Goal: Information Seeking & Learning: Learn about a topic

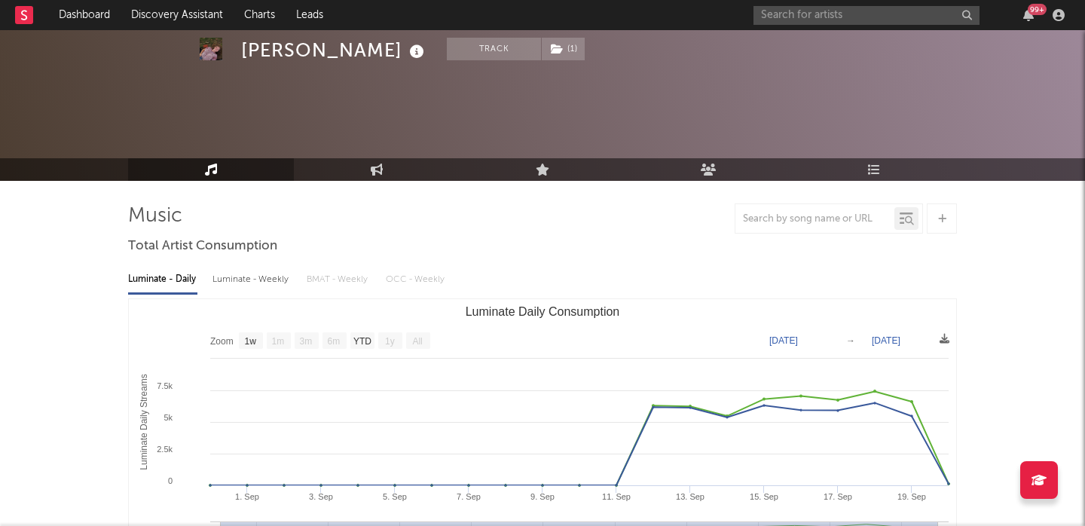
select select "1w"
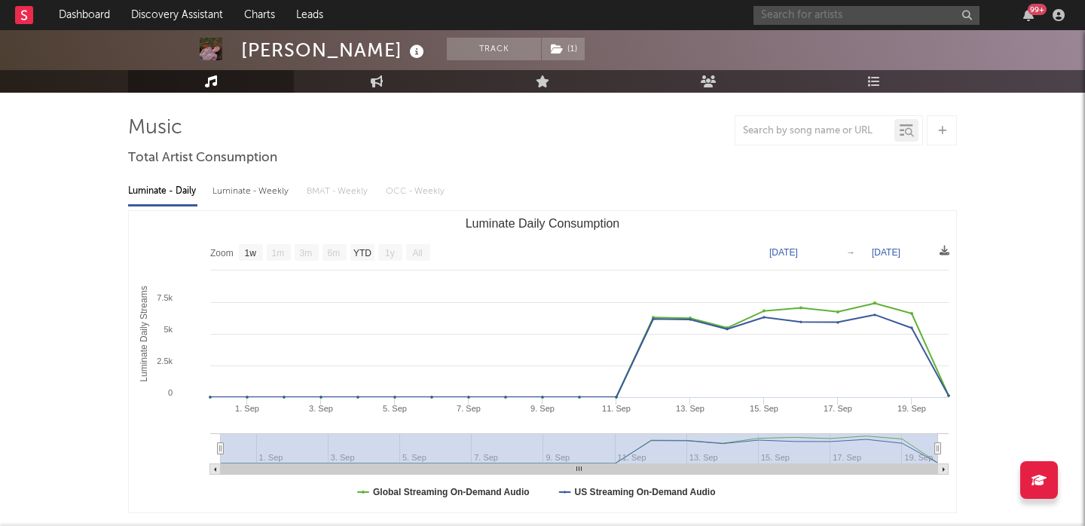
click at [757, 20] on input "text" at bounding box center [866, 15] width 226 height 19
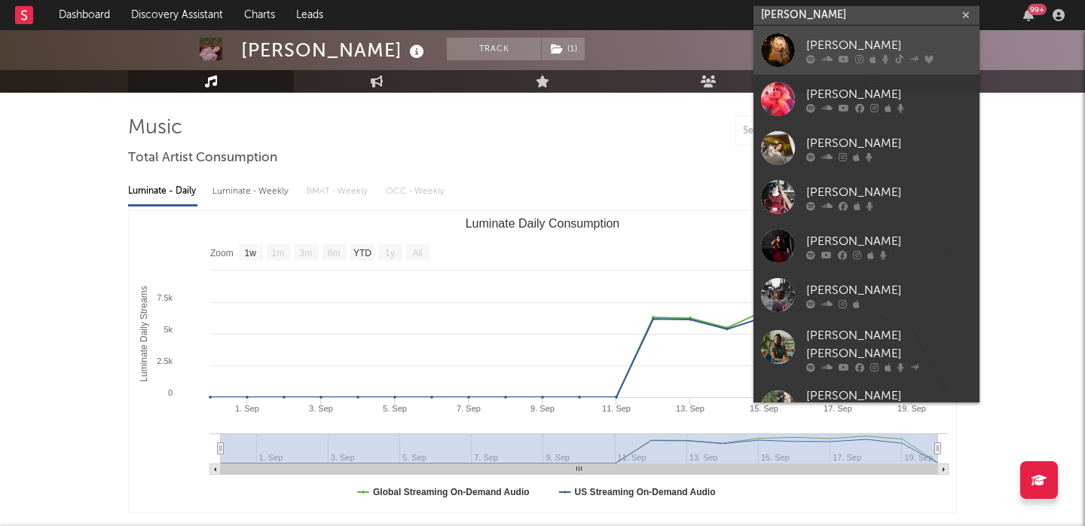
type input "claire r"
click at [827, 50] on div "Claire Rosinkranz" at bounding box center [889, 45] width 166 height 18
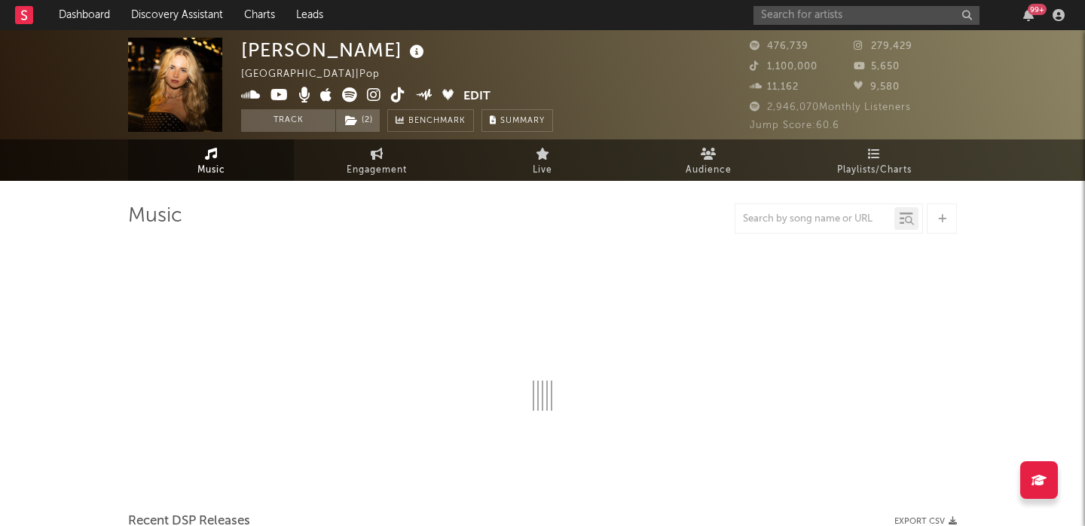
select select "6m"
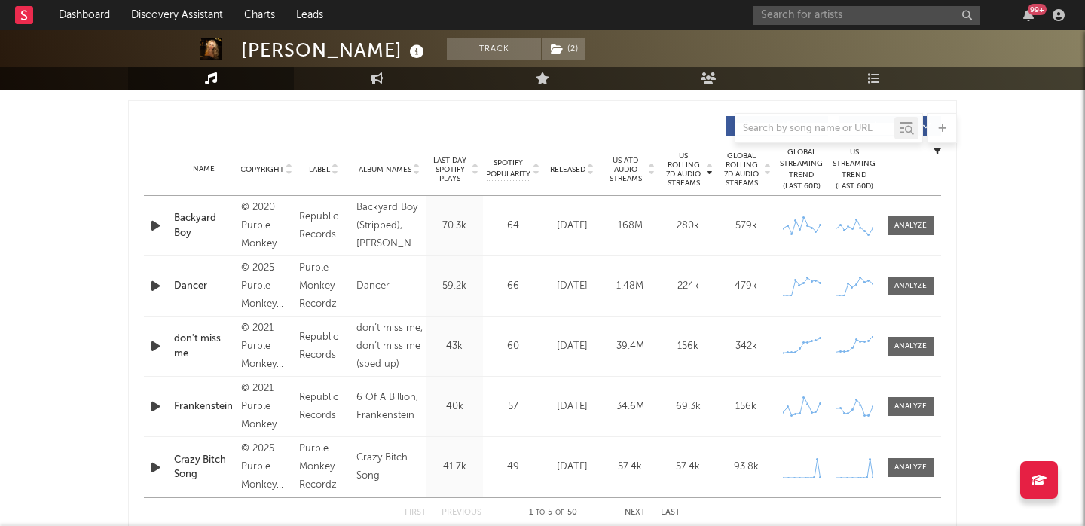
scroll to position [479, 0]
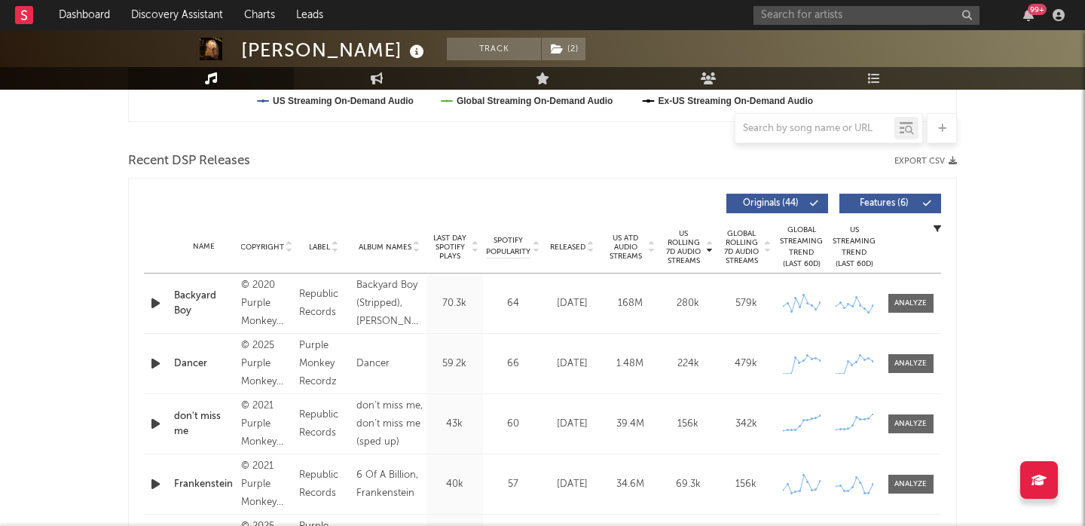
click at [565, 252] on div "Name Copyright Label Album Names Composer Names 7 Day Spotify Plays Last Day Sp…" at bounding box center [542, 247] width 797 height 53
click at [565, 247] on span "Released" at bounding box center [567, 247] width 35 height 9
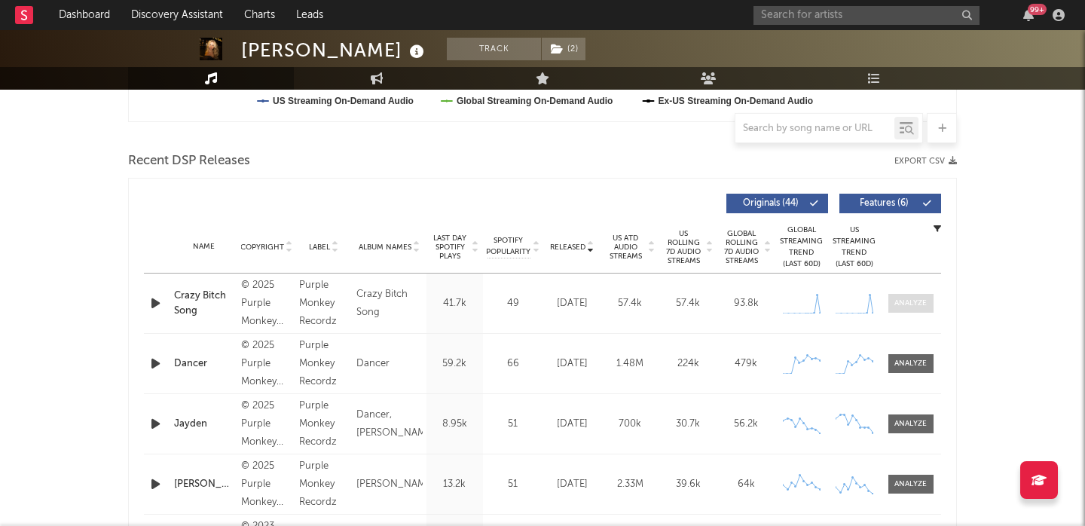
click at [902, 304] on div at bounding box center [910, 303] width 32 height 11
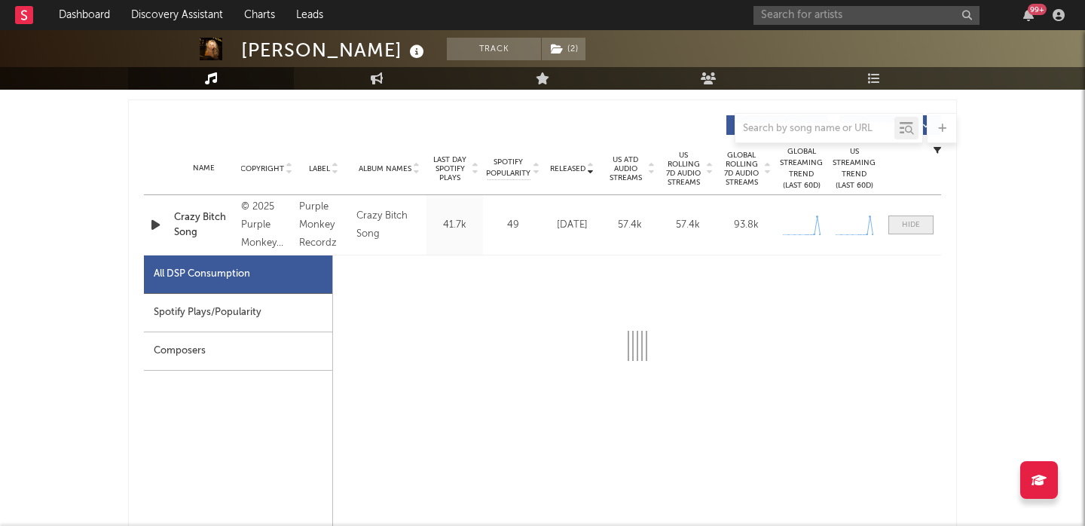
select select "1w"
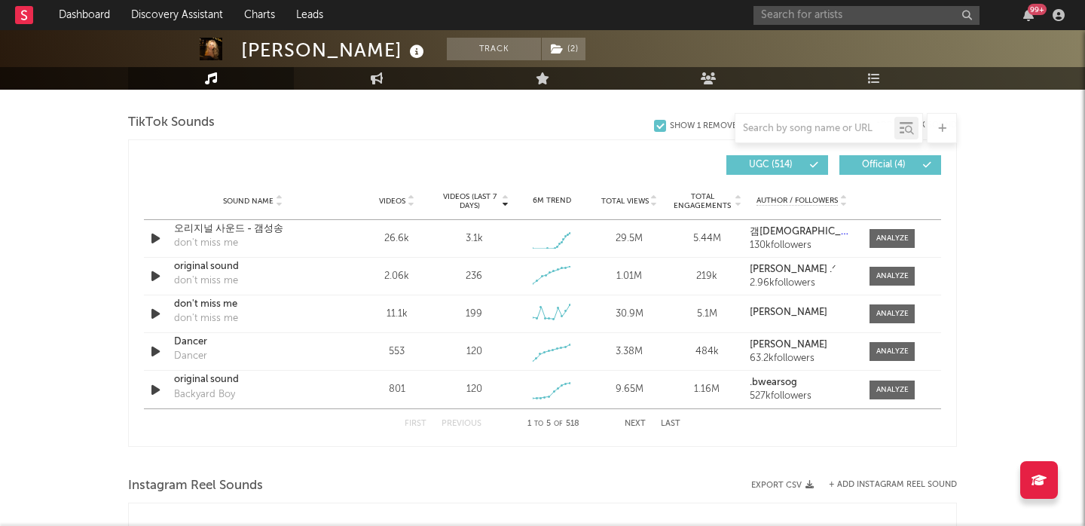
scroll to position [1871, 0]
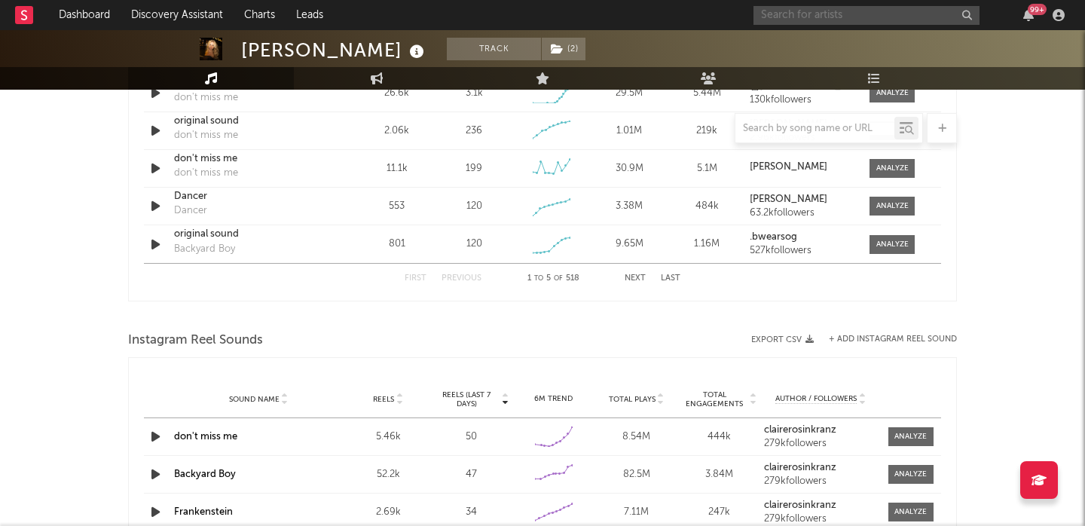
click at [823, 20] on input "text" at bounding box center [866, 15] width 226 height 19
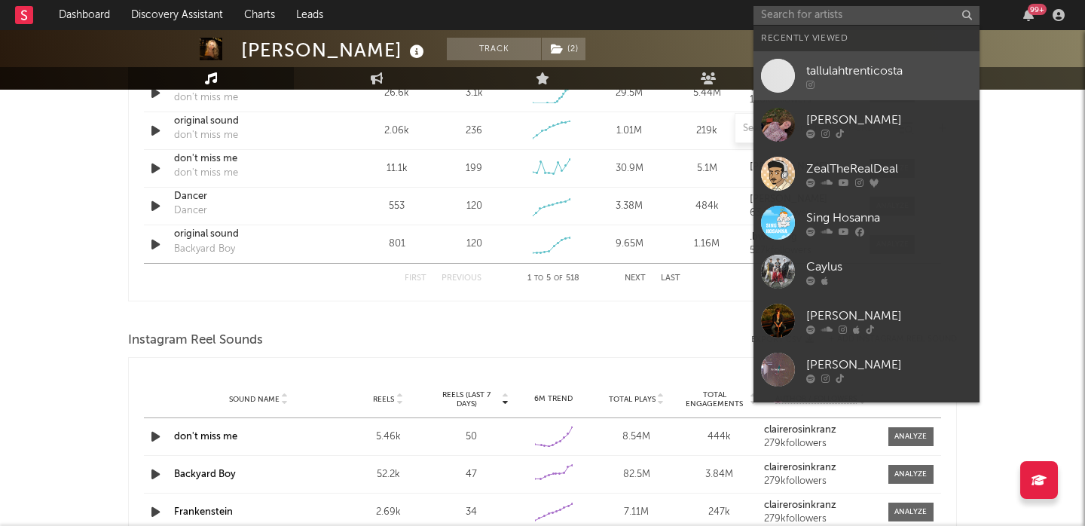
click at [847, 59] on link "tallulahtrenticosta" at bounding box center [866, 75] width 226 height 49
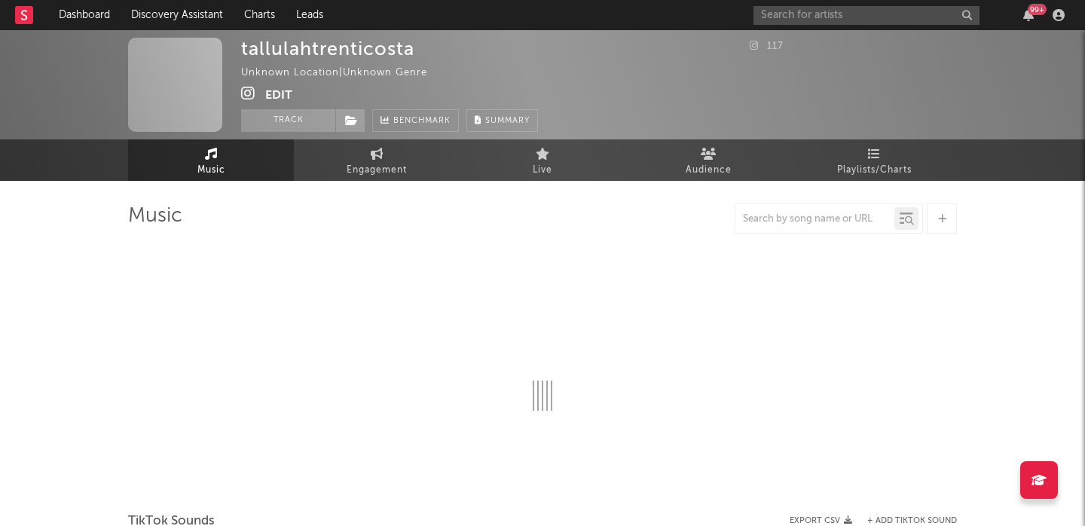
select select "1w"
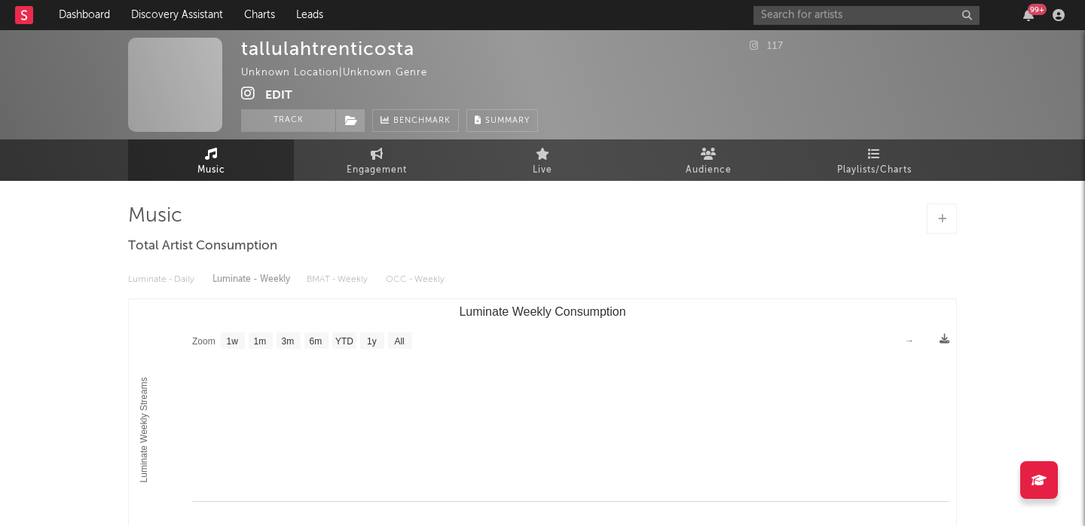
click at [271, 90] on button "Edit" at bounding box center [278, 95] width 27 height 19
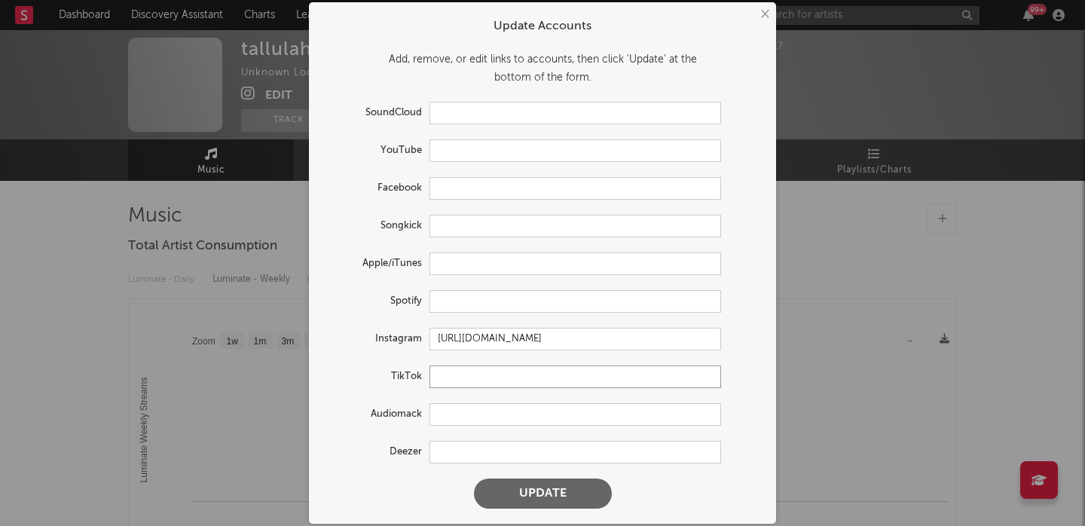
click at [469, 377] on input "text" at bounding box center [575, 376] width 292 height 23
paste input "https://www.tiktok.com/@tallulah.trenticosta"
type input "https://www.tiktok.com/@tallulah.trenticosta"
click at [529, 487] on button "Update" at bounding box center [543, 493] width 138 height 30
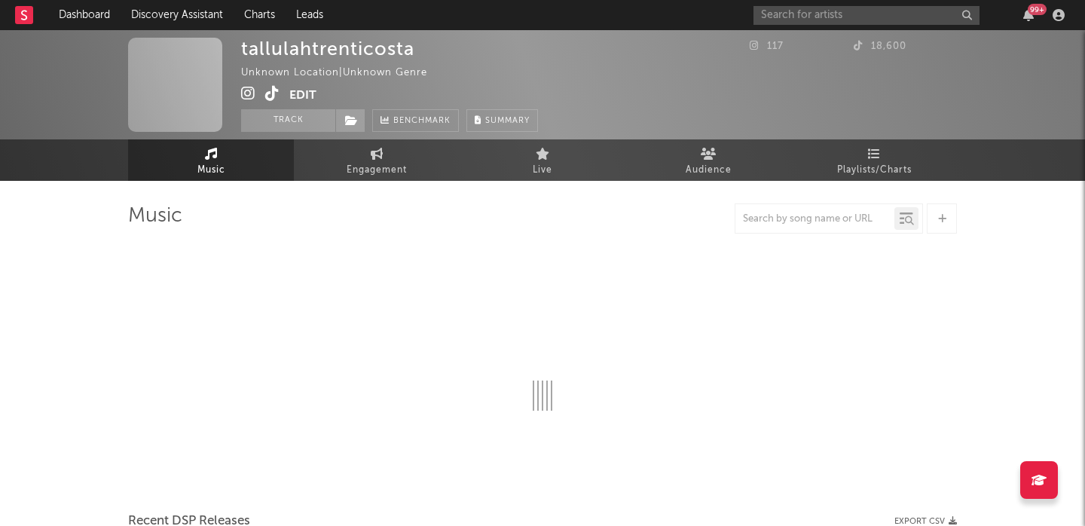
select select "1w"
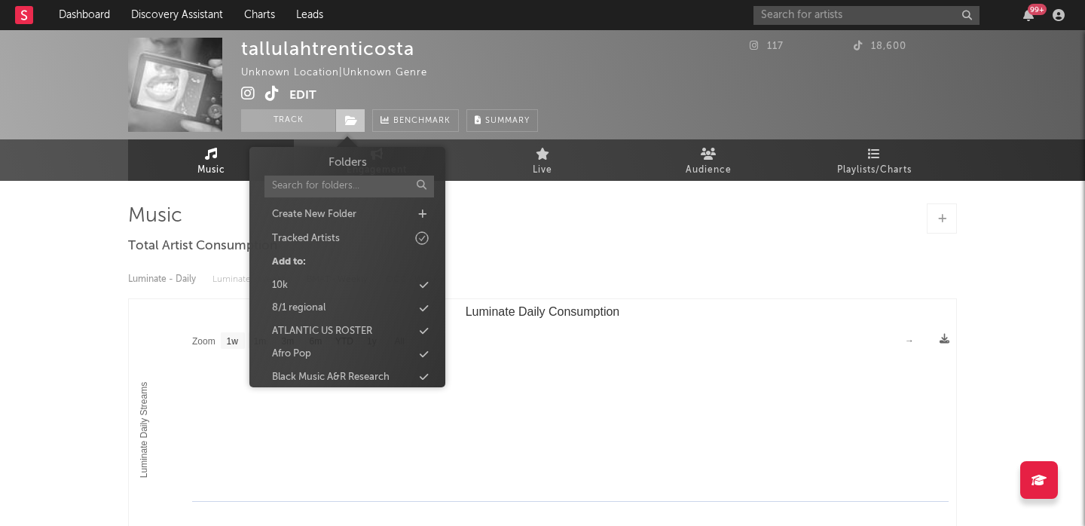
click at [353, 125] on icon at bounding box center [351, 120] width 13 height 11
click at [347, 307] on div "Pop / Rock Research" at bounding box center [318, 306] width 93 height 15
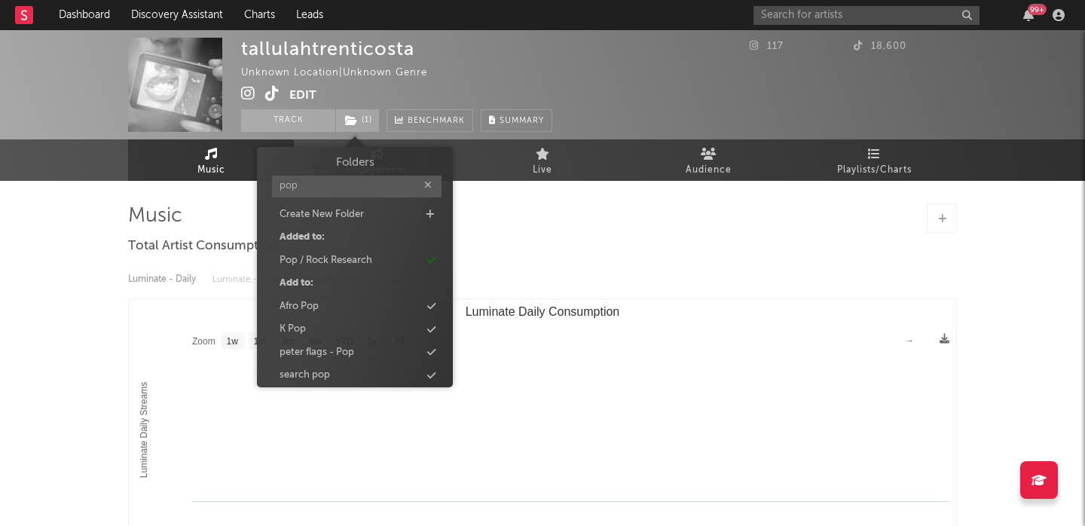
click at [312, 191] on input "pop" at bounding box center [357, 187] width 170 height 22
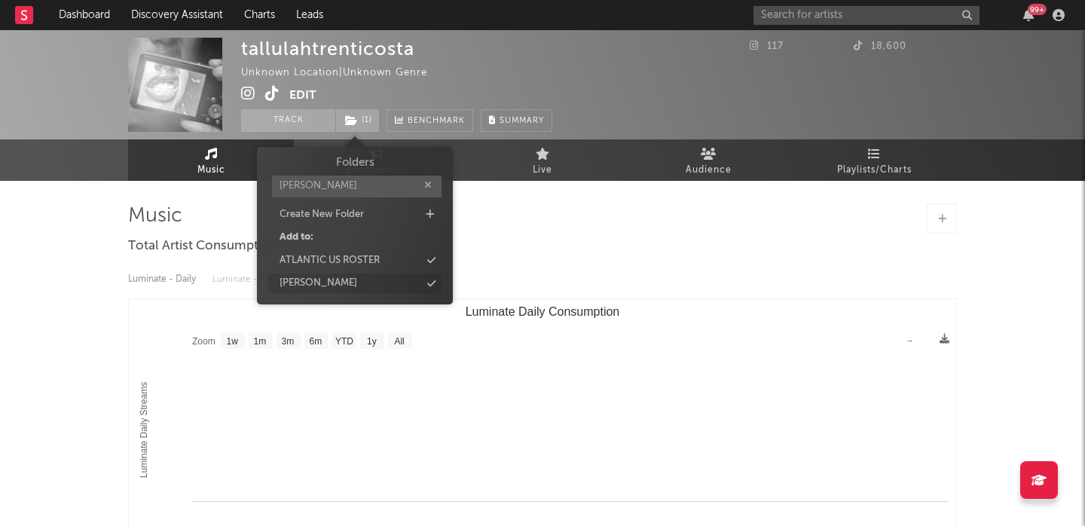
type input "jake"
click at [310, 280] on div "jake c" at bounding box center [354, 284] width 173 height 20
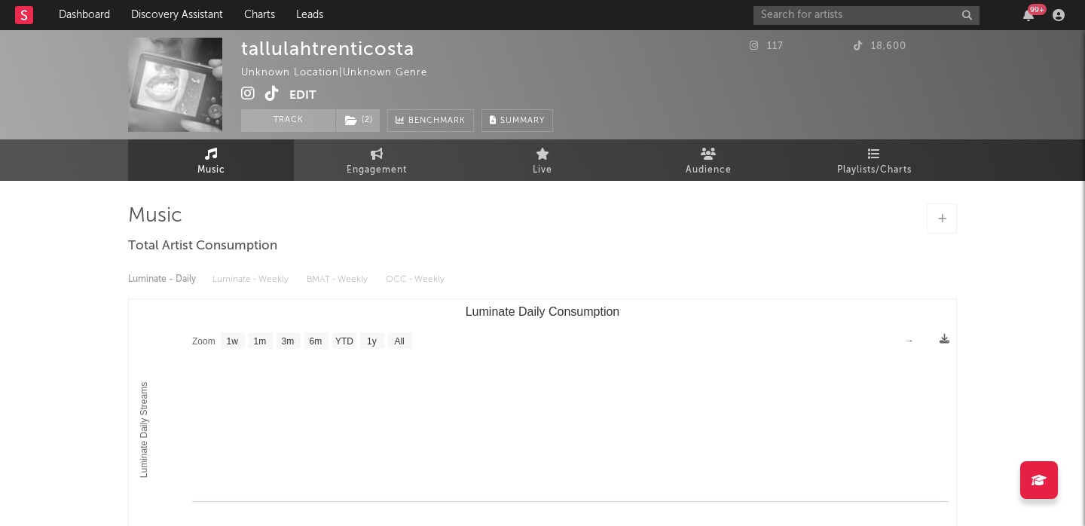
click at [313, 49] on div "tallulahtrenticosta" at bounding box center [327, 49] width 173 height 22
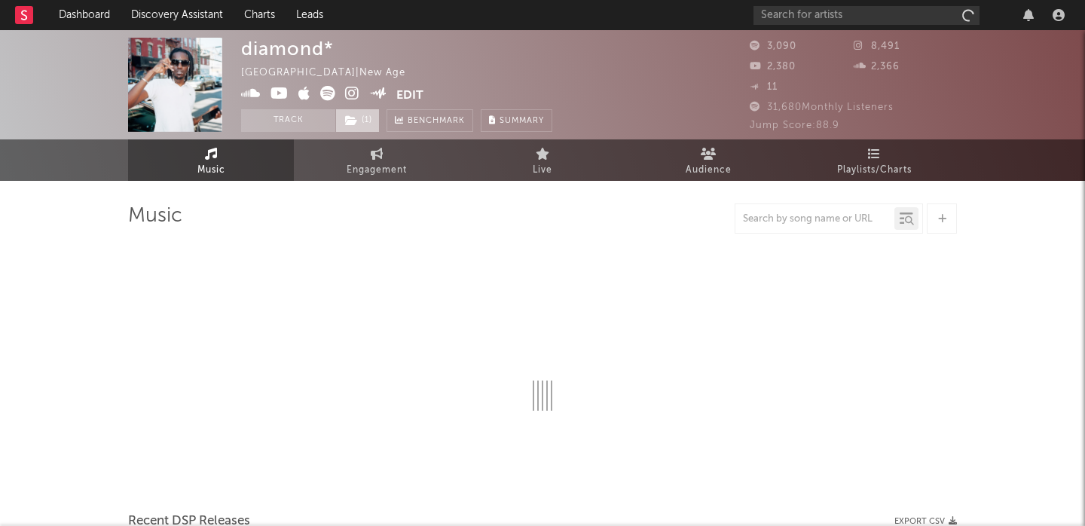
click at [357, 131] on span "( 1 )" at bounding box center [357, 120] width 44 height 23
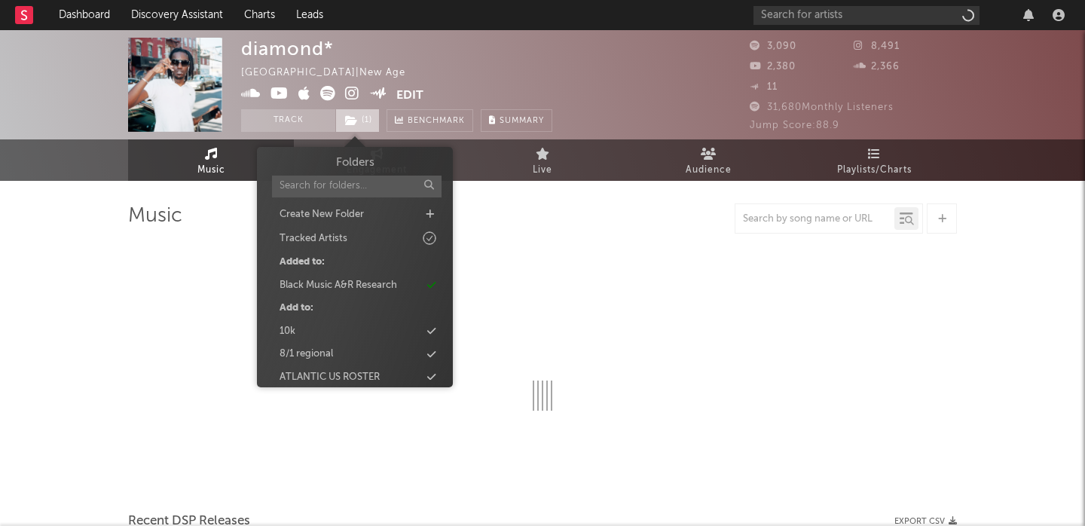
click at [357, 130] on span "( 1 )" at bounding box center [357, 120] width 44 height 23
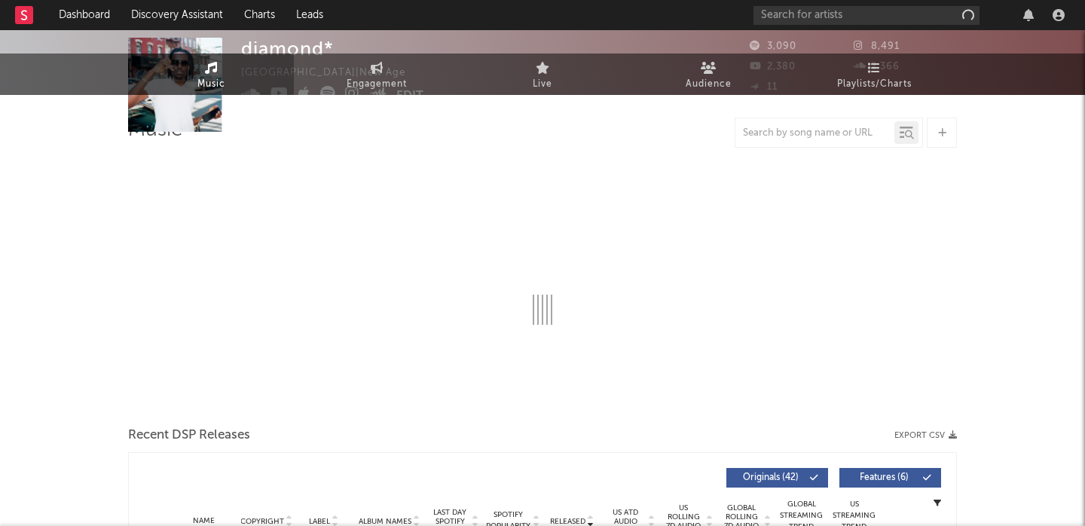
select select "1w"
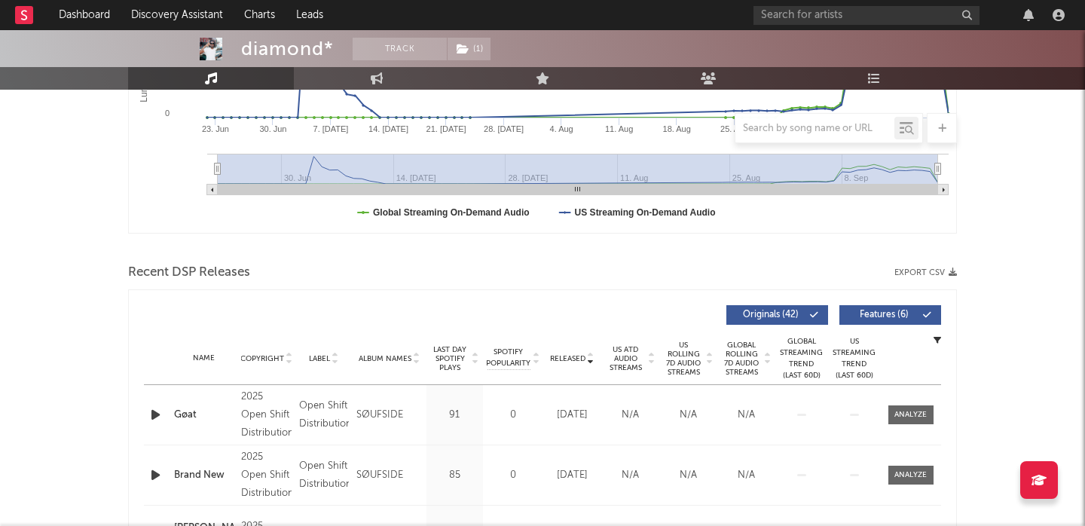
scroll to position [432, 0]
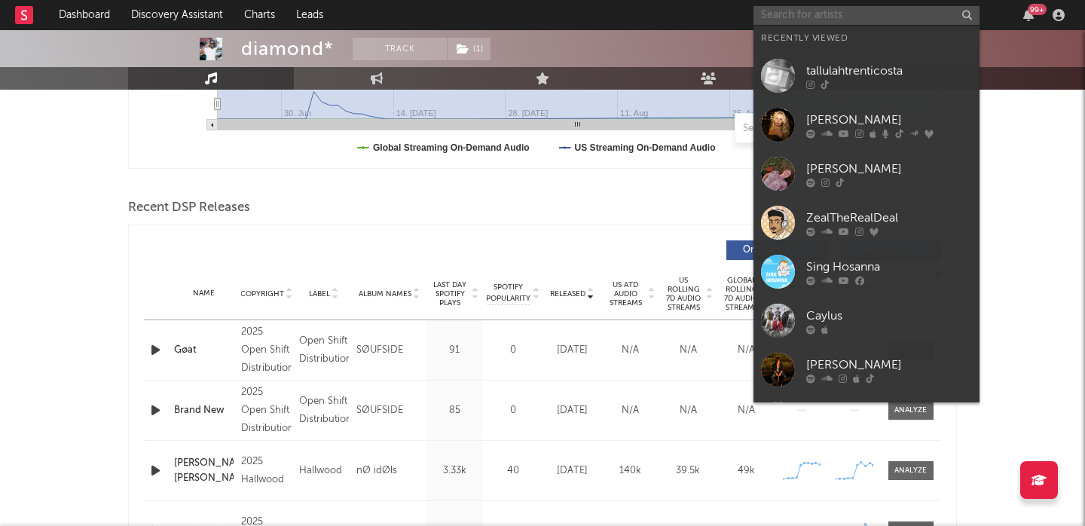
click at [781, 16] on input "text" at bounding box center [866, 15] width 226 height 19
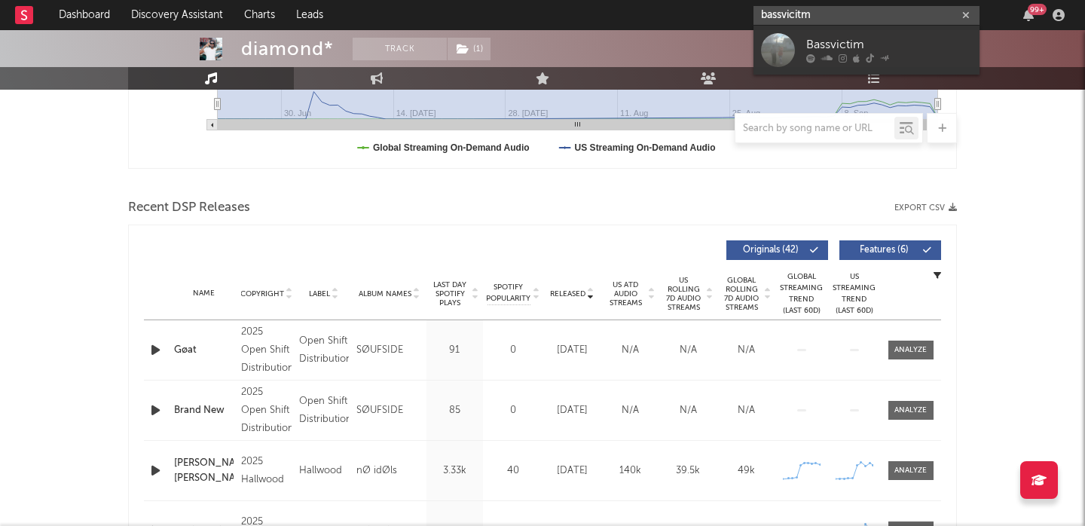
click at [904, 23] on input "bassvicitm" at bounding box center [866, 15] width 226 height 19
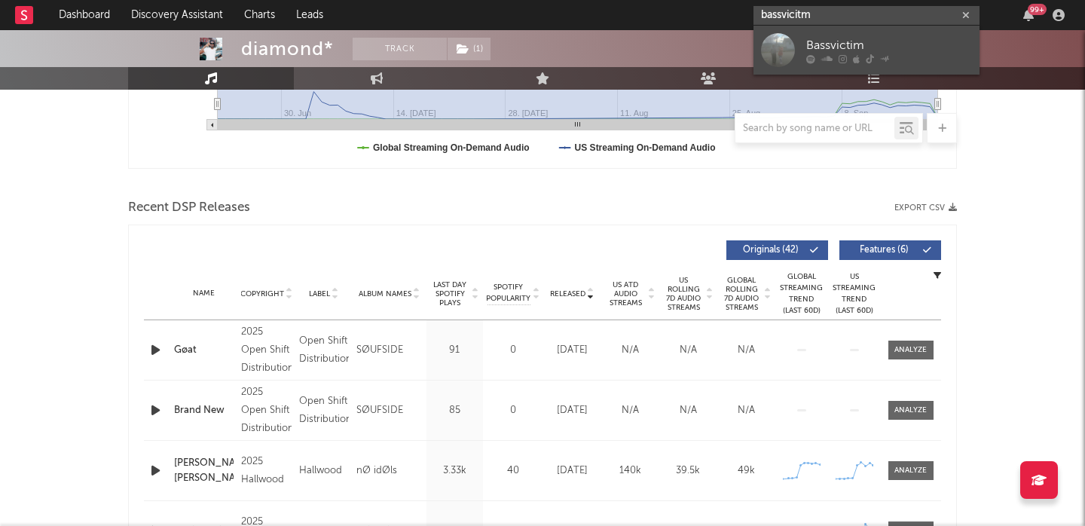
type input "bassvicitm"
click at [908, 45] on div "Bassvictim" at bounding box center [889, 45] width 166 height 18
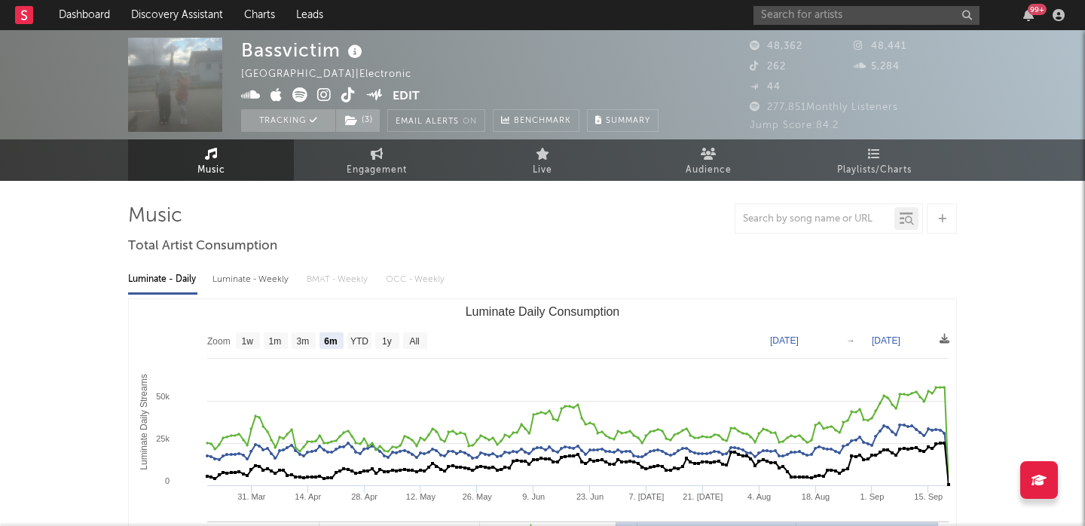
click at [414, 349] on rect "Luminate Daily Consumption" at bounding box center [542, 449] width 827 height 301
click at [414, 347] on rect "Luminate Daily Consumption" at bounding box center [415, 340] width 24 height 17
select select "All"
type input "2024-08-04"
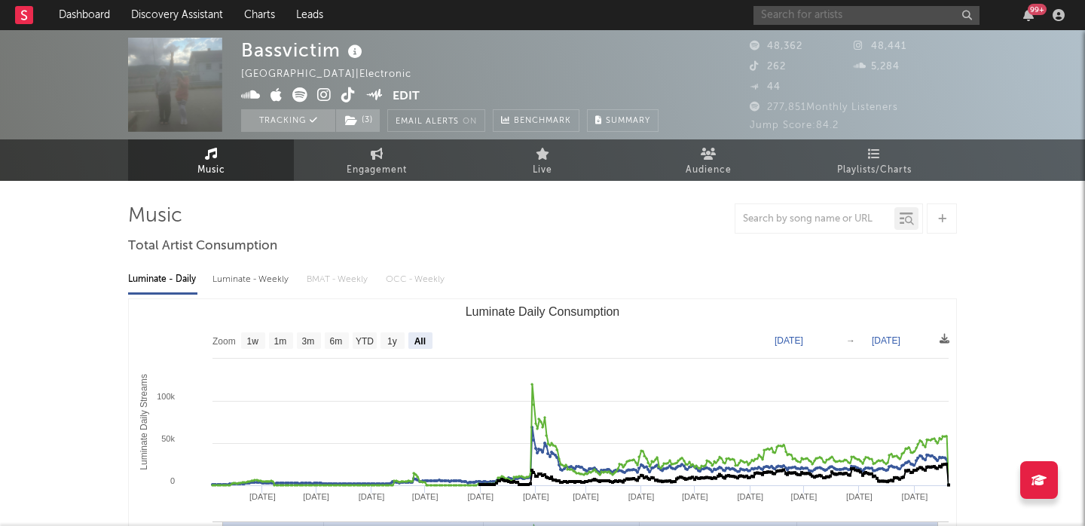
click at [793, 17] on input "text" at bounding box center [866, 15] width 226 height 19
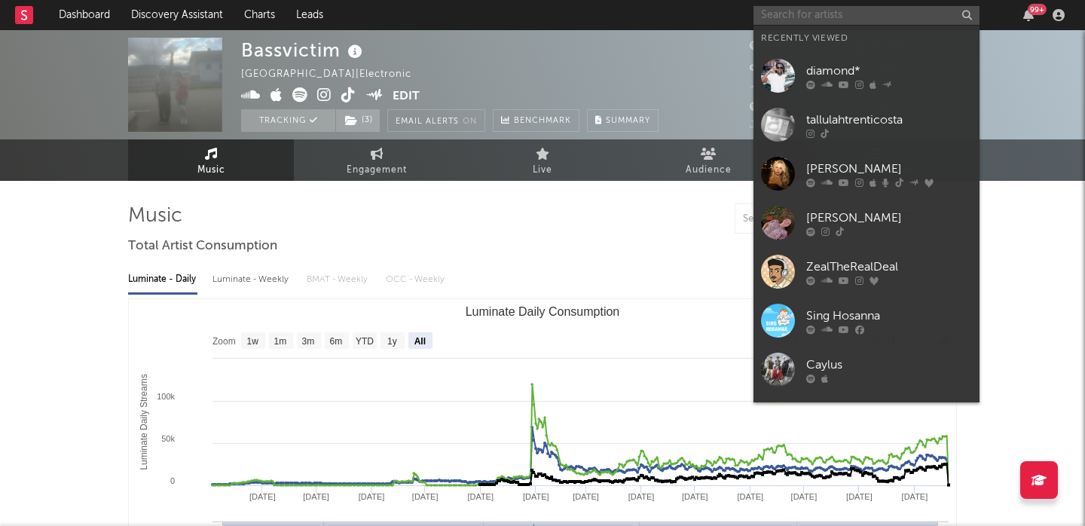
paste input "https://www.instagram.com/marsargo/"
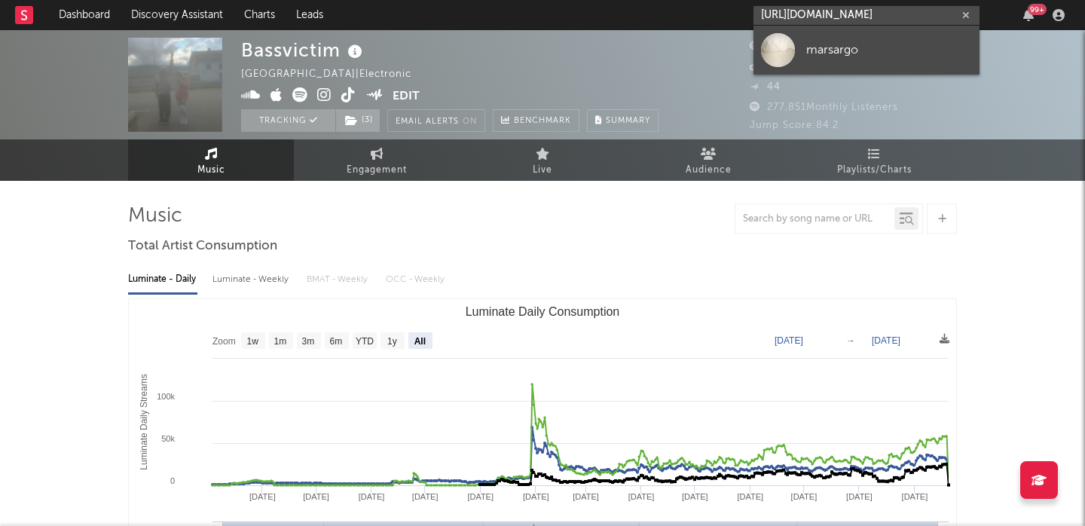
type input "https://www.instagram.com/marsargo/"
click at [897, 38] on link "marsargo" at bounding box center [866, 50] width 226 height 49
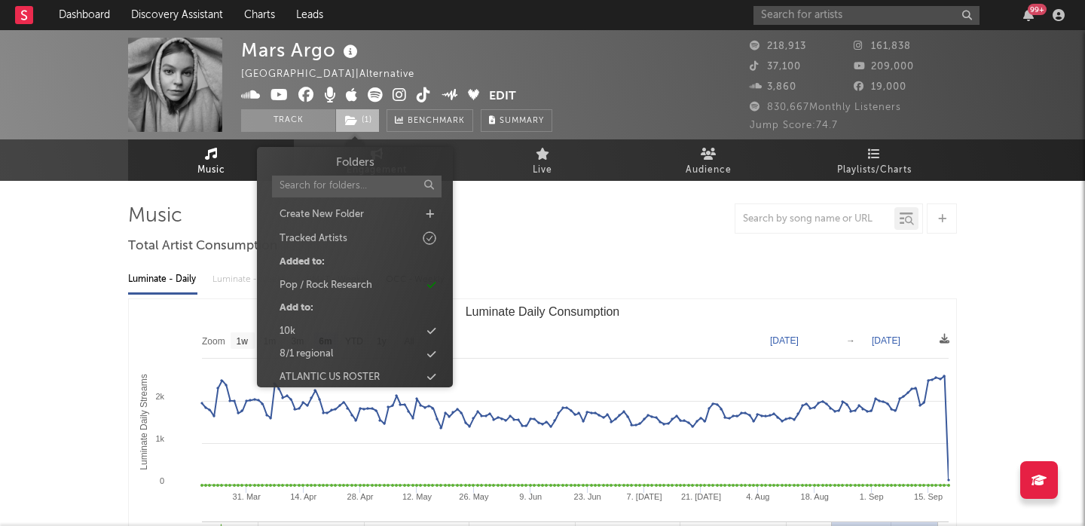
click at [352, 128] on span "( 1 )" at bounding box center [357, 120] width 44 height 23
click at [352, 127] on span "( 1 )" at bounding box center [357, 120] width 44 height 23
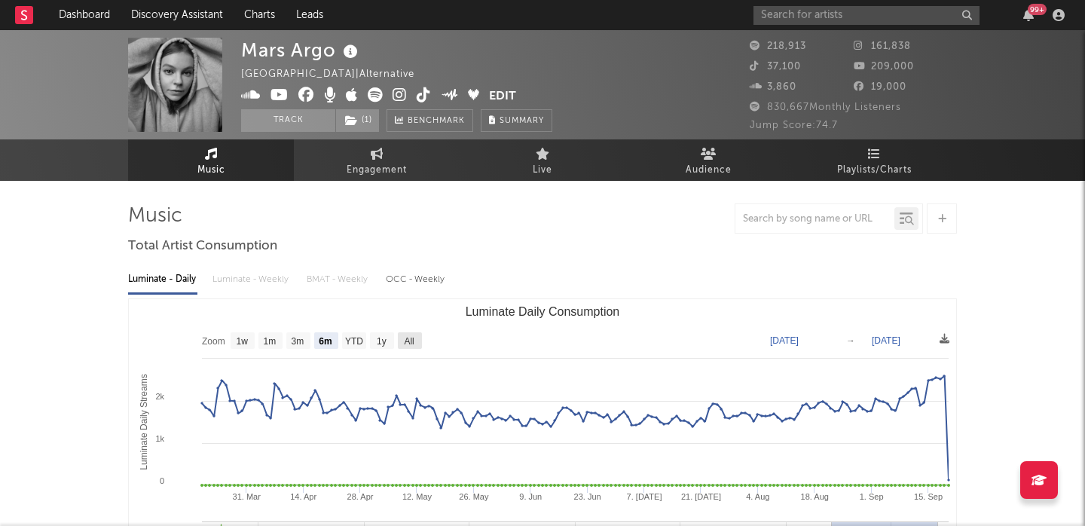
click at [405, 345] on text "All" at bounding box center [409, 341] width 10 height 11
select select "All"
type input "2022-04-12"
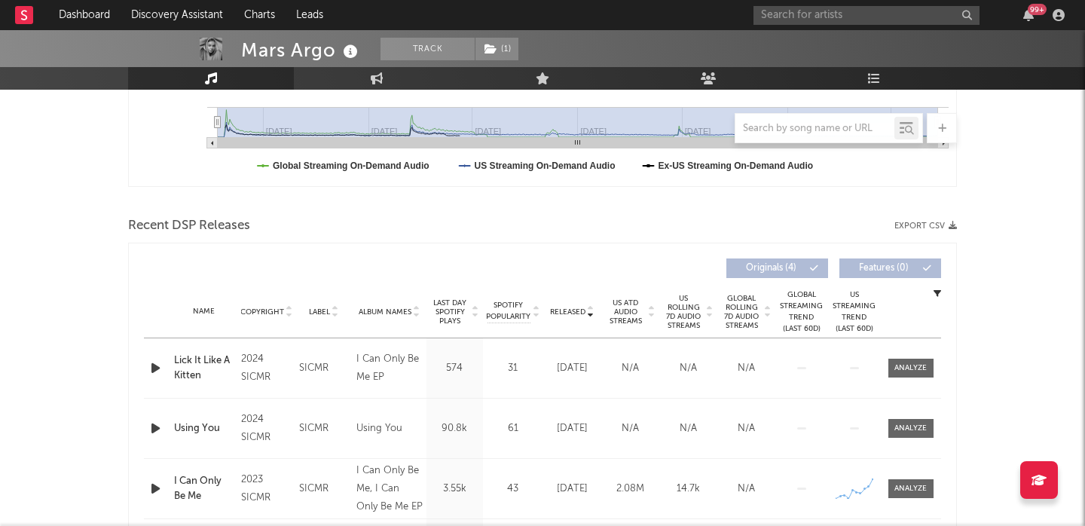
scroll to position [456, 0]
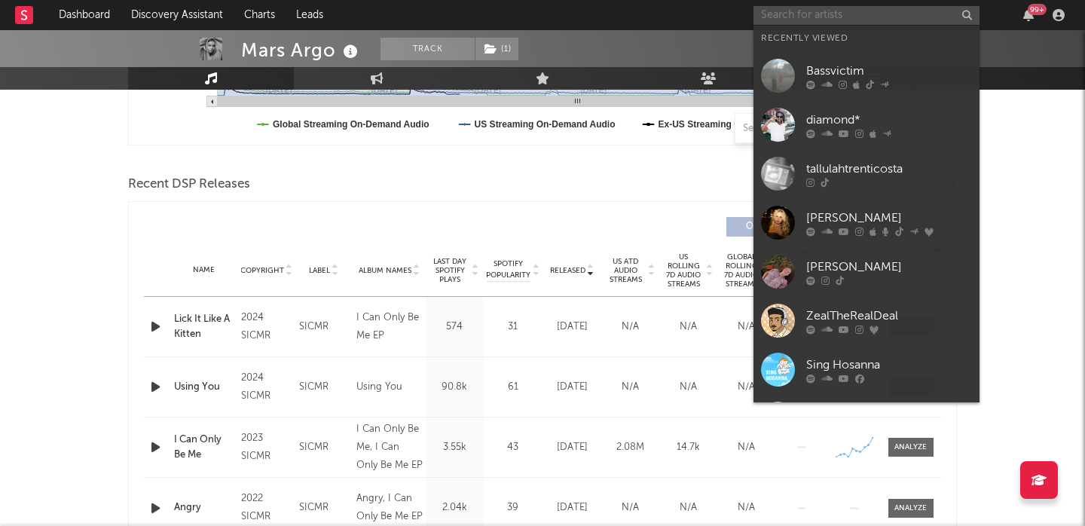
click at [799, 11] on input "text" at bounding box center [866, 15] width 226 height 19
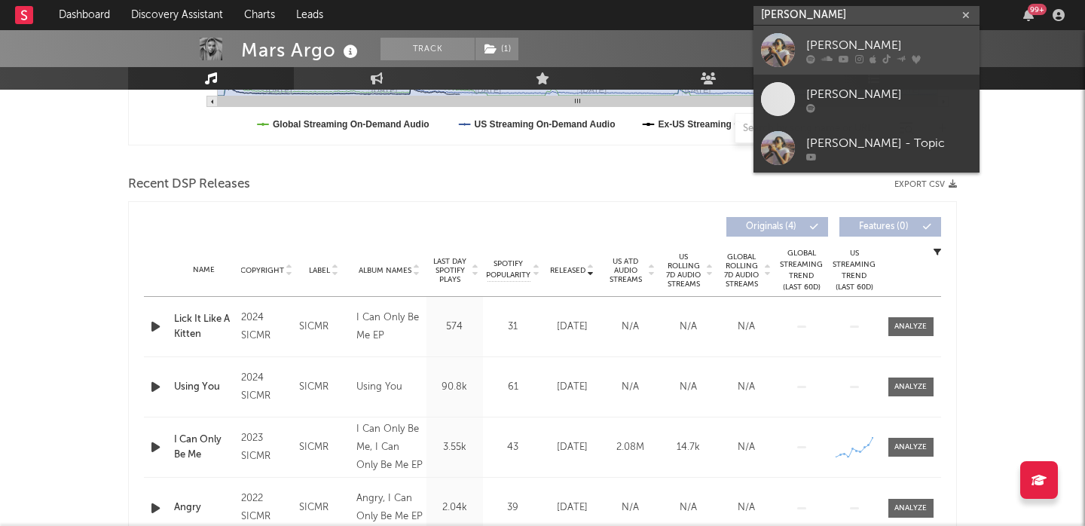
type input "chelsea jordan"
click at [824, 49] on div "Chelsea Jordan" at bounding box center [889, 45] width 166 height 18
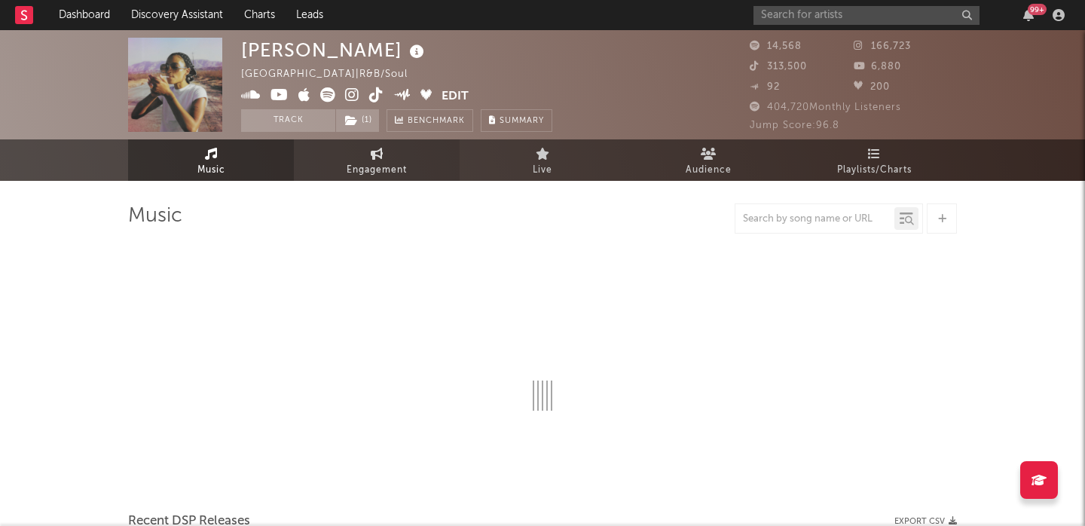
select select "6m"
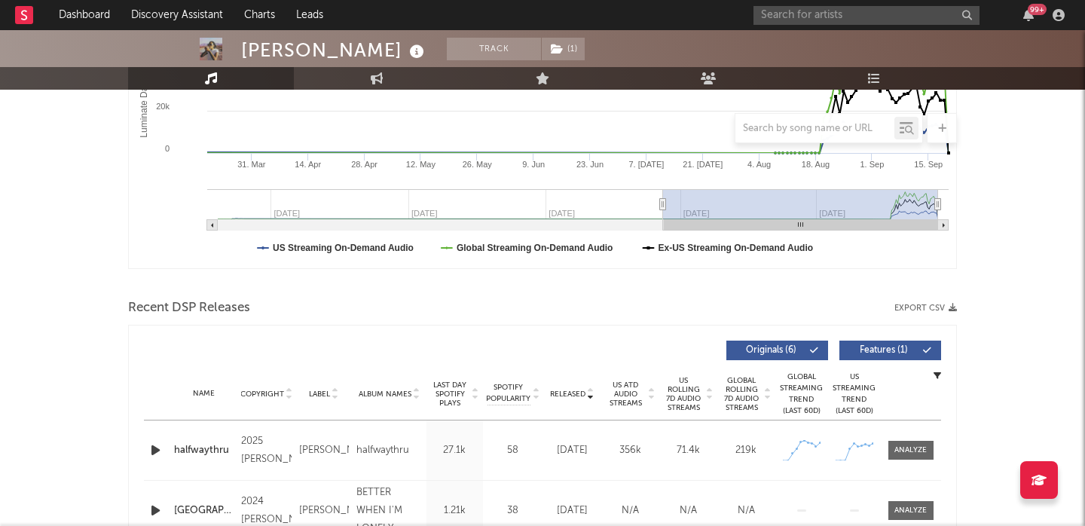
scroll to position [475, 0]
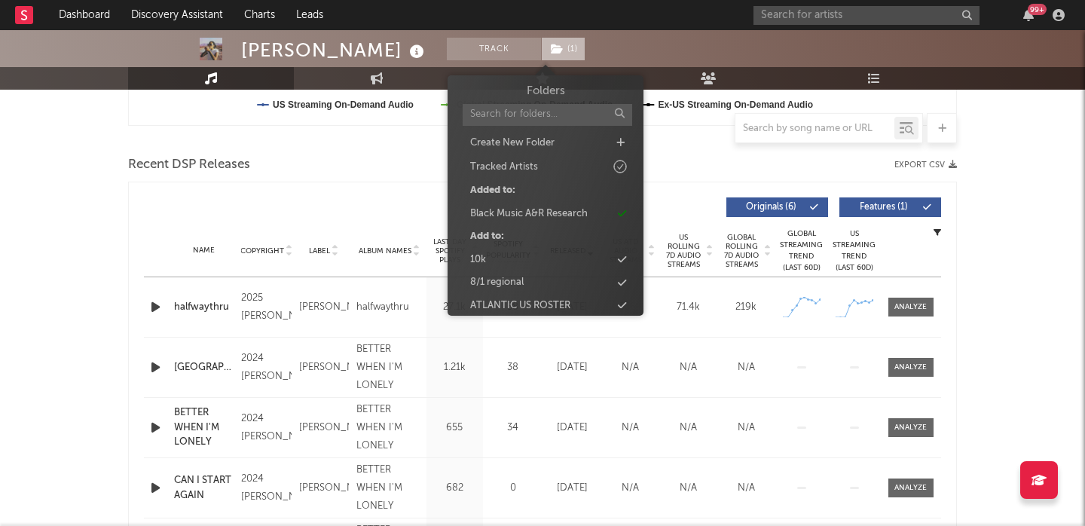
click at [551, 44] on icon at bounding box center [557, 49] width 13 height 11
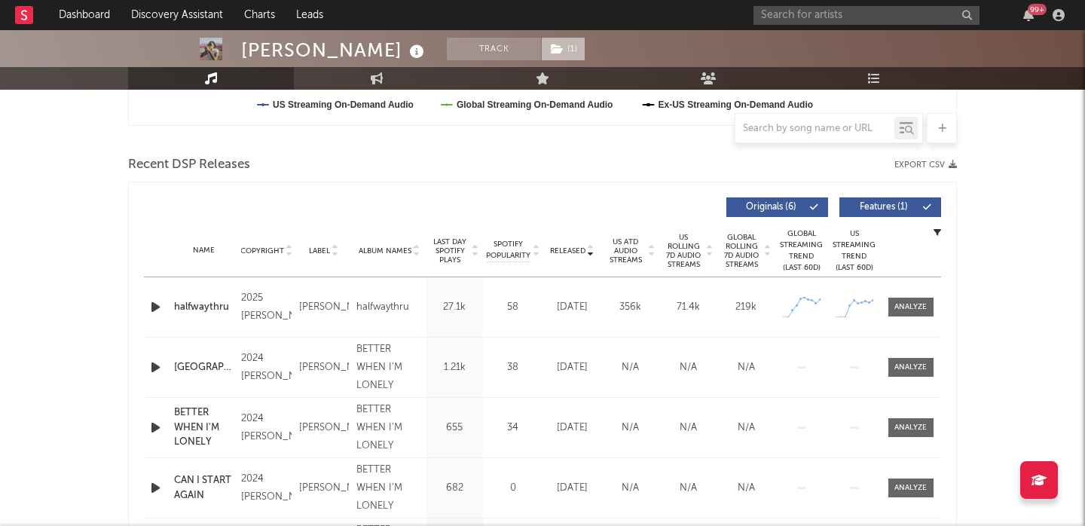
click at [551, 44] on icon at bounding box center [557, 49] width 13 height 11
click at [76, 10] on link "Dashboard" at bounding box center [84, 15] width 72 height 30
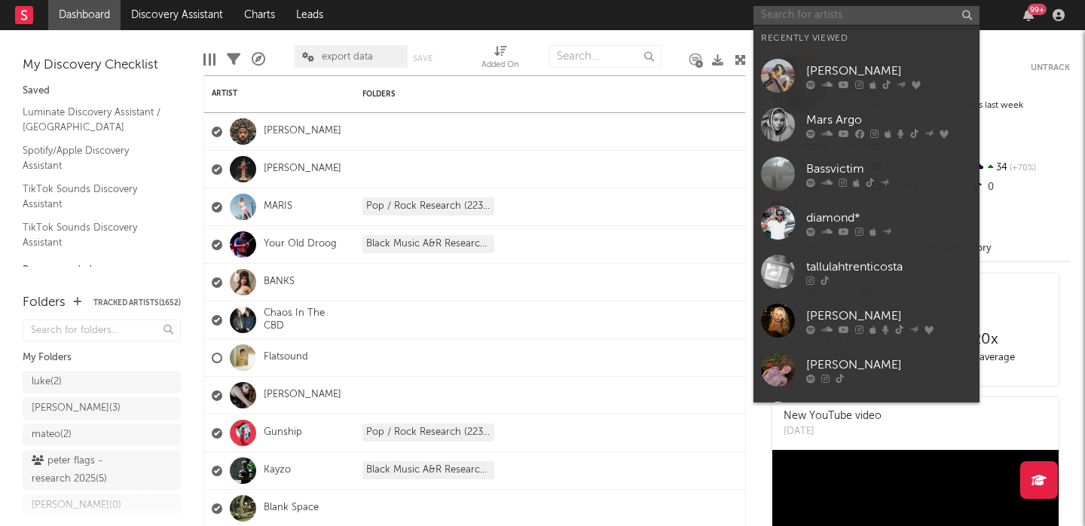
click at [811, 20] on input "text" at bounding box center [866, 15] width 226 height 19
paste input "silenceplease"
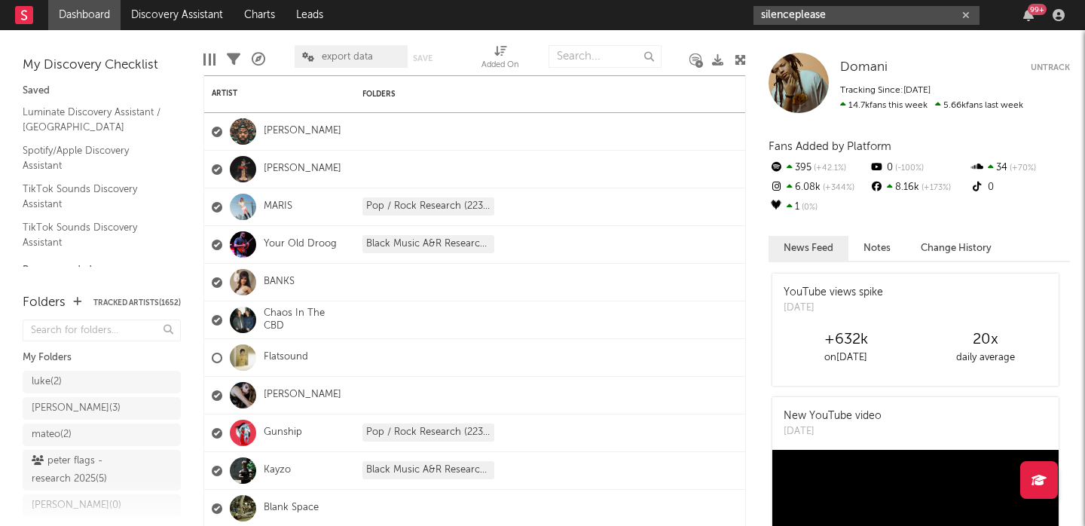
type input "silenceplease"
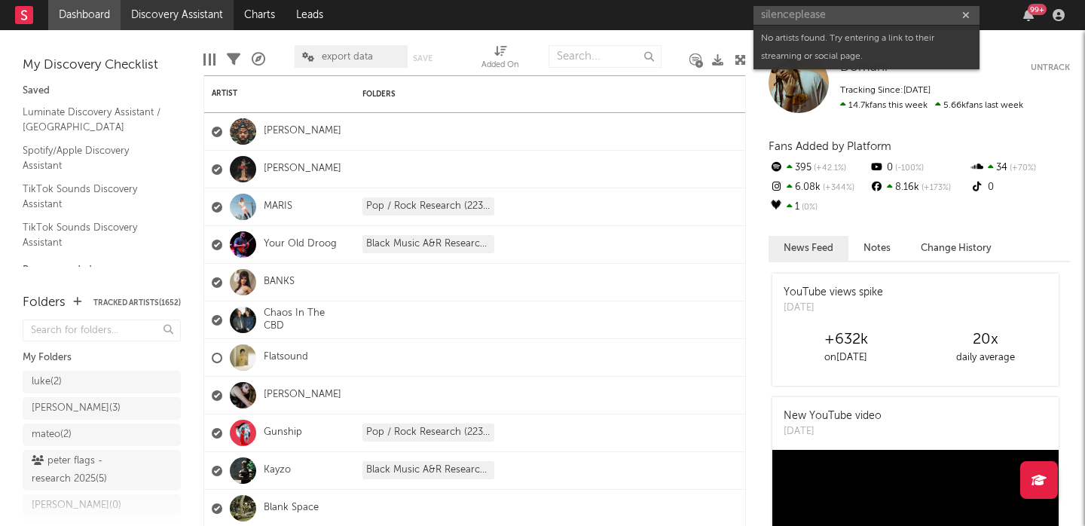
click at [199, 21] on link "Discovery Assistant" at bounding box center [177, 15] width 113 height 30
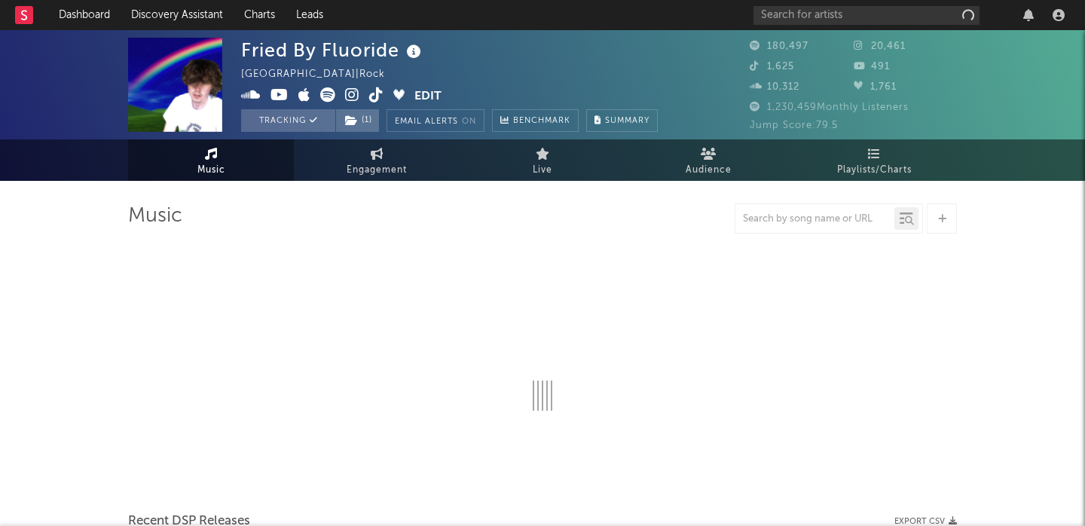
select select "6m"
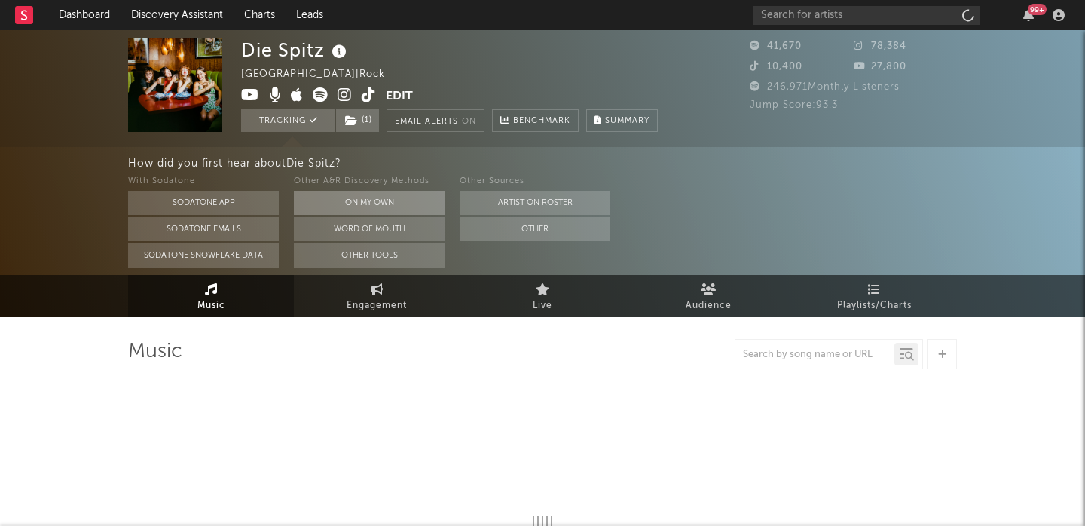
select select "6m"
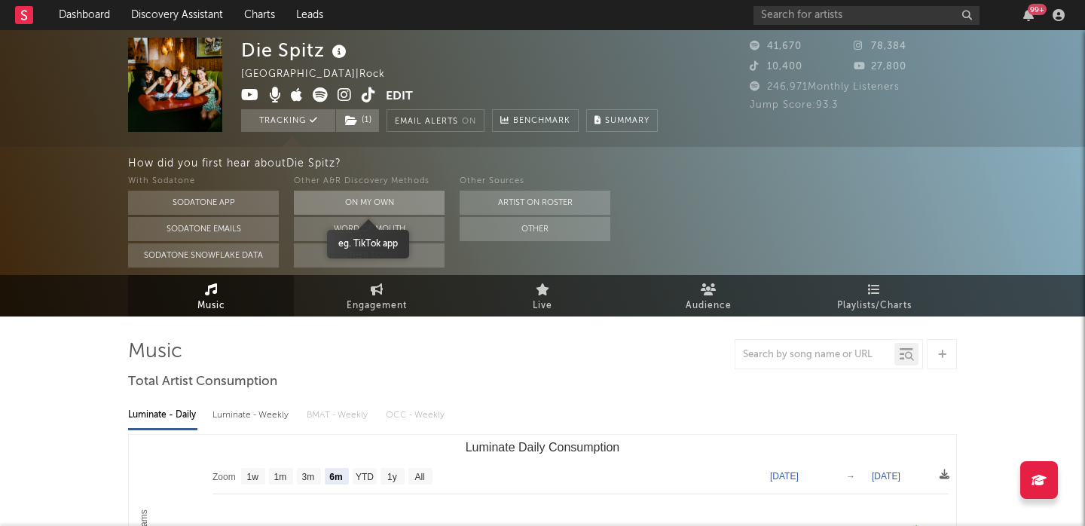
click at [367, 200] on button "On My Own" at bounding box center [369, 203] width 151 height 24
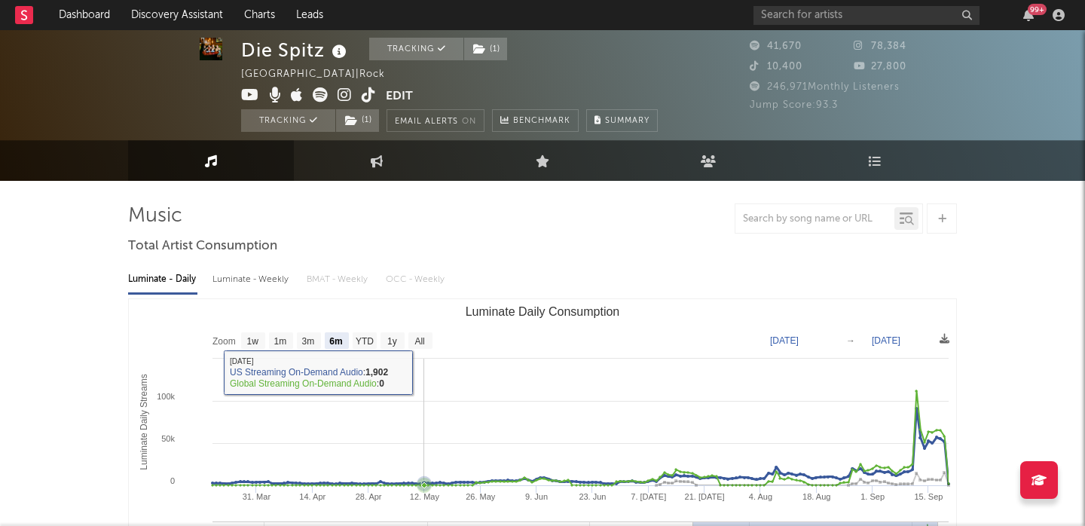
scroll to position [62, 0]
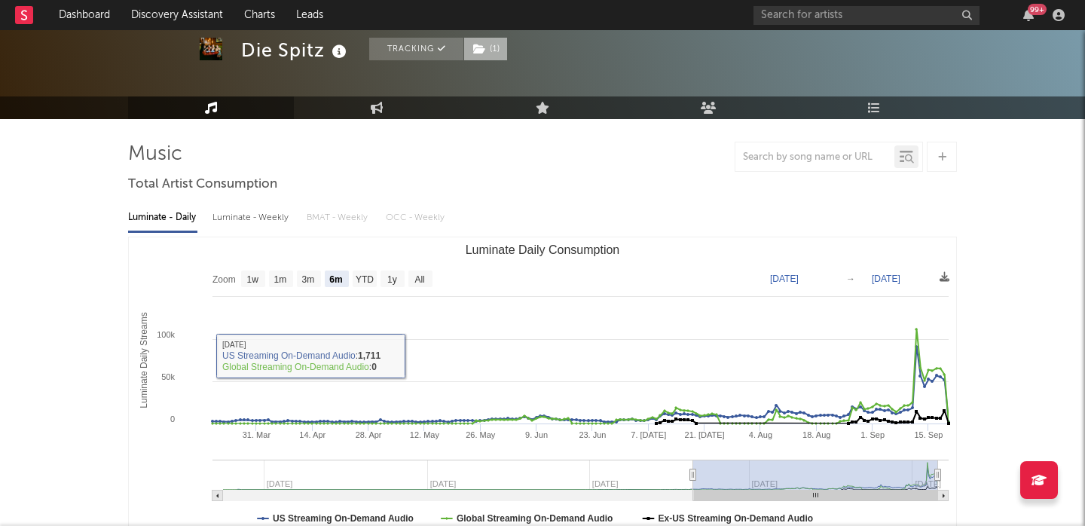
click at [489, 50] on span "( 1 )" at bounding box center [485, 49] width 44 height 23
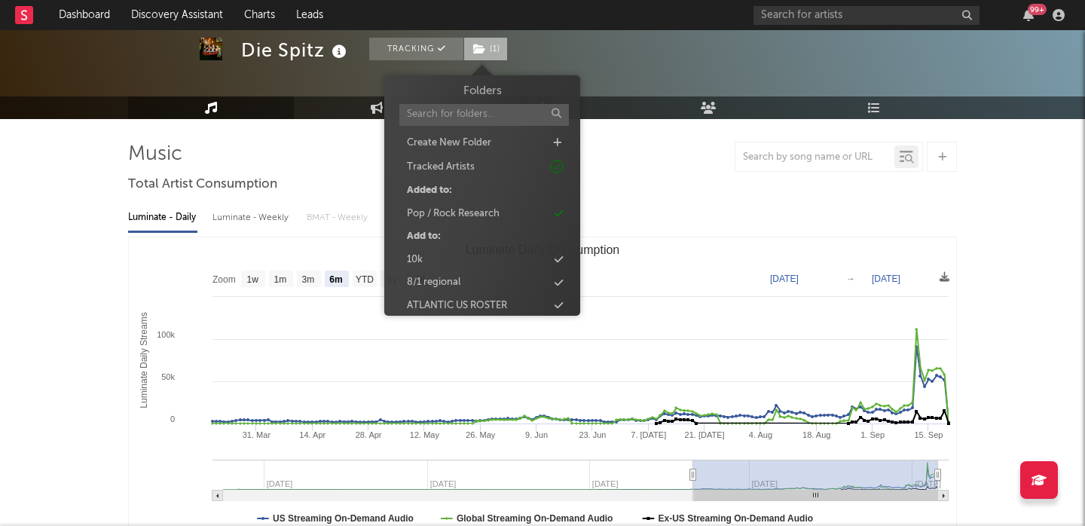
click at [489, 50] on span "( 1 )" at bounding box center [485, 49] width 44 height 23
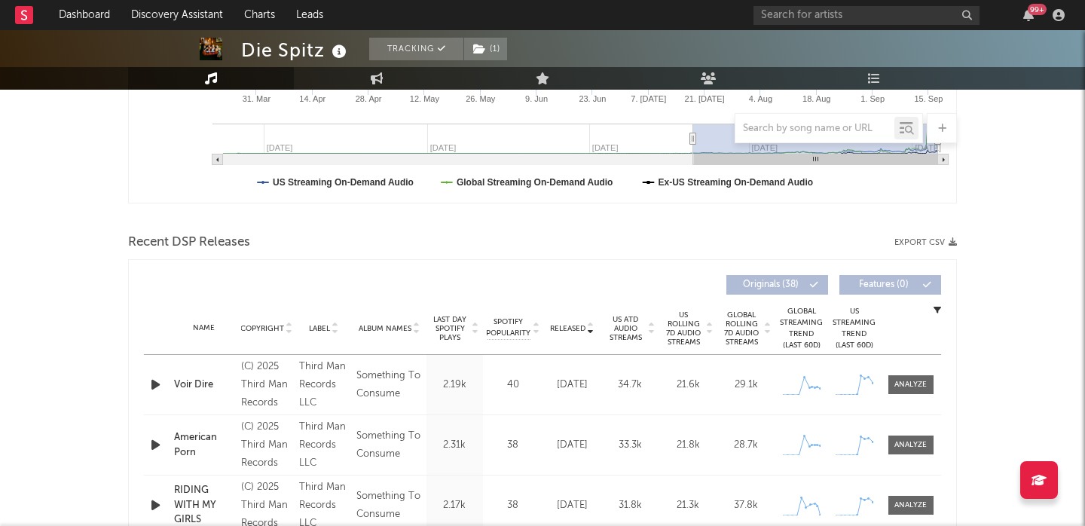
scroll to position [417, 0]
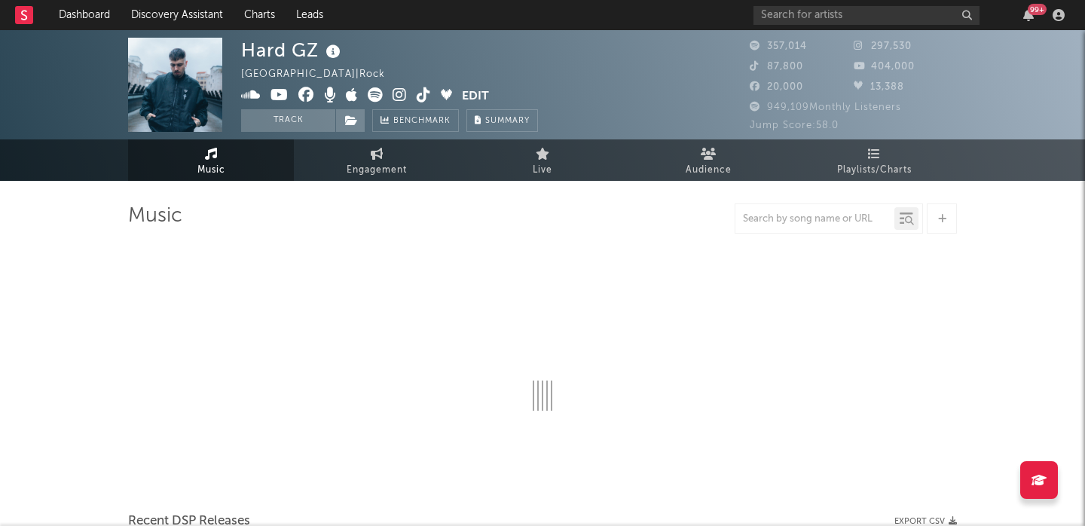
select select "6m"
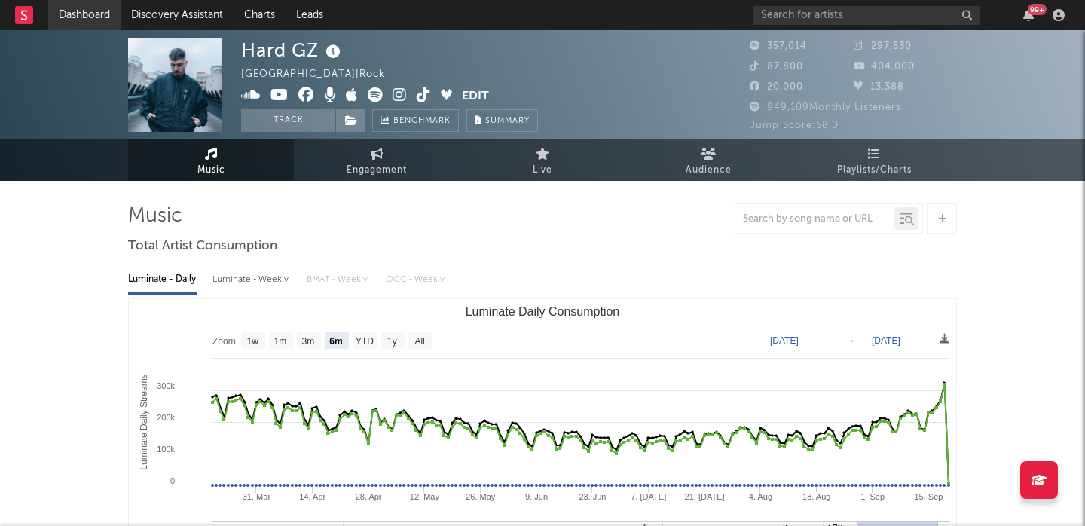
click at [81, 1] on link "Dashboard" at bounding box center [84, 15] width 72 height 30
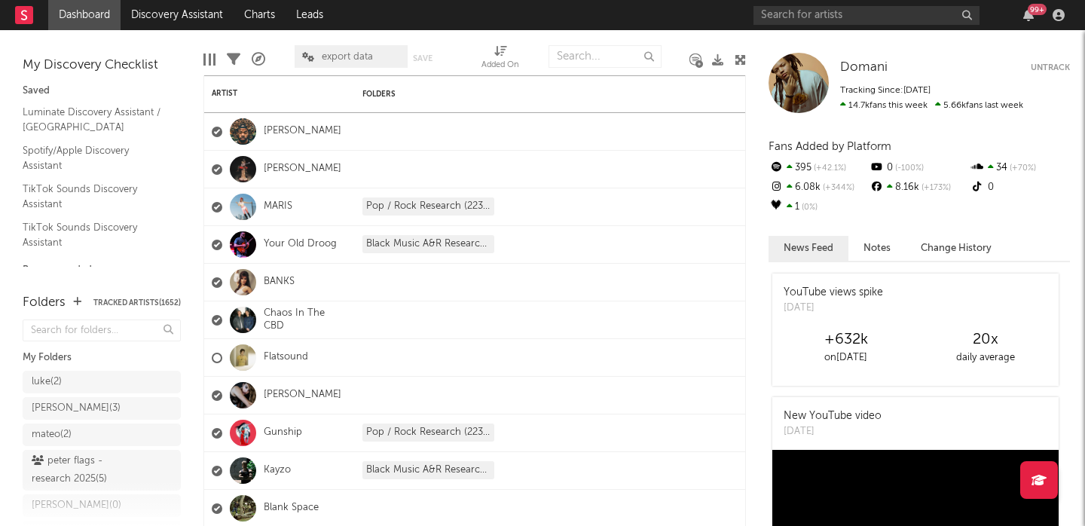
click at [109, 20] on link "Dashboard" at bounding box center [84, 15] width 72 height 30
click at [179, 15] on link "Discovery Assistant" at bounding box center [177, 15] width 113 height 30
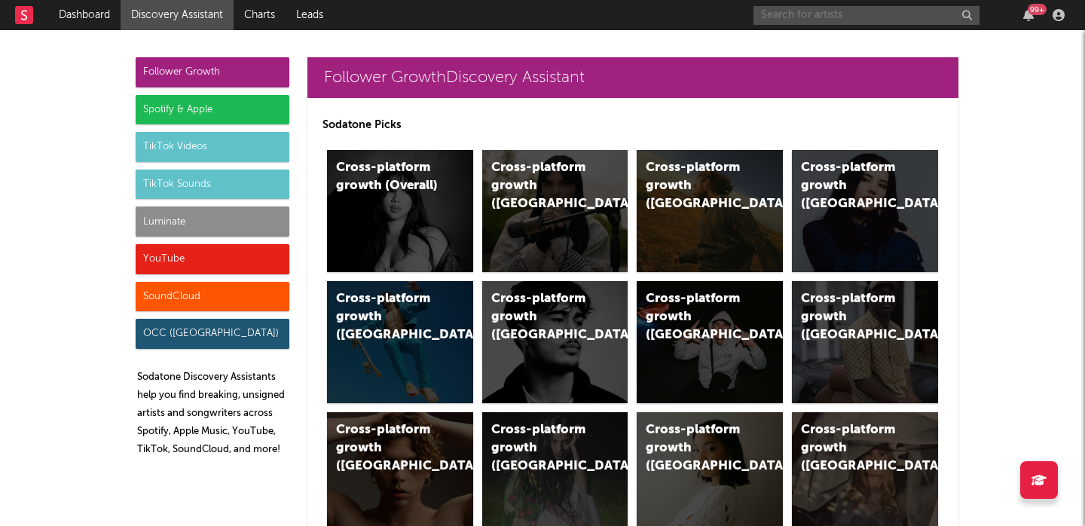
click at [870, 13] on input "text" at bounding box center [866, 15] width 226 height 19
click at [870, 14] on input "text" at bounding box center [866, 15] width 226 height 19
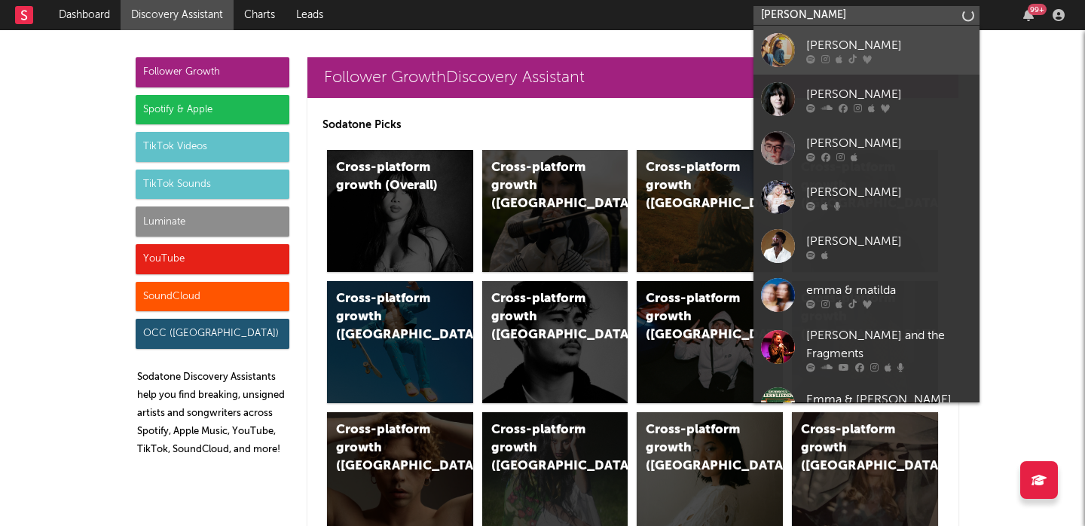
type input "[PERSON_NAME]"
click at [940, 51] on div "[PERSON_NAME]" at bounding box center [889, 45] width 166 height 18
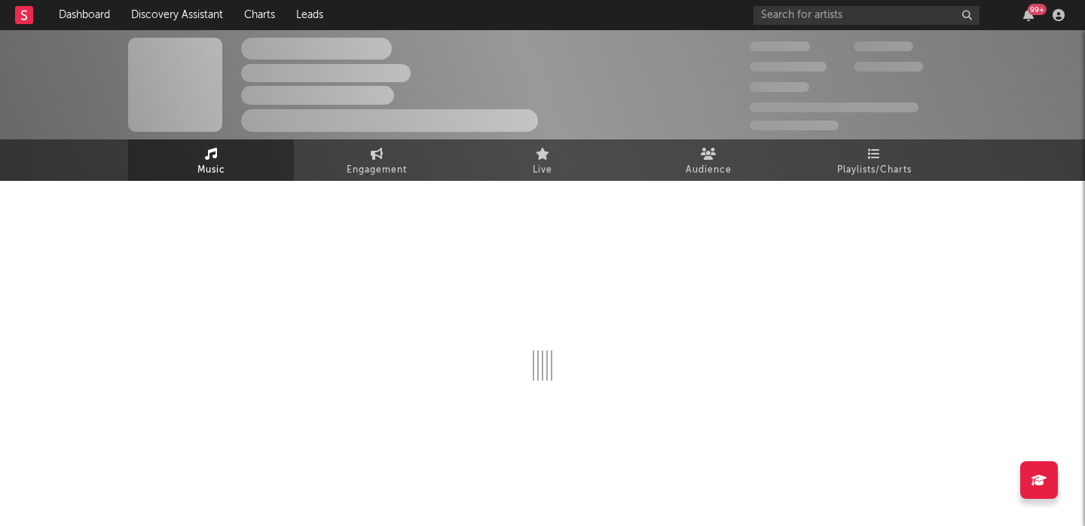
select select "6m"
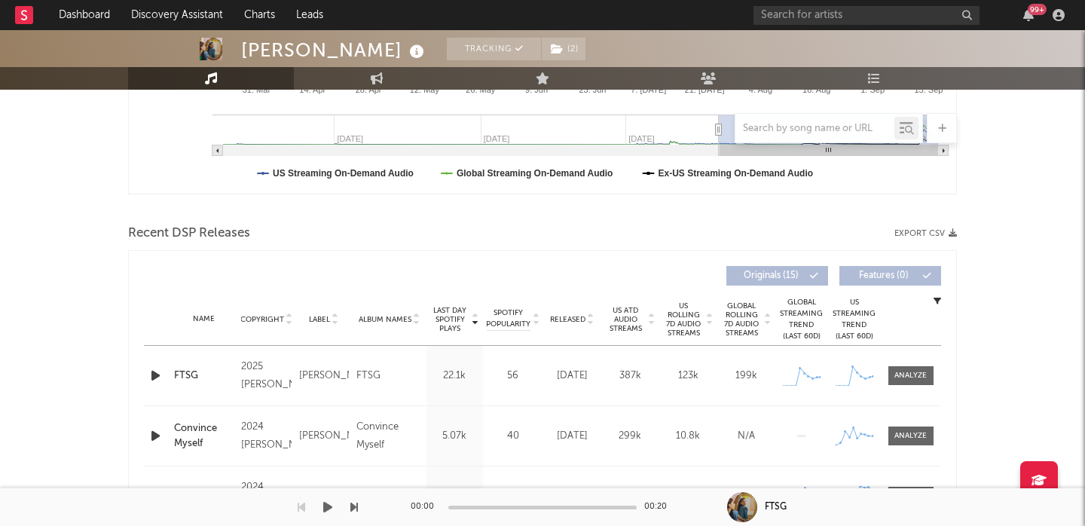
scroll to position [423, 0]
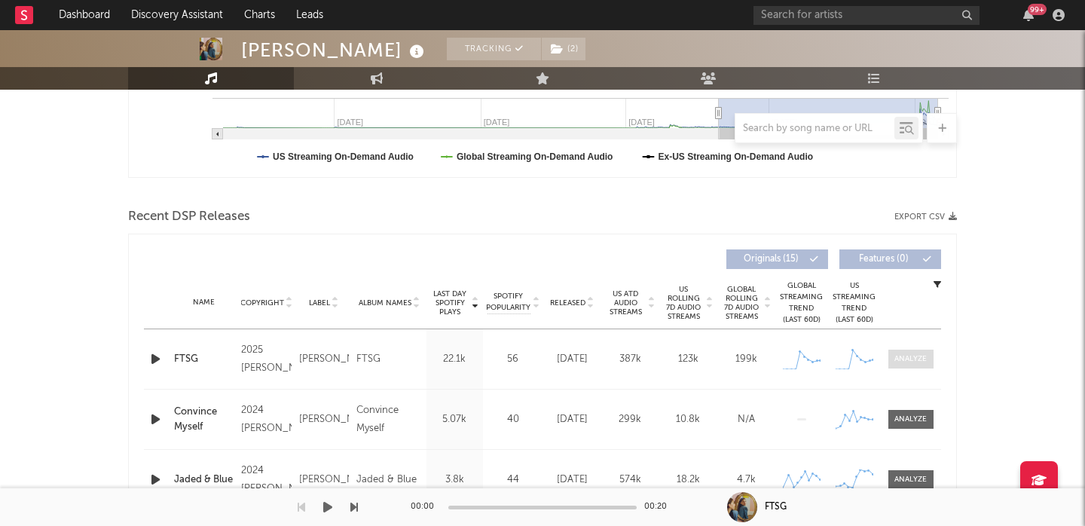
click at [920, 359] on div at bounding box center [910, 358] width 32 height 11
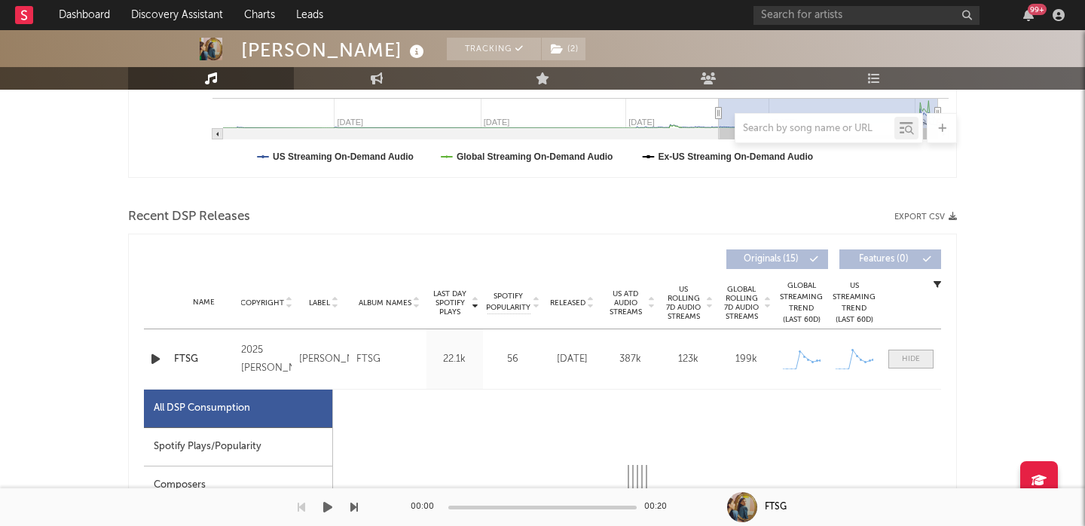
select select "1w"
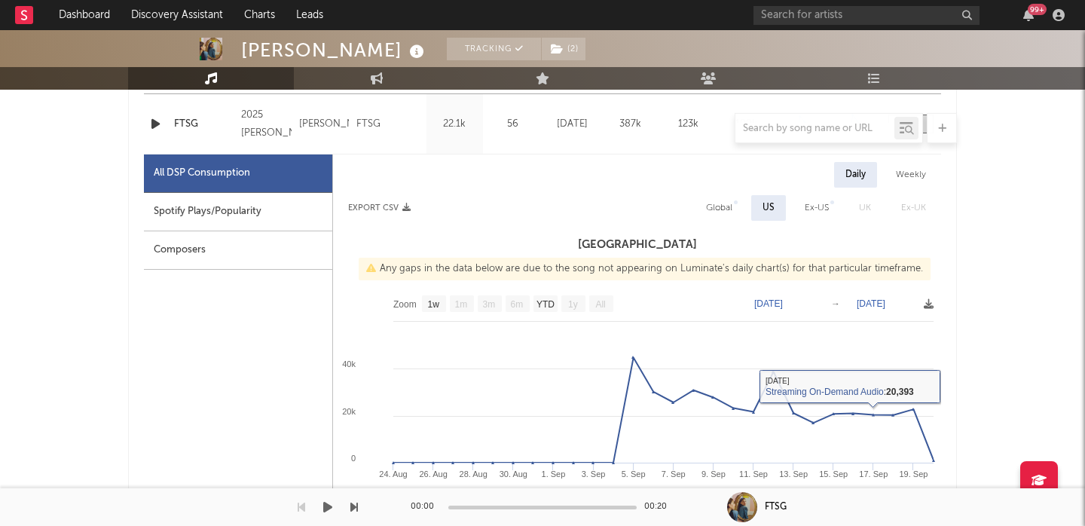
click at [731, 216] on div "Global" at bounding box center [719, 208] width 26 height 18
select select "1w"
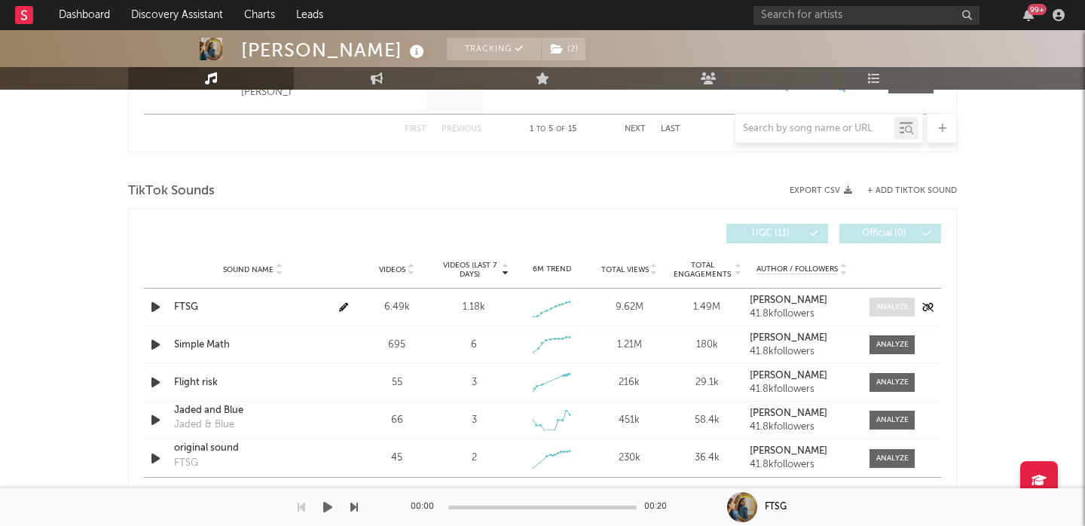
click at [901, 306] on div at bounding box center [892, 306] width 32 height 11
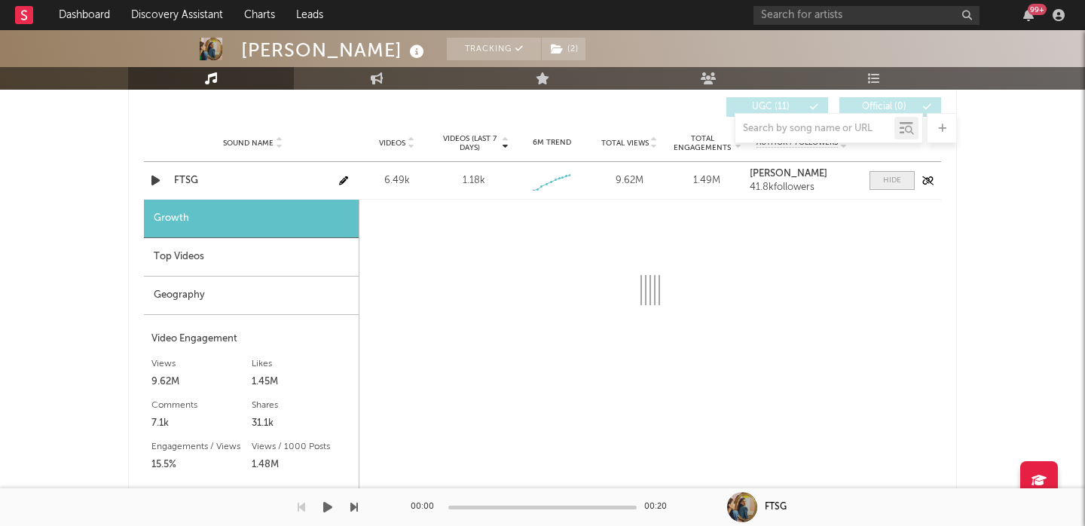
scroll to position [1811, 0]
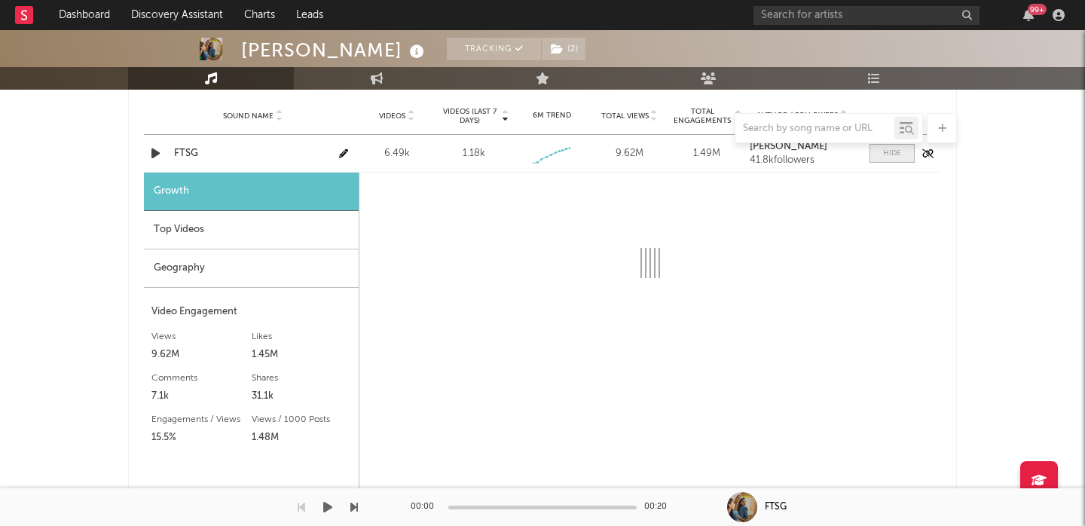
select select "1w"
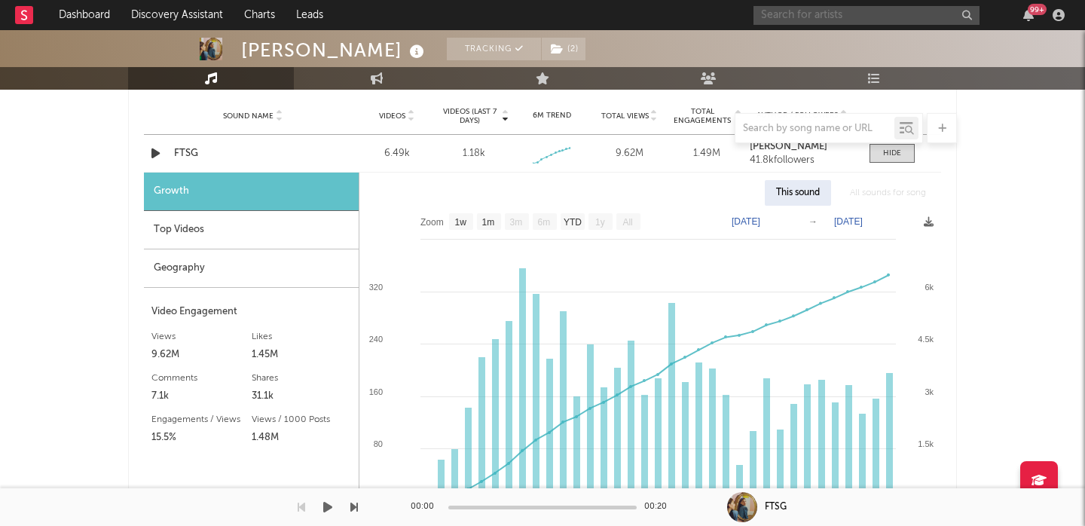
click at [788, 13] on input "text" at bounding box center [866, 15] width 226 height 19
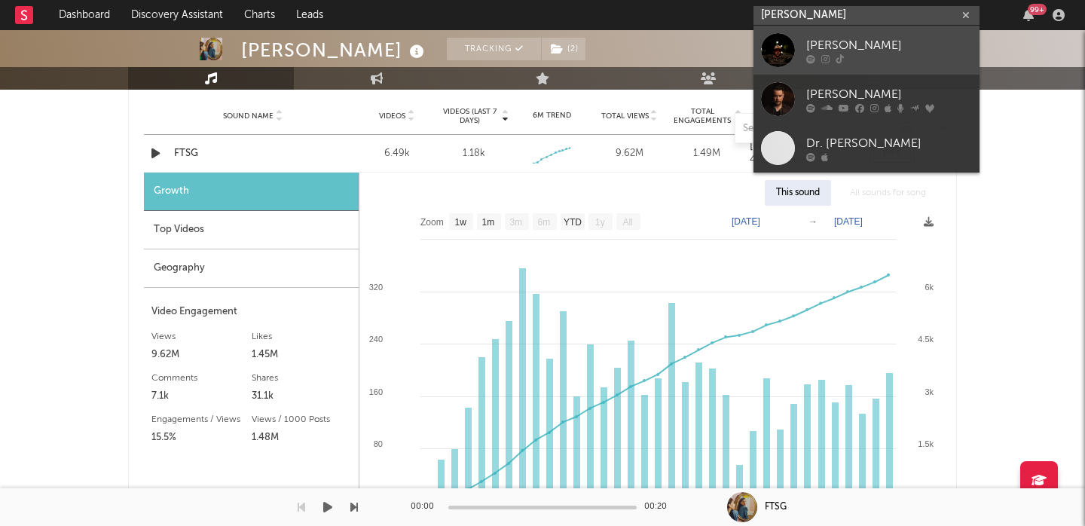
type input "davis cook"
click at [808, 38] on div "Davis Cook" at bounding box center [889, 45] width 166 height 18
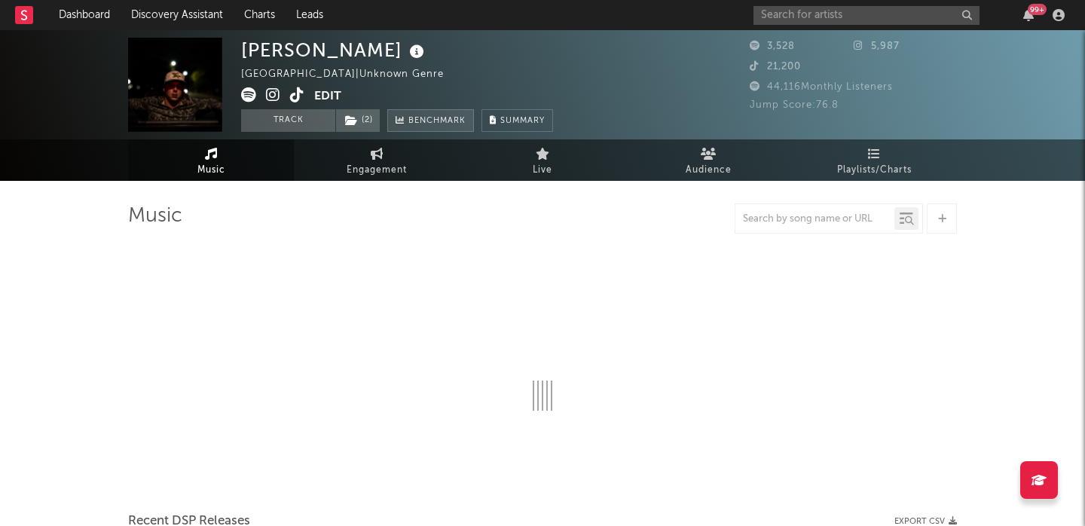
select select "1w"
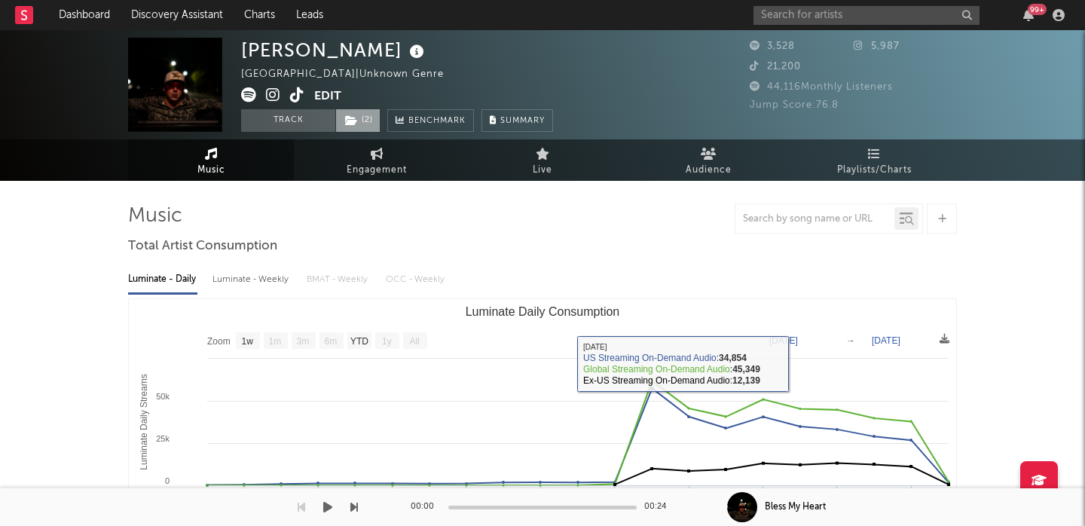
click at [357, 125] on icon at bounding box center [351, 120] width 13 height 11
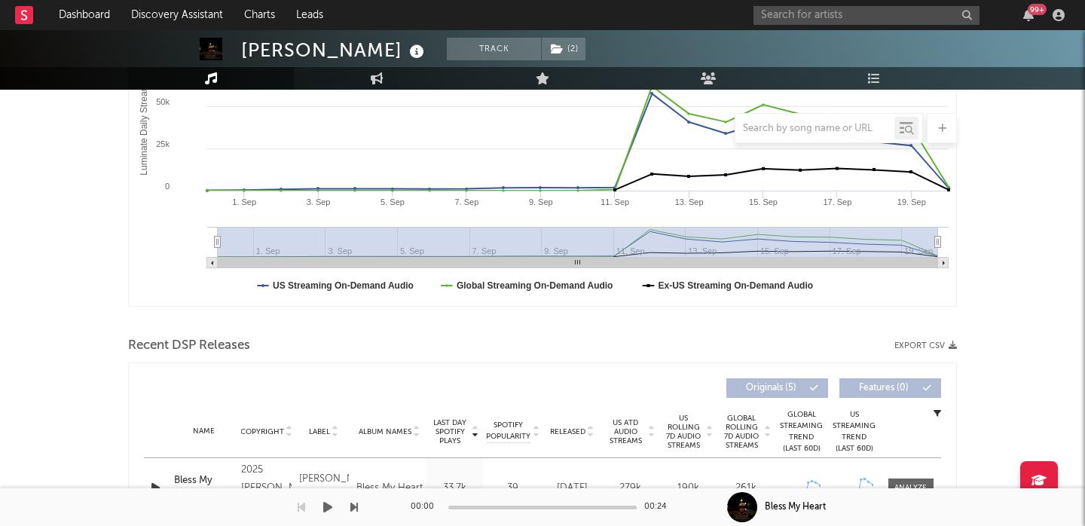
scroll to position [595, 0]
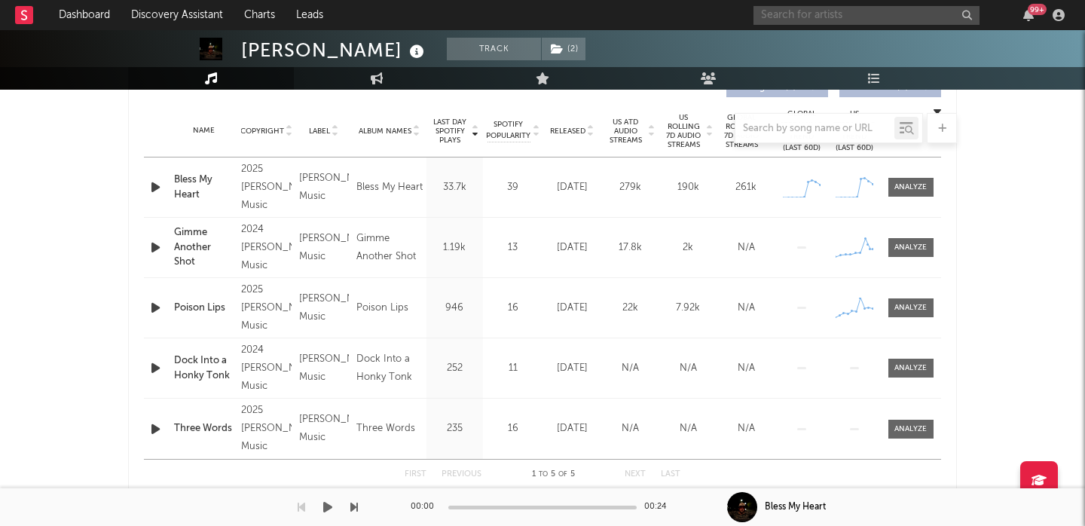
click at [790, 11] on input "text" at bounding box center [866, 15] width 226 height 19
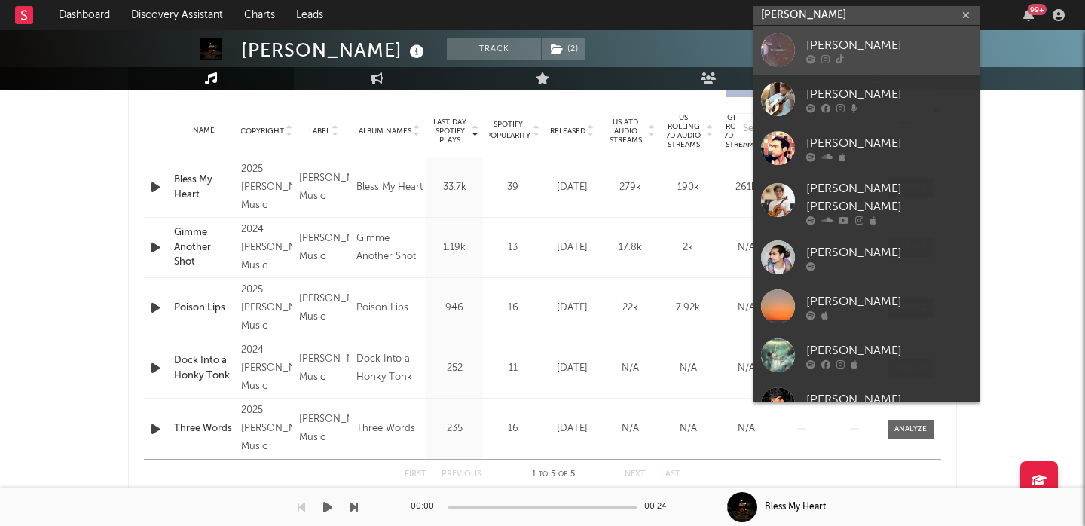
type input "isaac peder"
click at [855, 36] on div "Isaac Pedersen" at bounding box center [889, 45] width 166 height 18
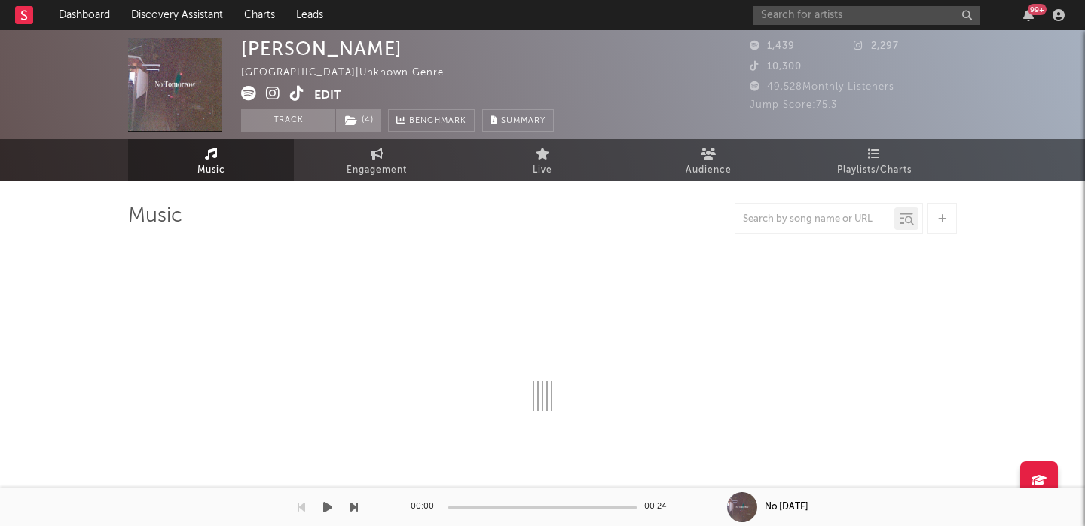
select select "1w"
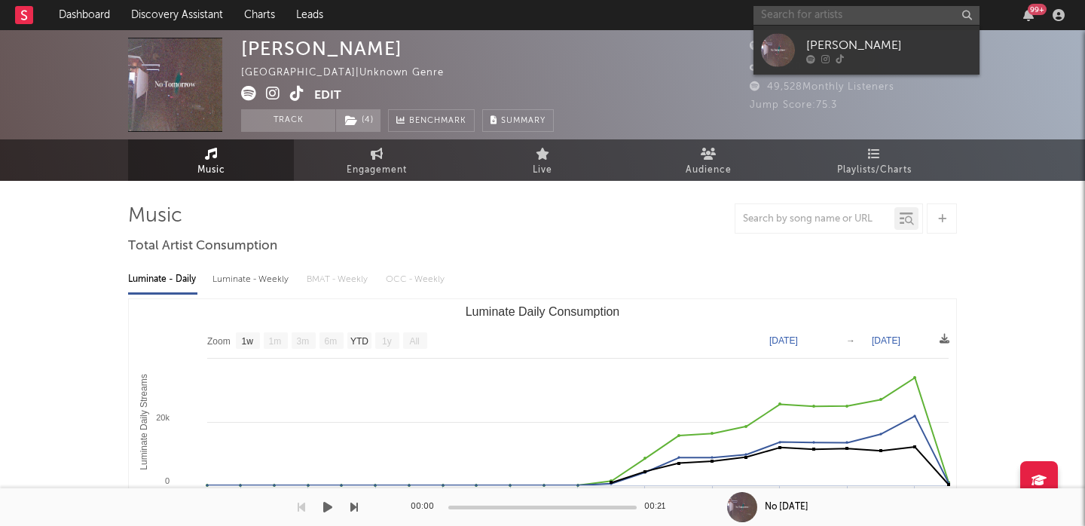
click at [808, 19] on input "text" at bounding box center [866, 15] width 226 height 19
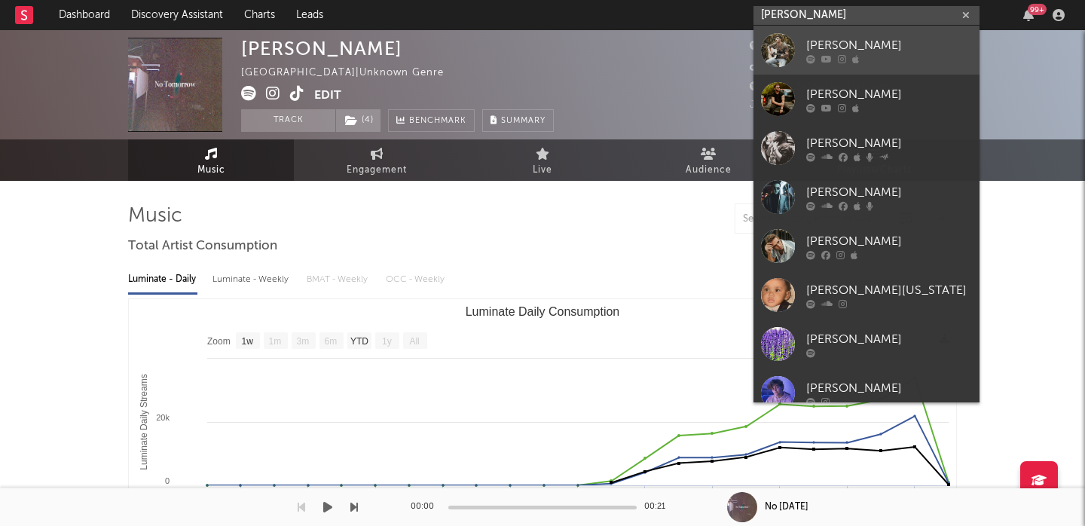
type input "landon wilk"
click at [836, 41] on div "Landon Wilks" at bounding box center [889, 45] width 166 height 18
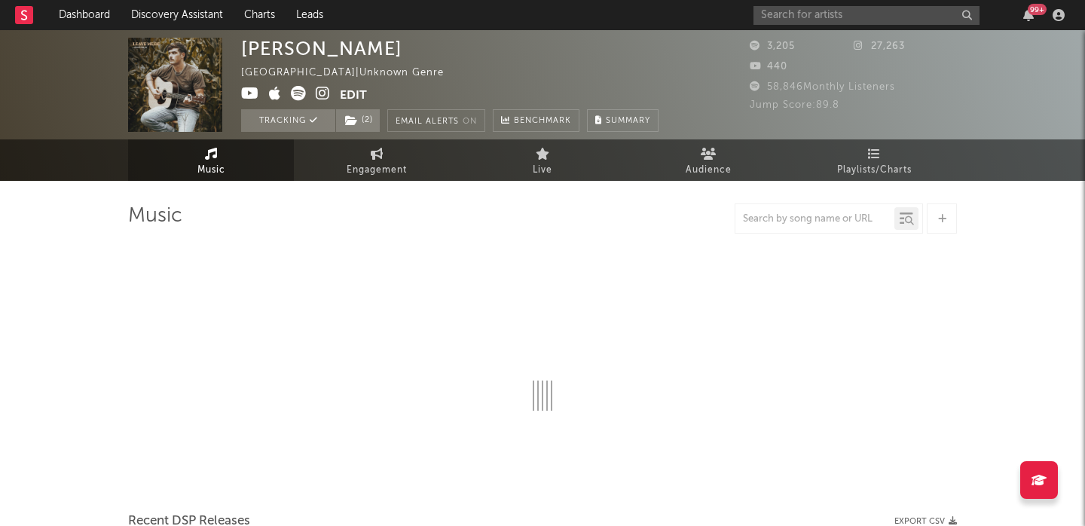
select select "1w"
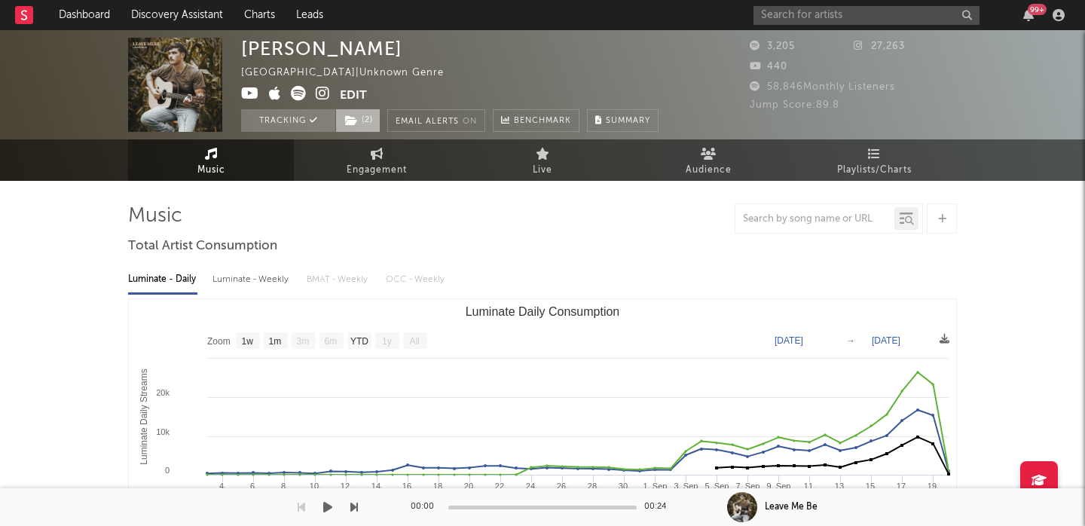
click at [359, 124] on span "( 2 )" at bounding box center [357, 120] width 45 height 23
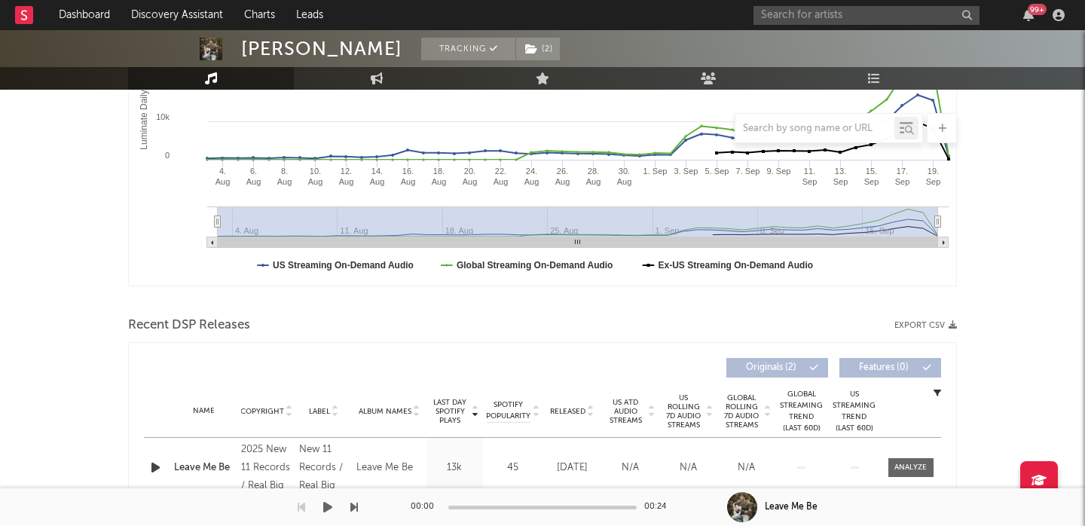
scroll to position [445, 0]
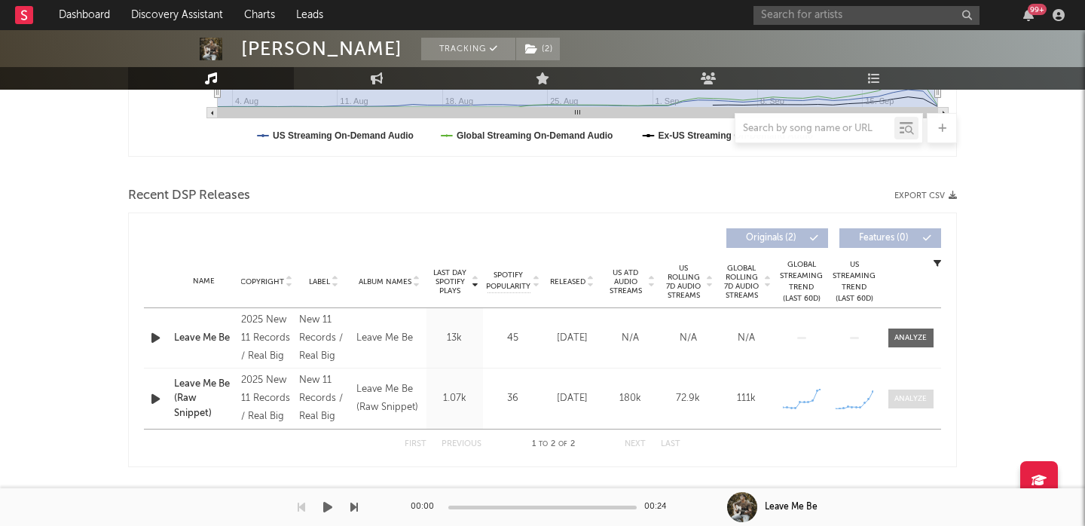
click at [911, 397] on div at bounding box center [910, 398] width 32 height 11
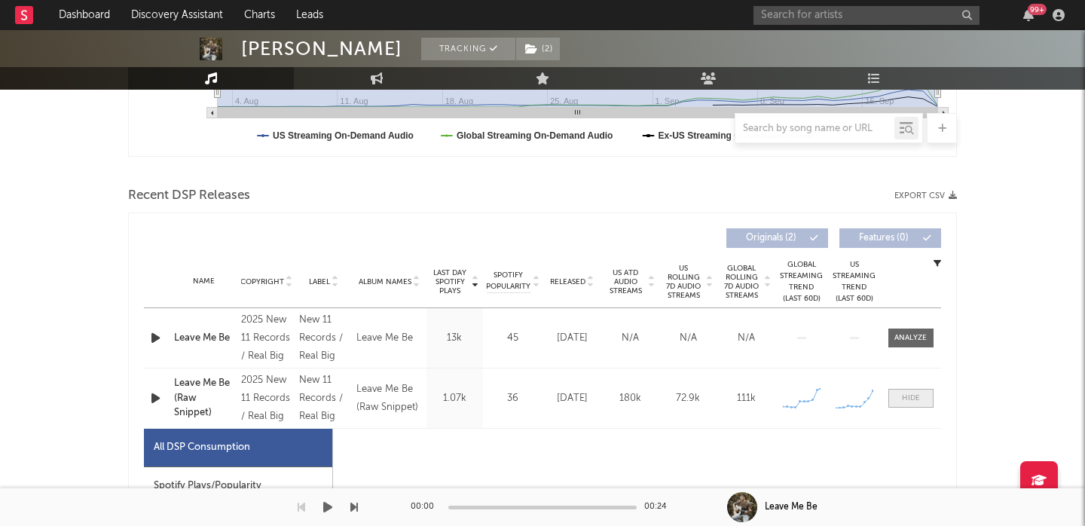
select select "1w"
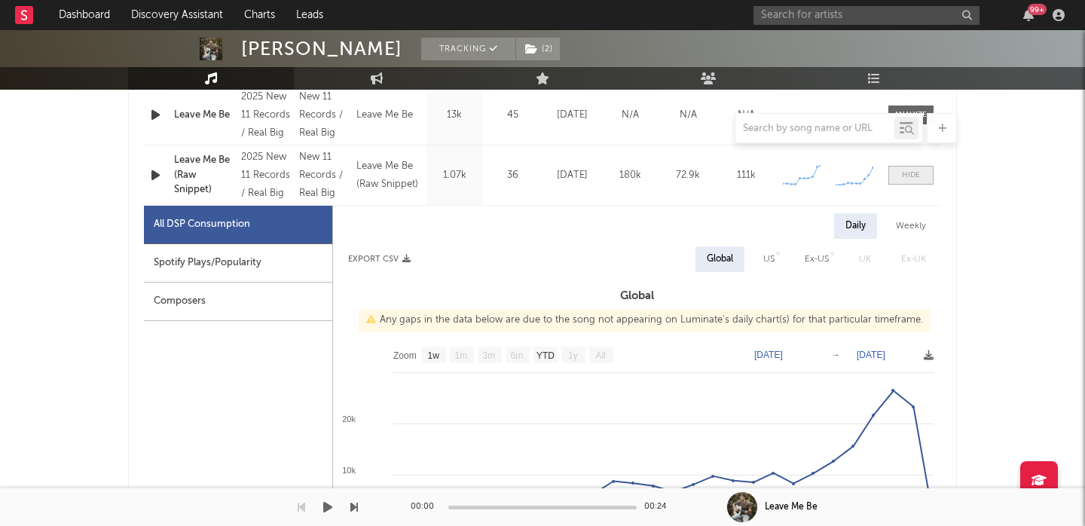
scroll to position [670, 0]
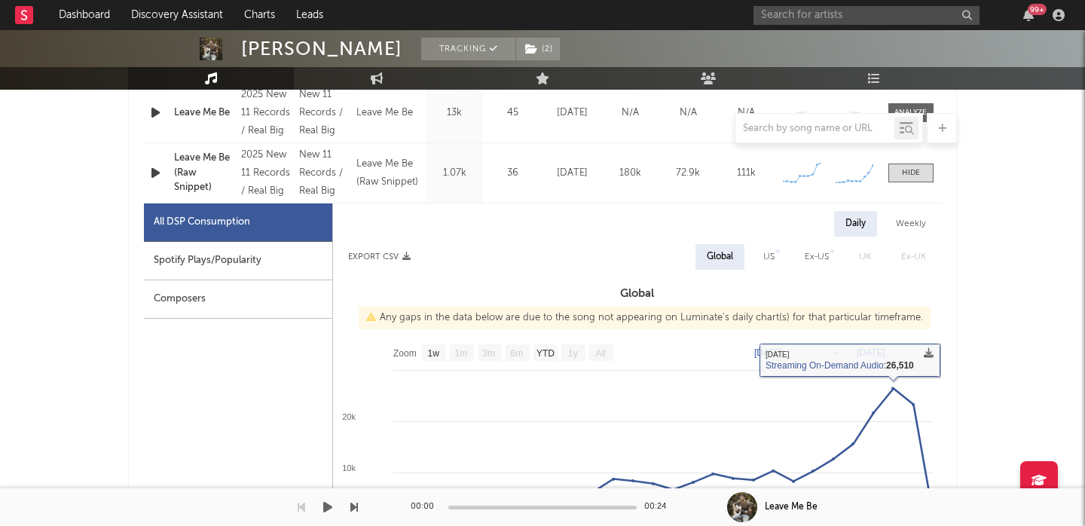
click at [772, 257] on div "US" at bounding box center [768, 257] width 11 height 18
select select "1w"
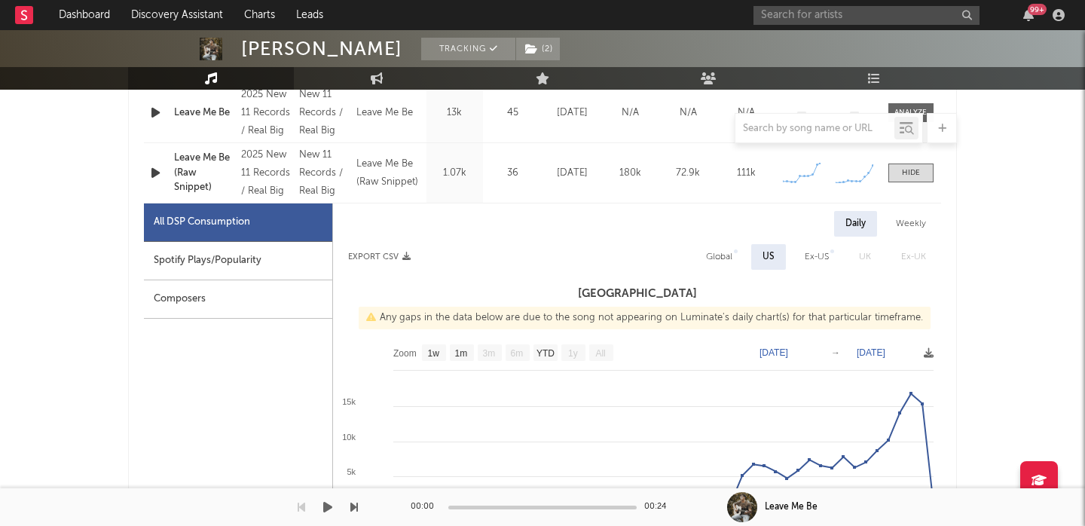
click at [239, 256] on div "Spotify Plays/Popularity" at bounding box center [238, 261] width 188 height 38
select select "1w"
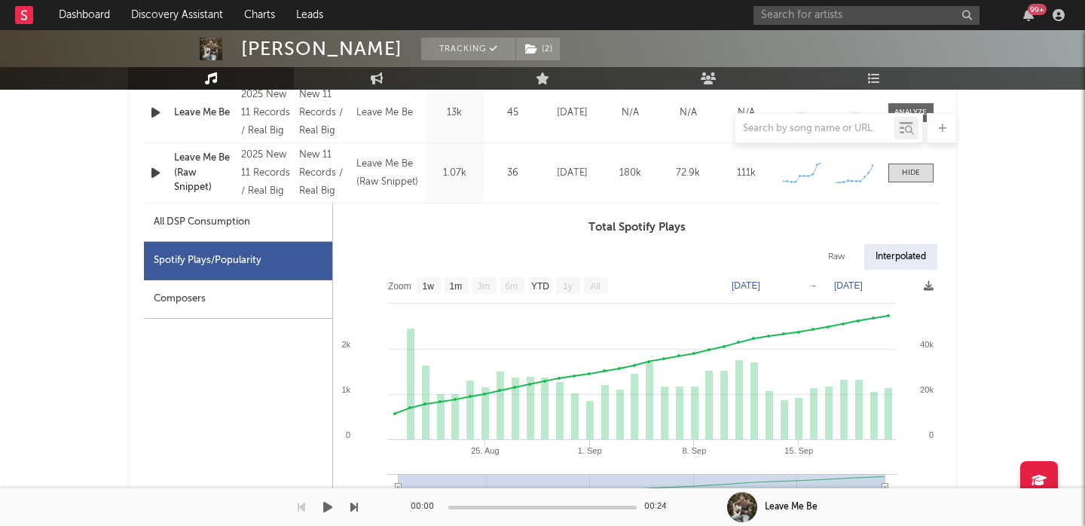
click at [844, 261] on div "Raw" at bounding box center [837, 257] width 40 height 26
select select "1w"
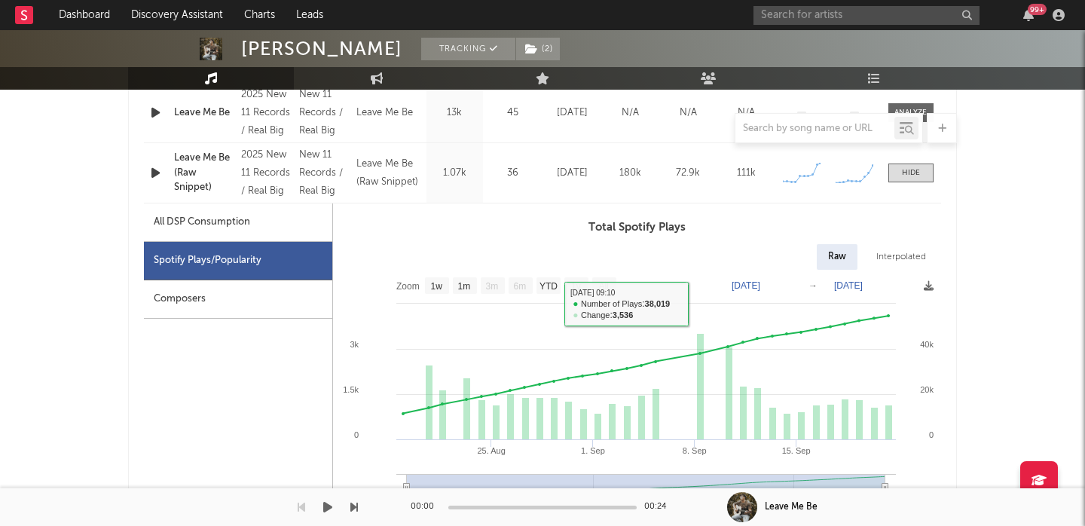
click at [216, 225] on div "All DSP Consumption" at bounding box center [202, 222] width 96 height 18
select select "1w"
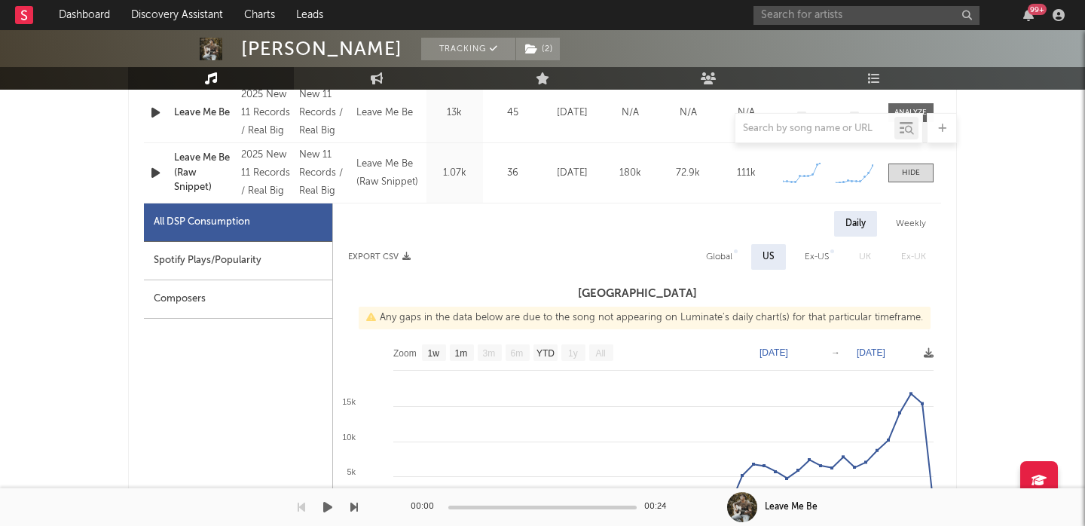
click at [722, 258] on div "Global" at bounding box center [719, 257] width 26 height 18
select select "1w"
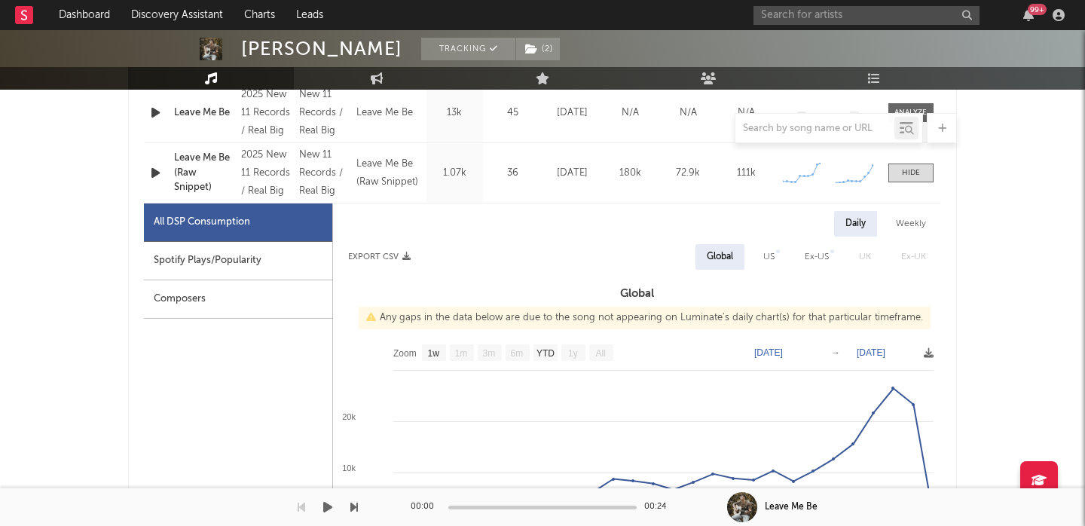
click at [216, 274] on div "Spotify Plays/Popularity" at bounding box center [238, 261] width 188 height 38
select select "1w"
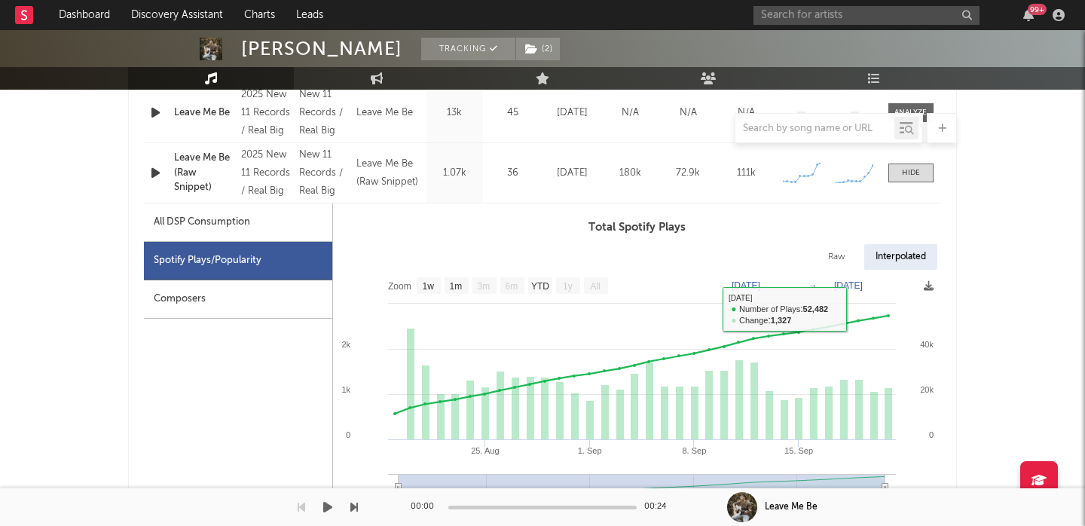
click at [831, 262] on div "Raw" at bounding box center [837, 257] width 40 height 26
select select "1w"
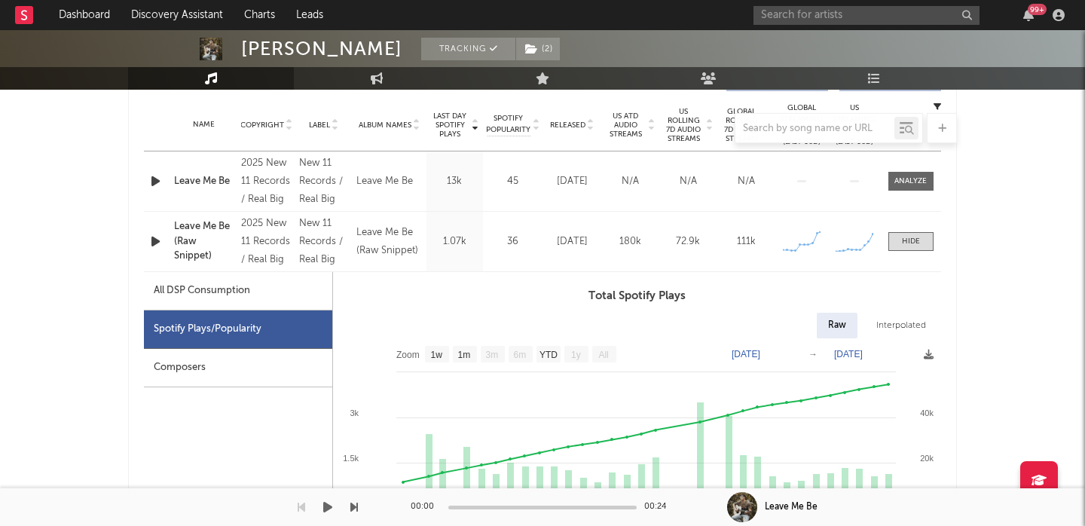
scroll to position [573, 0]
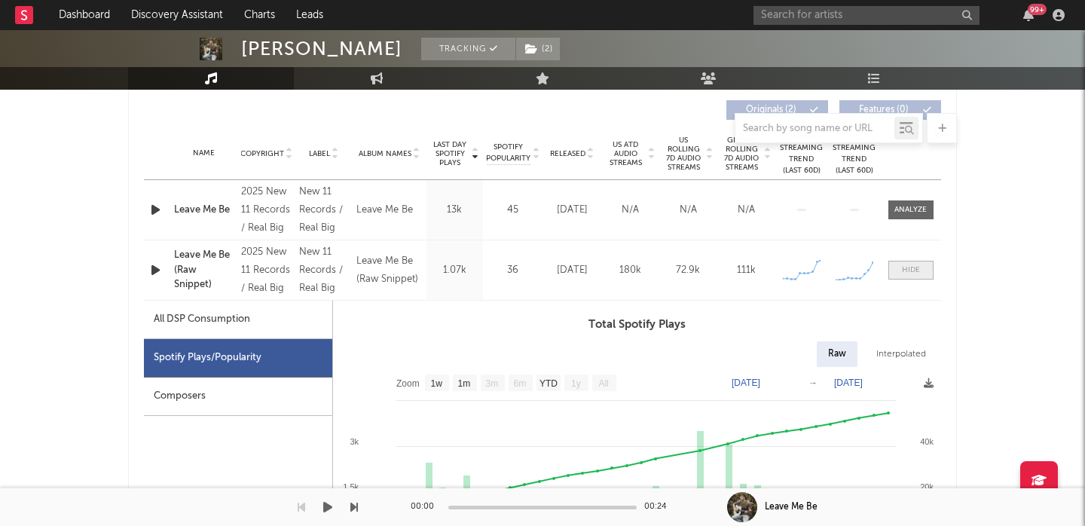
click at [909, 275] on div at bounding box center [911, 269] width 18 height 11
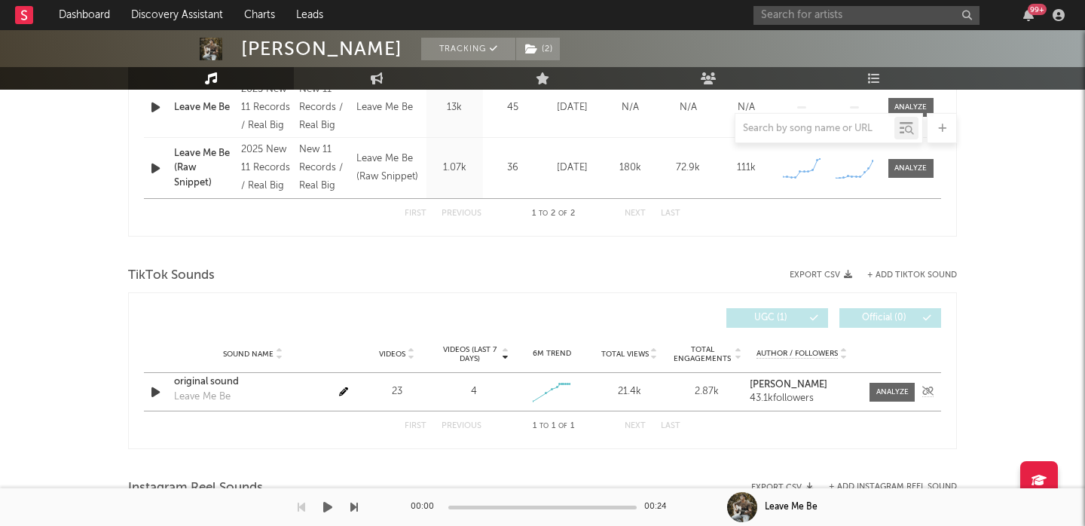
scroll to position [1000, 0]
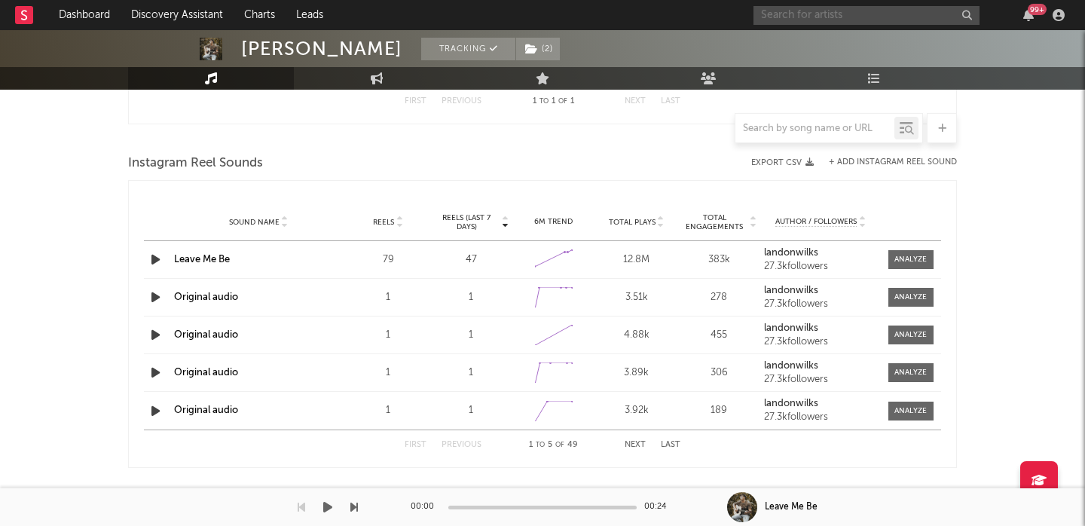
click at [769, 15] on input "text" at bounding box center [866, 15] width 226 height 19
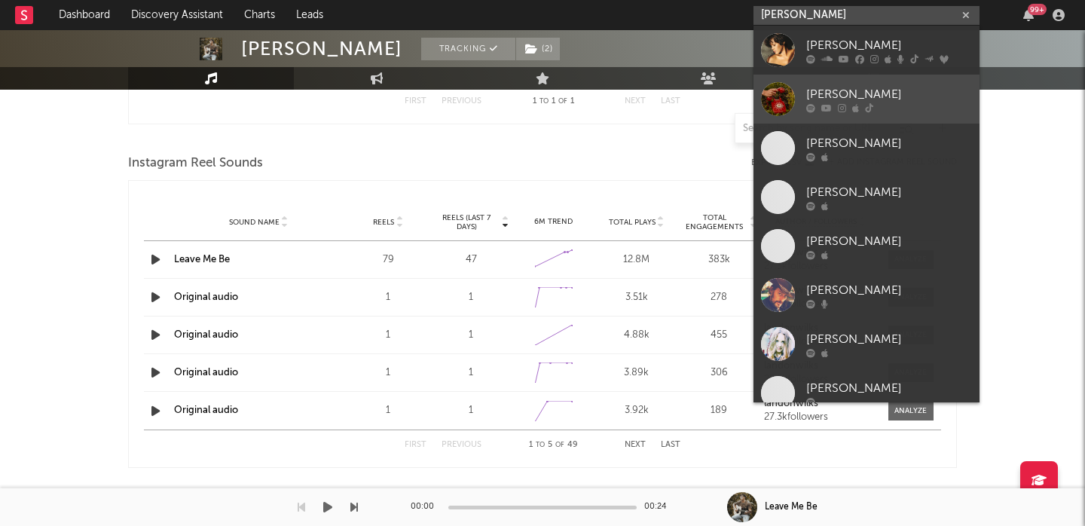
type input "whitney h"
click at [833, 100] on div "[PERSON_NAME]" at bounding box center [889, 94] width 166 height 18
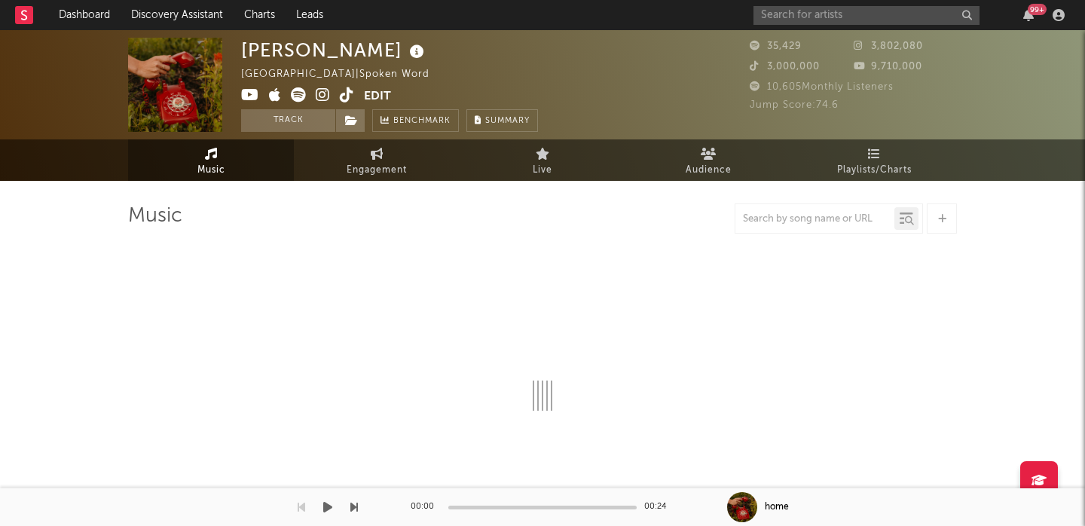
select select "1w"
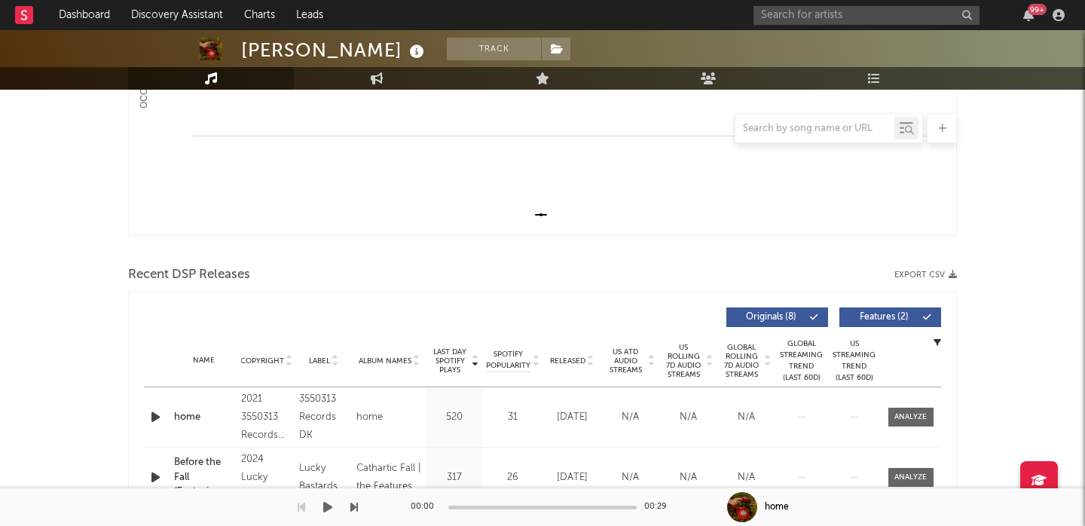
scroll to position [463, 0]
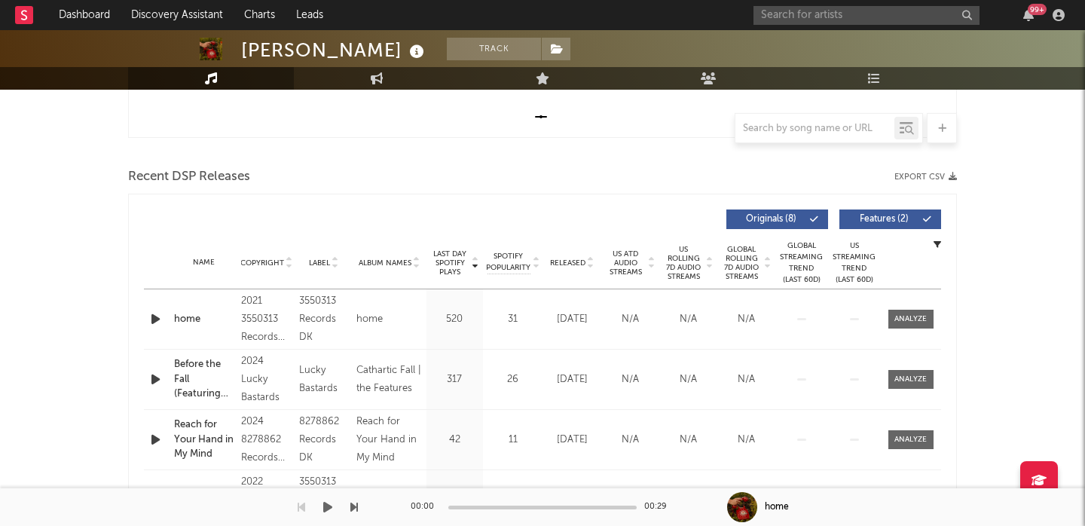
click at [882, 221] on span "Features ( 2 )" at bounding box center [883, 219] width 69 height 9
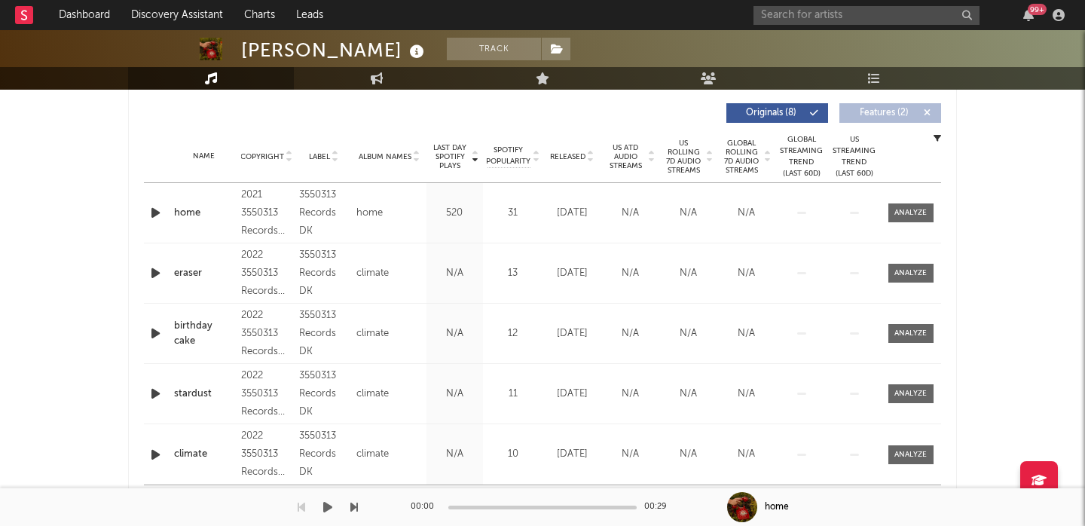
scroll to position [0, 0]
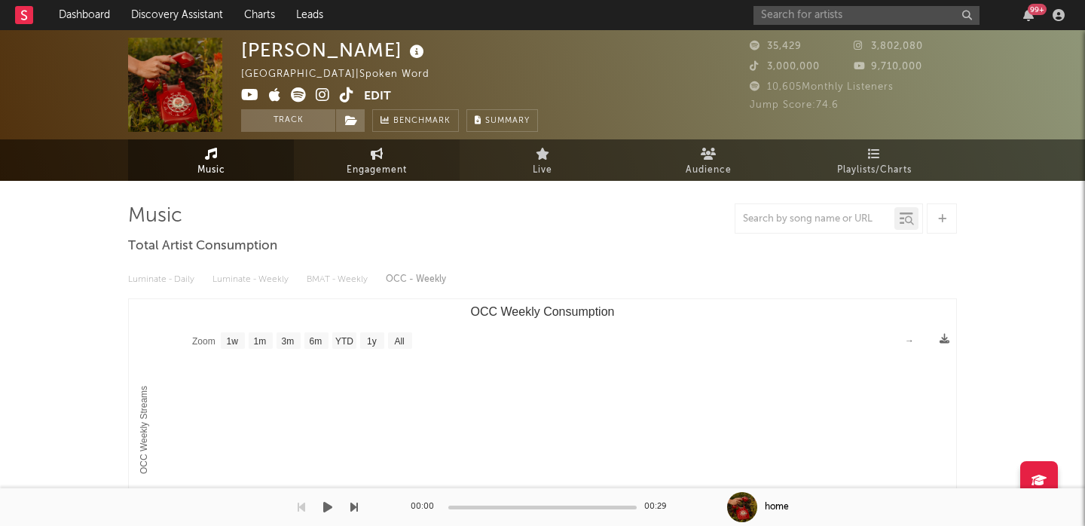
click at [365, 159] on link "Engagement" at bounding box center [377, 159] width 166 height 41
select select "1w"
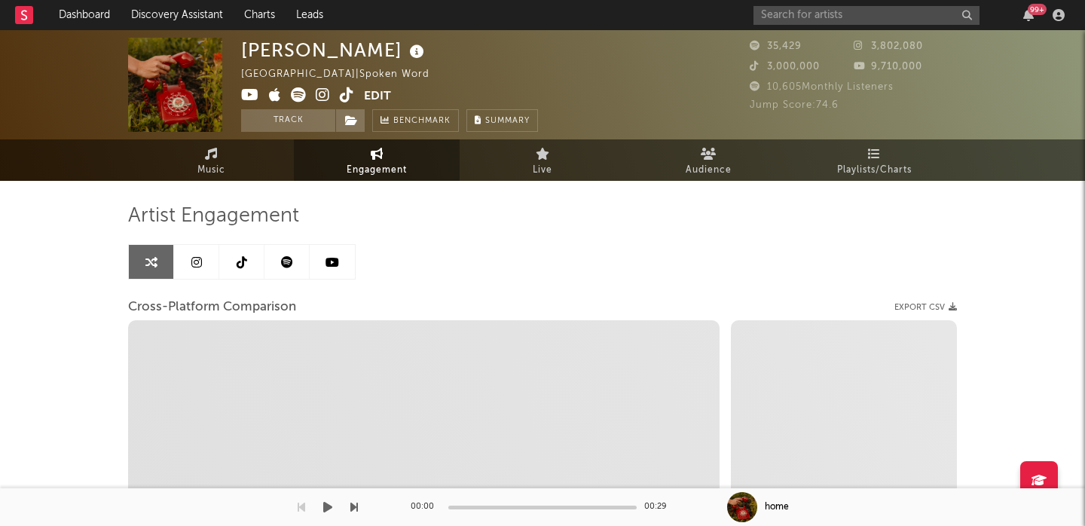
click at [286, 272] on link at bounding box center [286, 262] width 45 height 34
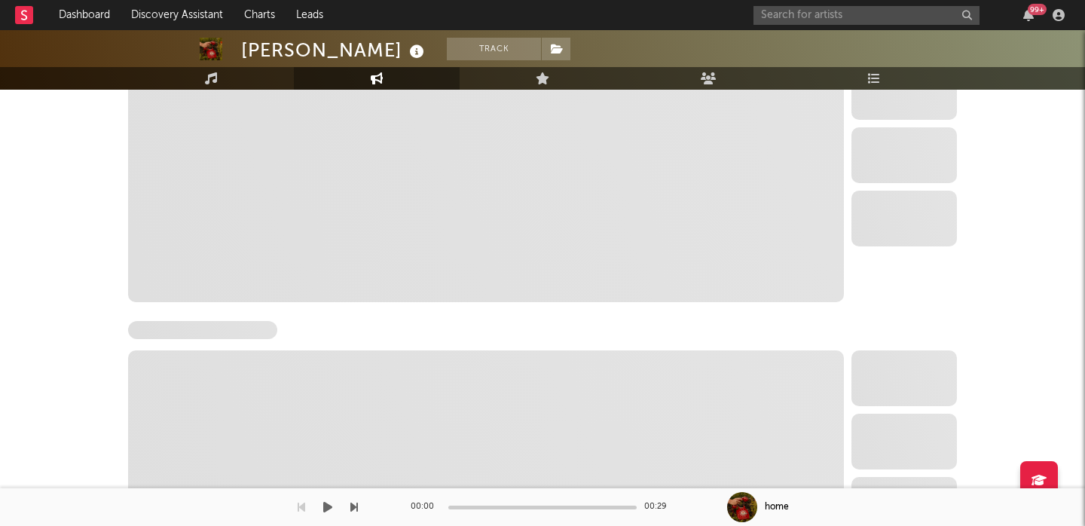
select select "6m"
select select "1w"
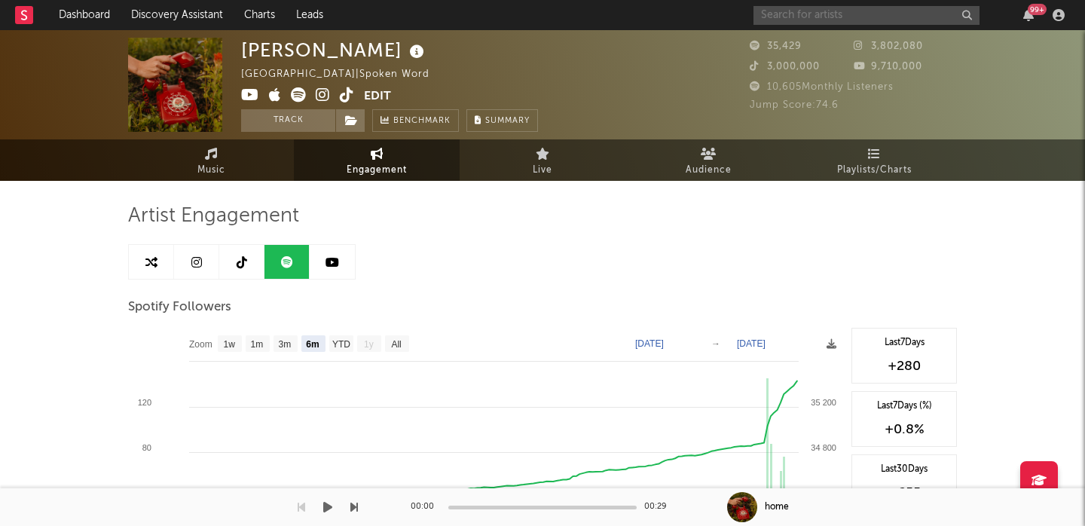
click at [797, 10] on input "text" at bounding box center [866, 15] width 226 height 19
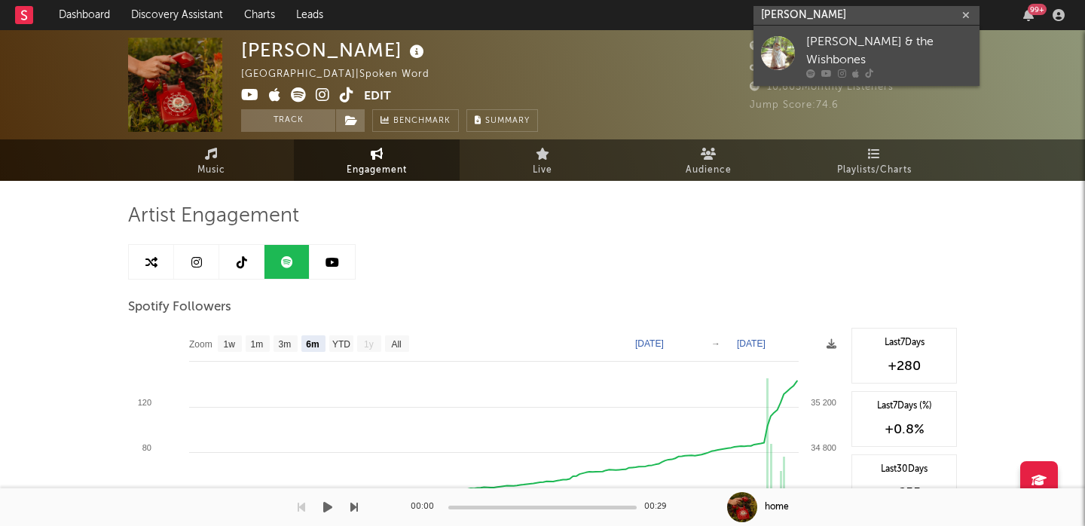
type input "emerson wool"
click at [809, 44] on div "[PERSON_NAME] & the Wishbones" at bounding box center [889, 51] width 166 height 36
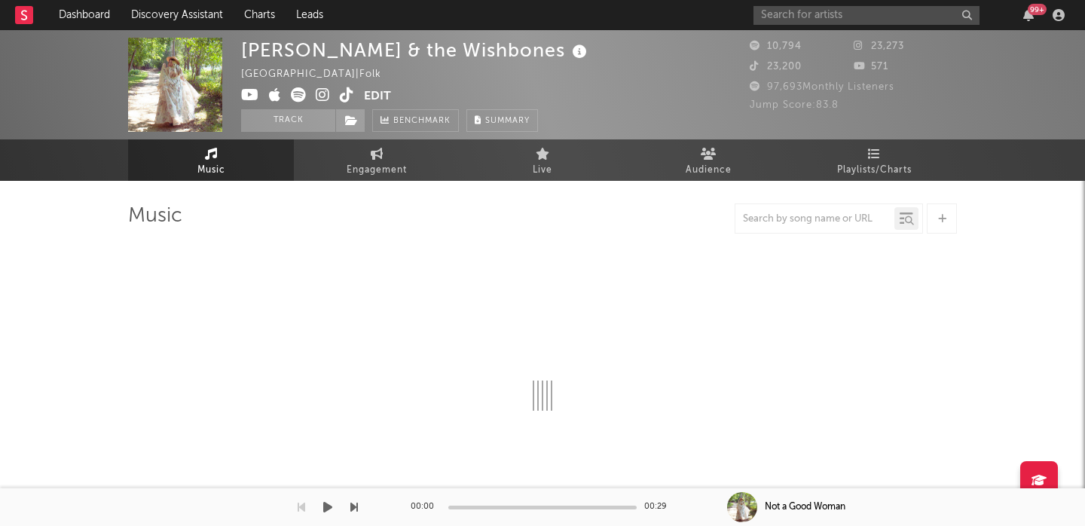
select select "6m"
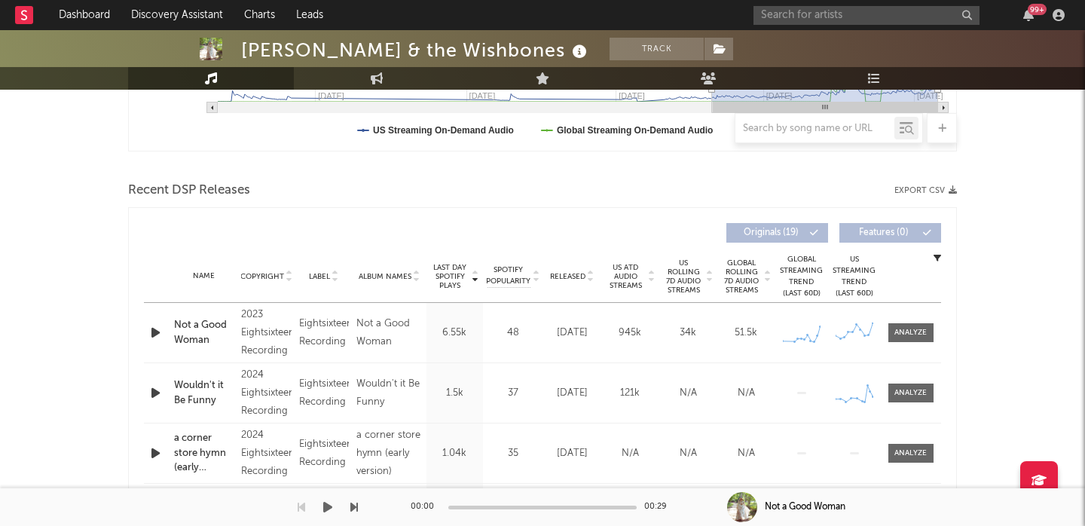
scroll to position [481, 0]
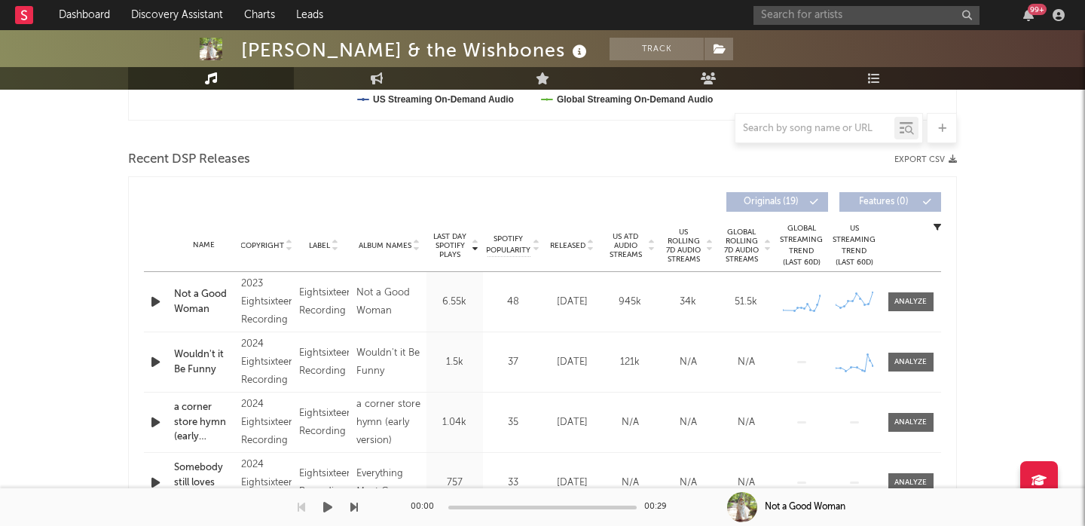
click at [689, 246] on span "US Rolling 7D Audio Streams" at bounding box center [683, 246] width 41 height 36
click at [910, 304] on div at bounding box center [910, 301] width 32 height 11
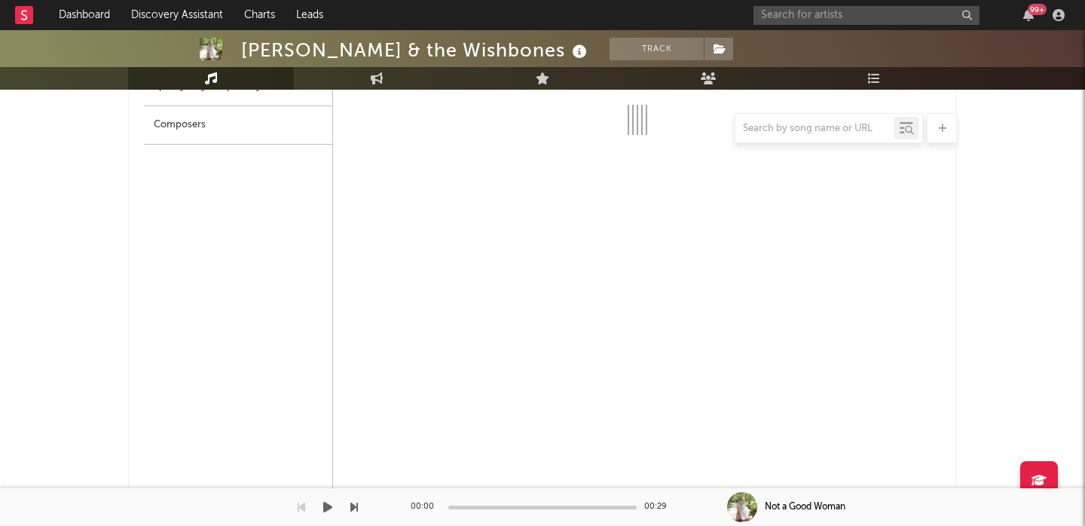
select select "1w"
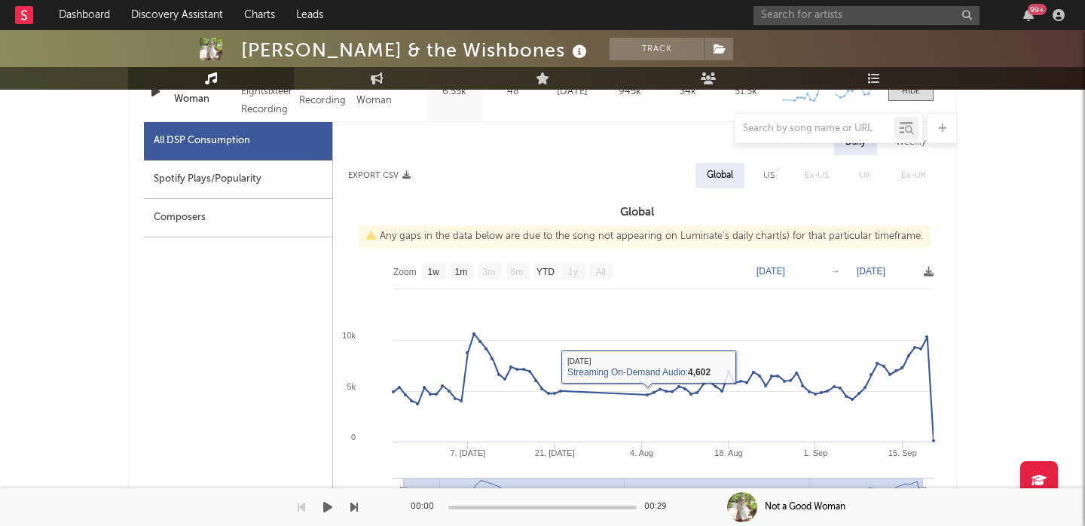
scroll to position [689, 0]
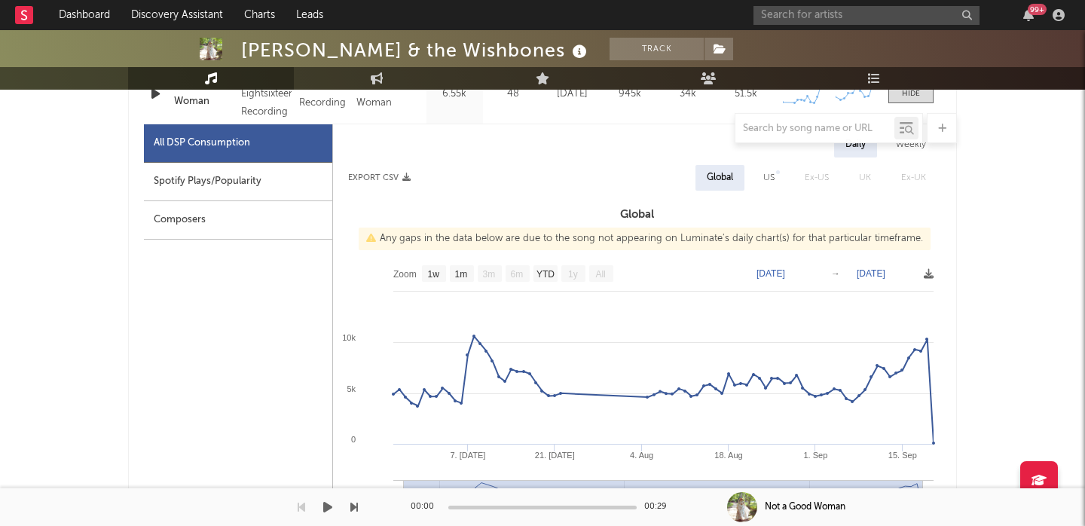
click at [768, 178] on div "US" at bounding box center [768, 178] width 11 height 18
select select "6m"
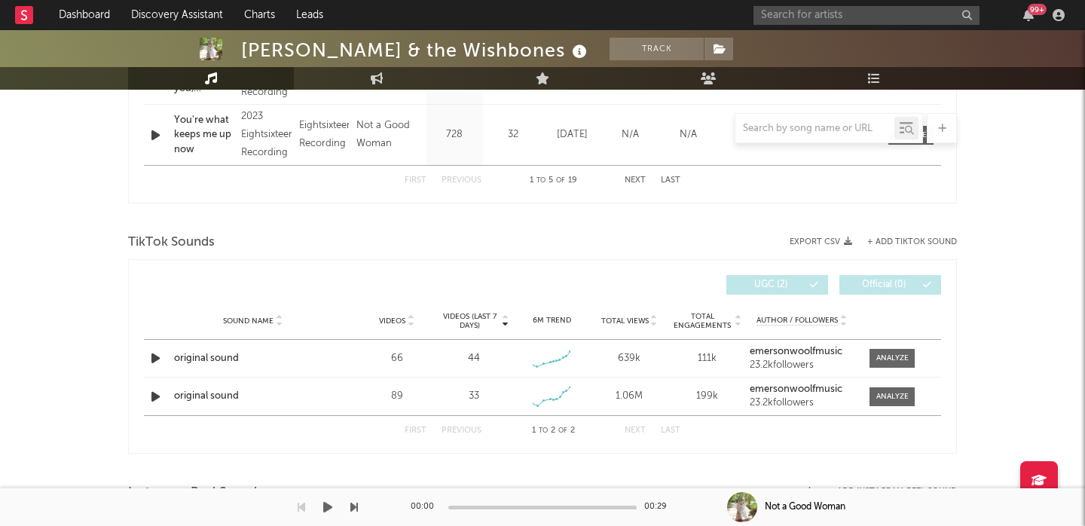
scroll to position [1673, 0]
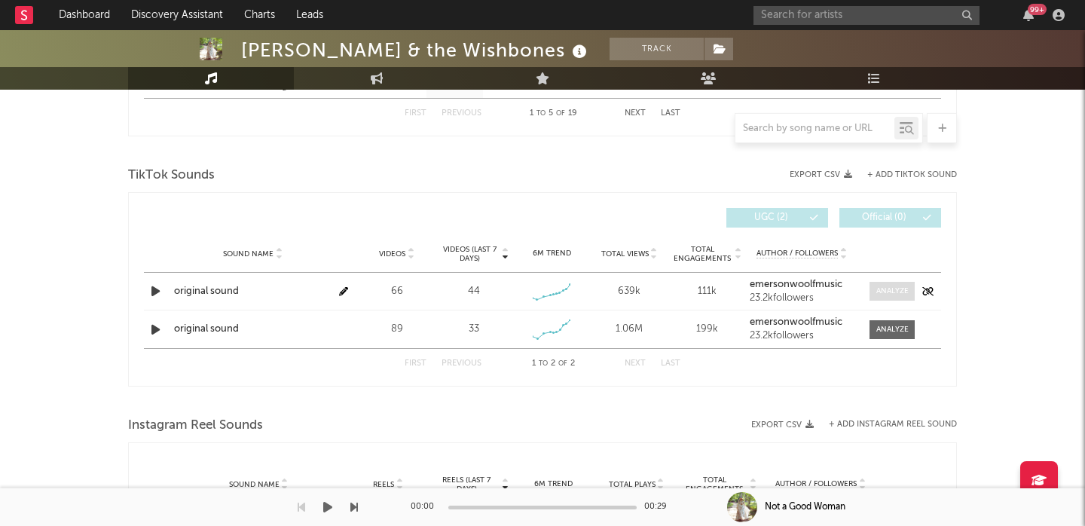
click at [885, 291] on div at bounding box center [892, 291] width 32 height 11
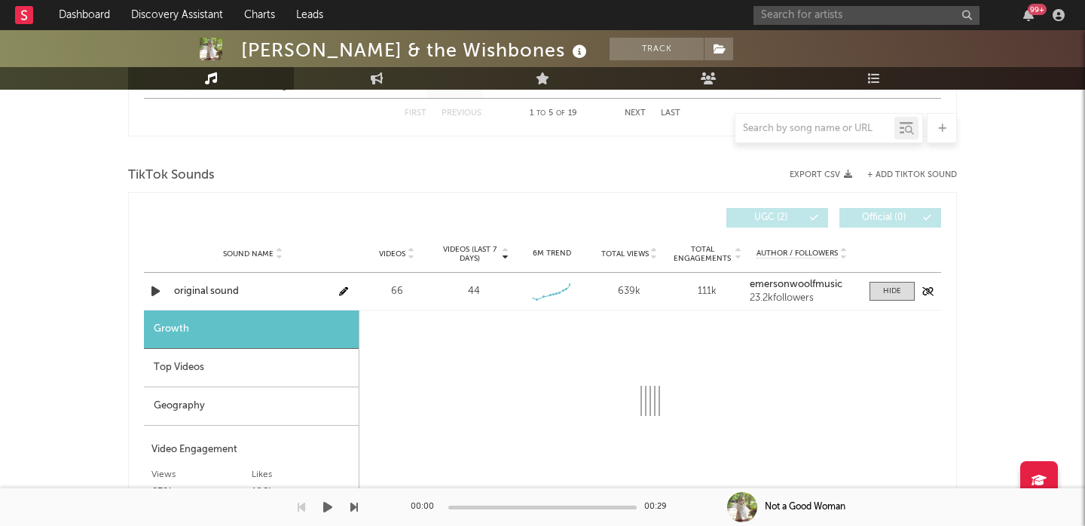
select select "1w"
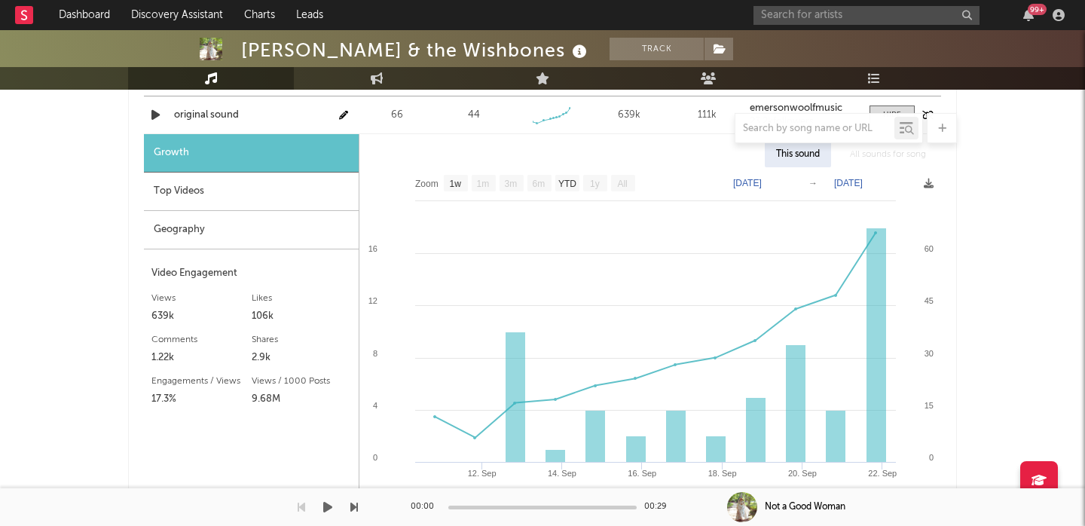
scroll to position [1891, 0]
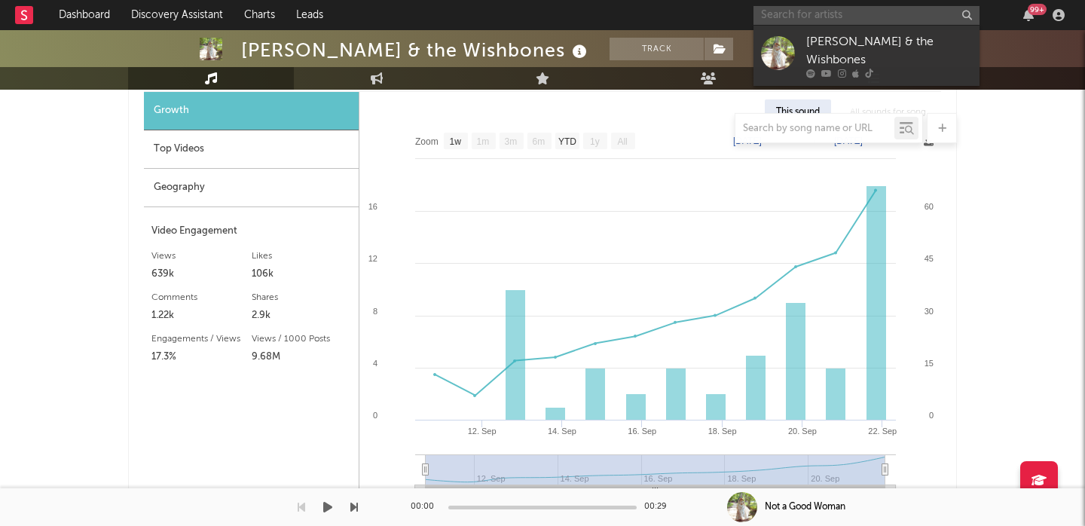
click at [785, 14] on input "text" at bounding box center [866, 15] width 226 height 19
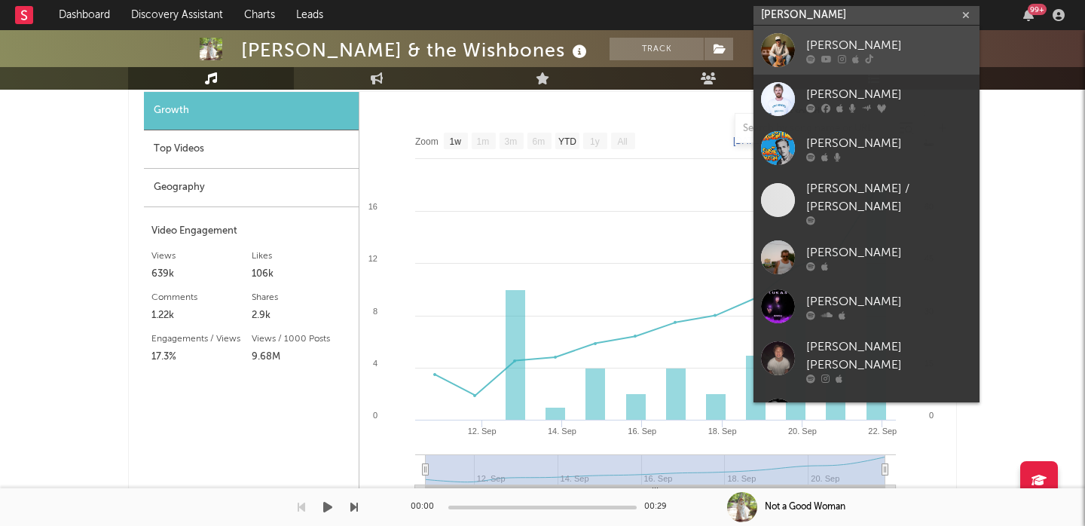
type input "luke rob"
click at [811, 33] on link "[PERSON_NAME]" at bounding box center [866, 50] width 226 height 49
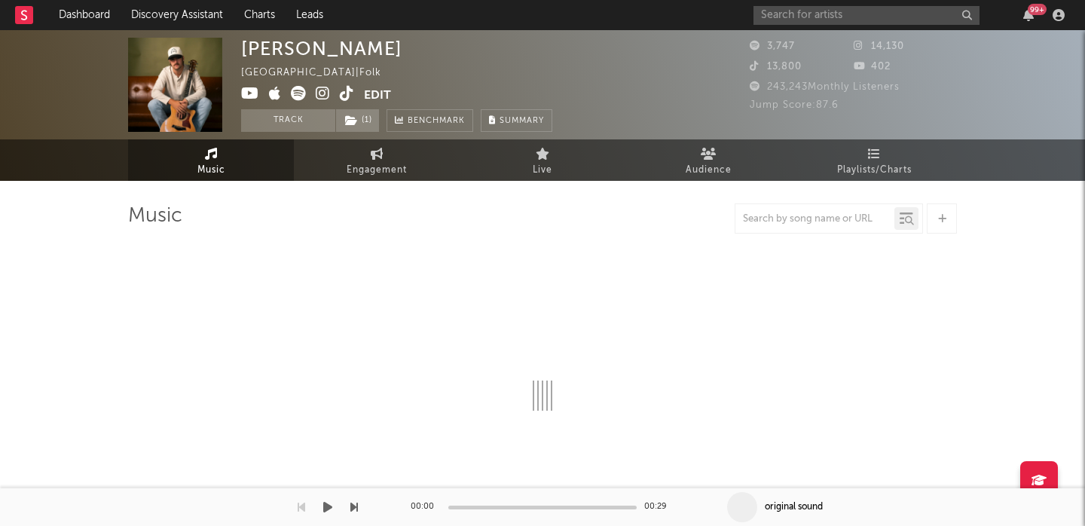
select select "6m"
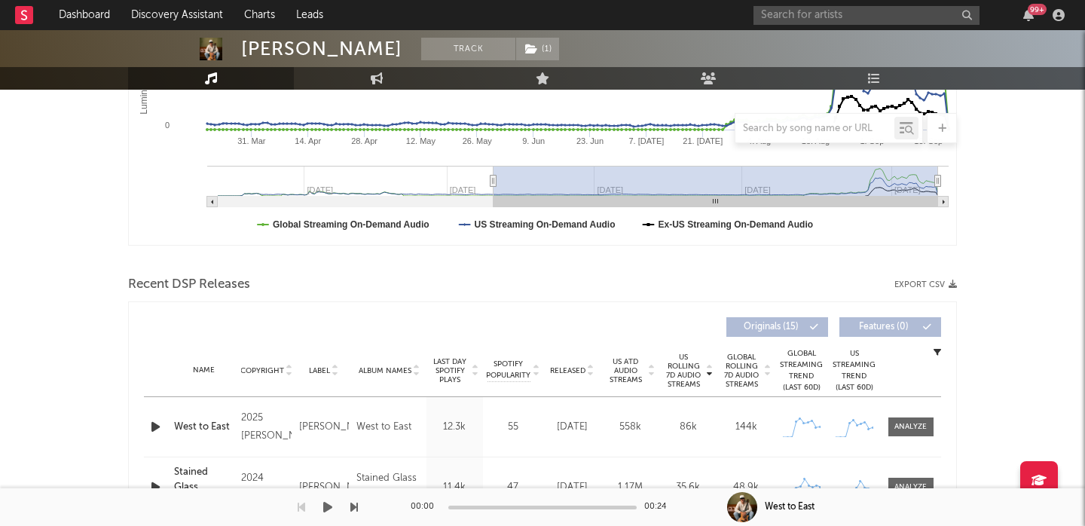
scroll to position [440, 0]
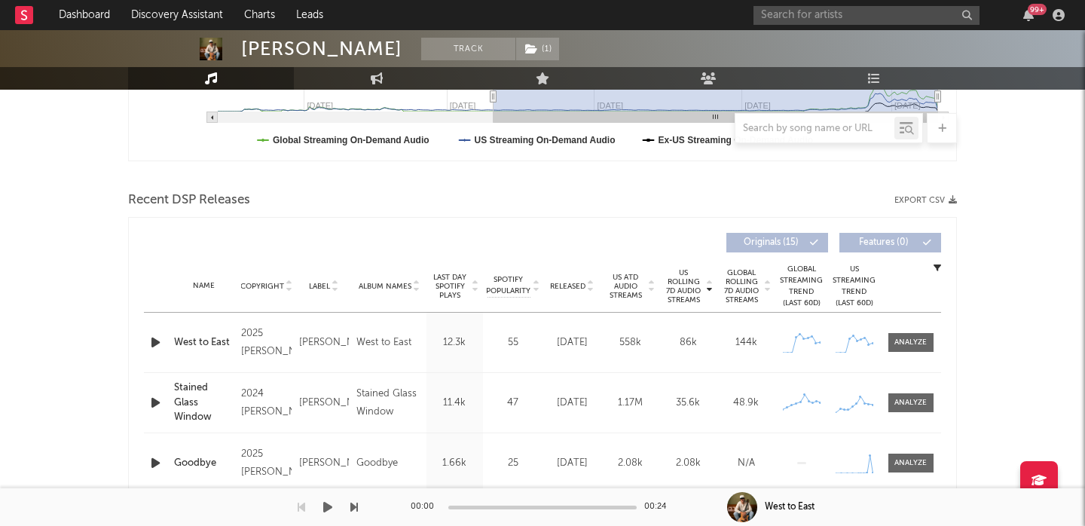
click at [586, 284] on div at bounding box center [589, 285] width 9 height 11
click at [905, 395] on span at bounding box center [910, 402] width 45 height 19
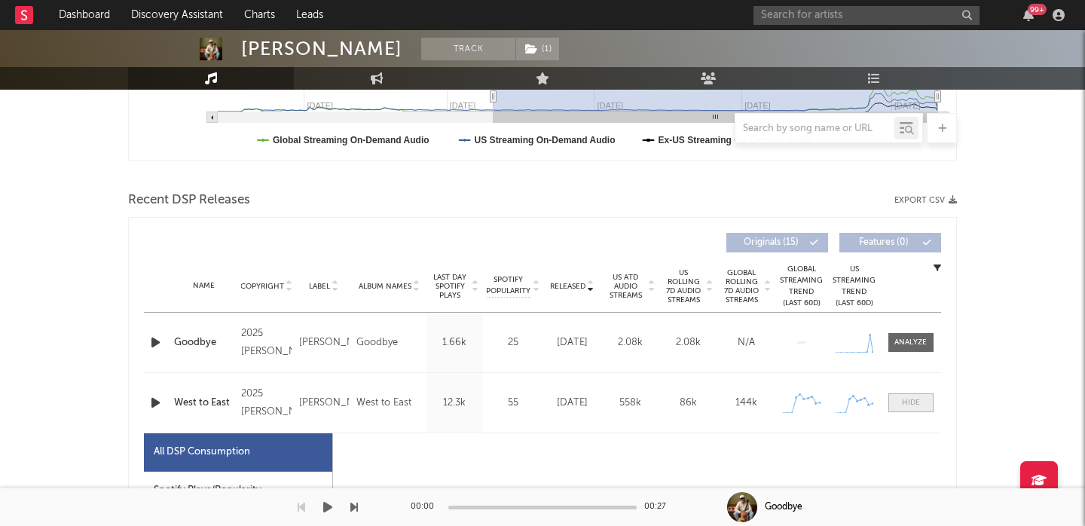
select select "1w"
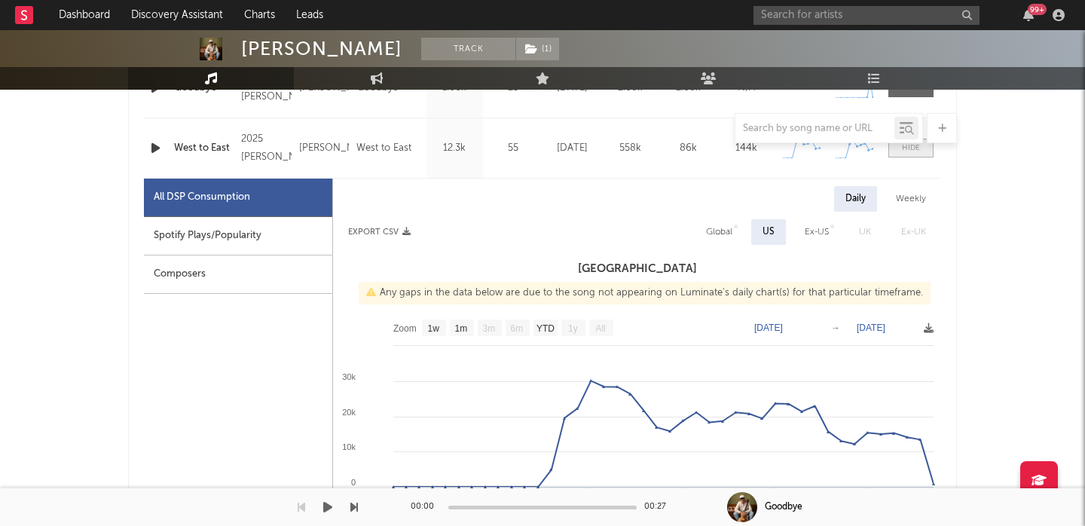
scroll to position [746, 0]
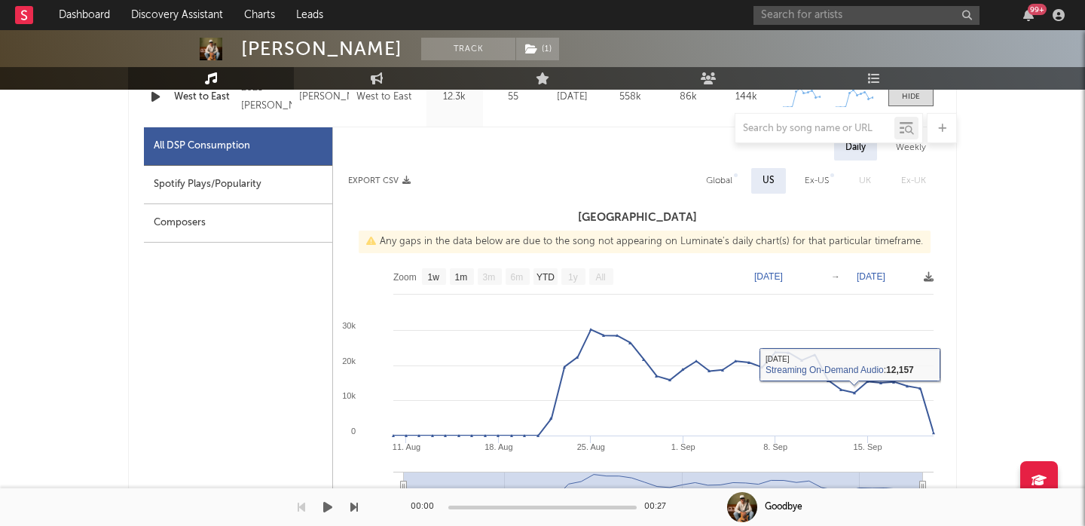
click at [723, 182] on div "Global" at bounding box center [719, 181] width 26 height 18
select select "1w"
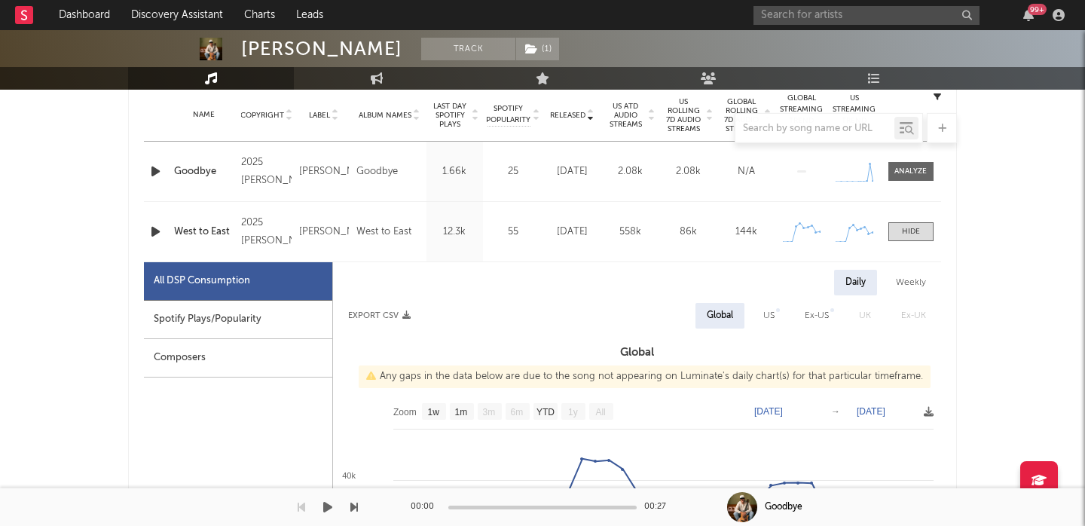
scroll to position [478, 0]
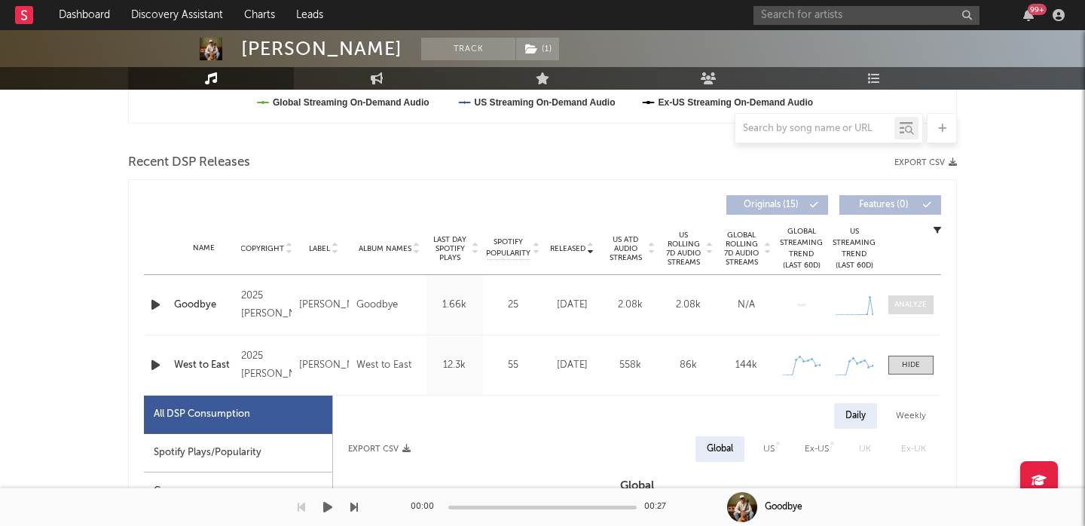
click at [907, 312] on span at bounding box center [910, 304] width 45 height 19
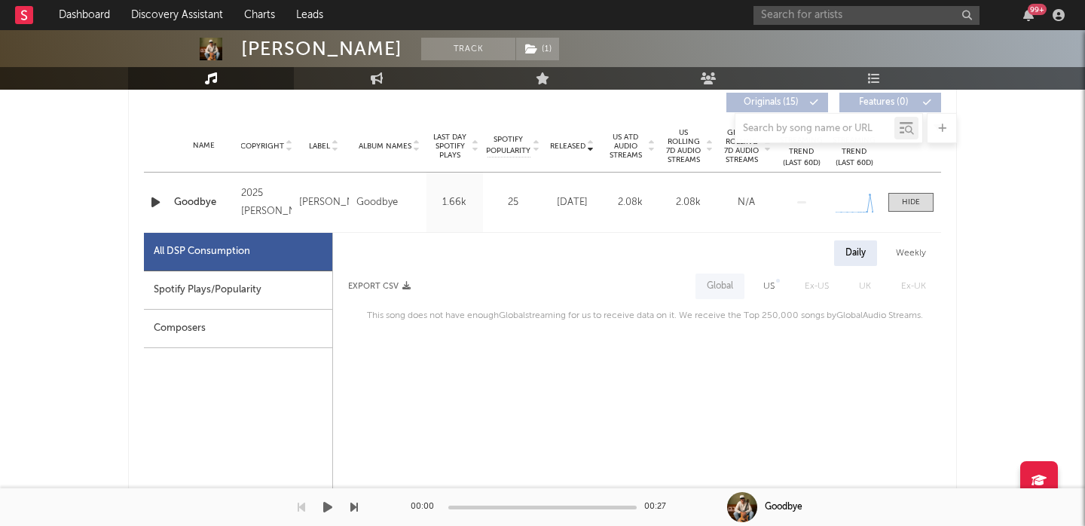
scroll to position [582, 0]
click at [768, 293] on div "US" at bounding box center [769, 285] width 34 height 26
select select "1w"
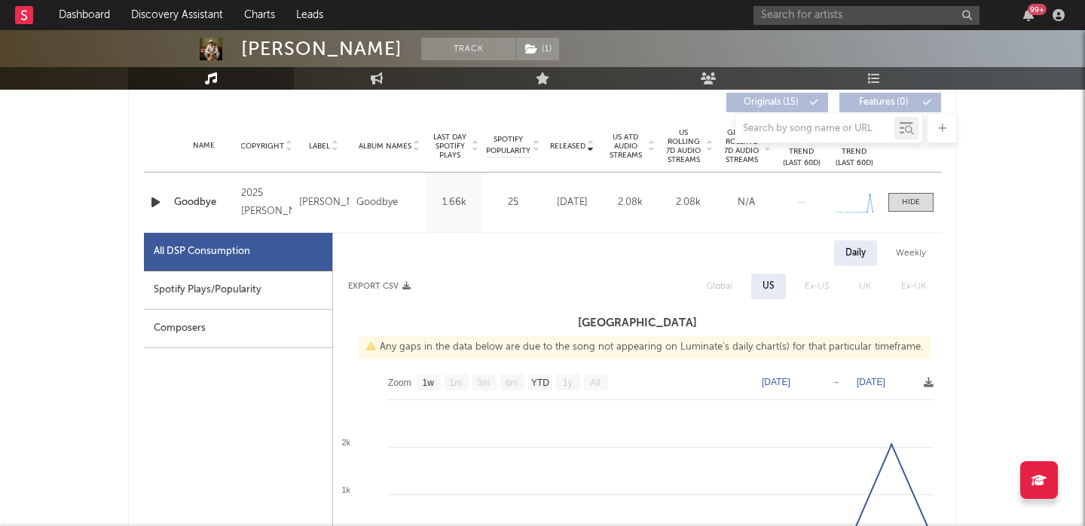
scroll to position [582, 0]
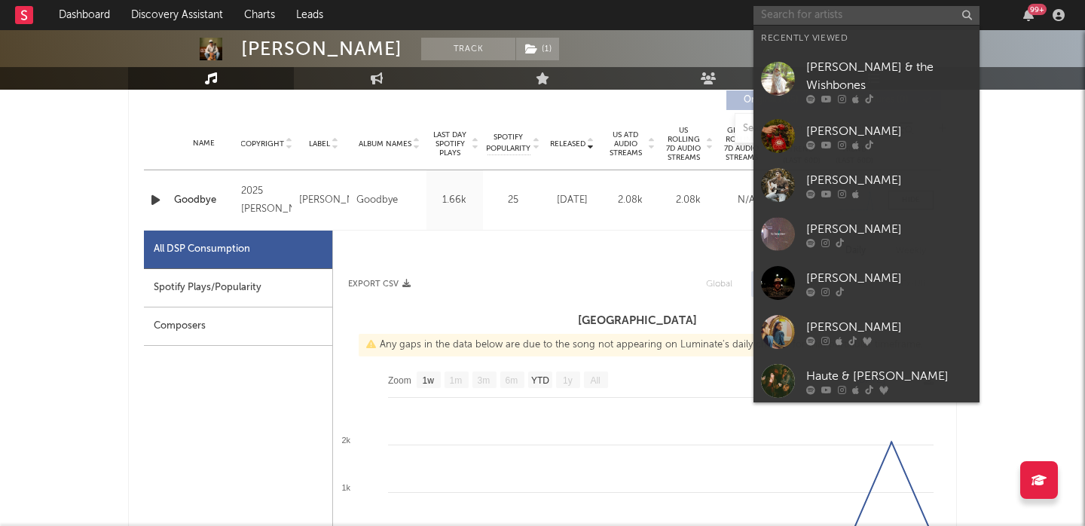
click at [825, 16] on input "text" at bounding box center [866, 15] width 226 height 19
paste input "https://www.instagram.com/4kcarpet/"
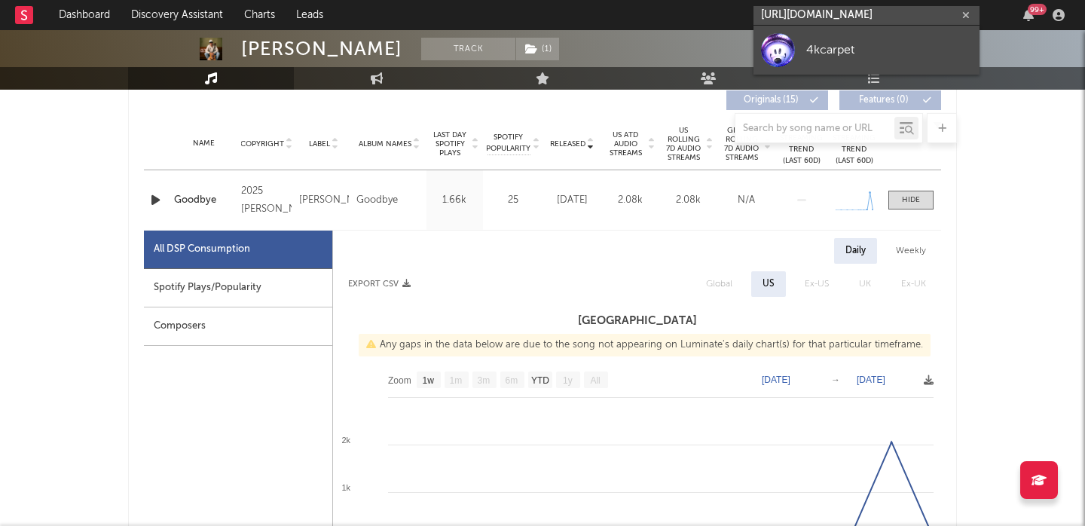
type input "https://www.instagram.com/4kcarpet/"
click at [830, 47] on div "4kcarpet" at bounding box center [889, 50] width 166 height 18
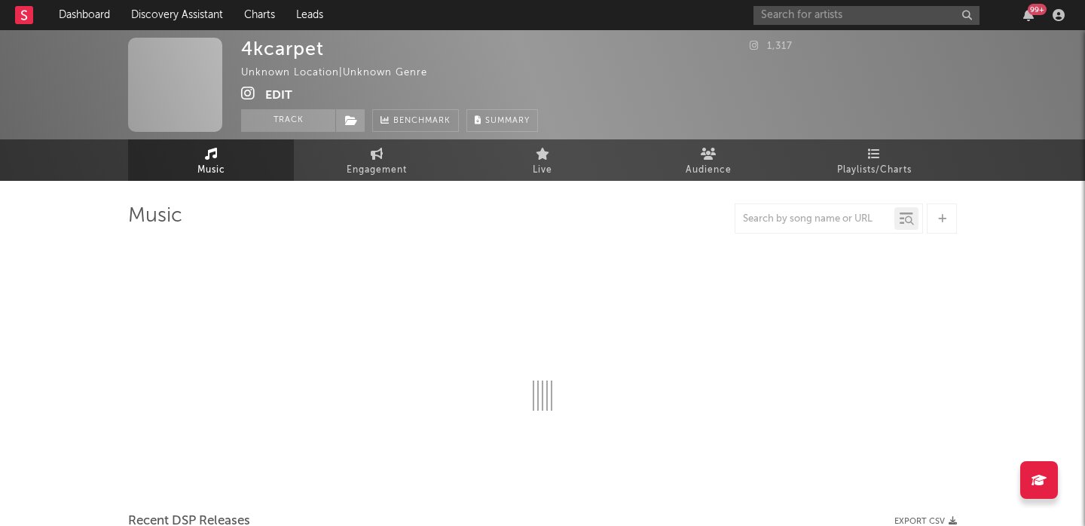
select select "1w"
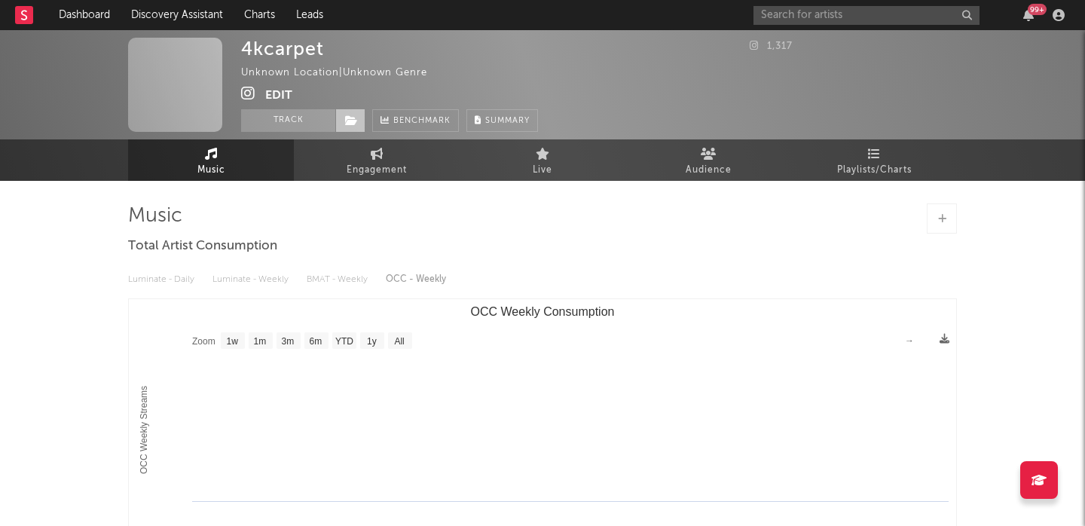
click at [351, 124] on icon at bounding box center [351, 120] width 13 height 11
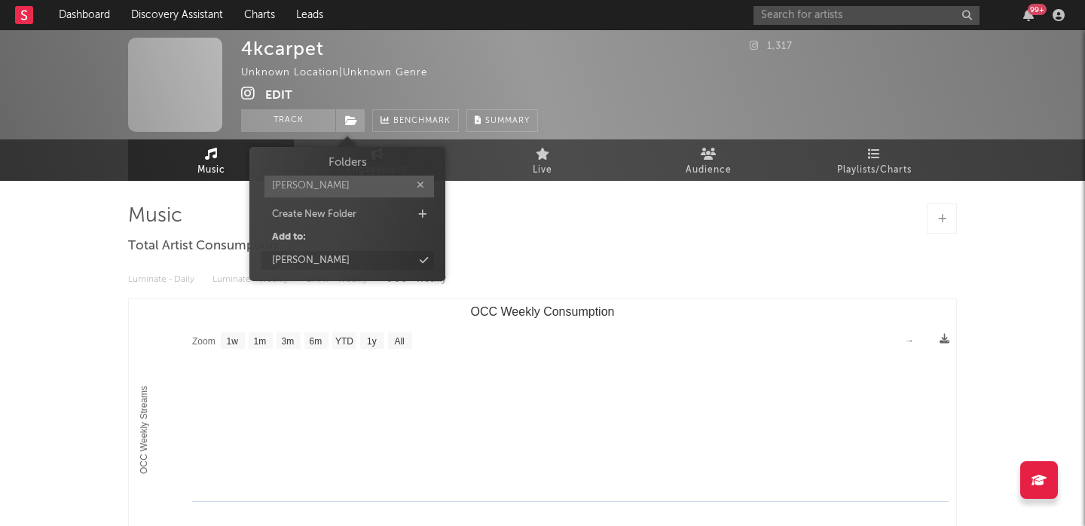
type input "[PERSON_NAME]"
click at [347, 268] on div "[PERSON_NAME]" at bounding box center [347, 261] width 173 height 20
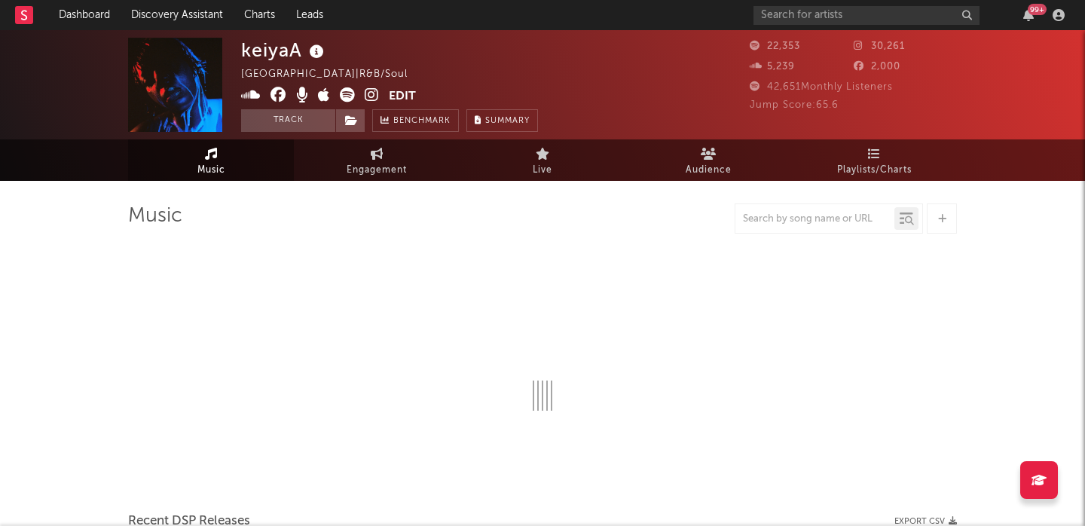
select select "6m"
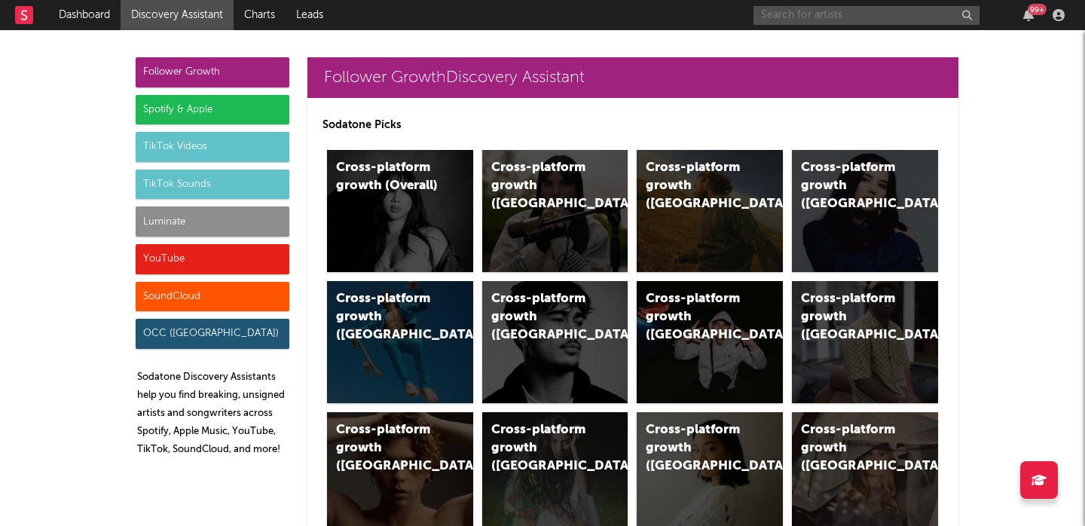
click at [822, 12] on input "text" at bounding box center [866, 15] width 226 height 19
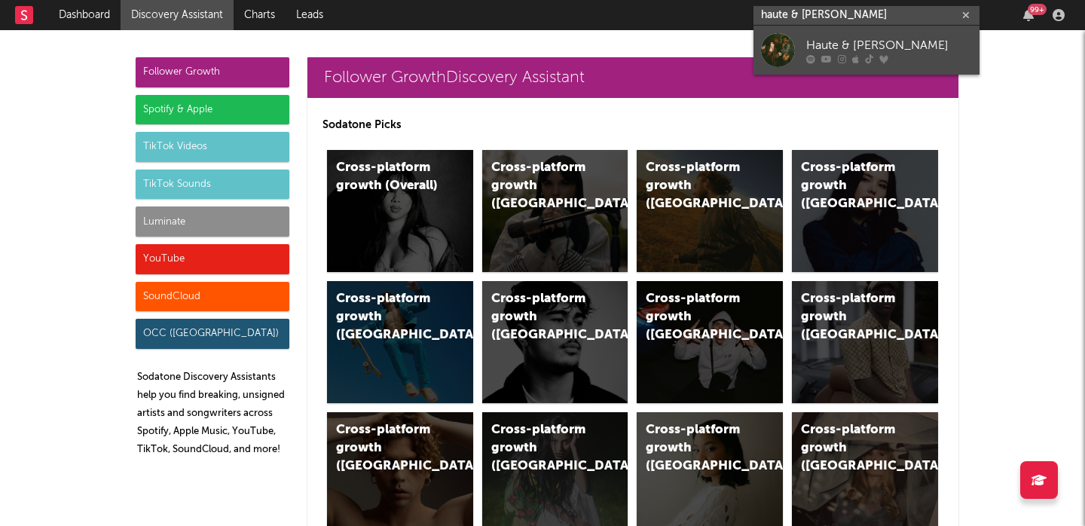
type input "haute & freddy"
click at [847, 36] on div "Haute & Freddy" at bounding box center [889, 45] width 166 height 18
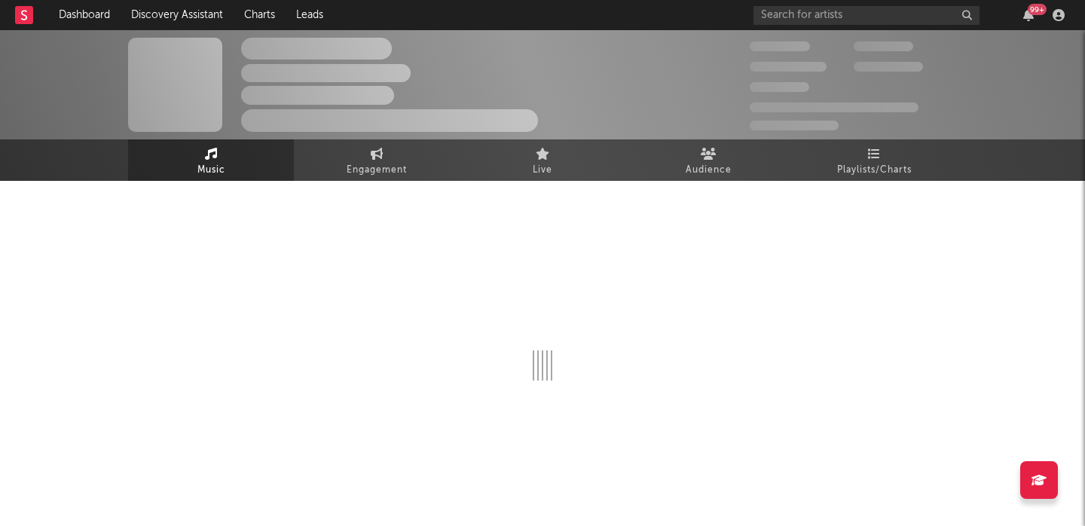
select select "6m"
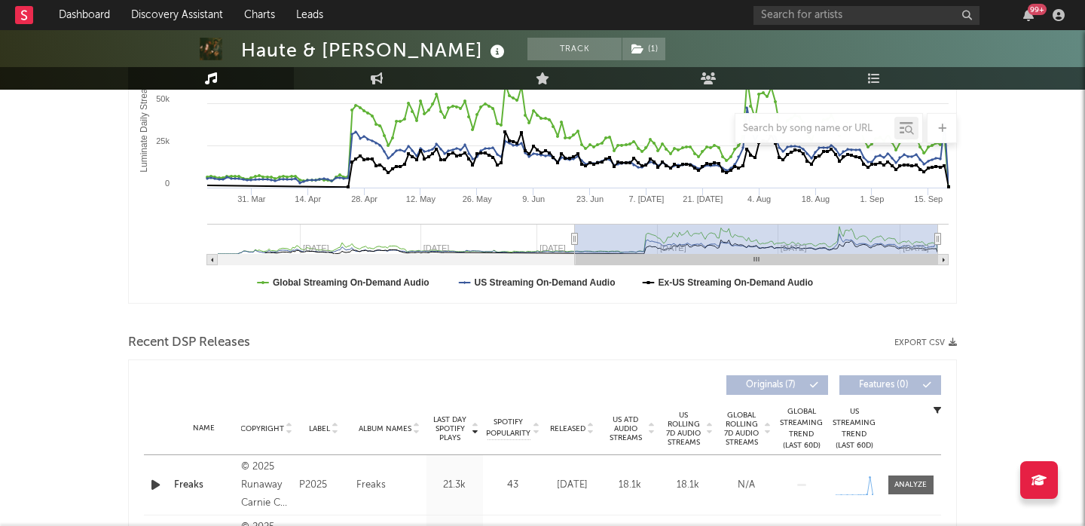
scroll to position [476, 0]
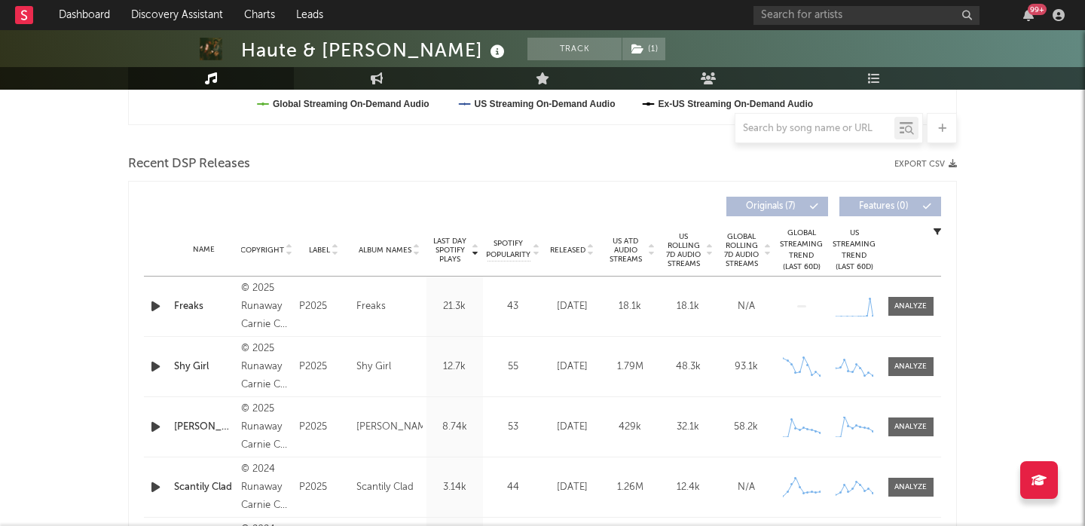
click at [584, 244] on div "Released" at bounding box center [572, 249] width 50 height 11
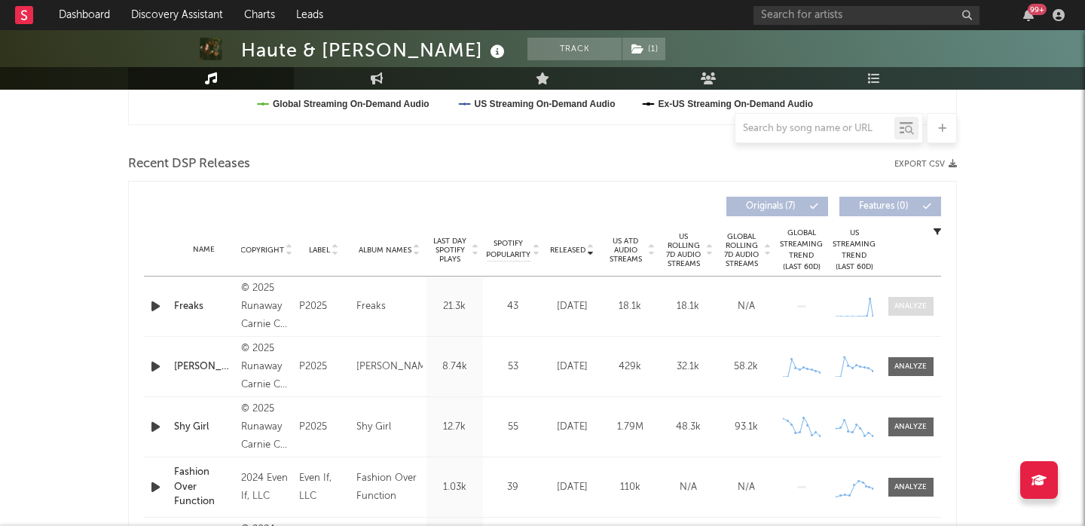
click at [922, 305] on div at bounding box center [910, 306] width 32 height 11
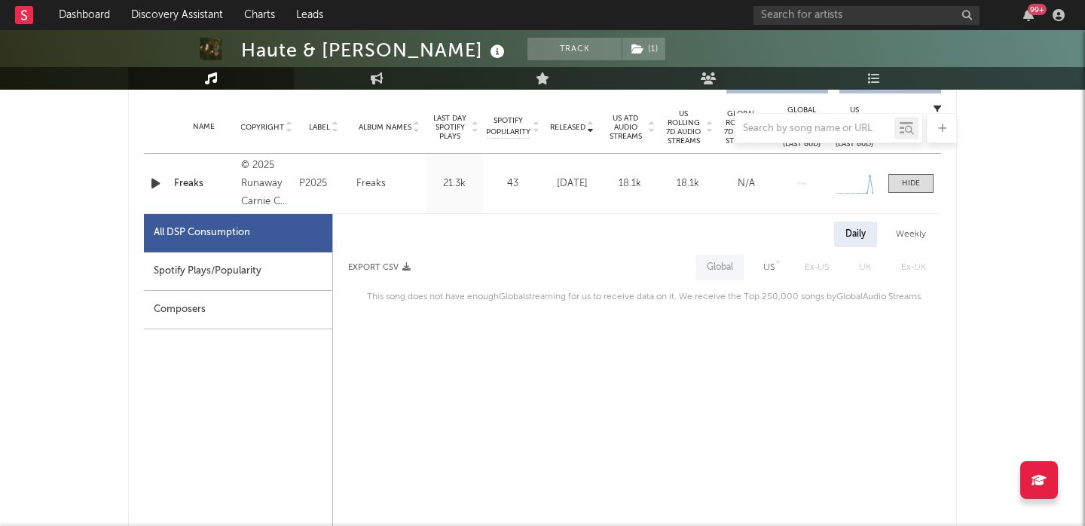
scroll to position [600, 0]
click at [772, 263] on div "US" at bounding box center [768, 267] width 11 height 18
select select "1w"
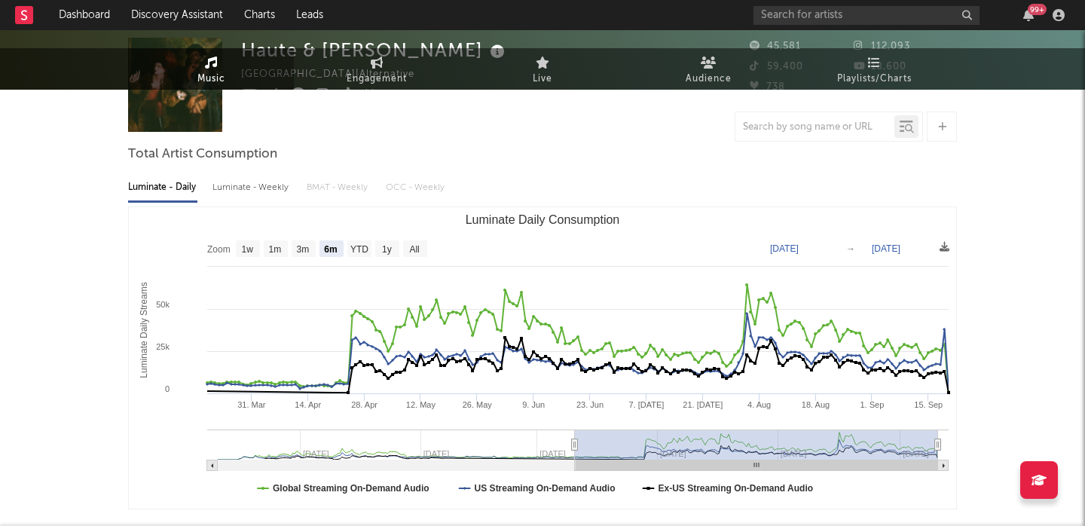
scroll to position [0, 0]
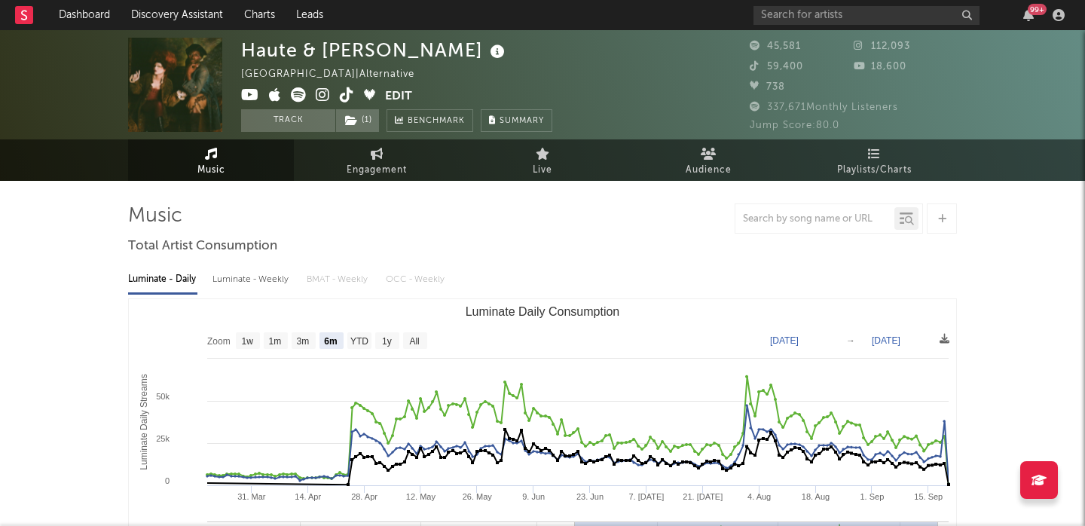
click at [413, 329] on rect "Luminate Daily Consumption" at bounding box center [542, 449] width 827 height 301
click at [413, 344] on text "All" at bounding box center [414, 341] width 10 height 11
select select "All"
type input "2024-09-20"
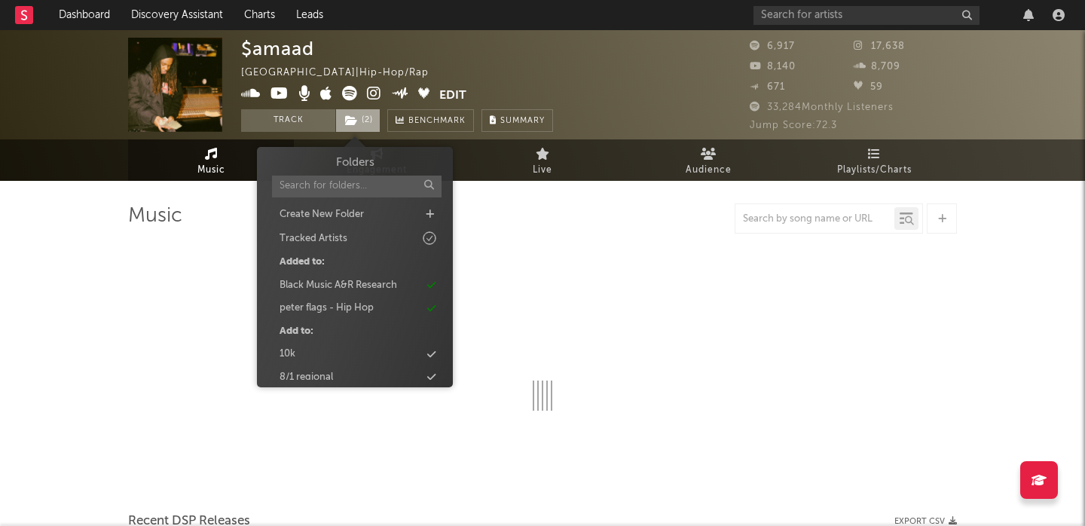
click at [349, 124] on icon at bounding box center [351, 120] width 13 height 11
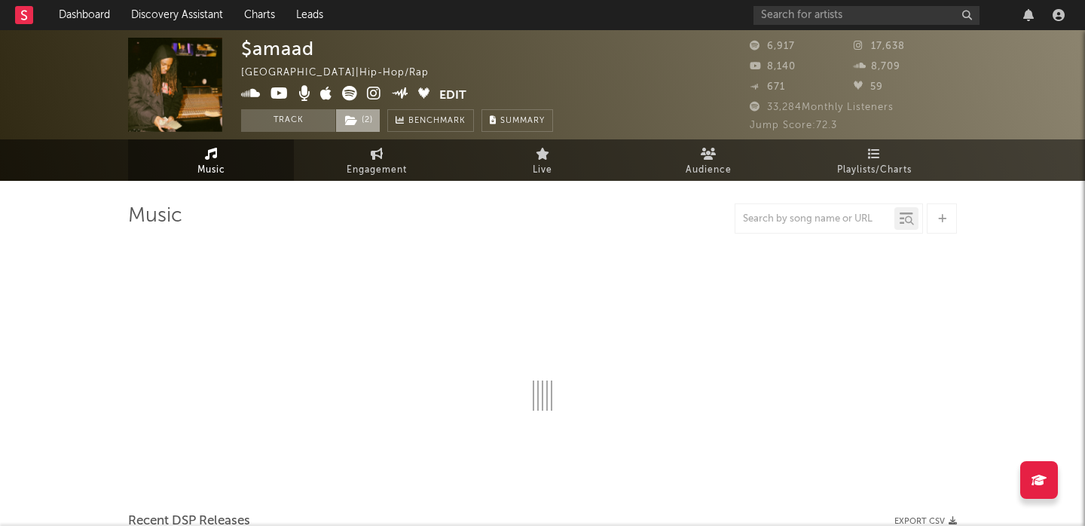
click at [349, 125] on icon at bounding box center [351, 120] width 13 height 11
select select "6m"
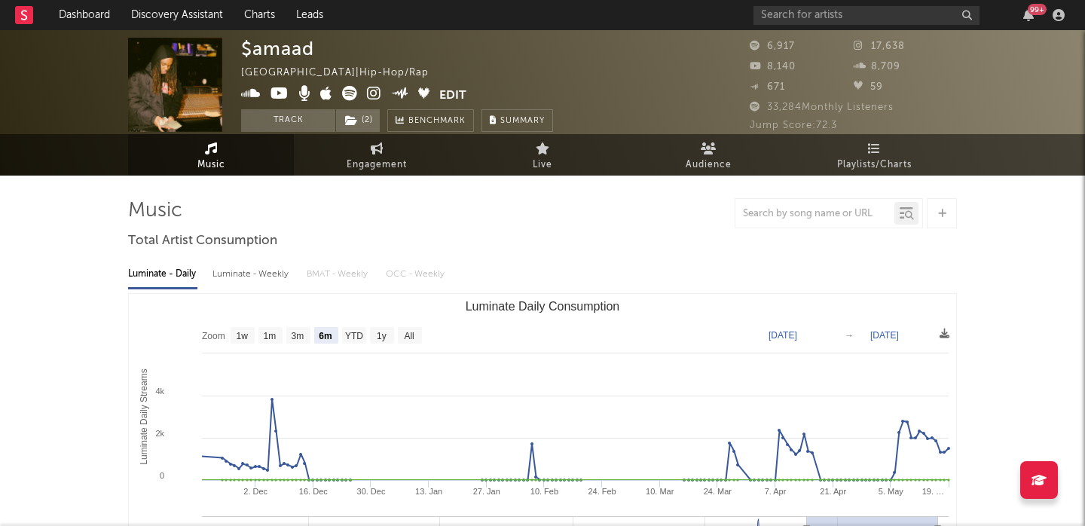
scroll to position [21, 0]
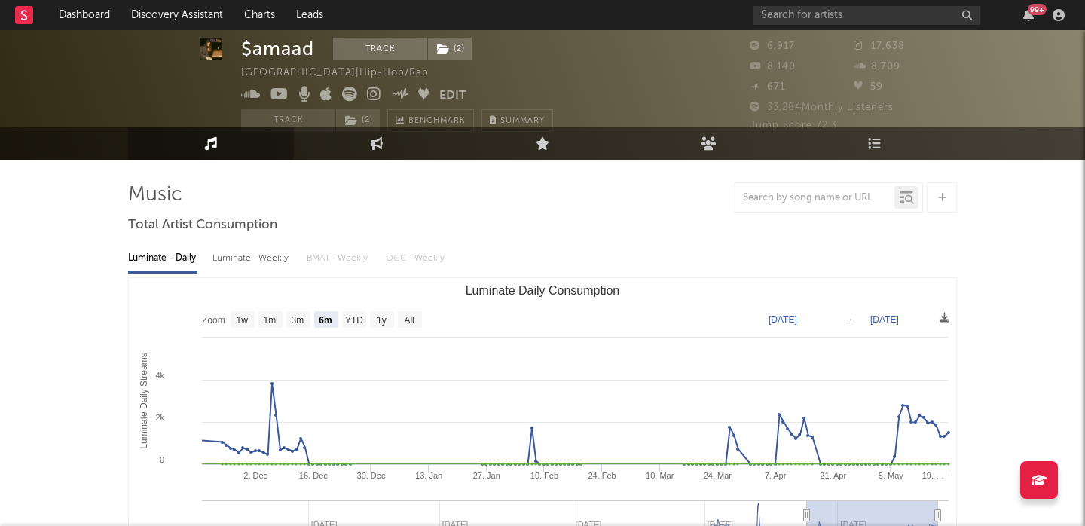
click at [248, 261] on div "Luminate - Weekly" at bounding box center [251, 259] width 79 height 26
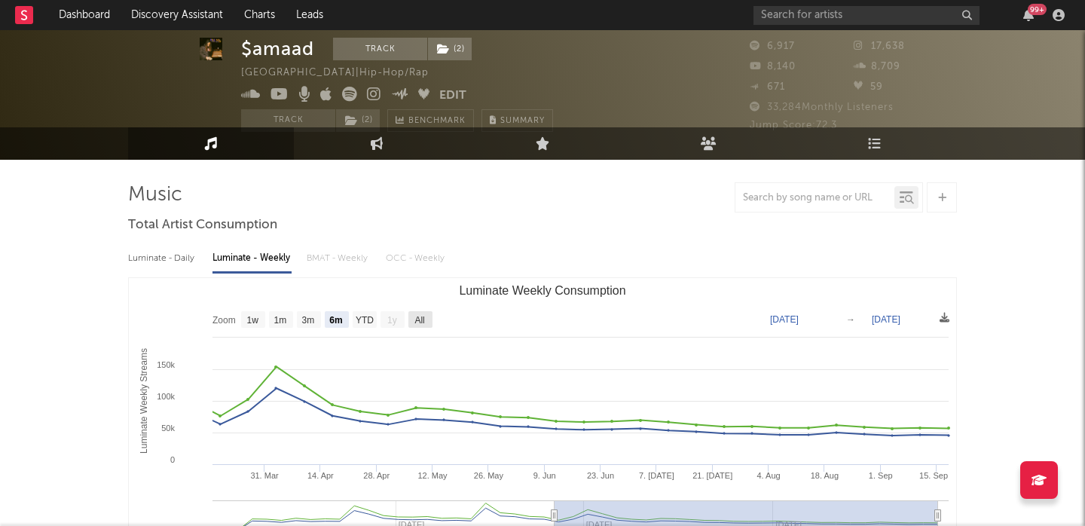
click at [417, 318] on text "All" at bounding box center [419, 320] width 10 height 11
select select "All"
type input "[DATE]"
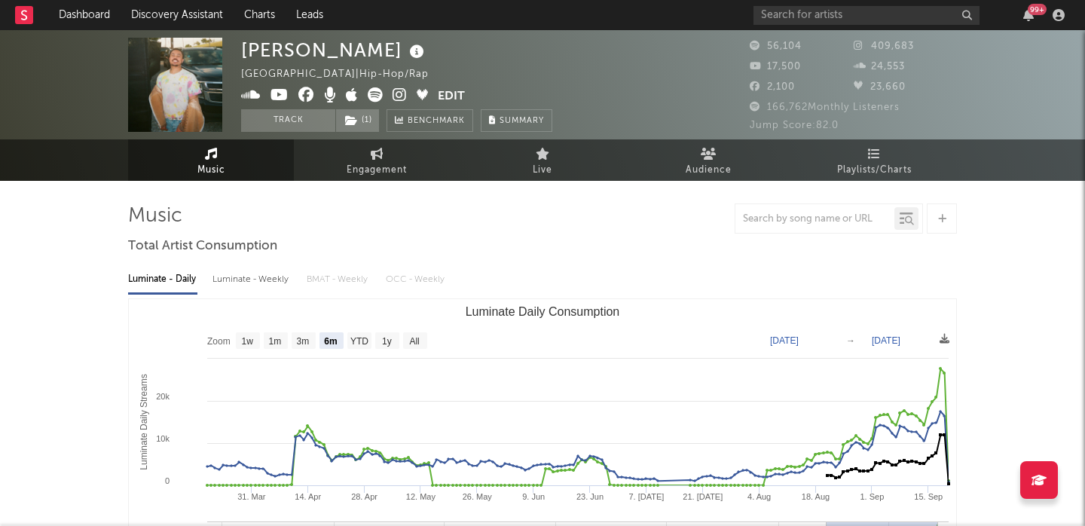
select select "6m"
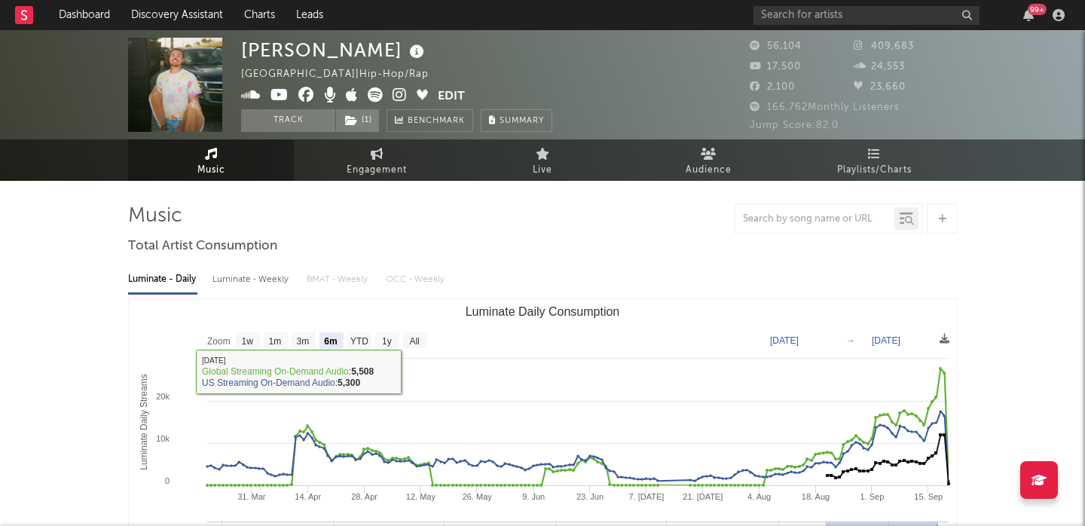
click at [364, 105] on span at bounding box center [339, 96] width 197 height 19
click at [364, 115] on span "( 1 )" at bounding box center [357, 120] width 44 height 23
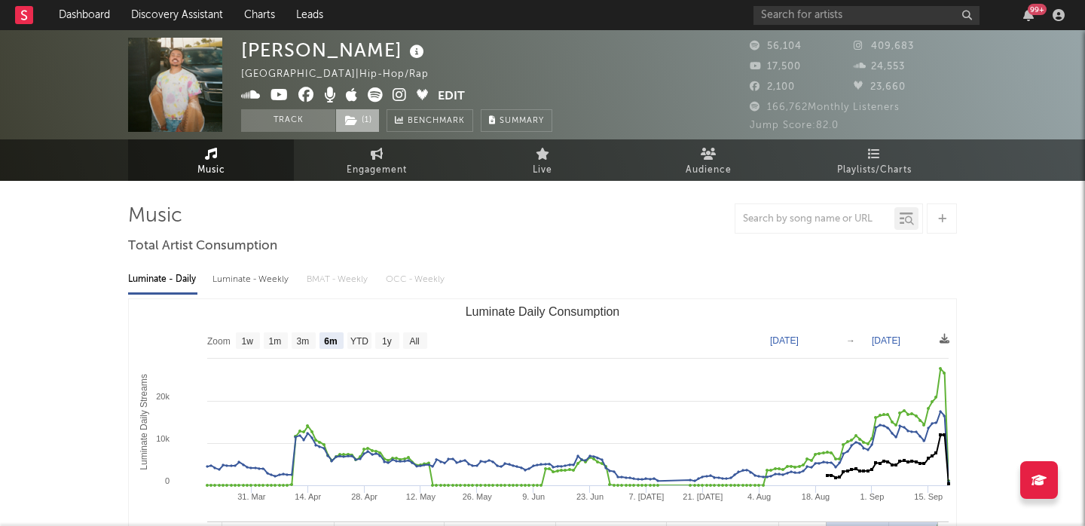
click at [365, 116] on span "( 1 )" at bounding box center [357, 120] width 44 height 23
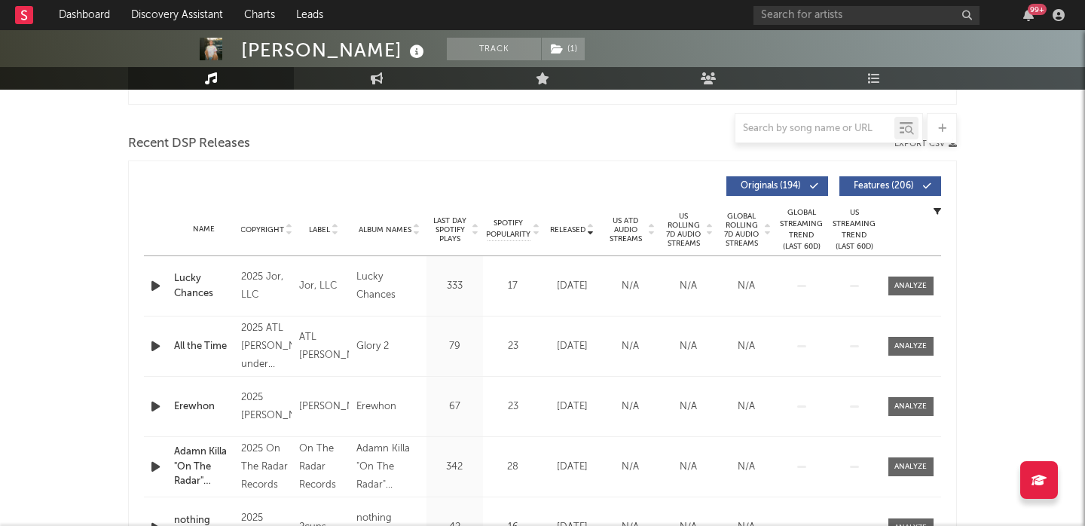
scroll to position [481, 0]
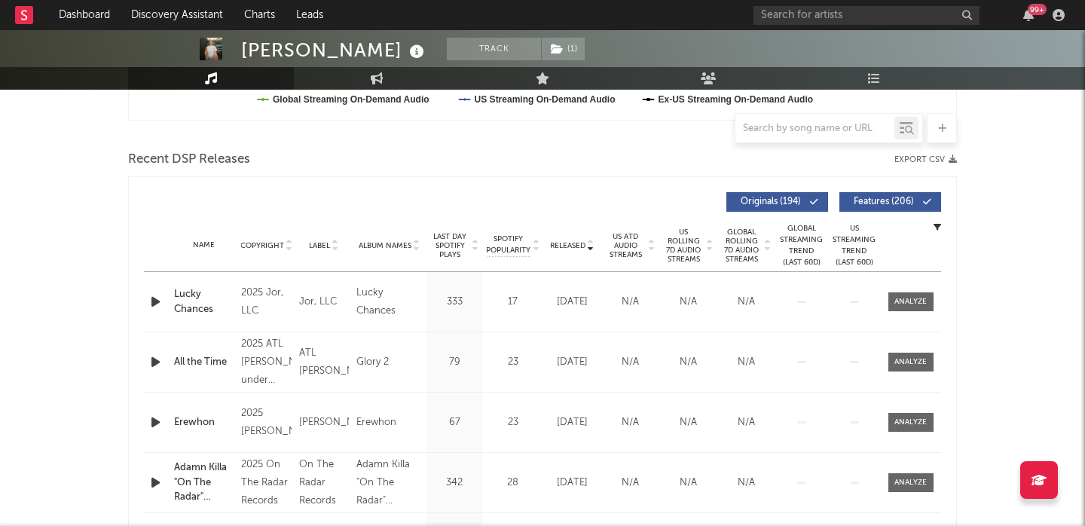
click at [692, 238] on span "US Rolling 7D Audio Streams" at bounding box center [683, 246] width 41 height 36
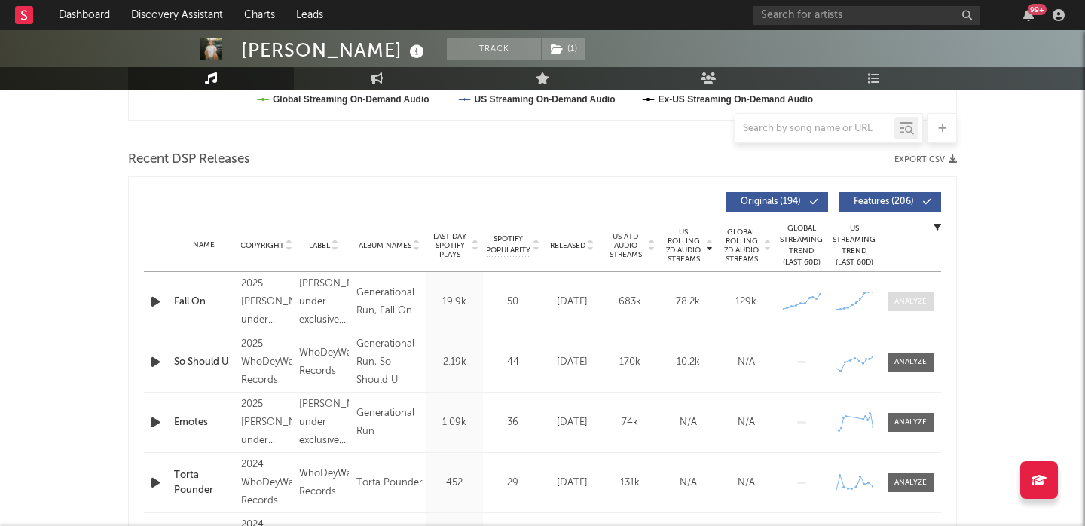
click at [914, 295] on span at bounding box center [910, 301] width 45 height 19
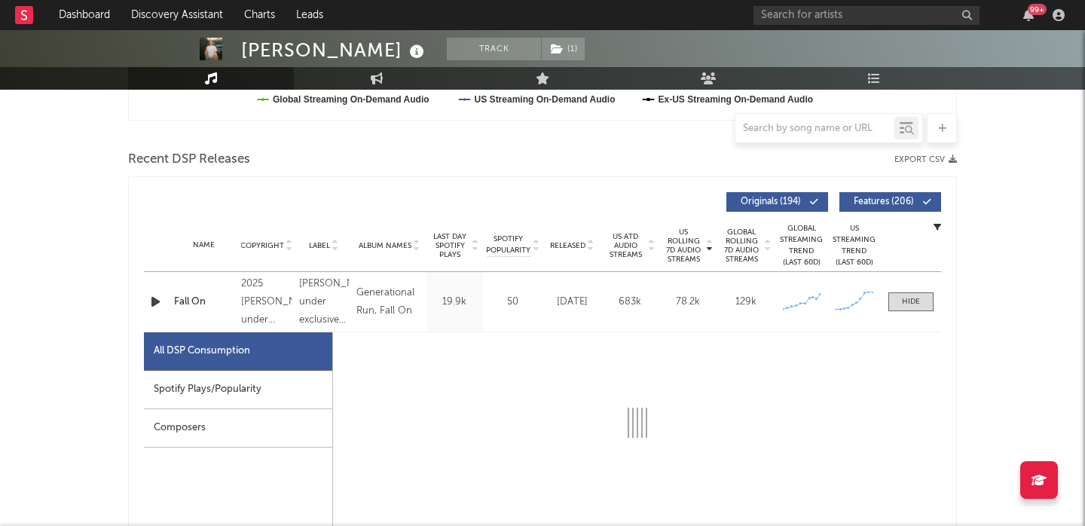
select select "1w"
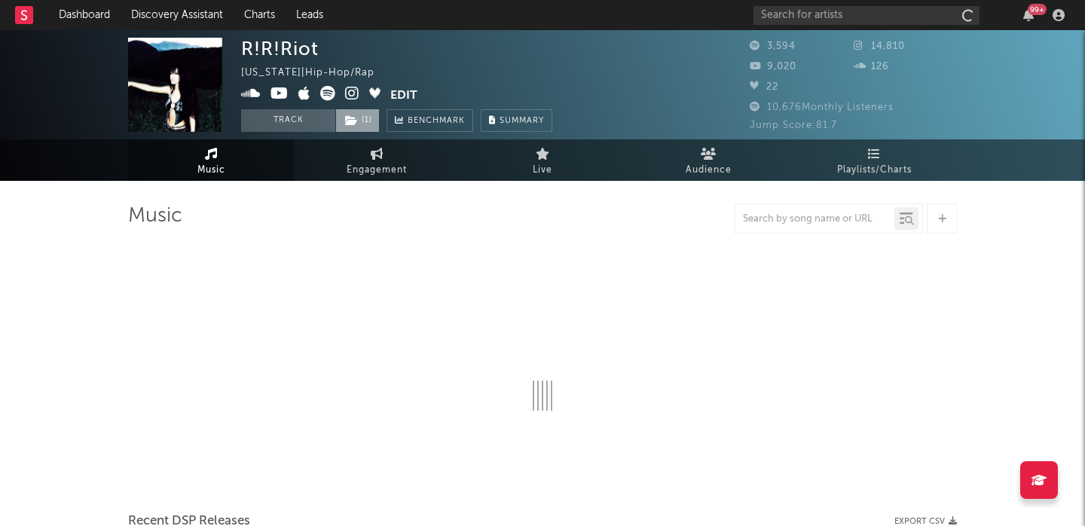
select select "6m"
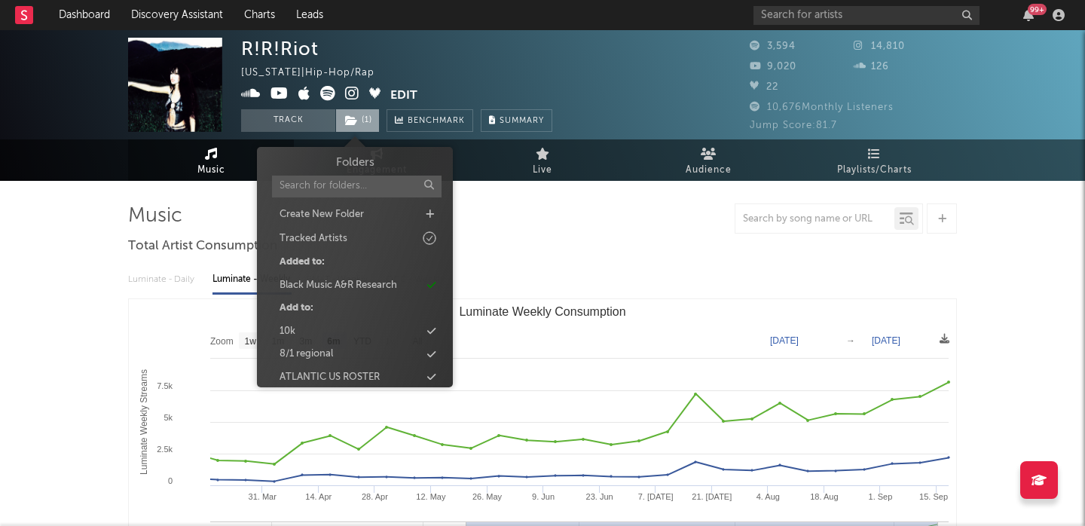
click at [355, 118] on icon at bounding box center [351, 120] width 13 height 11
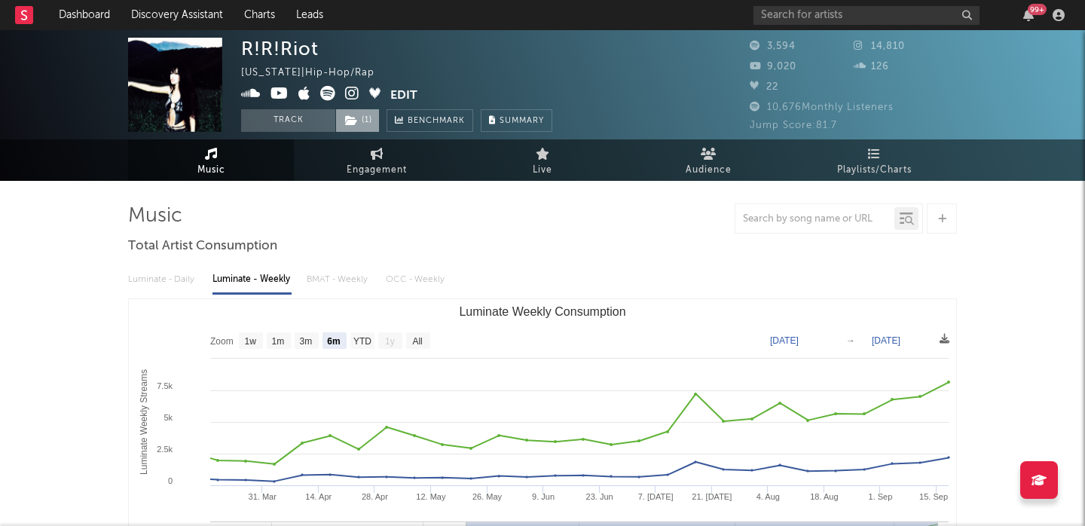
click at [355, 118] on icon at bounding box center [351, 120] width 13 height 11
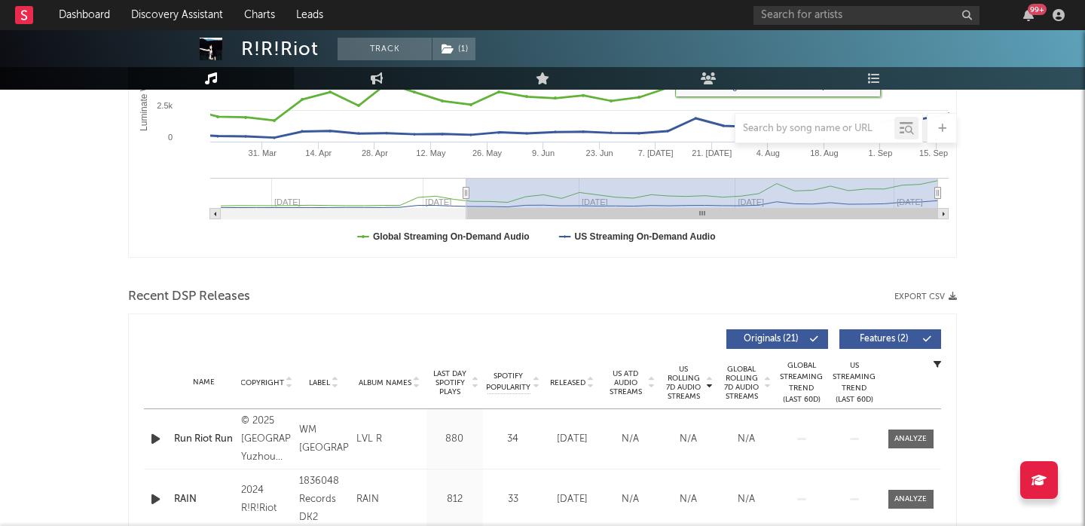
scroll to position [458, 0]
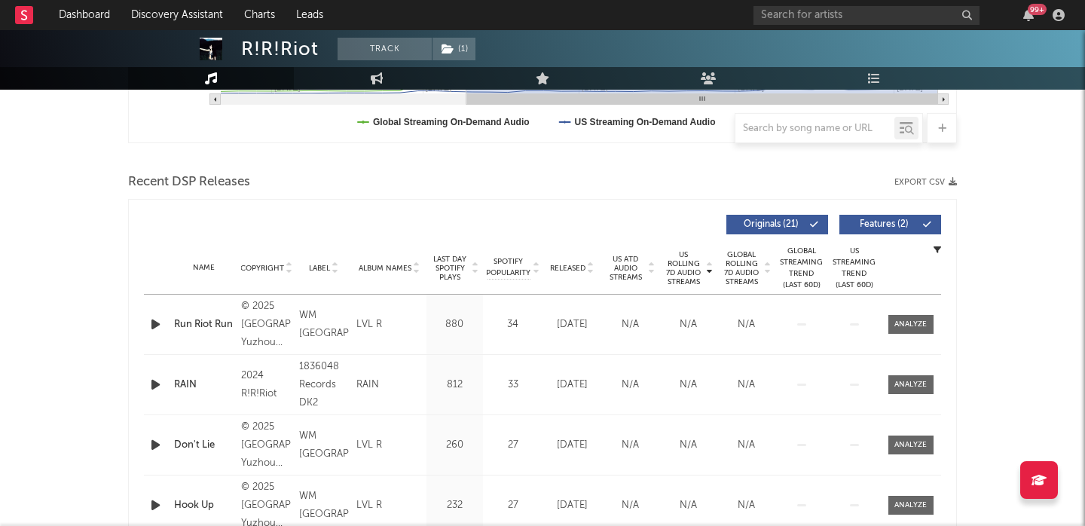
click at [873, 219] on button "Features ( 2 )" at bounding box center [890, 225] width 102 height 20
click at [561, 271] on span "Released" at bounding box center [567, 268] width 35 height 9
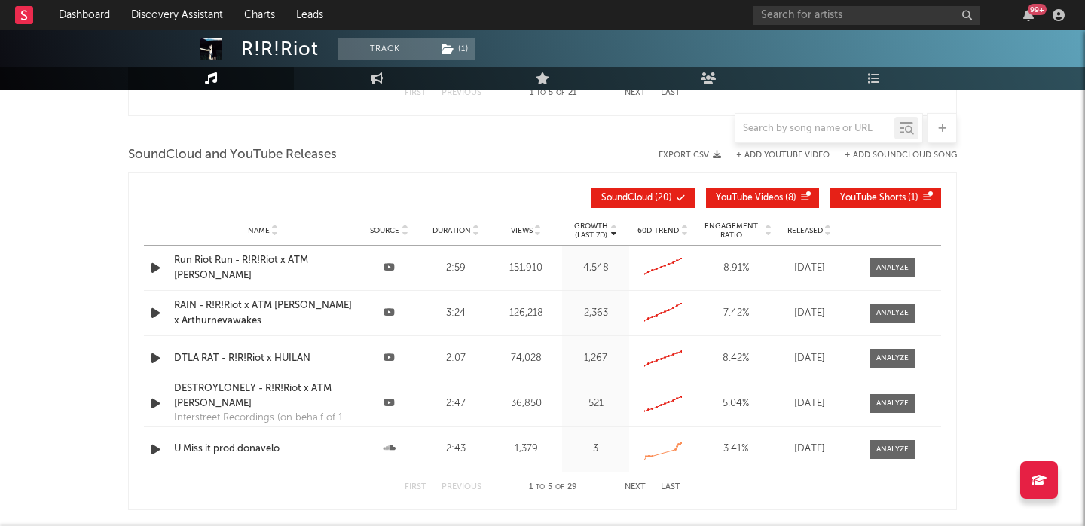
scroll to position [0, 0]
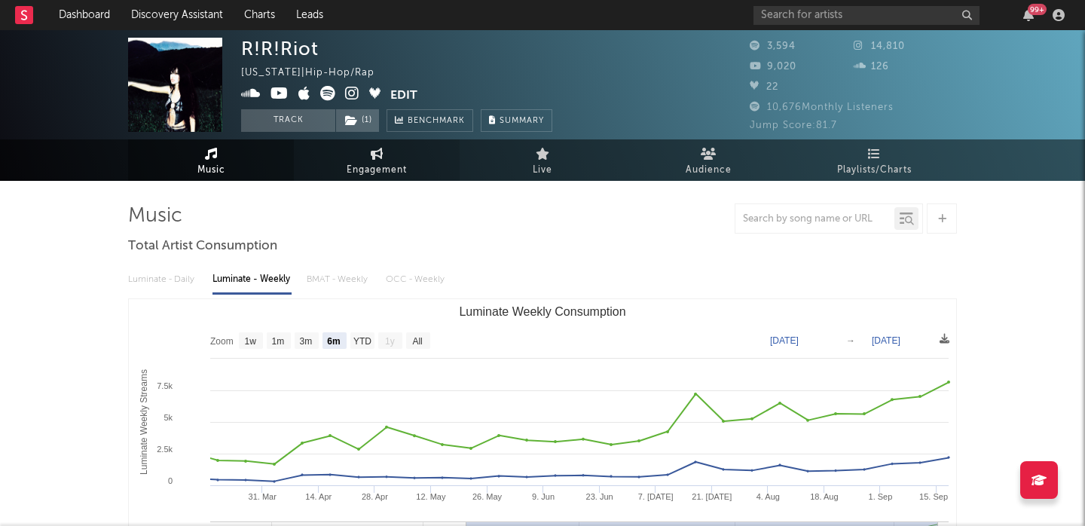
click at [344, 161] on link "Engagement" at bounding box center [377, 159] width 166 height 41
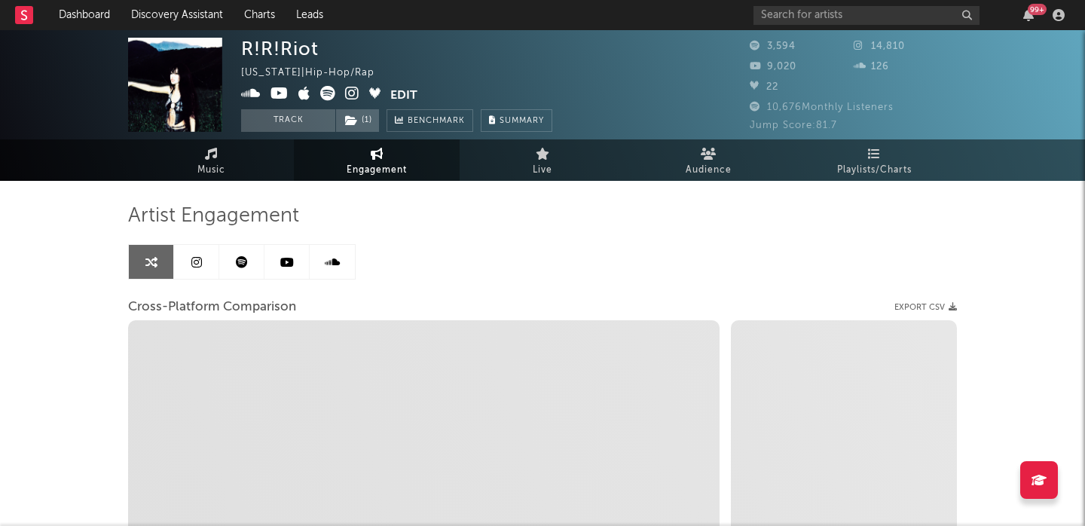
select select "1w"
select select "1m"
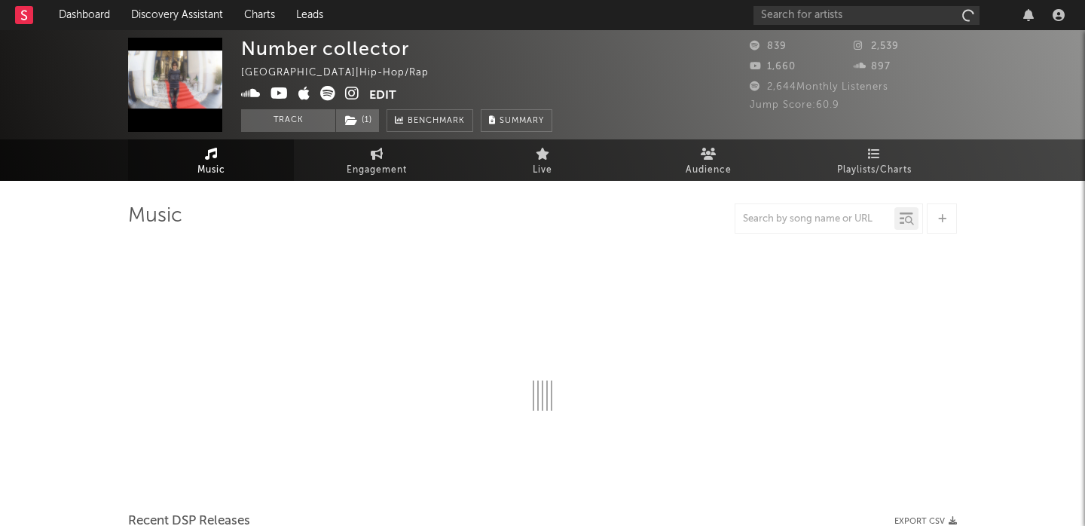
select select "1w"
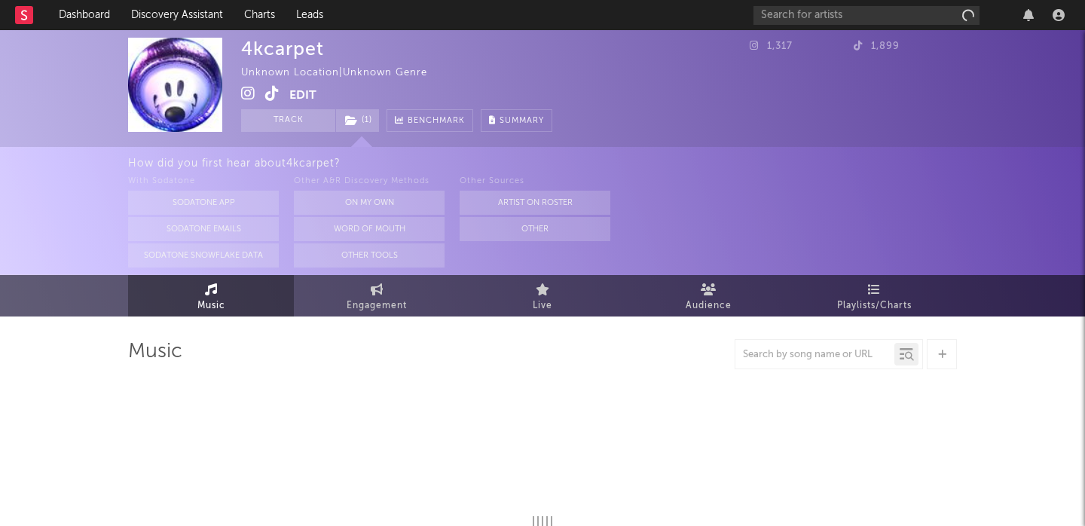
select select "1w"
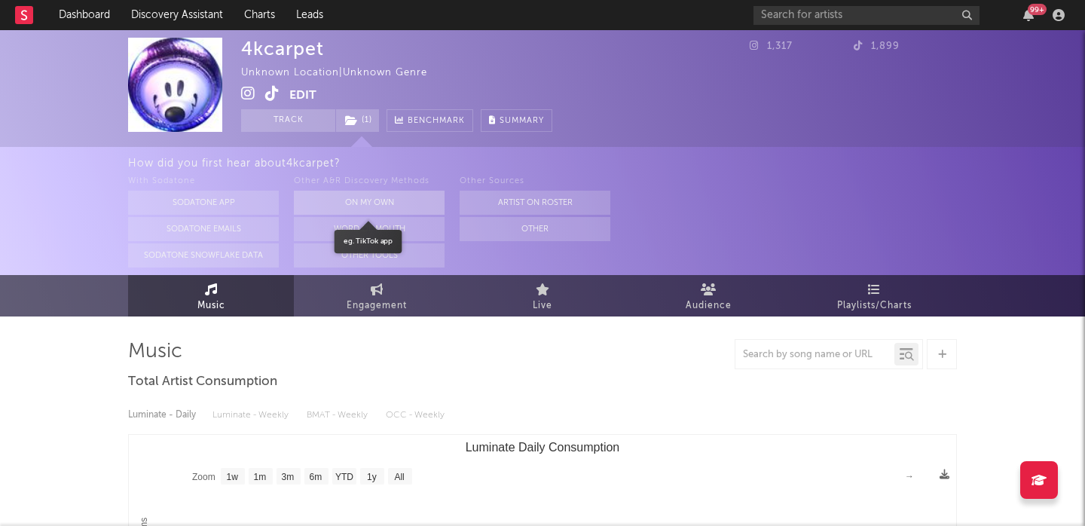
click at [367, 196] on button "On My Own" at bounding box center [369, 203] width 151 height 24
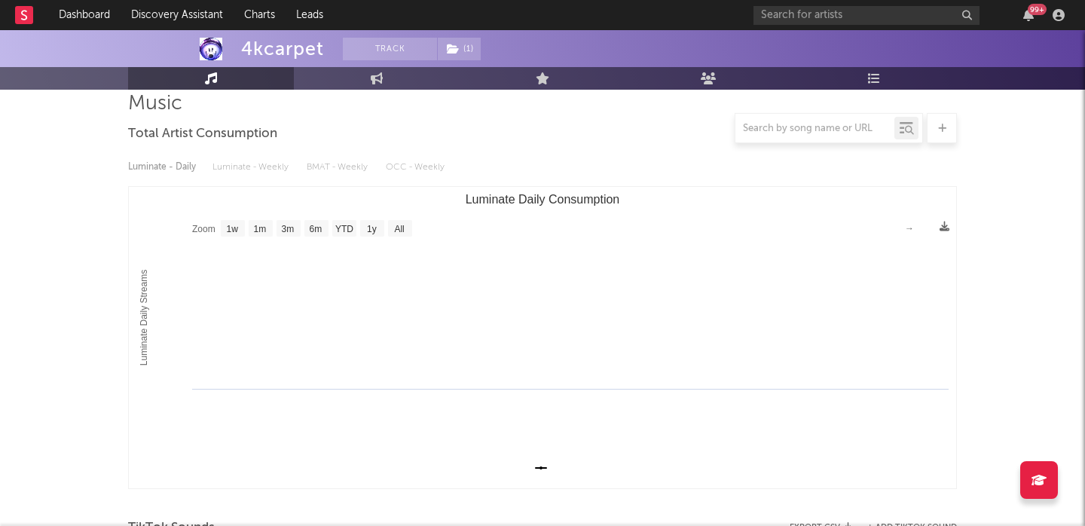
scroll to position [359, 0]
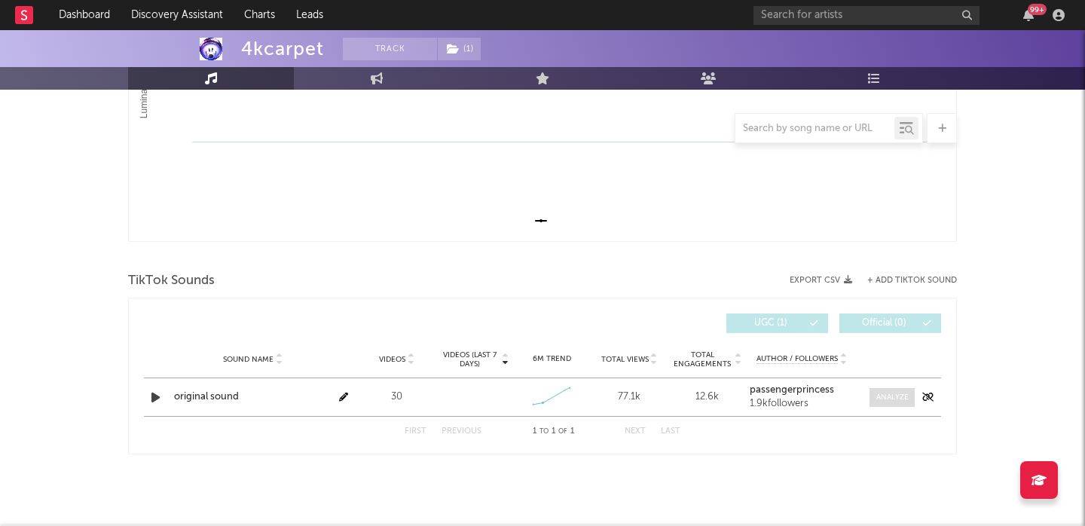
click at [888, 397] on div at bounding box center [892, 397] width 32 height 11
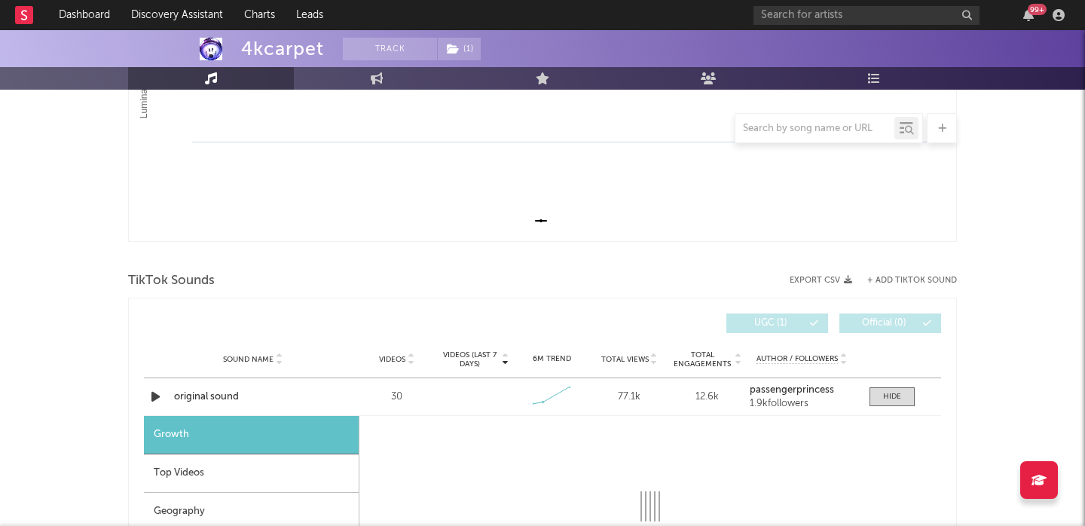
select select "1w"
click at [144, 478] on div "Top Videos" at bounding box center [251, 473] width 215 height 38
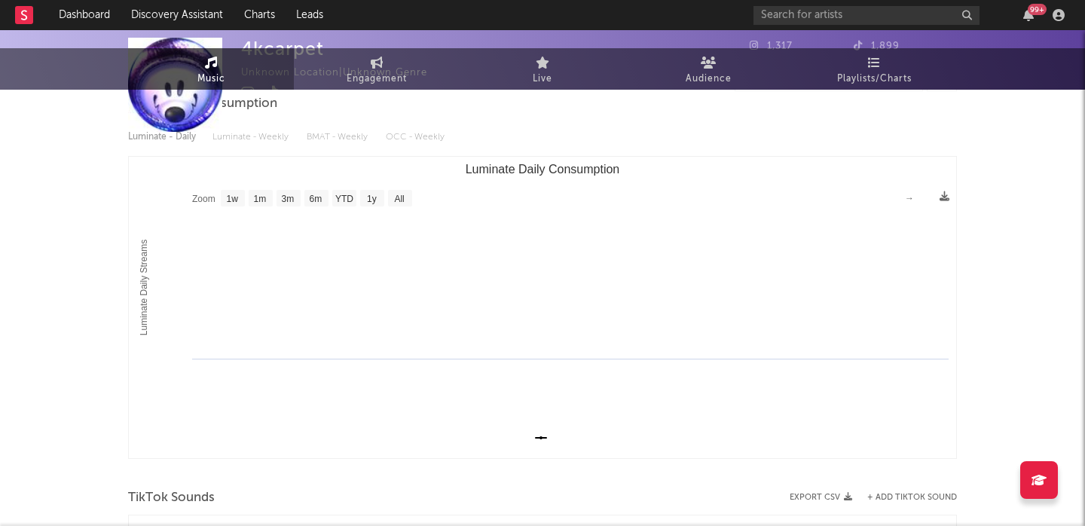
scroll to position [0, 0]
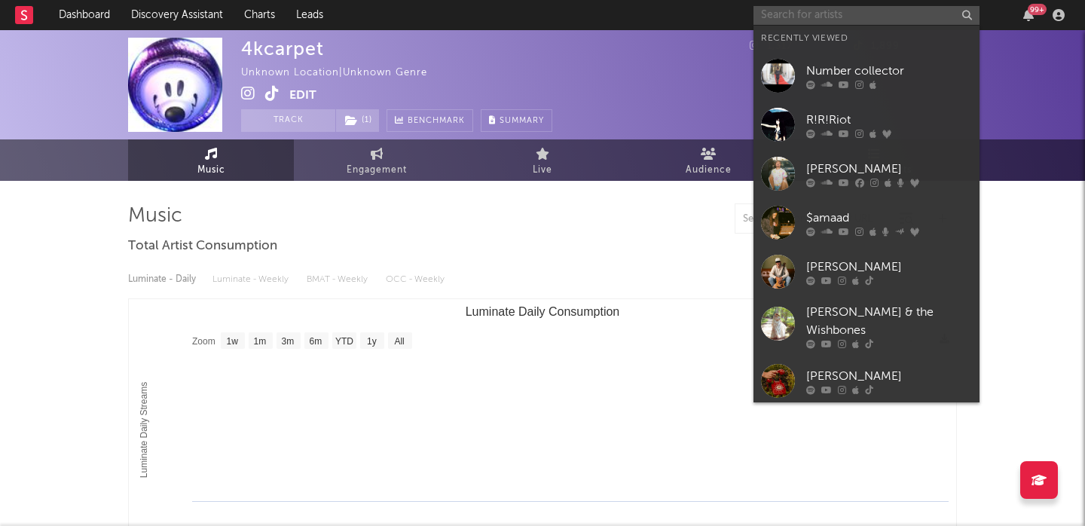
click at [801, 11] on input "text" at bounding box center [866, 15] width 226 height 19
paste input "Venna"
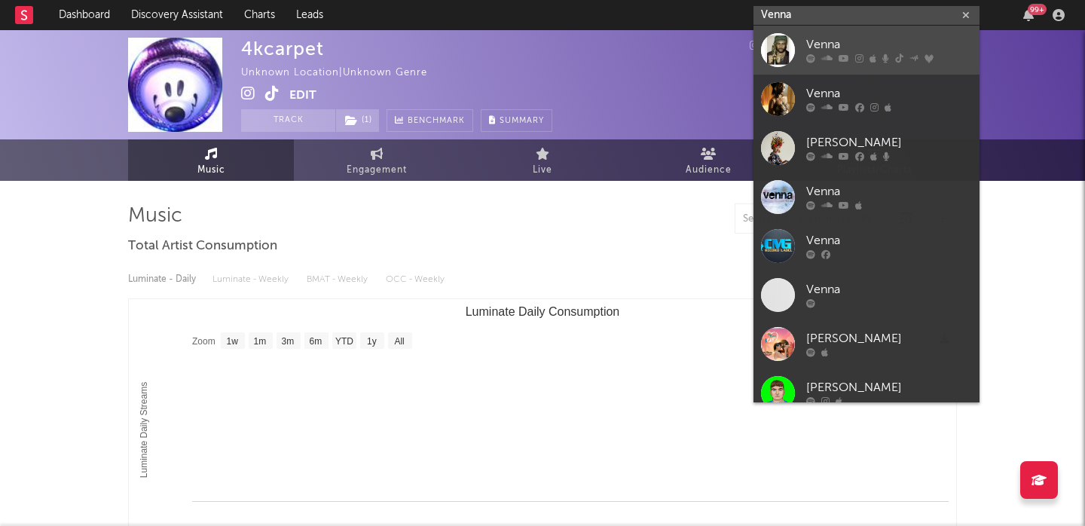
type input "Venna"
click at [862, 38] on div "Venna" at bounding box center [889, 45] width 166 height 18
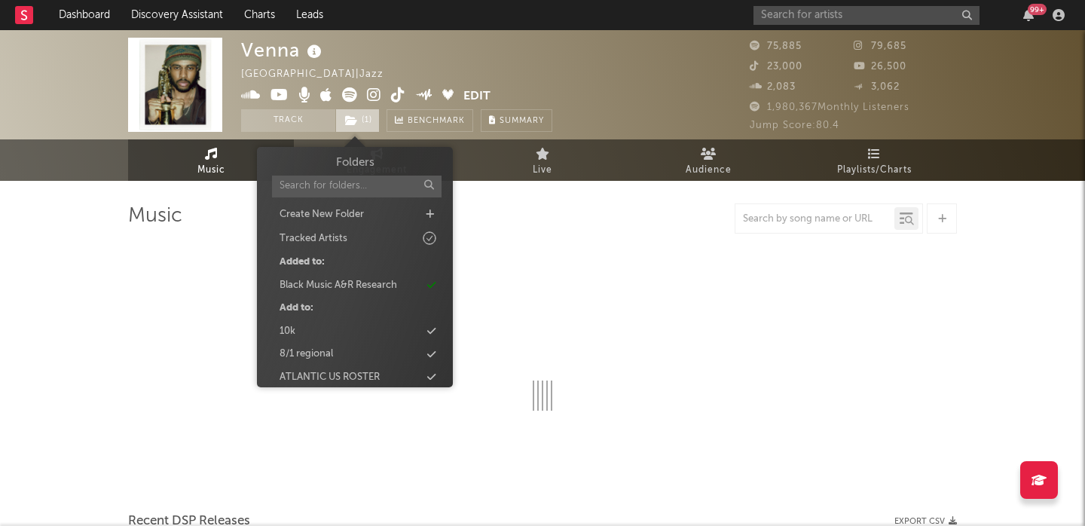
click at [344, 121] on span "( 1 )" at bounding box center [357, 120] width 44 height 23
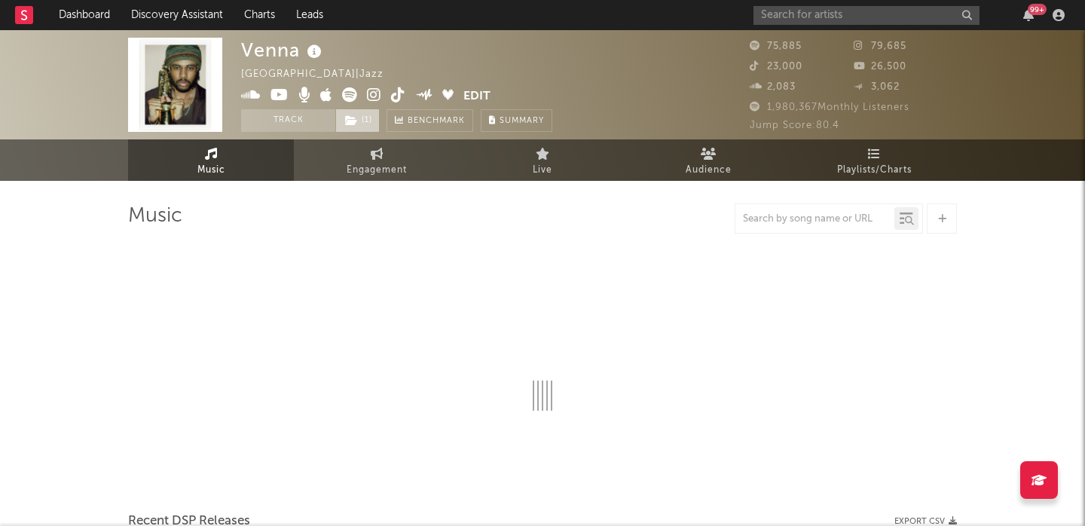
select select "6m"
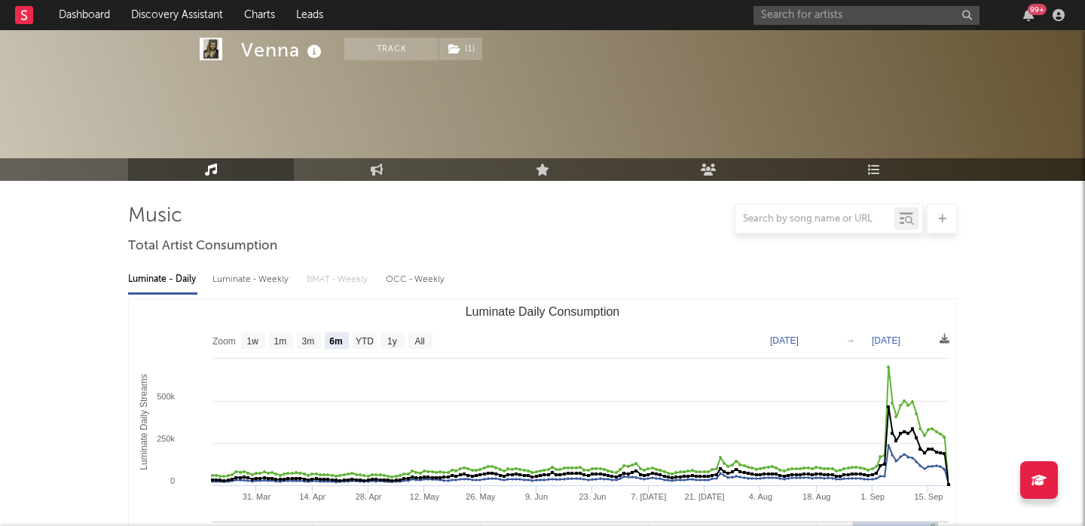
scroll to position [444, 0]
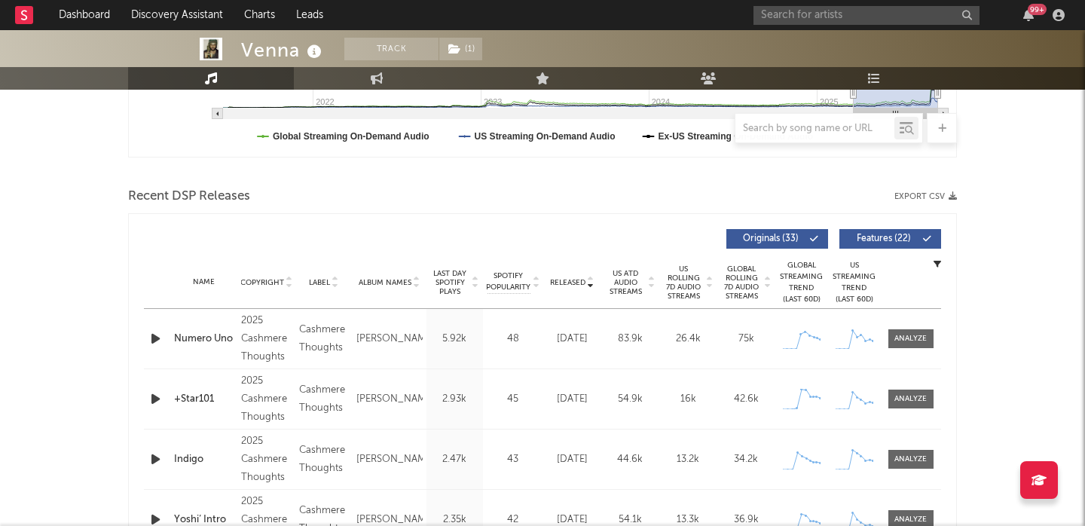
click at [879, 236] on span "Features ( 22 )" at bounding box center [883, 238] width 69 height 9
click at [694, 289] on span "US Rolling 7D Audio Streams" at bounding box center [683, 282] width 41 height 36
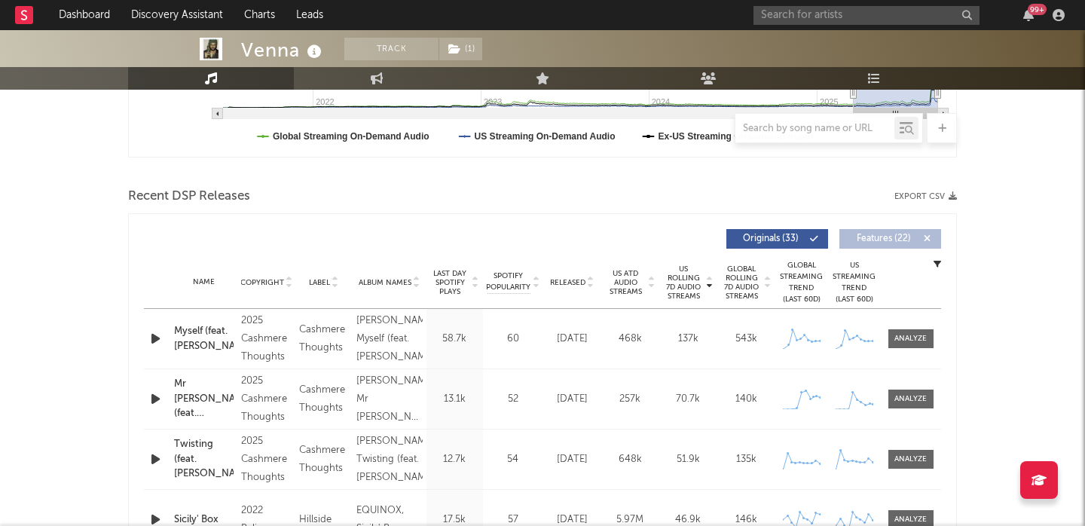
click at [586, 283] on div at bounding box center [589, 282] width 9 height 11
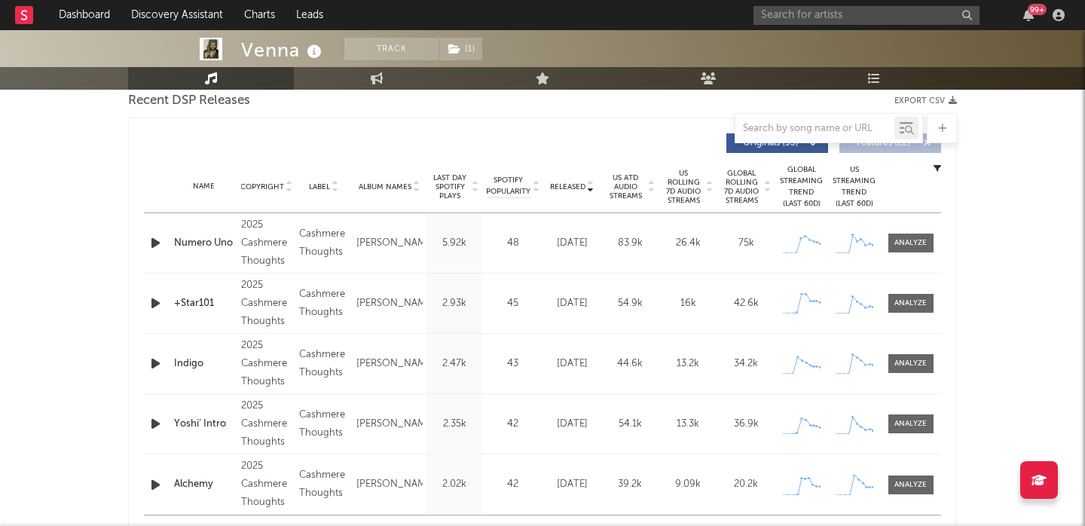
scroll to position [758, 0]
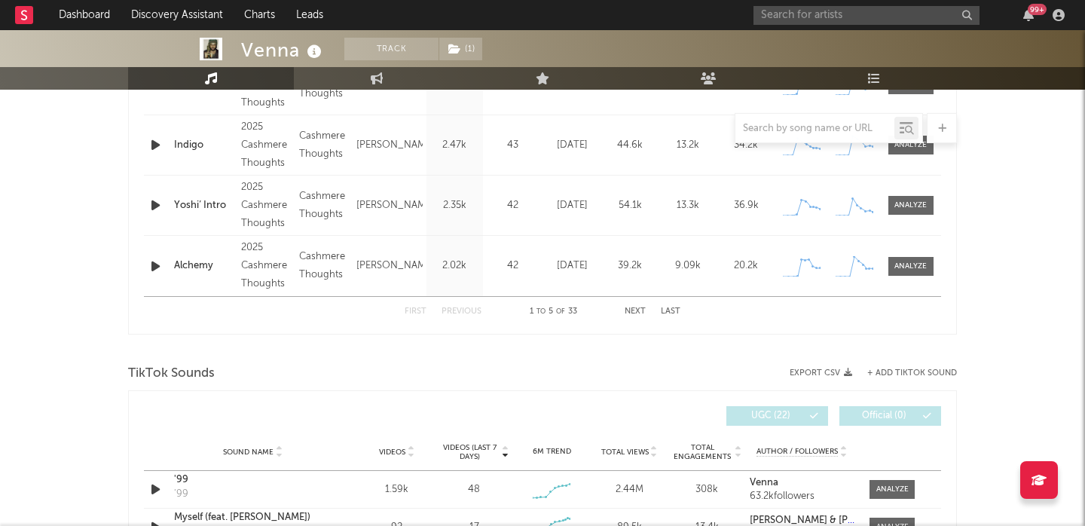
click at [817, 118] on div at bounding box center [829, 128] width 188 height 30
click at [817, 127] on input "text" at bounding box center [814, 129] width 159 height 12
type input "[PERSON_NAME]"
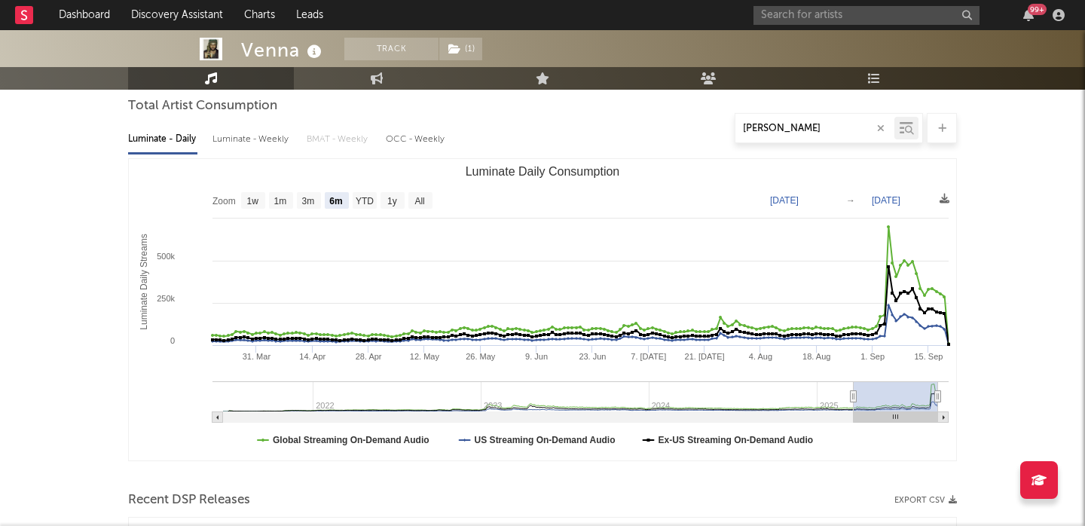
scroll to position [25, 0]
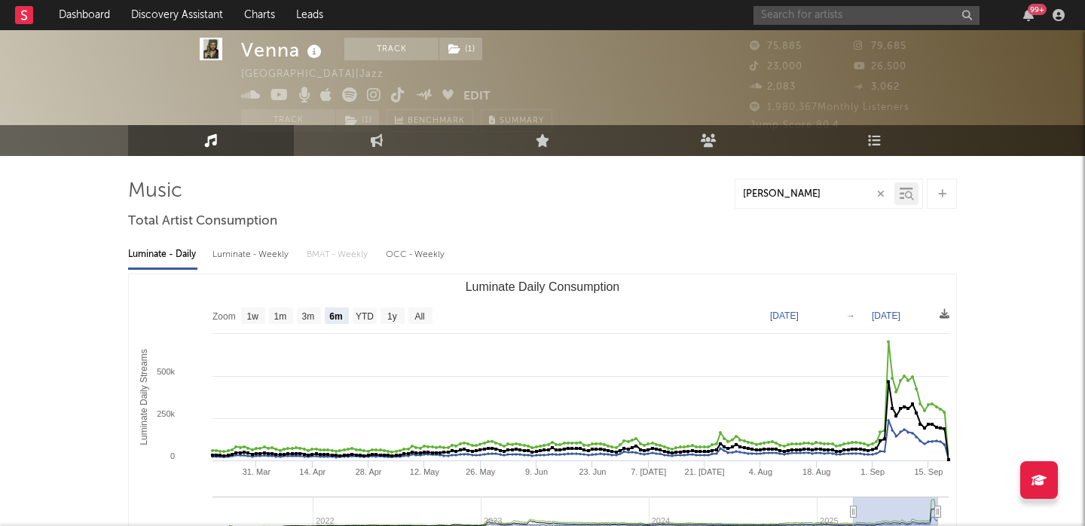
click at [789, 14] on input "text" at bounding box center [866, 15] width 226 height 19
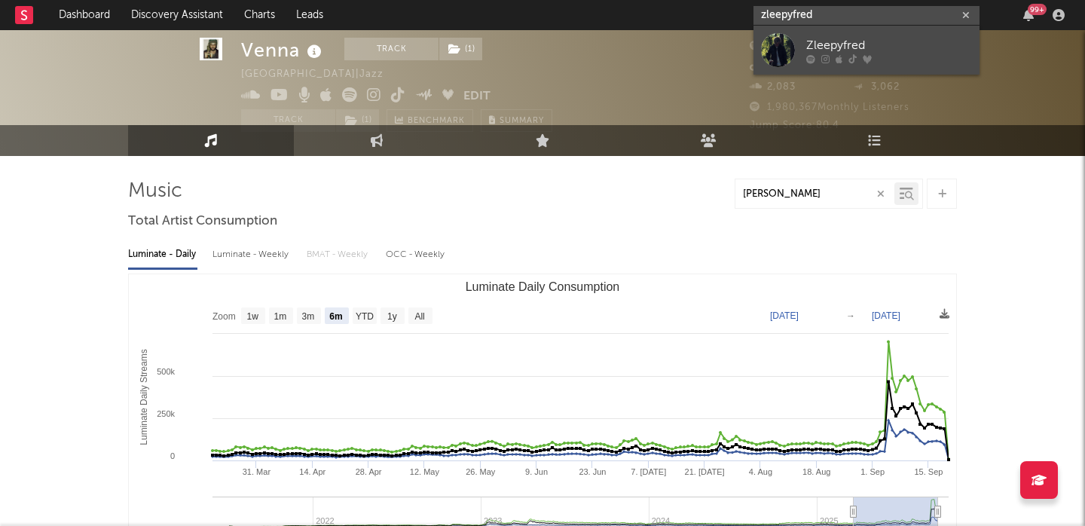
type input "zleepyfred"
click at [835, 41] on div "Zleepyfred" at bounding box center [889, 45] width 166 height 18
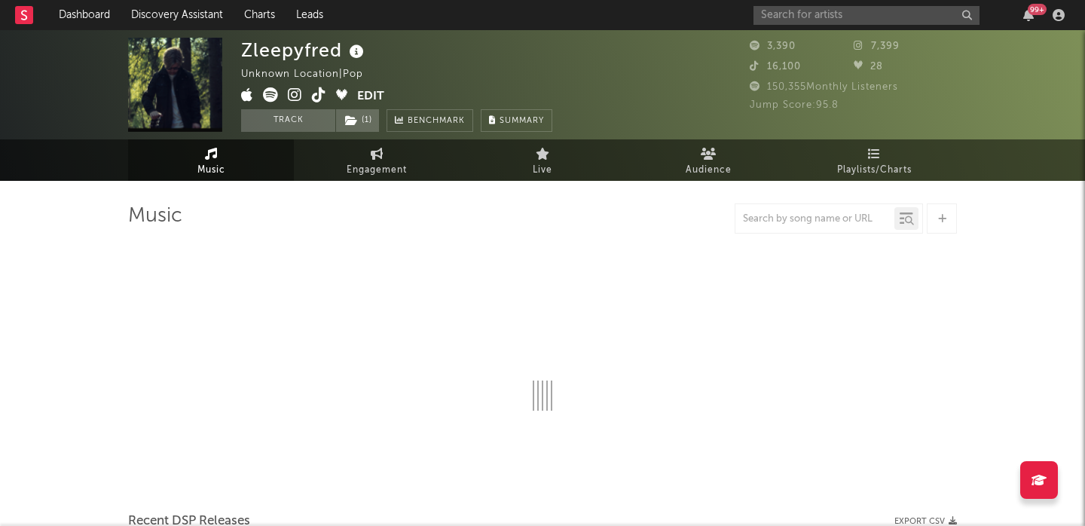
select select "6m"
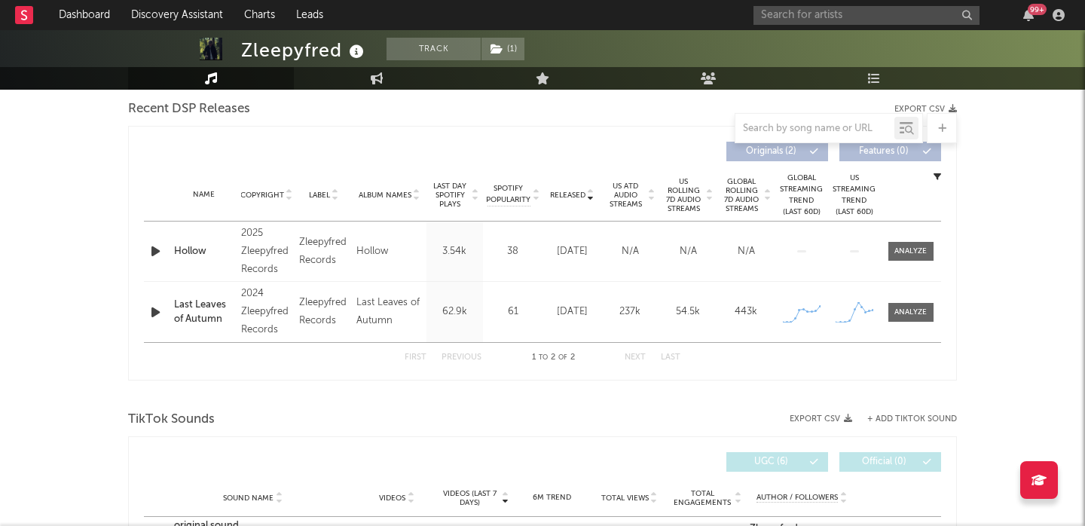
scroll to position [521, 0]
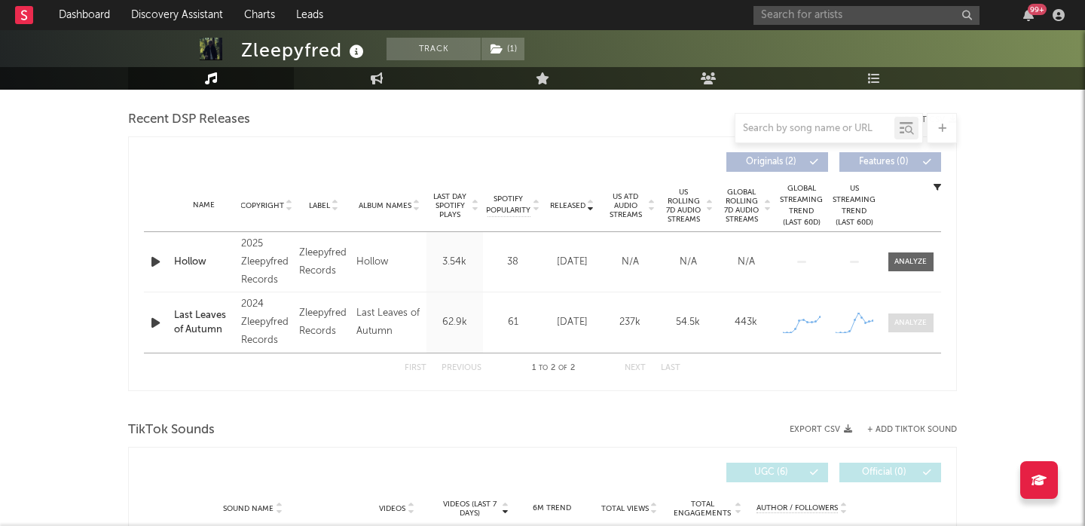
click at [918, 322] on div at bounding box center [910, 322] width 32 height 11
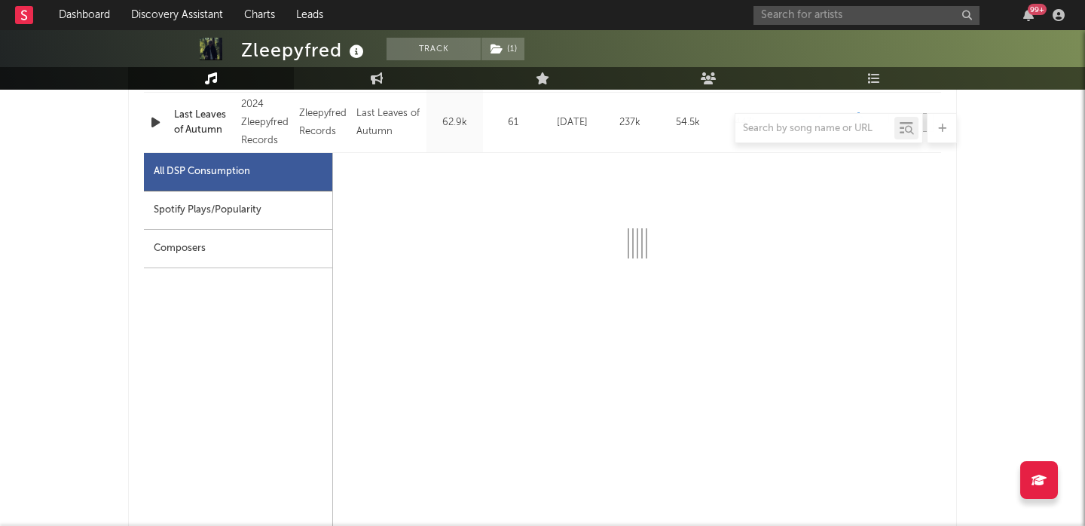
scroll to position [775, 0]
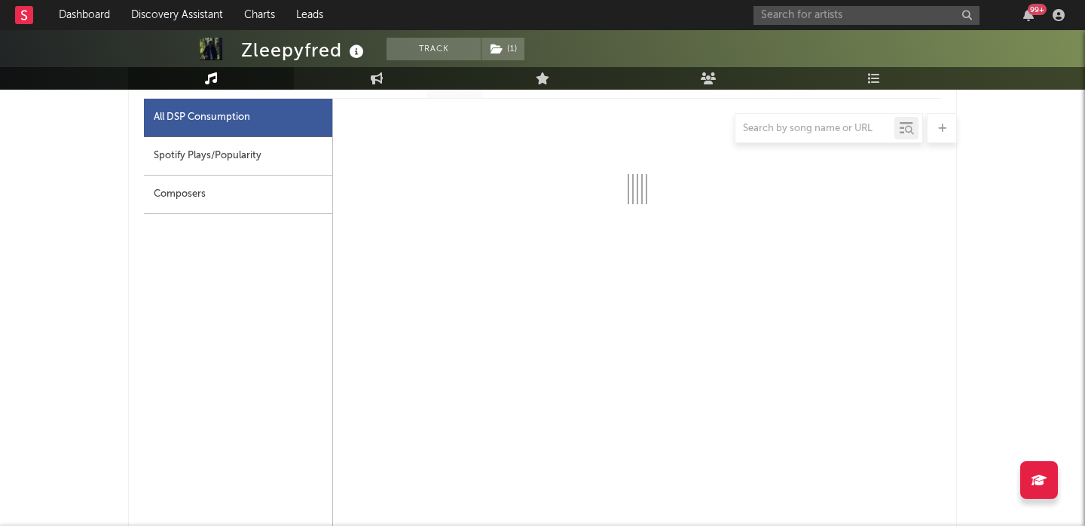
select select "1w"
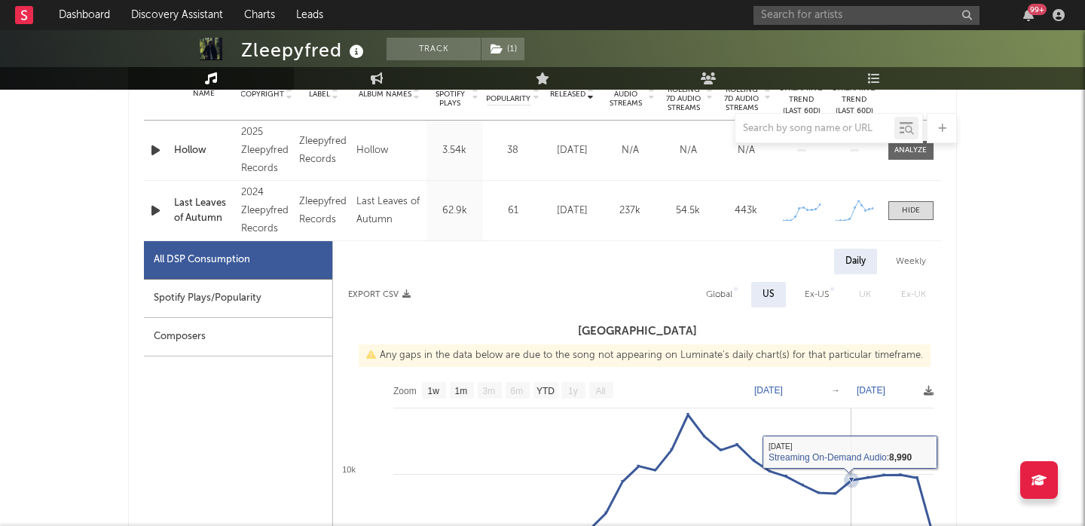
scroll to position [628, 0]
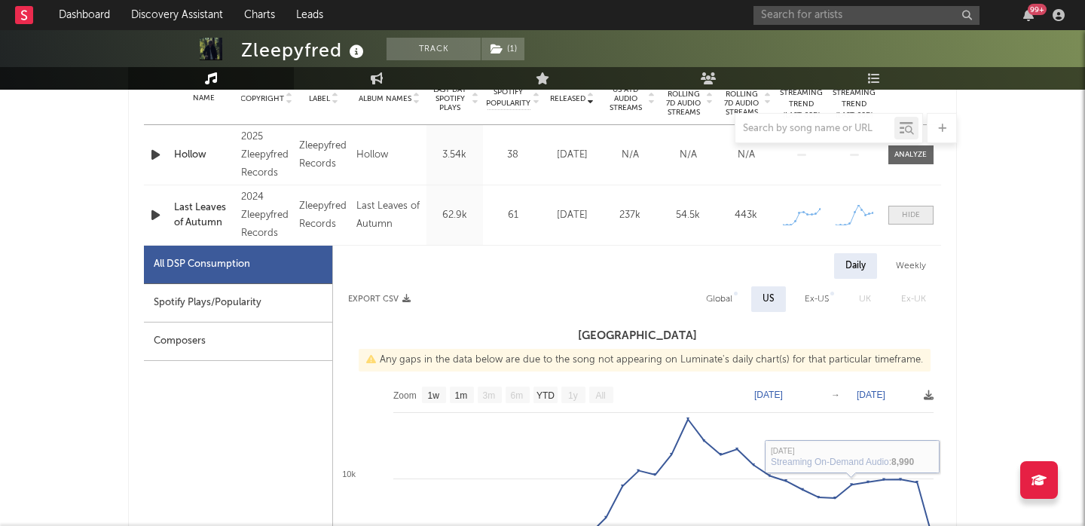
click at [899, 209] on span at bounding box center [910, 215] width 45 height 19
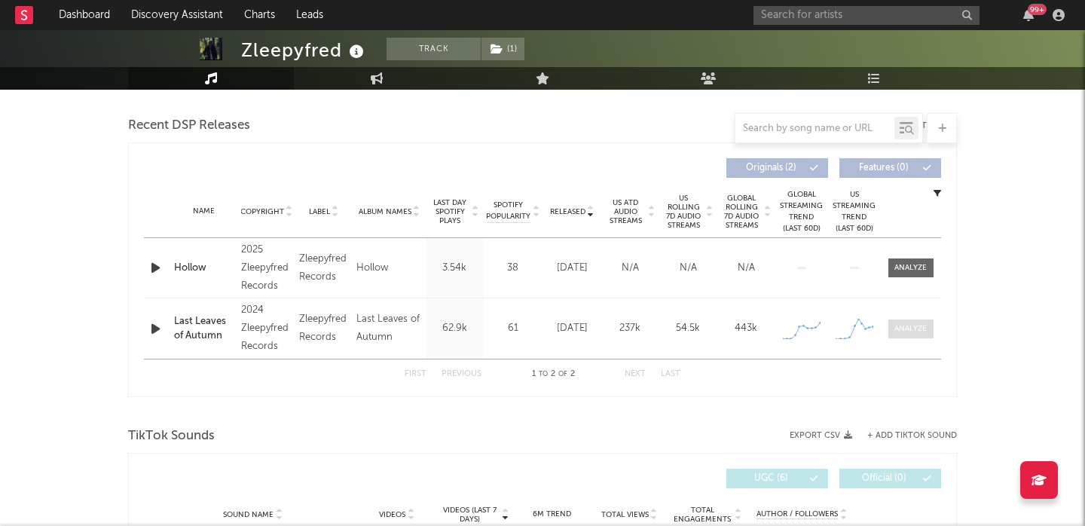
scroll to position [500, 0]
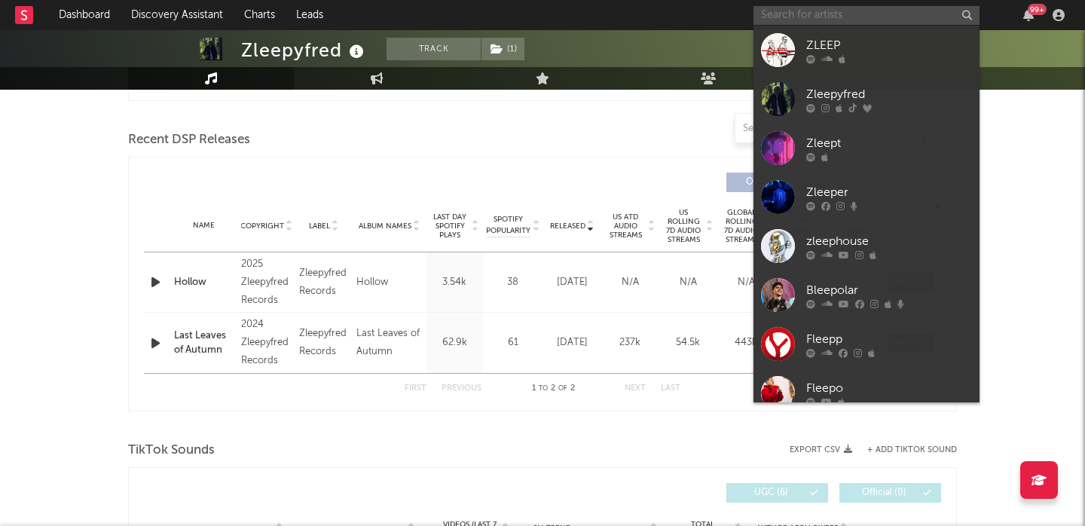
click at [827, 13] on input "text" at bounding box center [866, 15] width 226 height 19
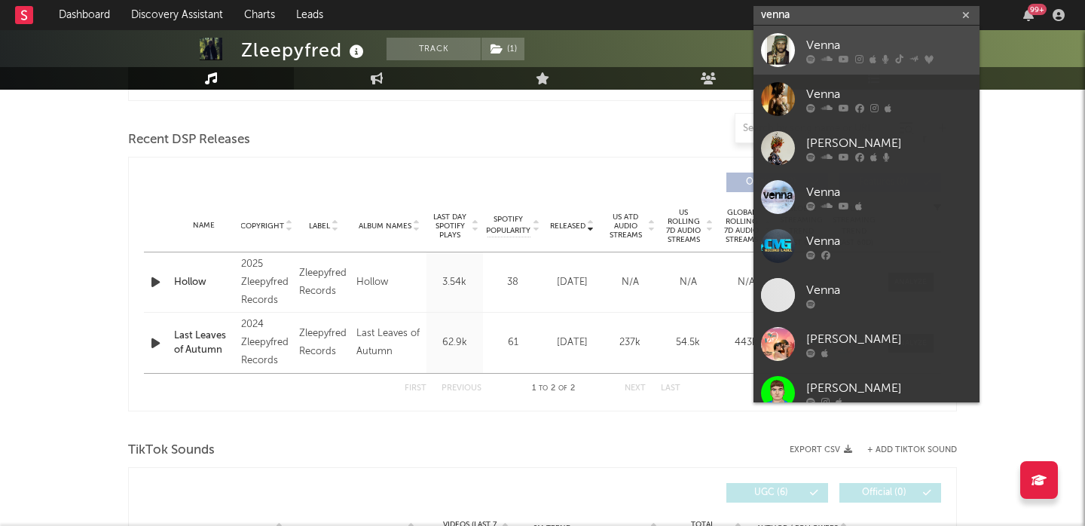
type input "venna"
click at [903, 30] on link "Venna" at bounding box center [866, 50] width 226 height 49
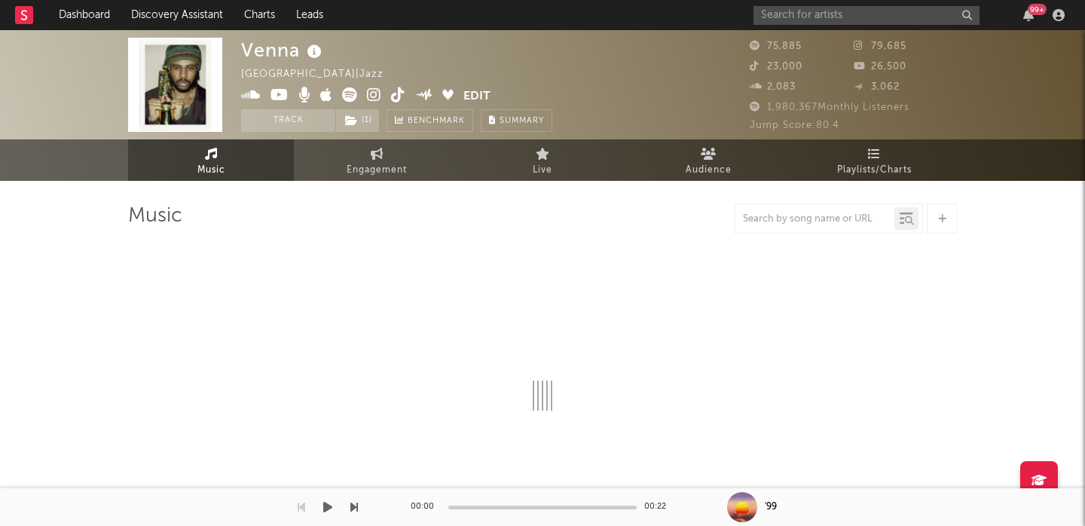
select select "6m"
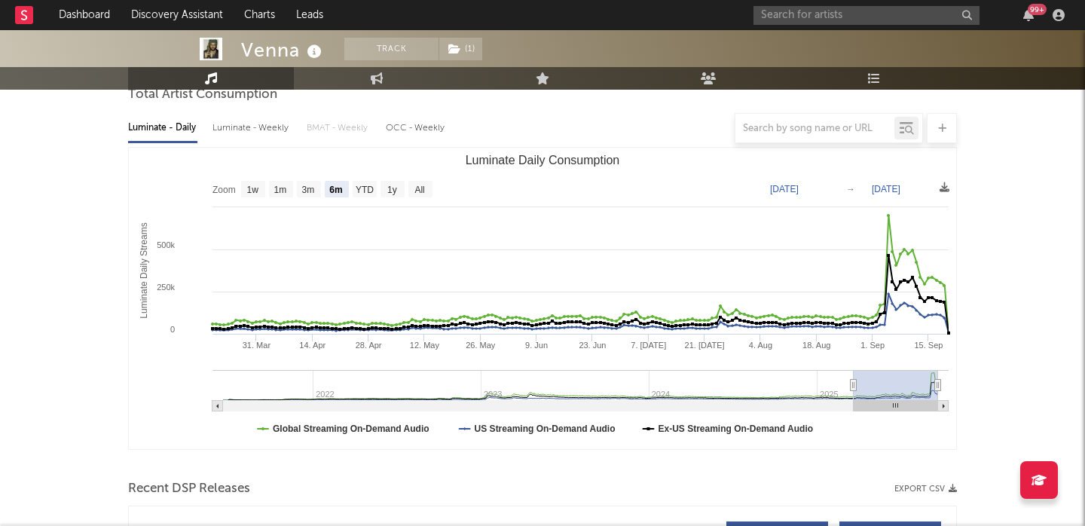
scroll to position [448, 0]
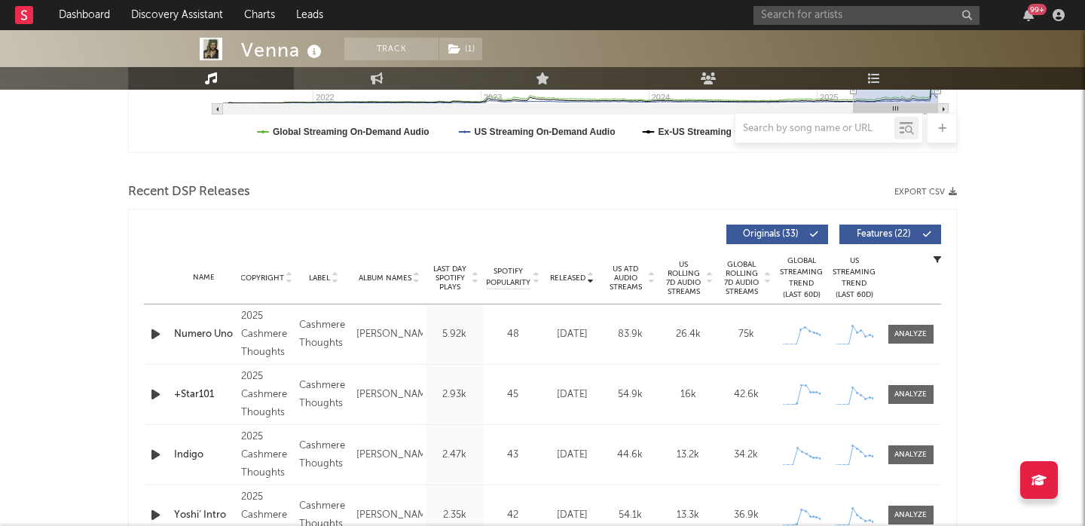
click at [889, 228] on button "Features ( 22 )" at bounding box center [890, 235] width 102 height 20
click at [677, 277] on span "US Rolling 7D Audio Streams" at bounding box center [683, 278] width 41 height 36
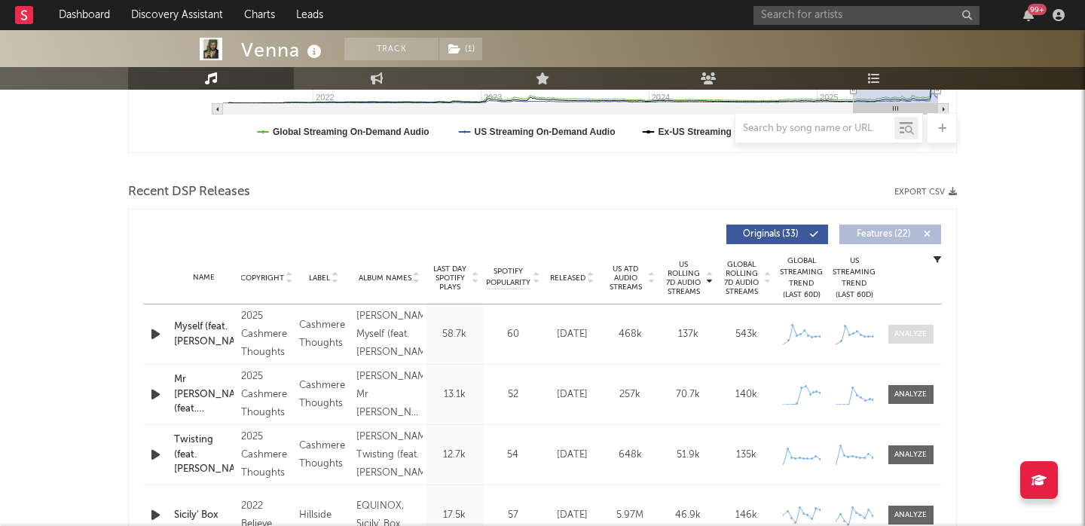
click at [911, 326] on span at bounding box center [910, 334] width 45 height 19
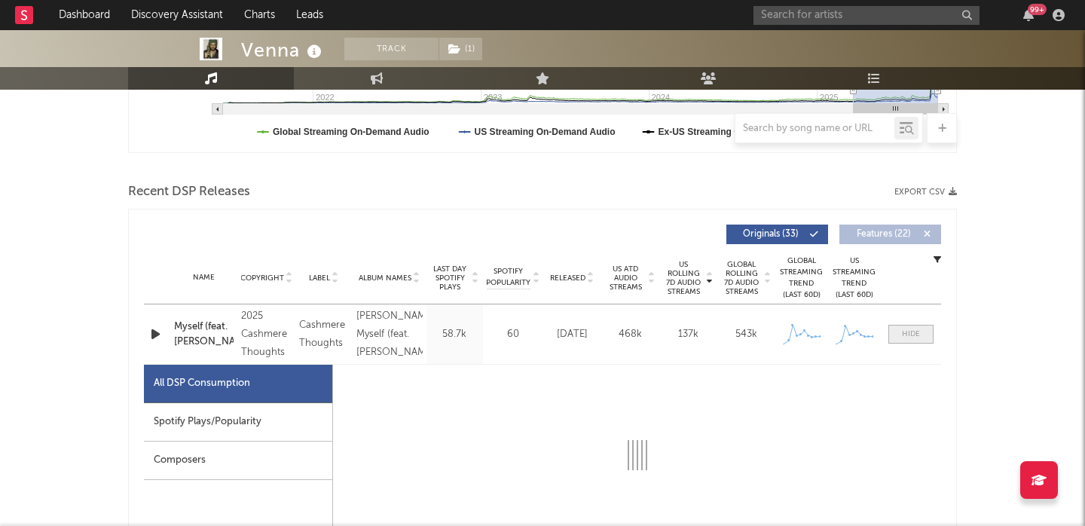
select select "1w"
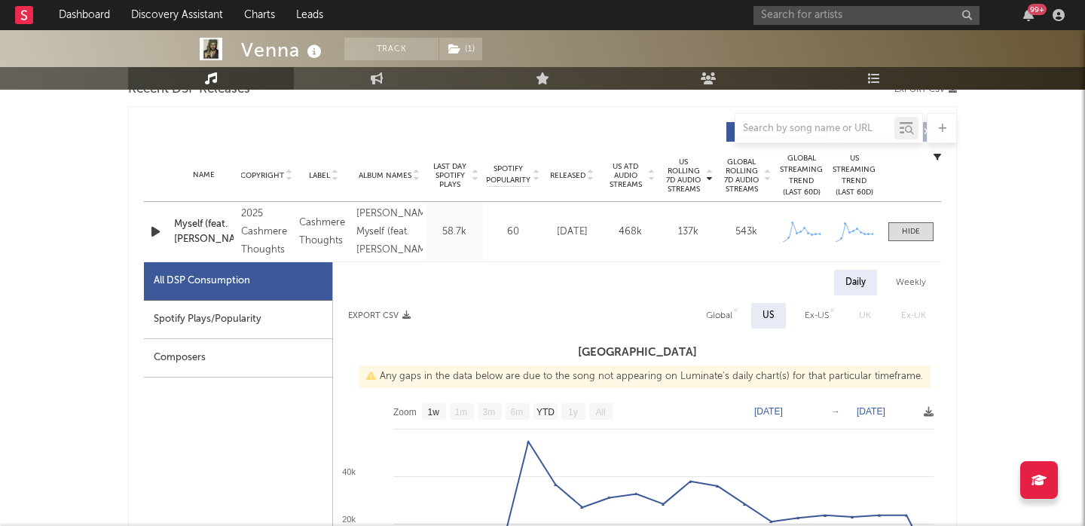
scroll to position [438, 0]
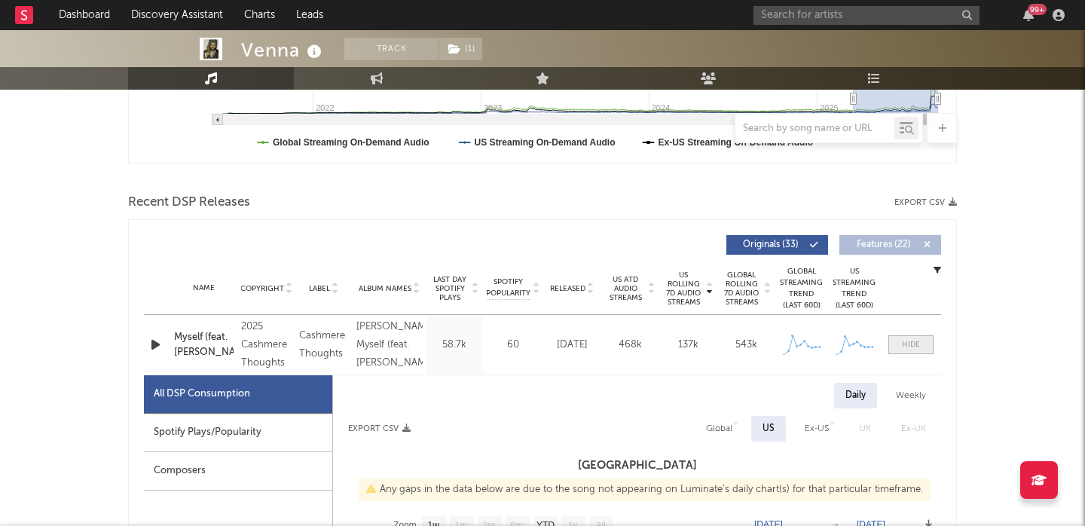
click at [922, 345] on span at bounding box center [910, 344] width 45 height 19
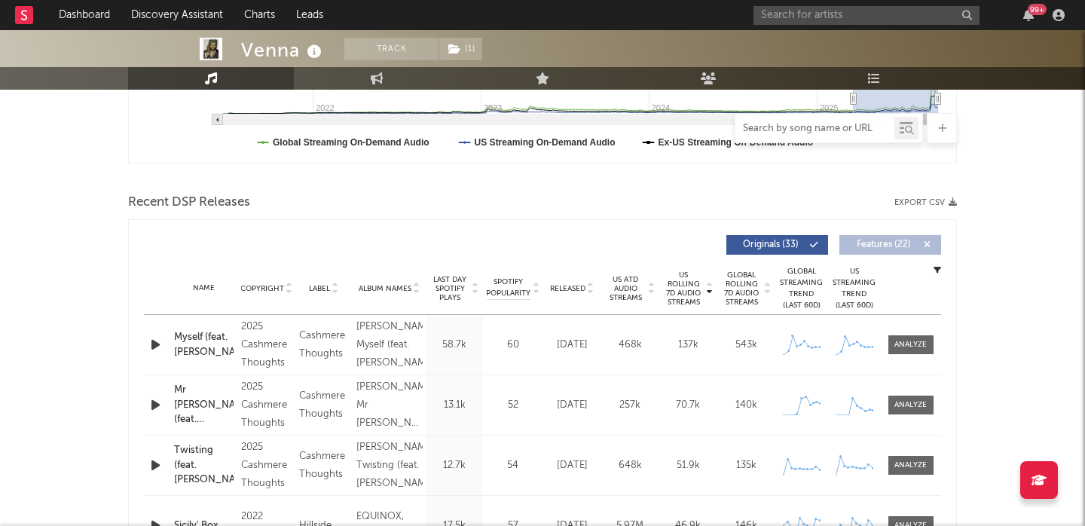
click at [821, 127] on input "text" at bounding box center [814, 129] width 159 height 12
type input "[PERSON_NAME]"
click at [565, 287] on span "Released" at bounding box center [567, 288] width 35 height 9
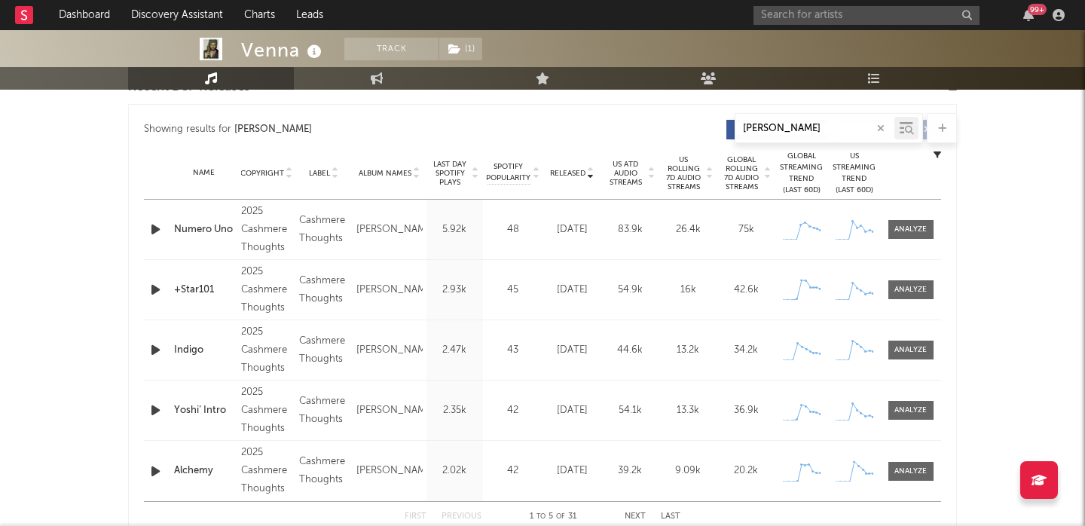
scroll to position [546, 0]
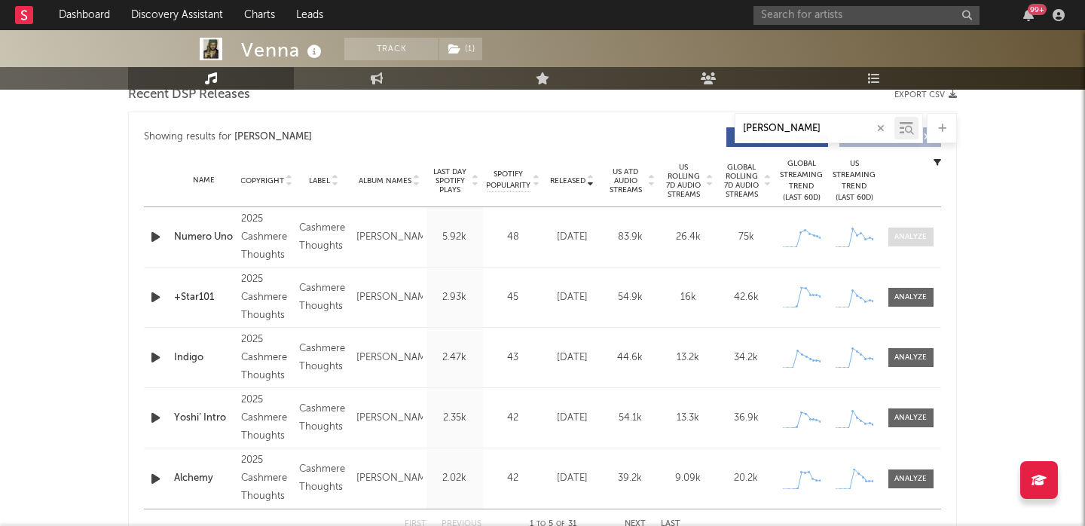
click at [910, 236] on div at bounding box center [910, 236] width 32 height 11
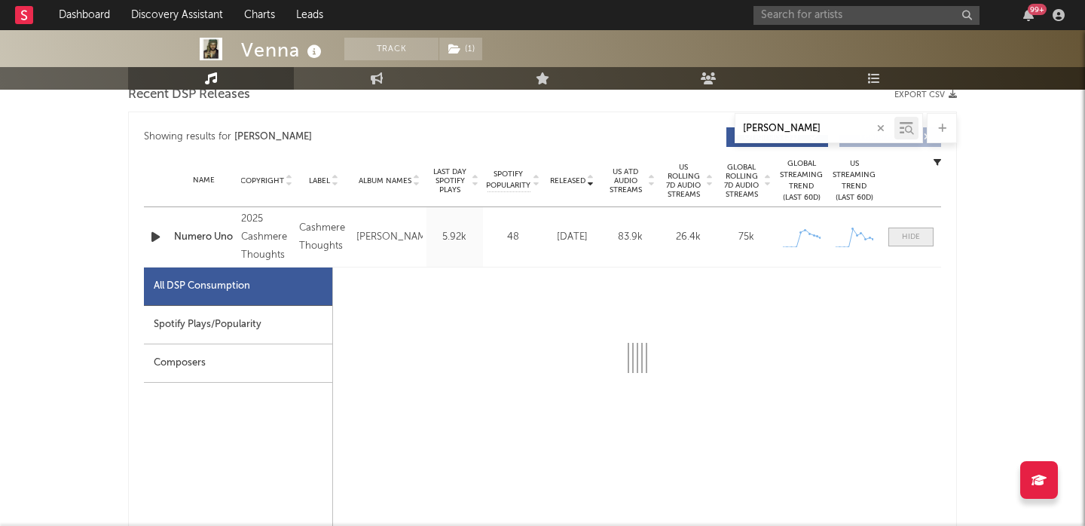
select select "1w"
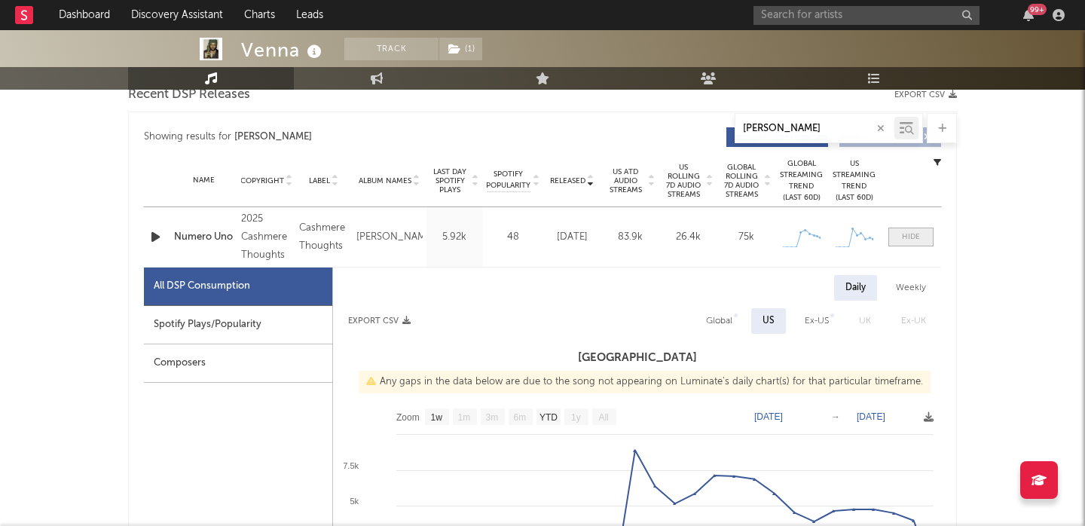
click at [910, 236] on div at bounding box center [911, 236] width 18 height 11
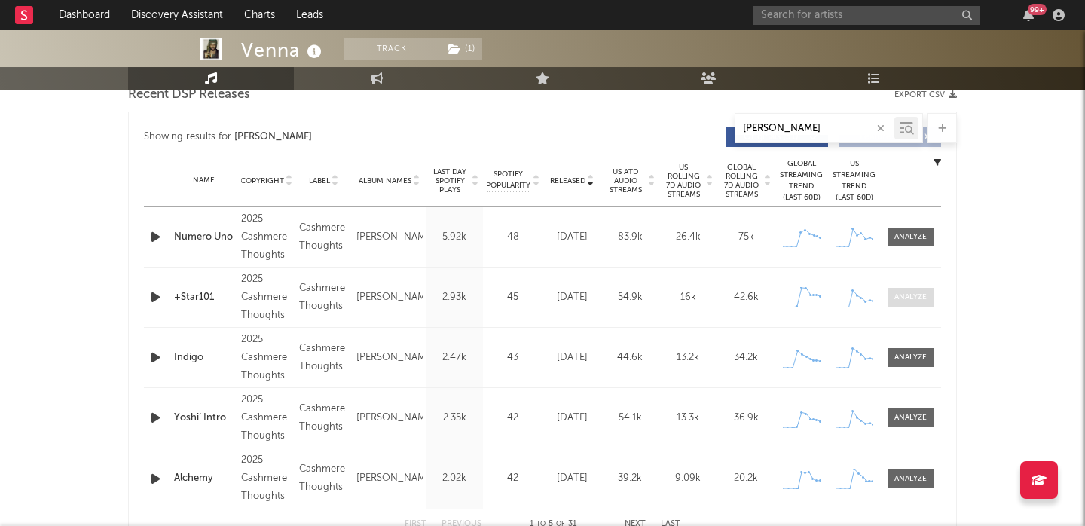
click at [909, 296] on div at bounding box center [910, 297] width 32 height 11
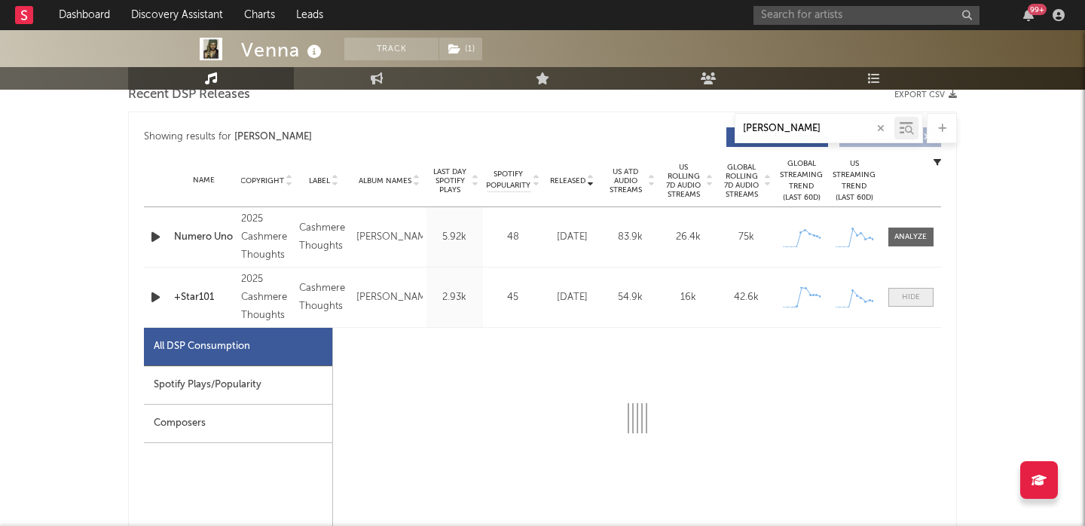
select select "1w"
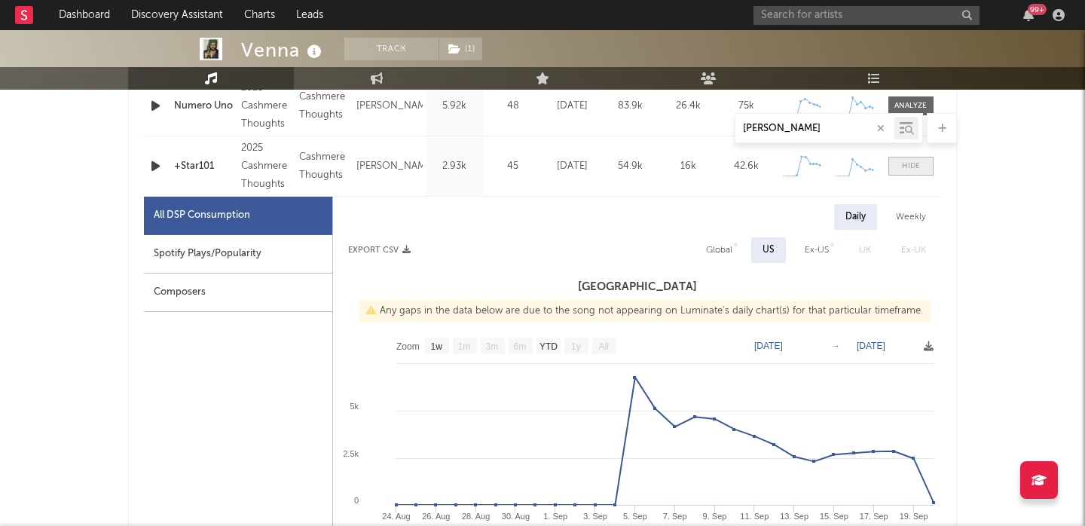
scroll to position [676, 0]
click at [915, 167] on div at bounding box center [911, 166] width 18 height 11
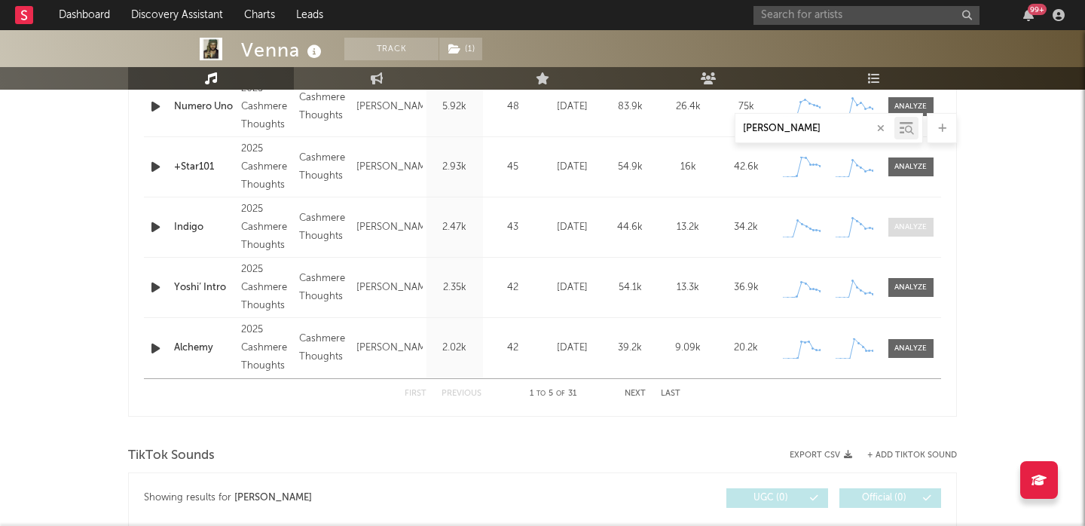
click at [910, 222] on div at bounding box center [910, 227] width 32 height 11
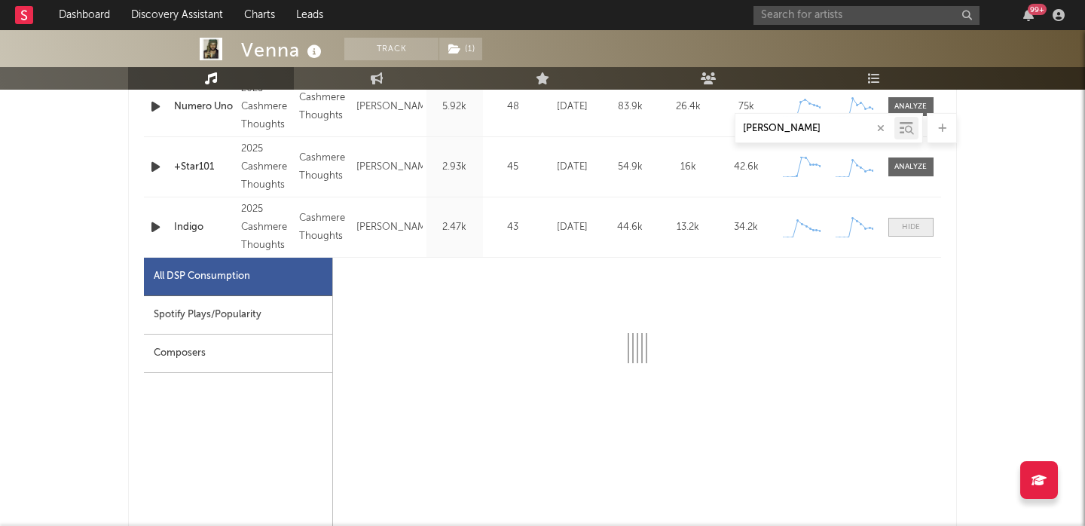
select select "1w"
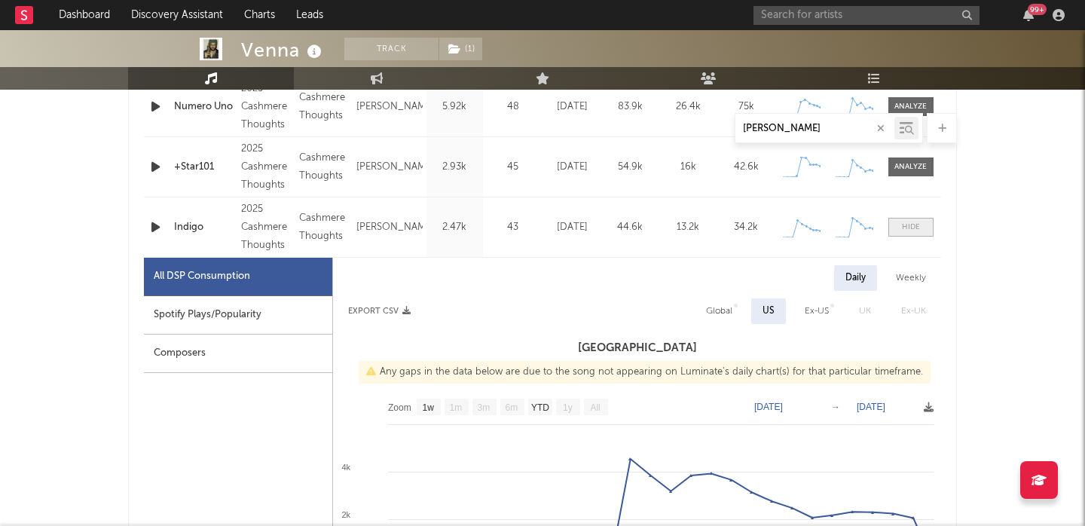
click at [910, 222] on div at bounding box center [911, 227] width 18 height 11
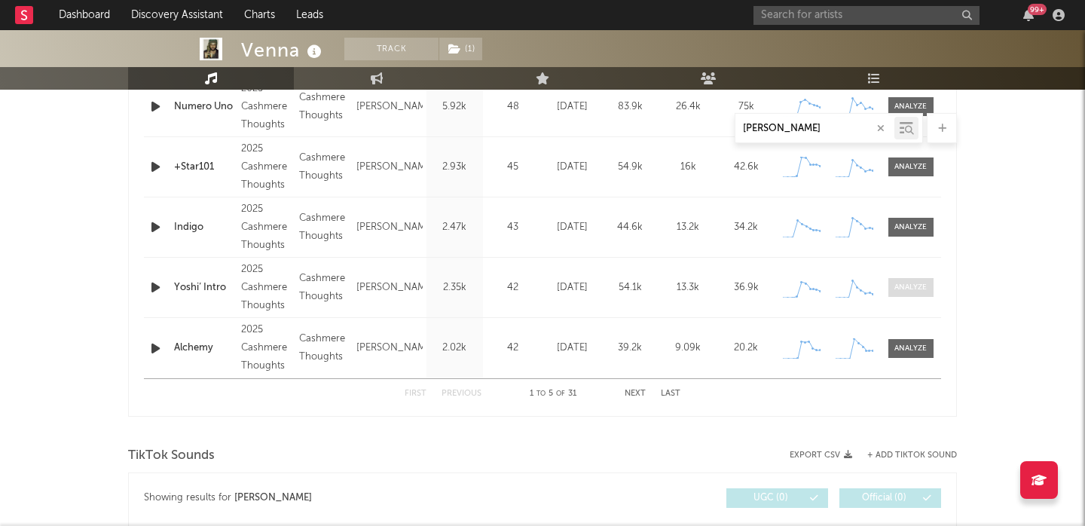
click at [914, 281] on span at bounding box center [910, 287] width 45 height 19
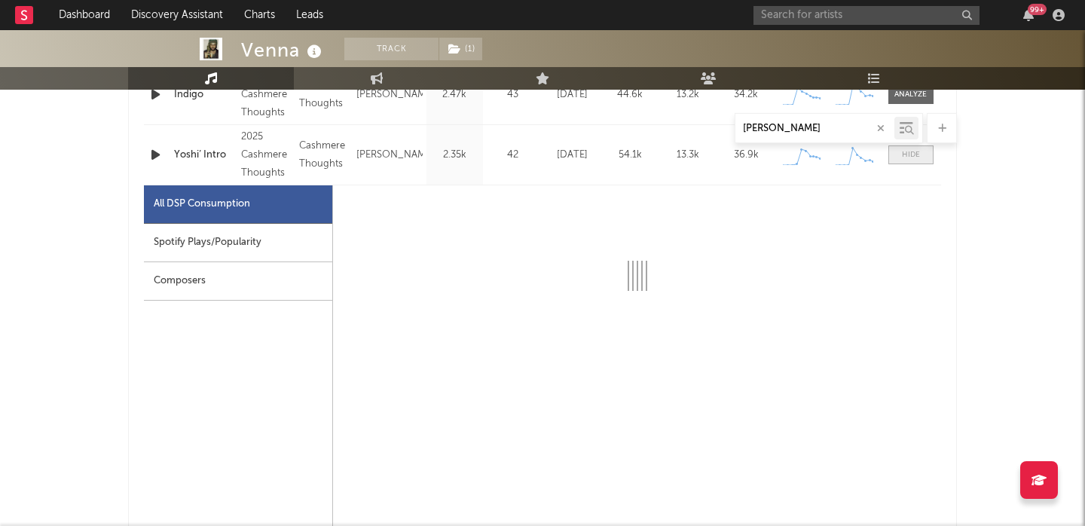
select select "1w"
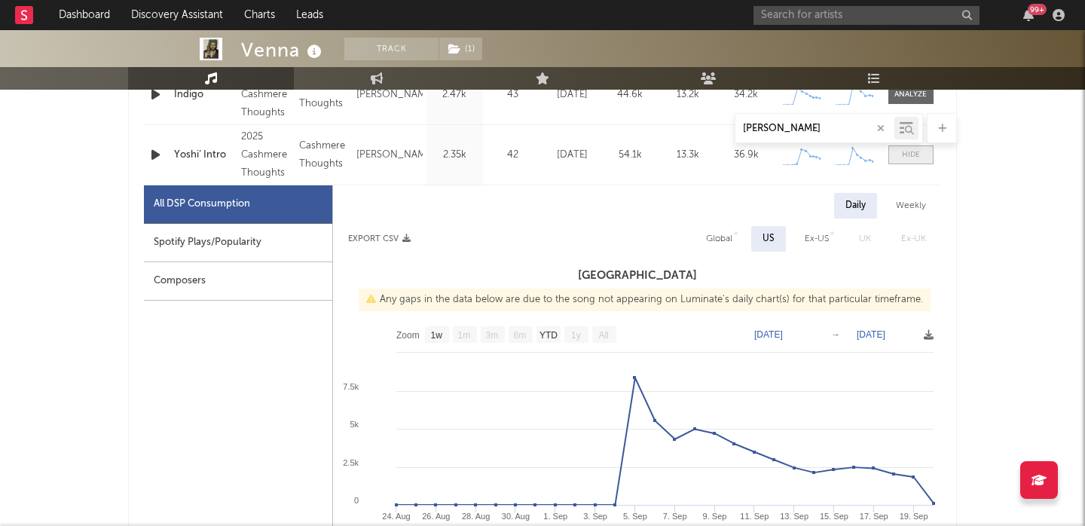
scroll to position [820, 0]
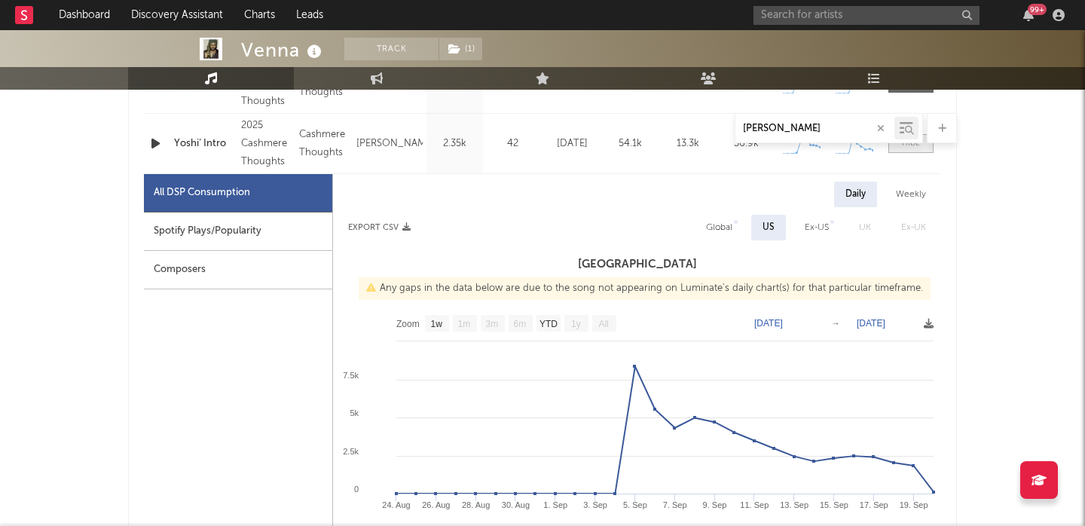
click at [914, 148] on div at bounding box center [911, 143] width 18 height 11
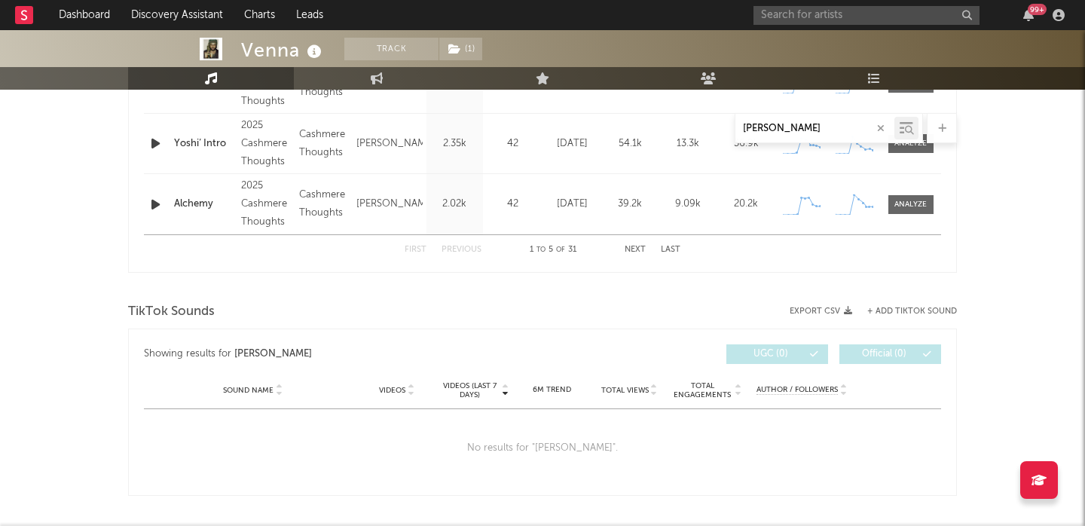
click at [633, 244] on div "First Previous 1 to 5 of 31 Next Last" at bounding box center [543, 249] width 276 height 29
click at [636, 248] on button "Next" at bounding box center [635, 250] width 21 height 8
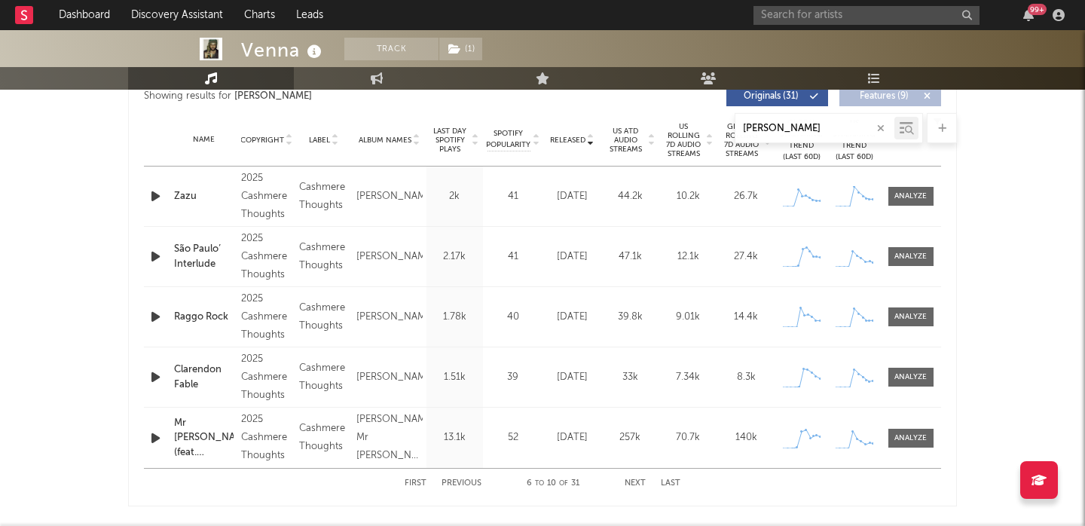
scroll to position [583, 0]
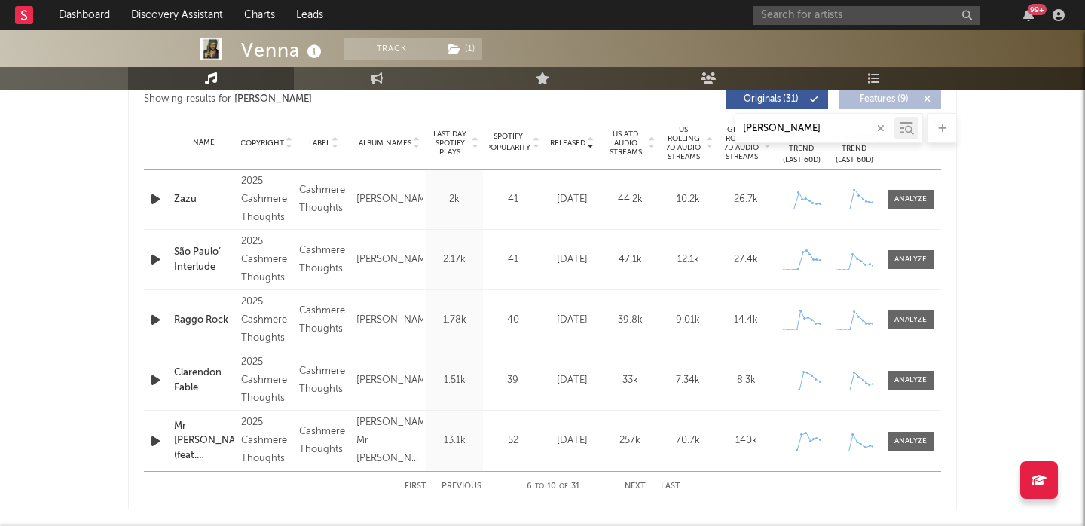
click at [635, 485] on button "Next" at bounding box center [635, 486] width 21 height 8
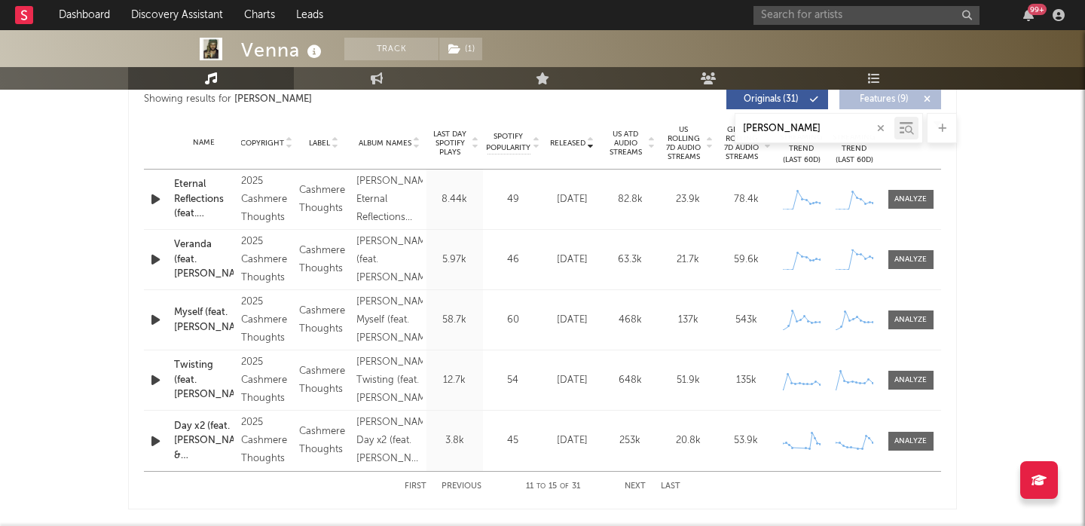
click at [635, 485] on button "Next" at bounding box center [635, 486] width 21 height 8
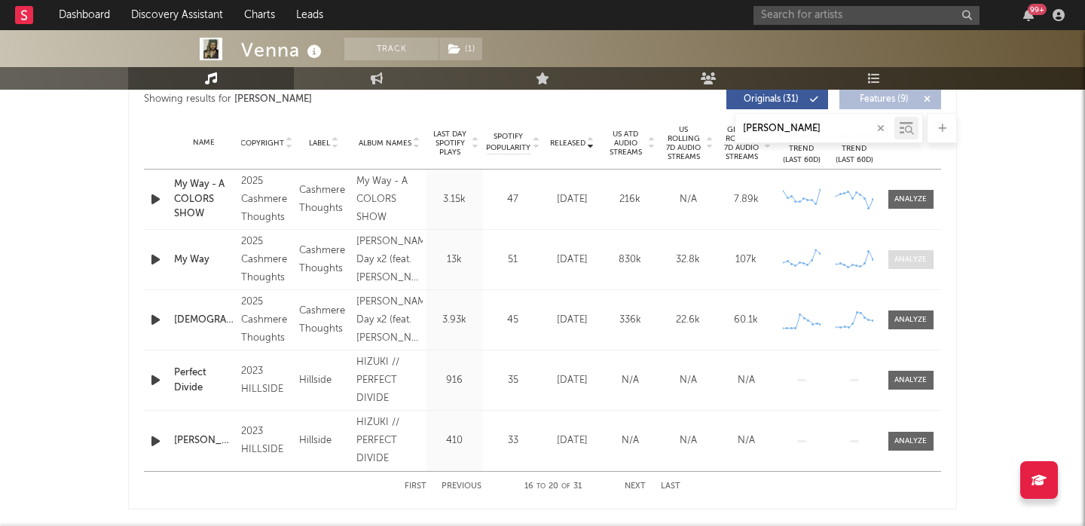
click at [918, 257] on div at bounding box center [910, 259] width 32 height 11
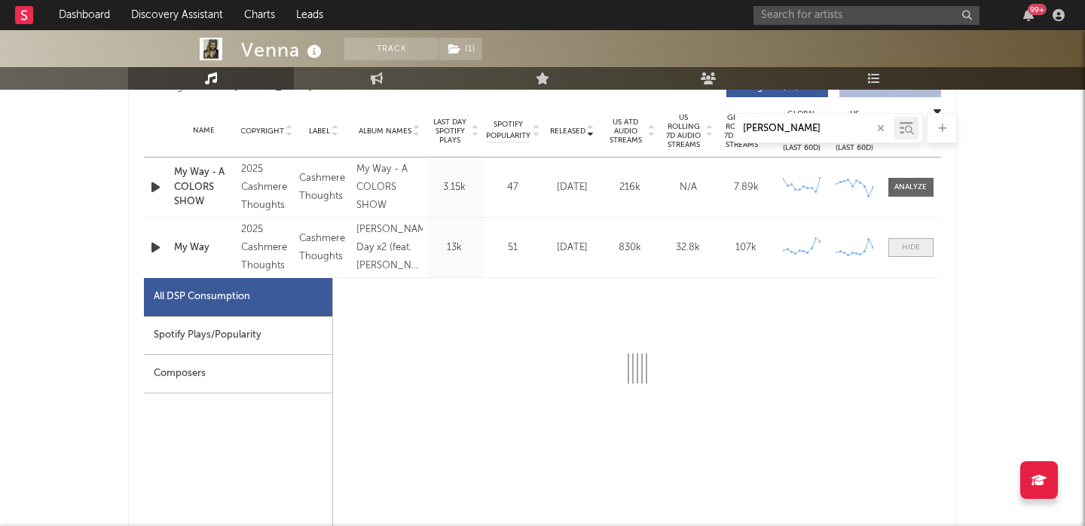
select select "1w"
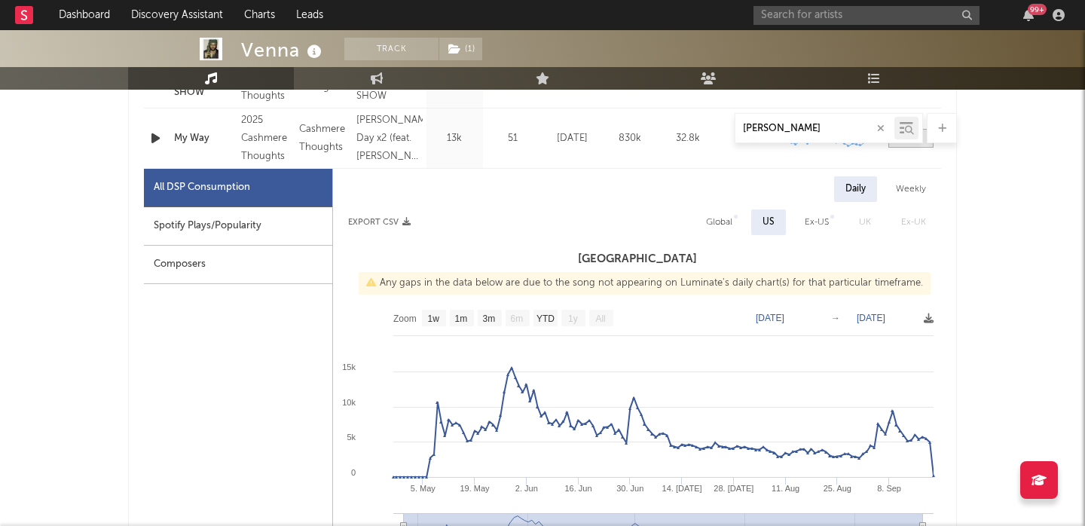
scroll to position [712, 0]
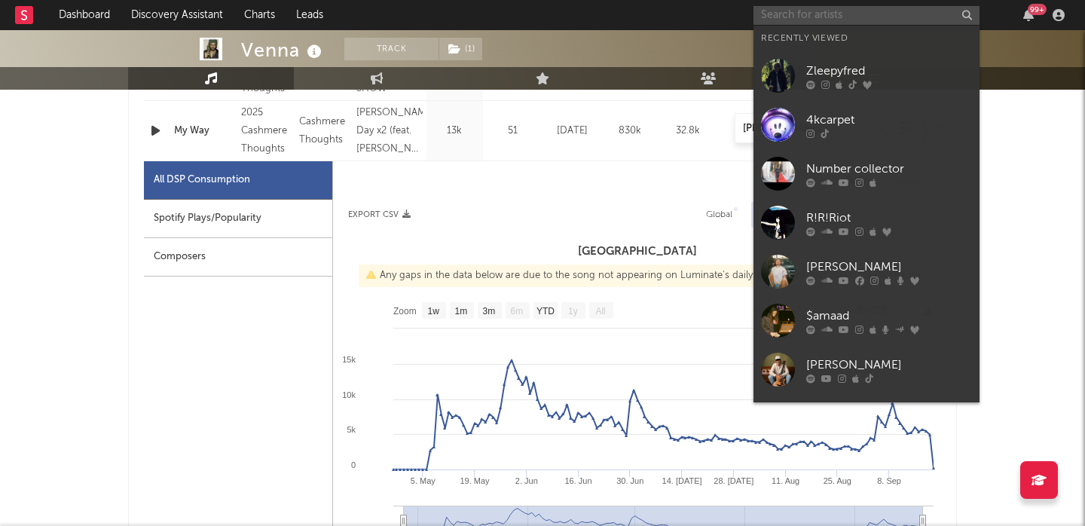
click at [819, 11] on input "text" at bounding box center [866, 15] width 226 height 19
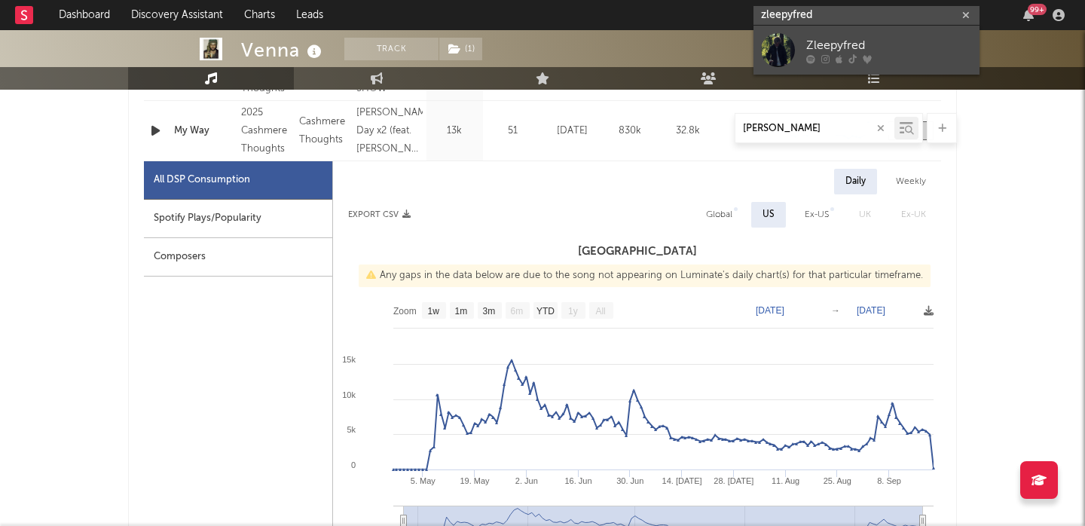
type input "zleepyfred"
click at [913, 54] on div at bounding box center [889, 58] width 166 height 9
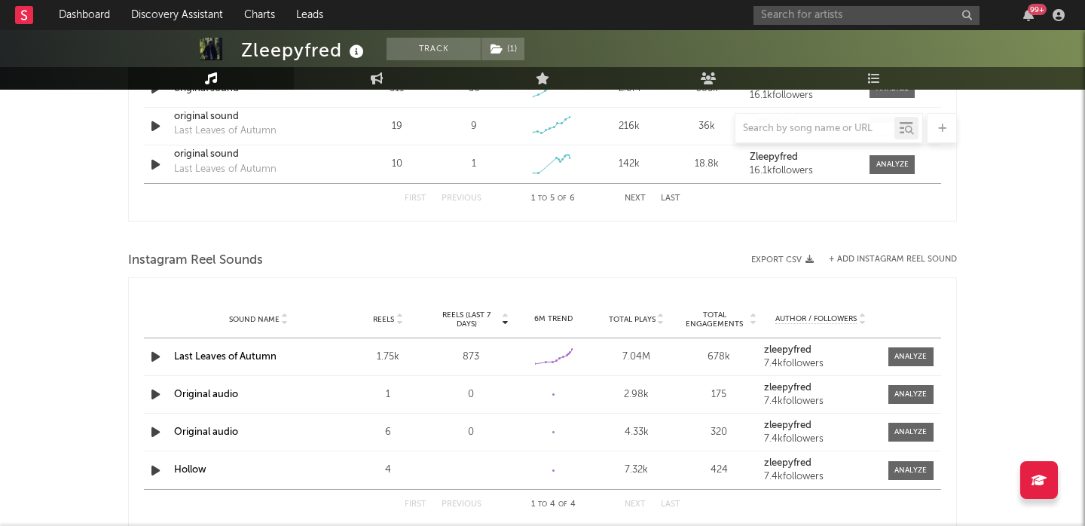
select select "6m"
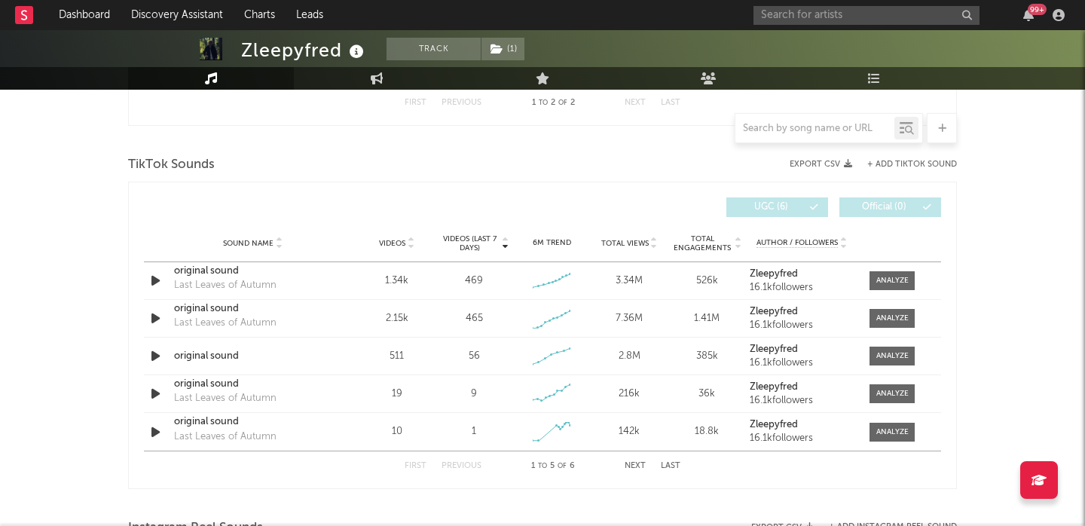
scroll to position [805, 0]
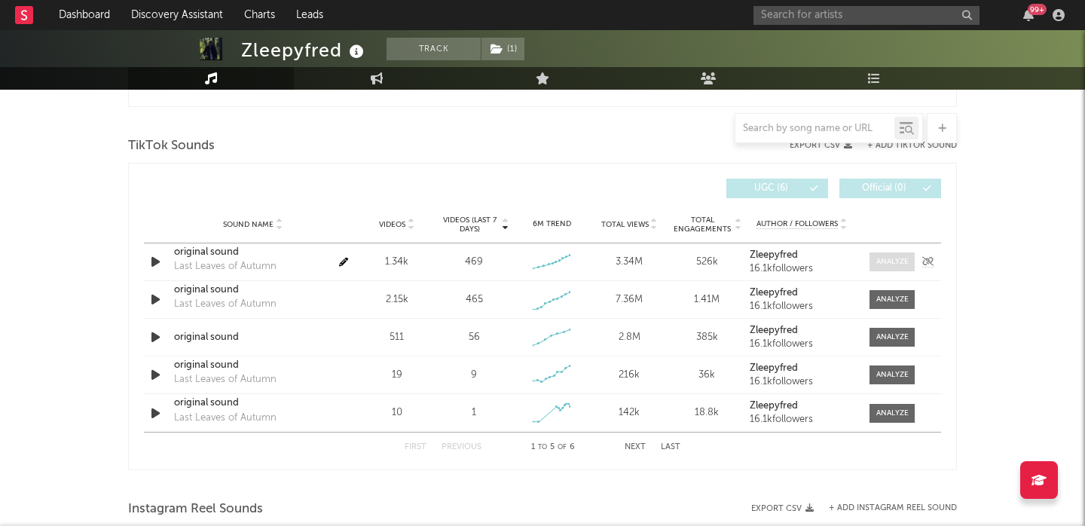
click at [910, 261] on span at bounding box center [892, 261] width 45 height 19
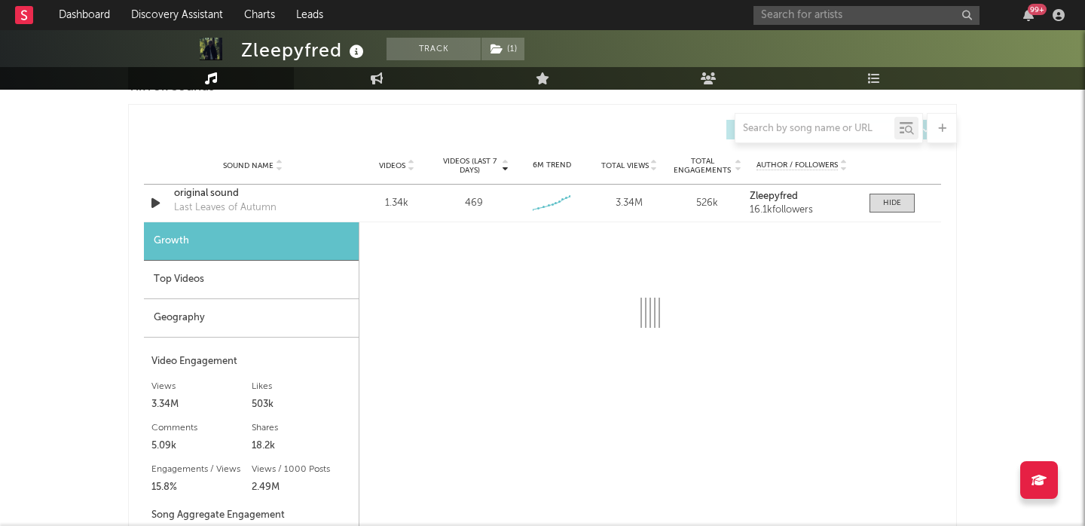
scroll to position [871, 0]
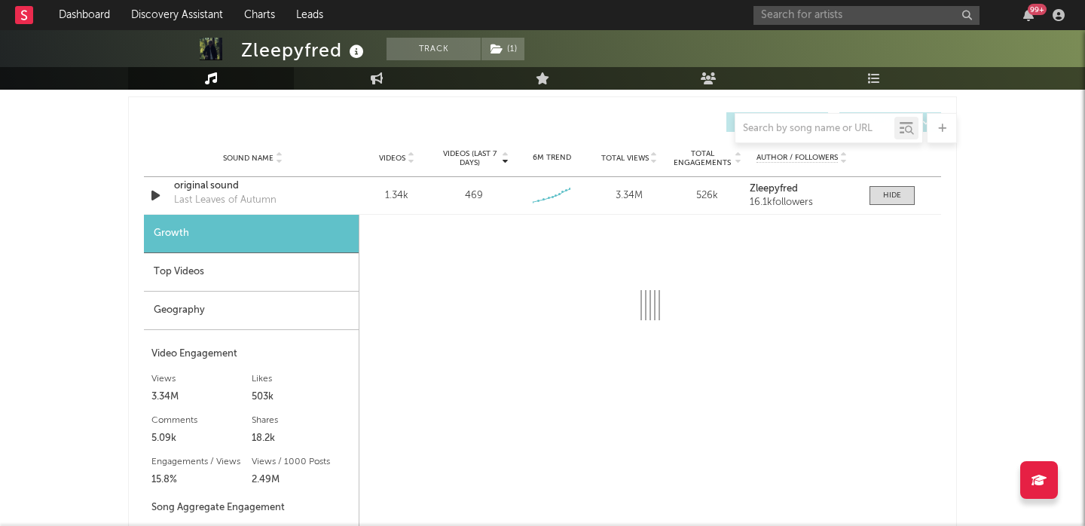
select select "6m"
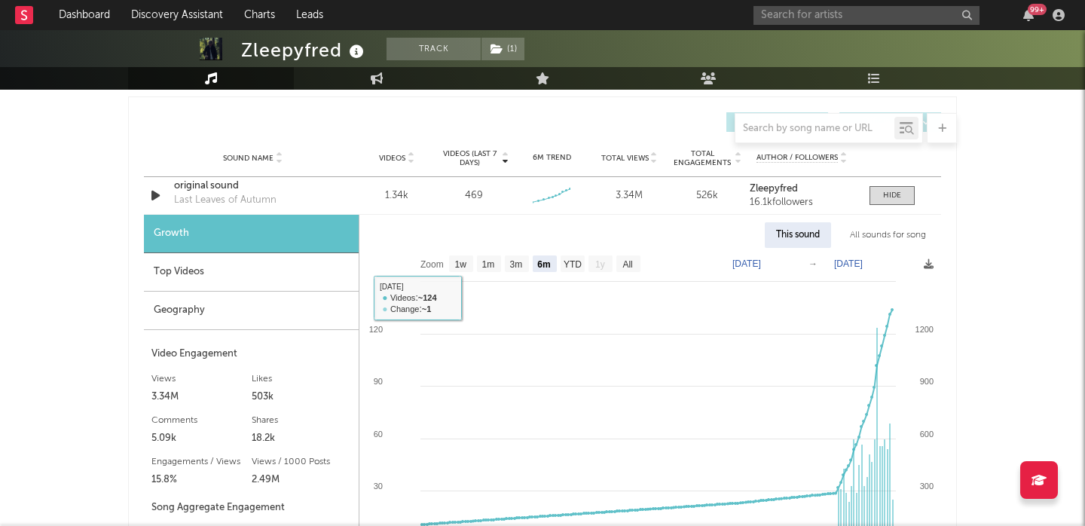
click at [238, 310] on div "Geography" at bounding box center [251, 311] width 215 height 38
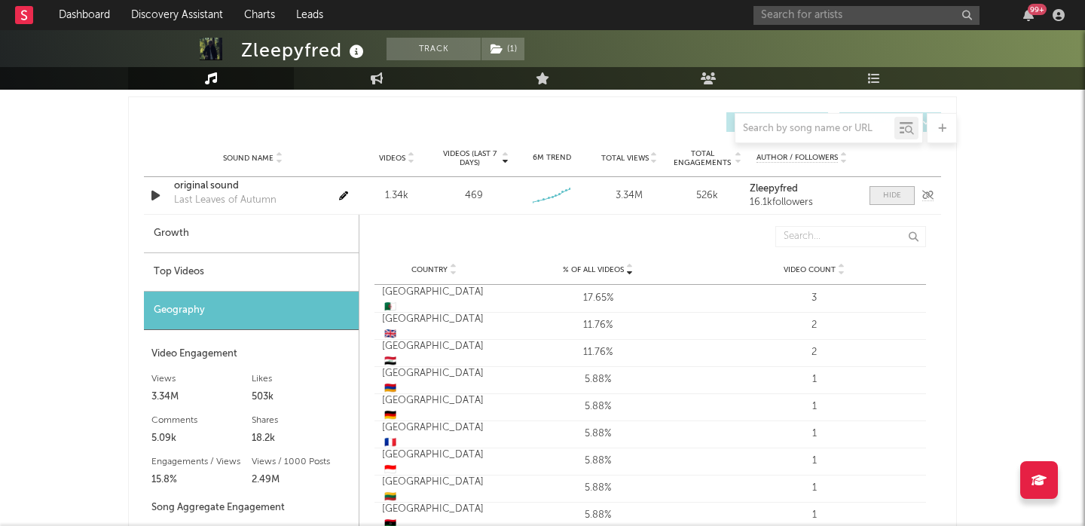
click at [891, 195] on div at bounding box center [892, 195] width 18 height 11
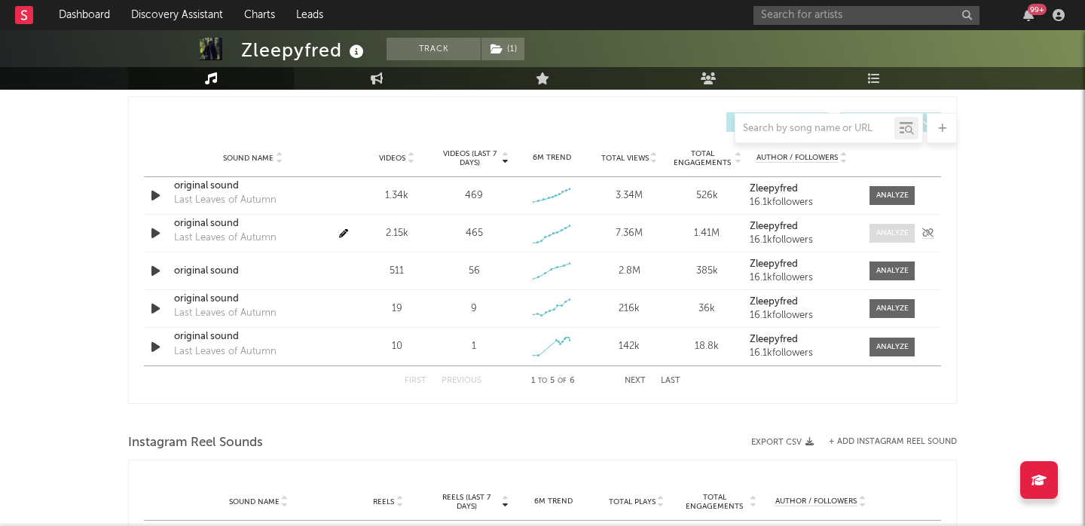
click at [894, 234] on div at bounding box center [892, 233] width 32 height 11
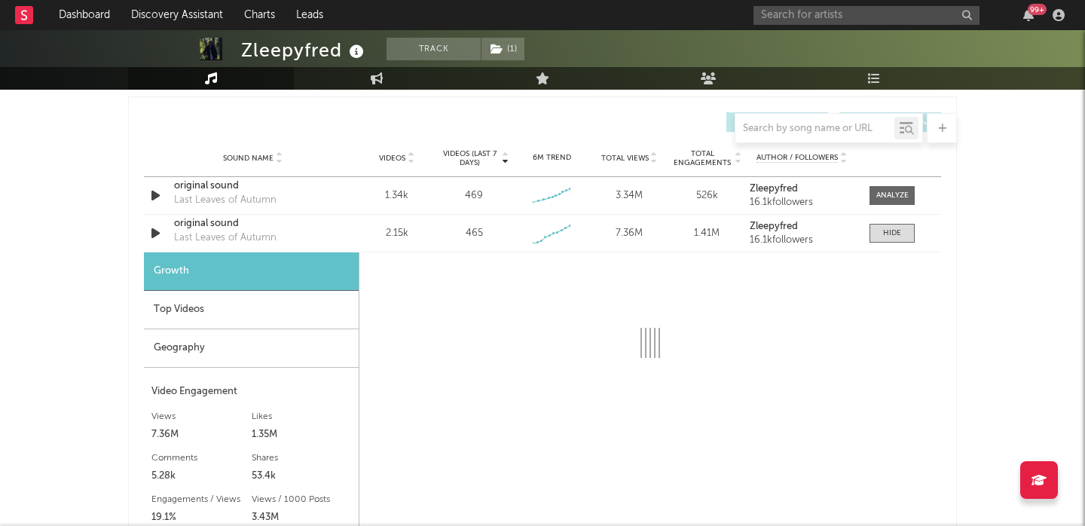
select select "1w"
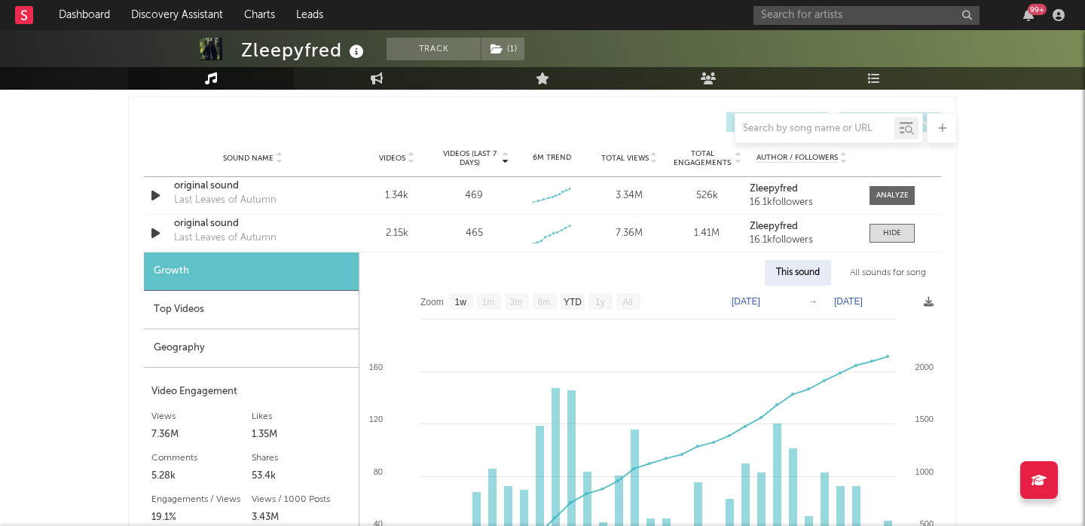
click at [261, 352] on div "Geography" at bounding box center [251, 348] width 215 height 38
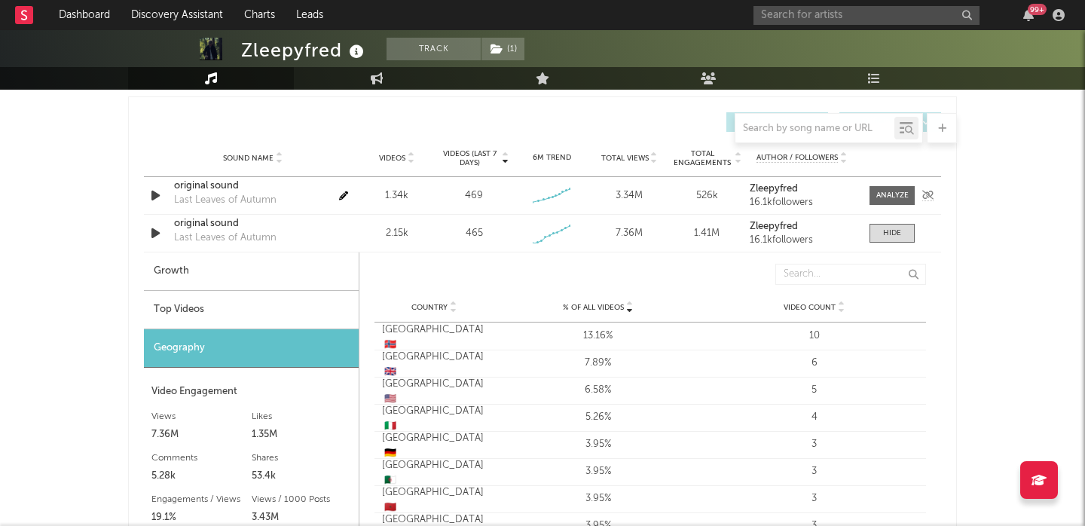
click at [197, 182] on div "original sound" at bounding box center [252, 186] width 157 height 15
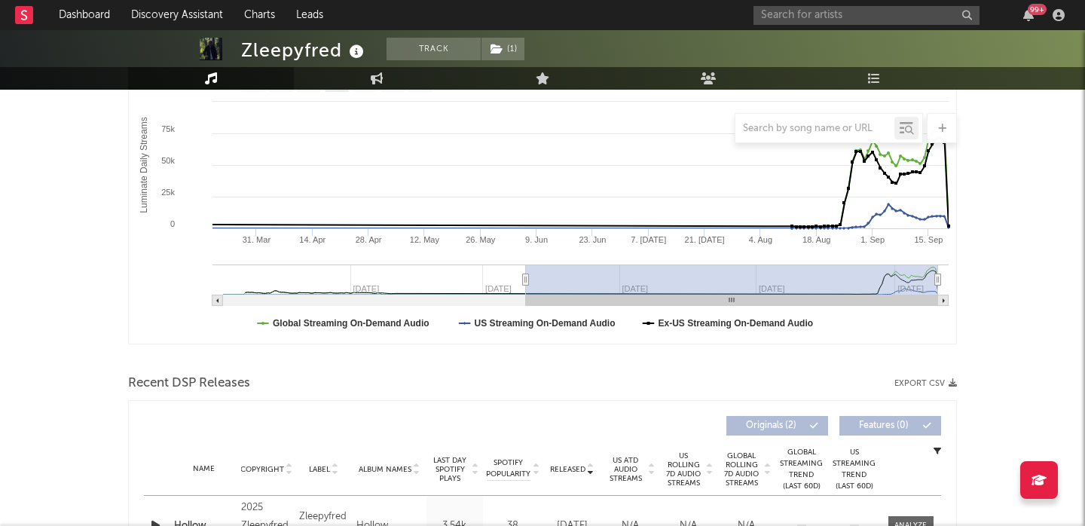
scroll to position [0, 0]
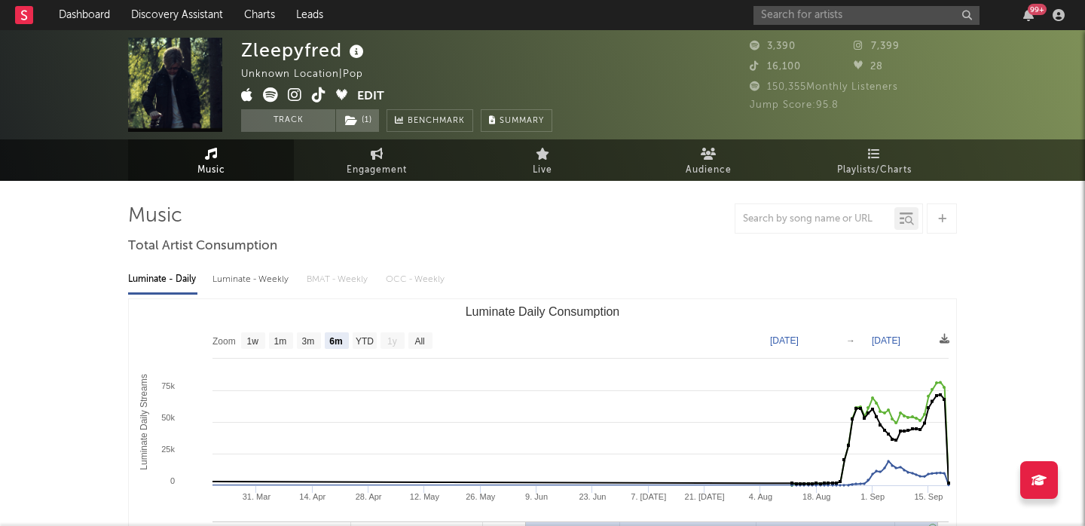
click at [319, 98] on icon at bounding box center [319, 94] width 14 height 15
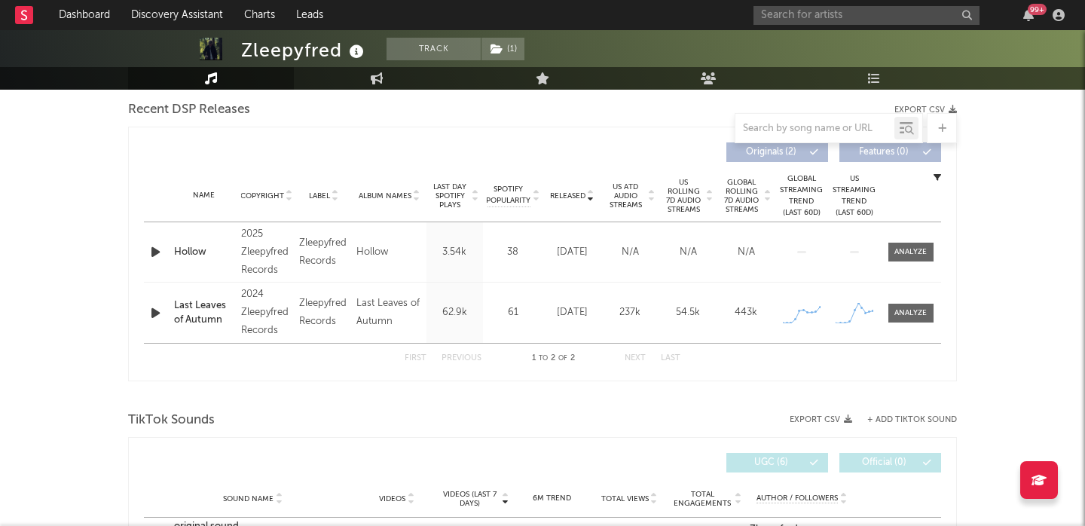
scroll to position [711, 0]
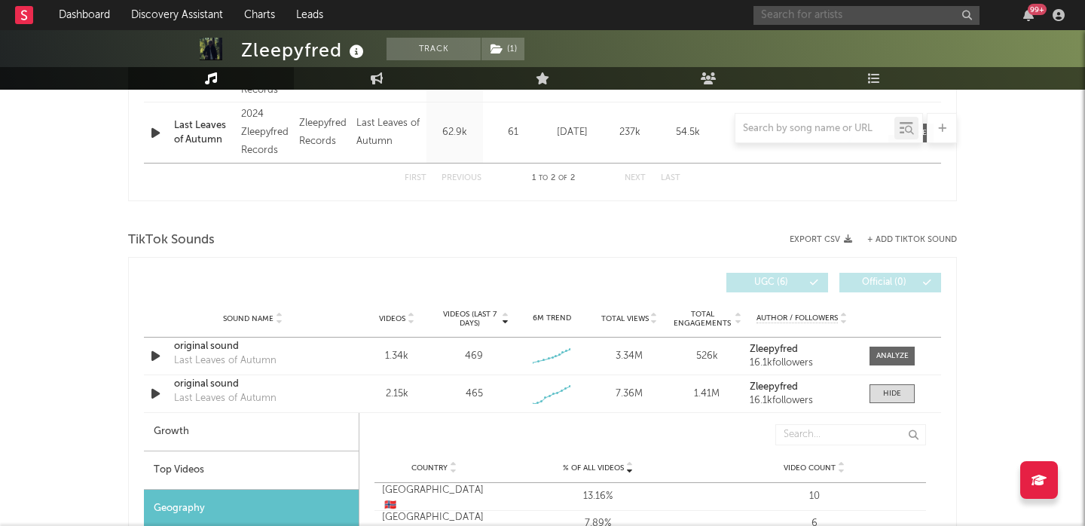
click at [784, 11] on input "text" at bounding box center [866, 15] width 226 height 19
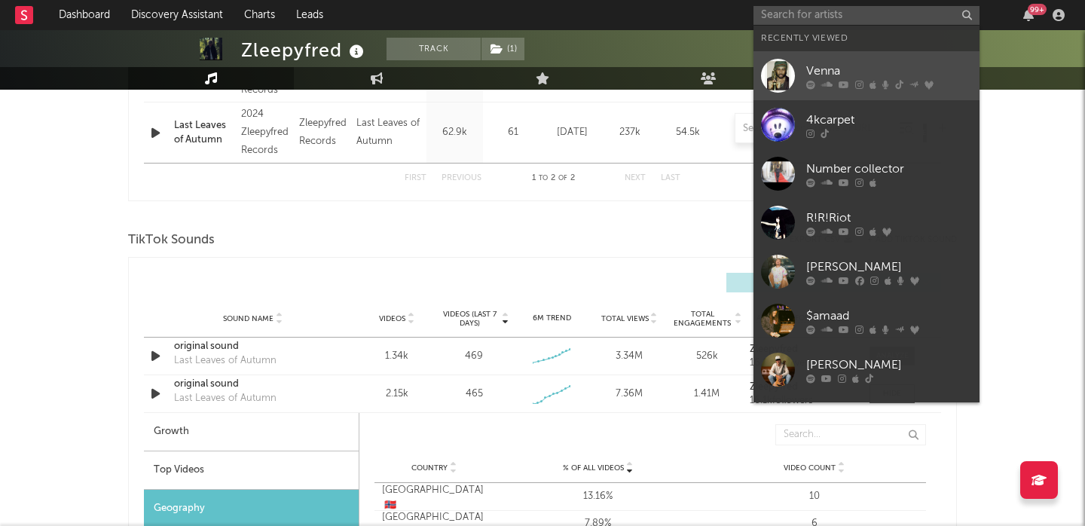
click at [822, 69] on div "Venna" at bounding box center [889, 71] width 166 height 18
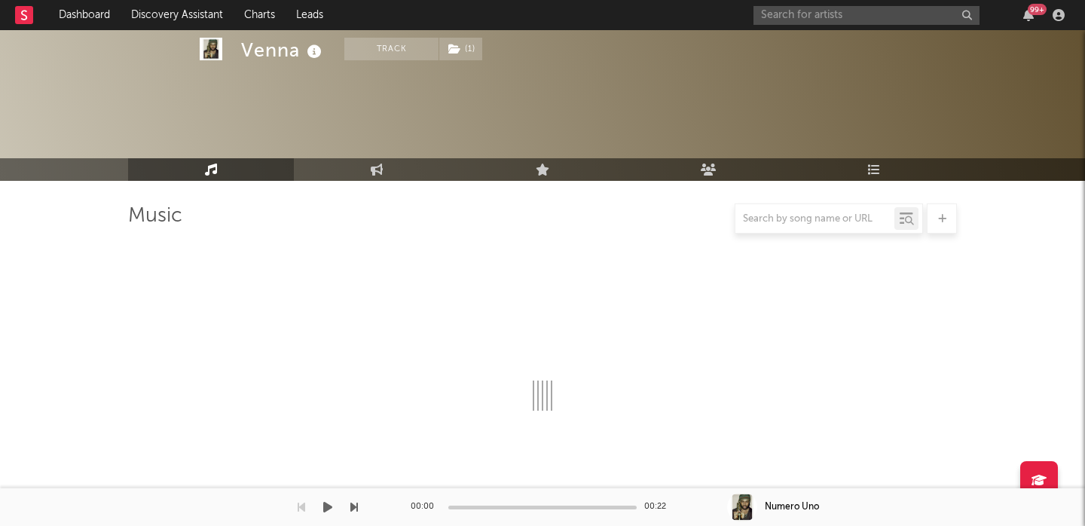
select select "6m"
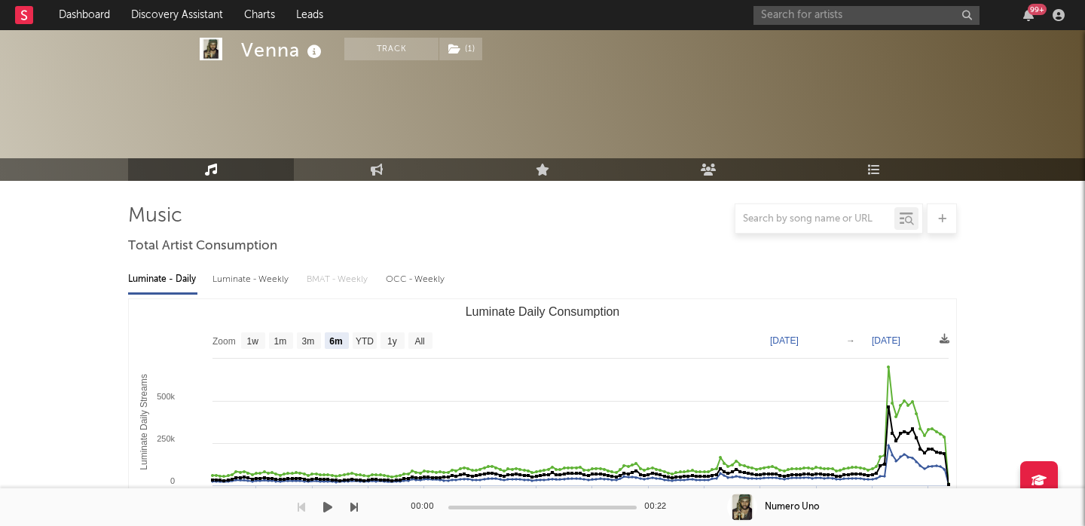
scroll to position [1082, 0]
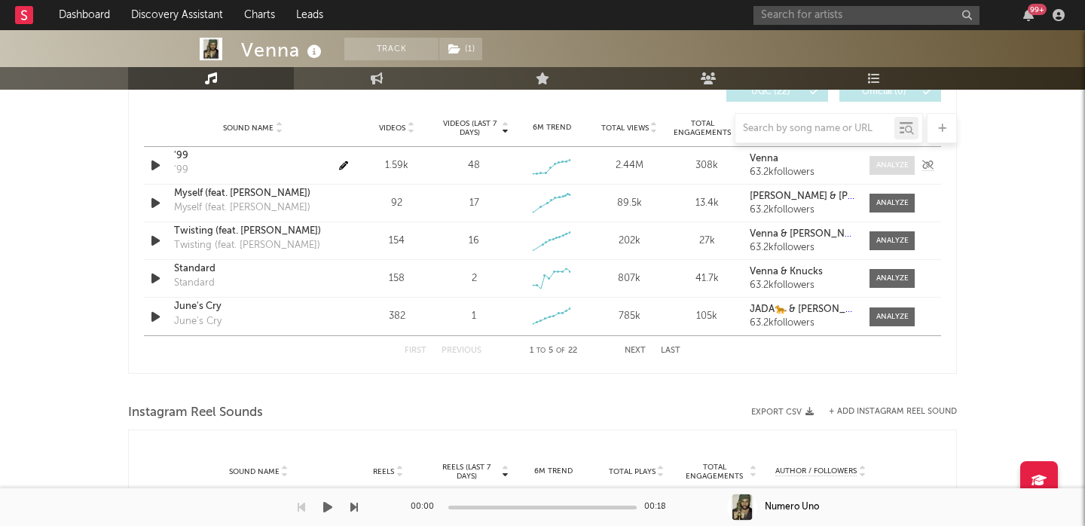
click at [894, 167] on div at bounding box center [892, 165] width 32 height 11
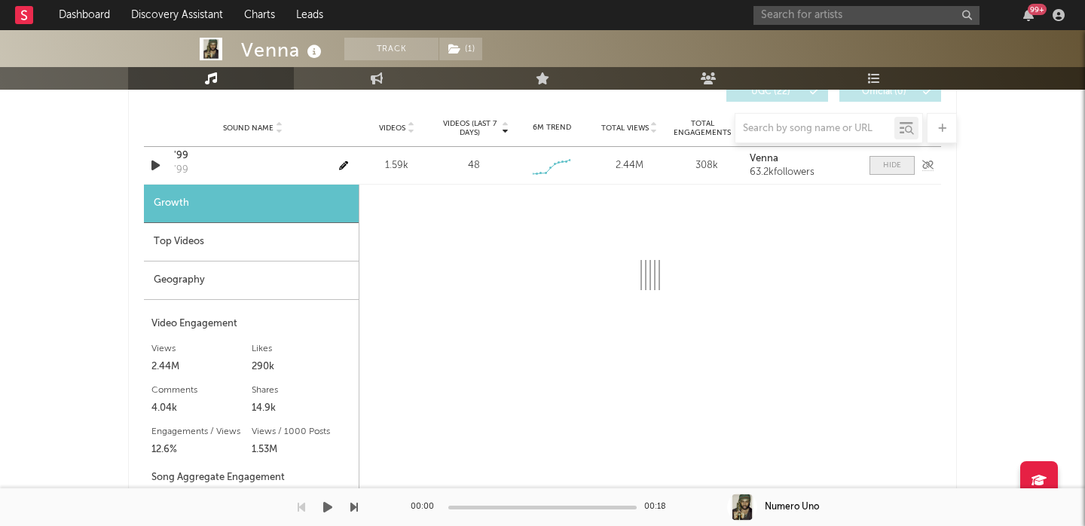
click at [885, 170] on div at bounding box center [892, 165] width 18 height 11
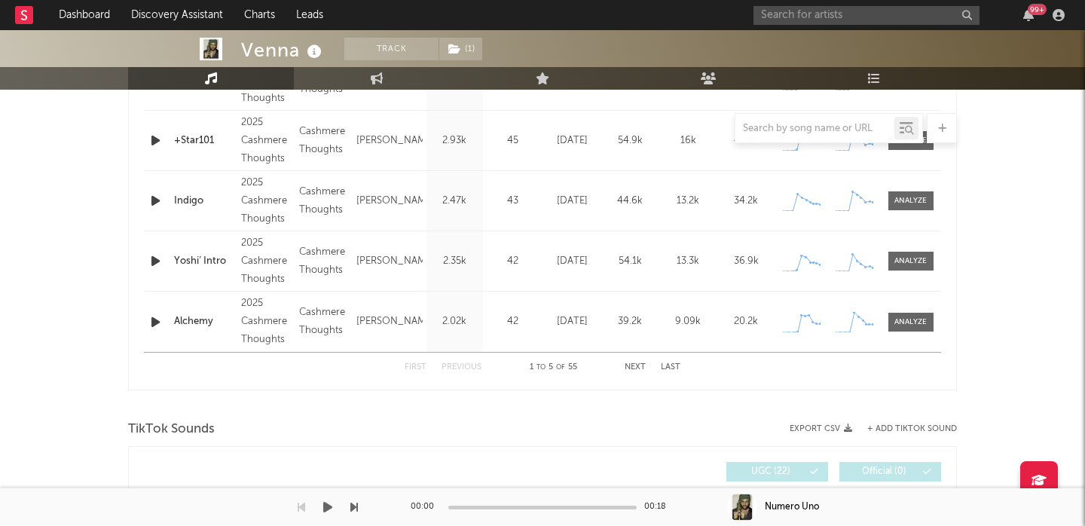
scroll to position [579, 0]
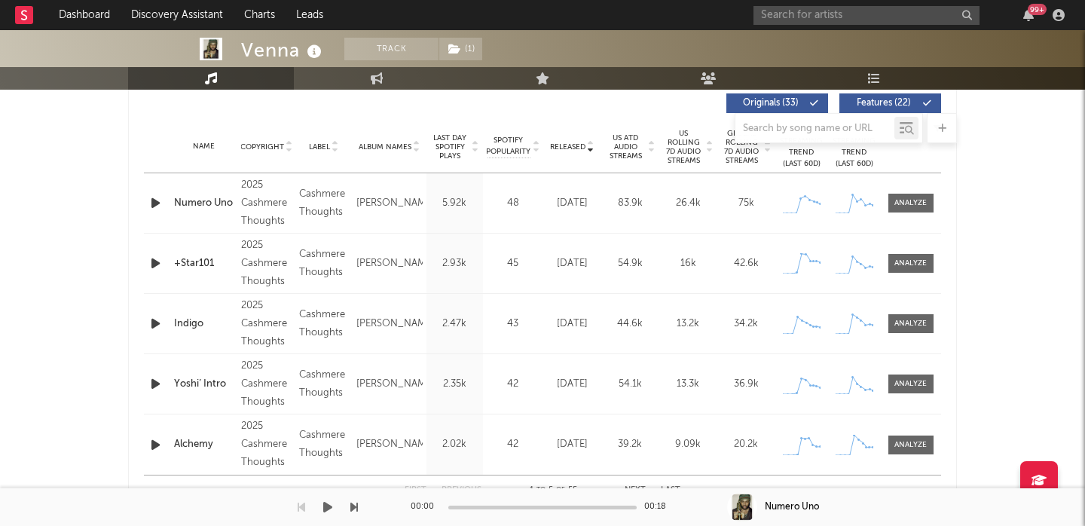
click at [815, 118] on div at bounding box center [829, 128] width 188 height 30
click at [815, 125] on input "text" at bounding box center [814, 129] width 159 height 12
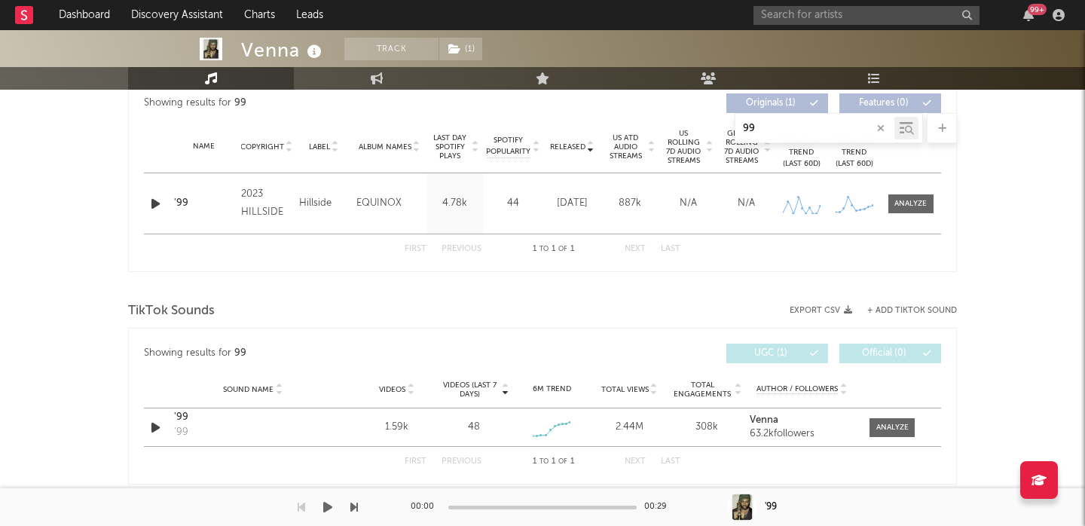
type input "99"
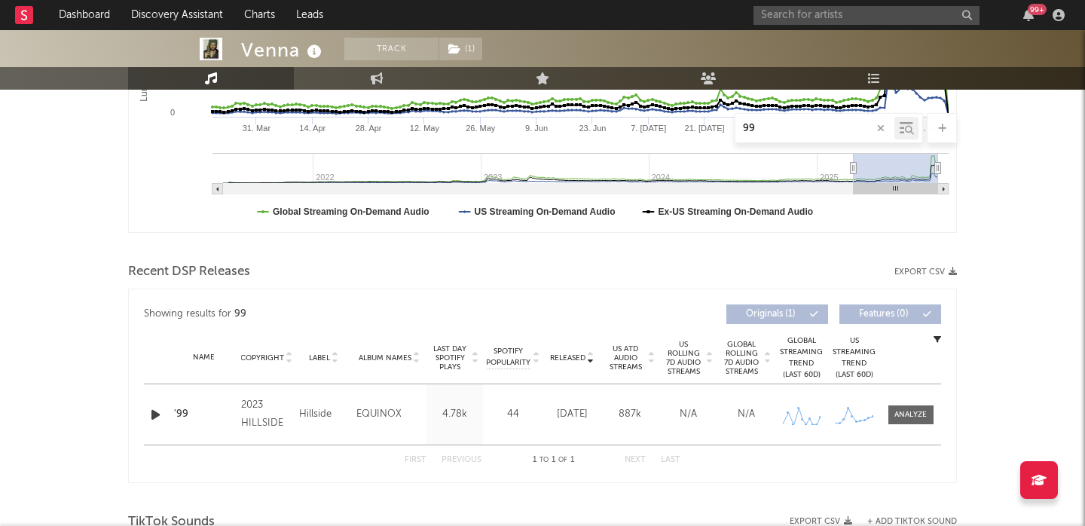
scroll to position [0, 0]
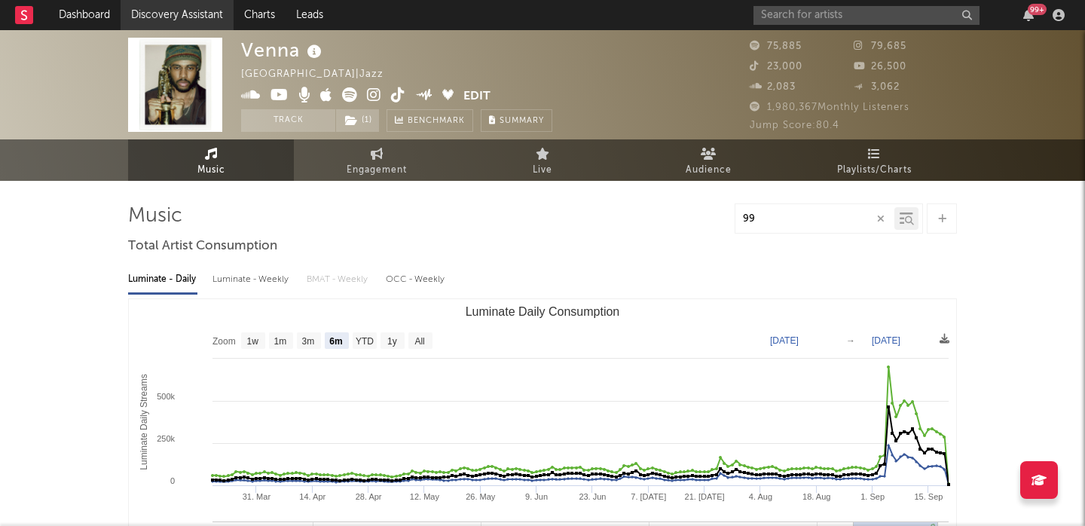
click at [181, 20] on link "Discovery Assistant" at bounding box center [177, 15] width 113 height 30
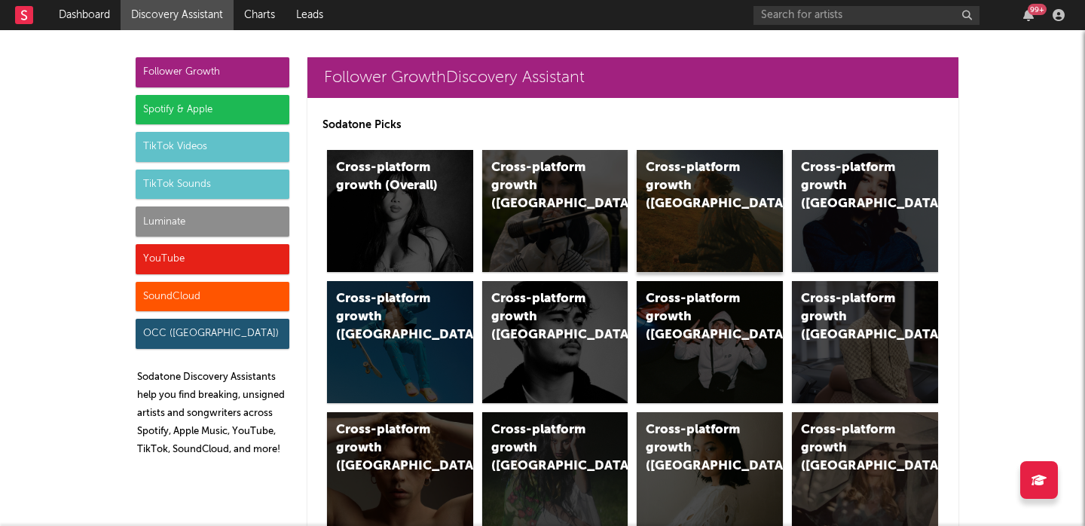
click at [723, 231] on div "Cross-platform growth ([GEOGRAPHIC_DATA])" at bounding box center [710, 211] width 146 height 122
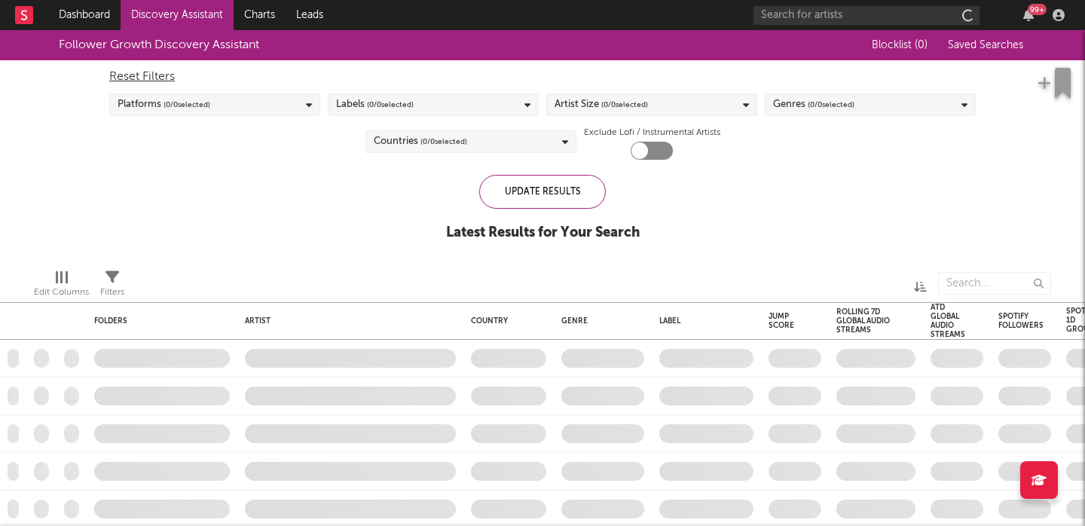
checkbox input "true"
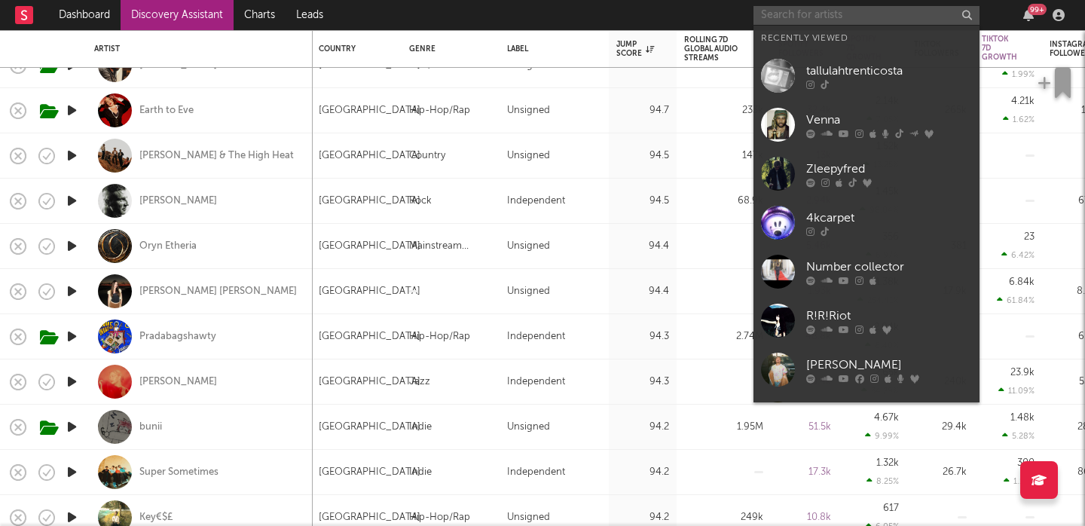
click at [787, 12] on input "text" at bounding box center [866, 15] width 226 height 19
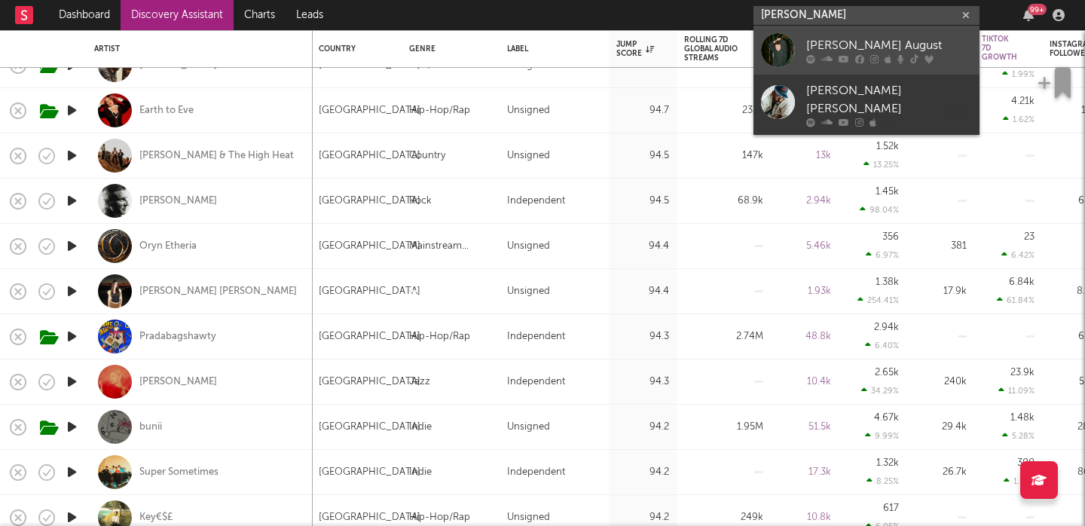
type input "[PERSON_NAME]"
click at [906, 44] on div "[PERSON_NAME] August" at bounding box center [889, 45] width 166 height 18
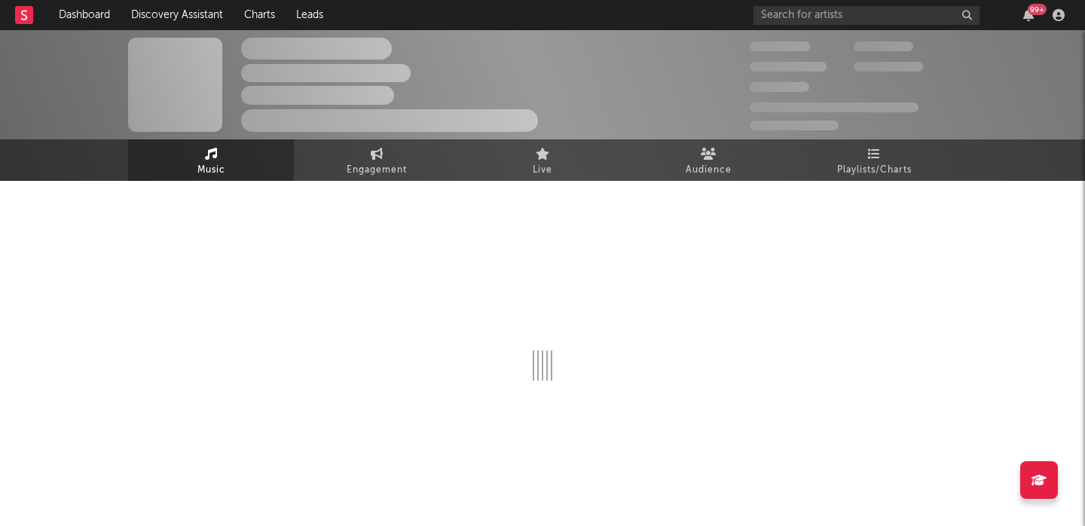
select select "6m"
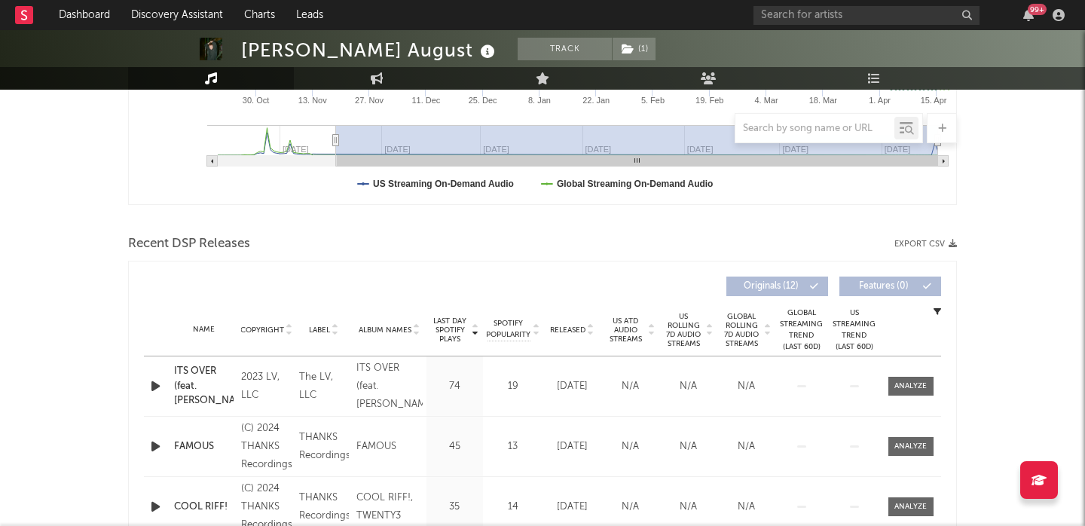
scroll to position [478, 0]
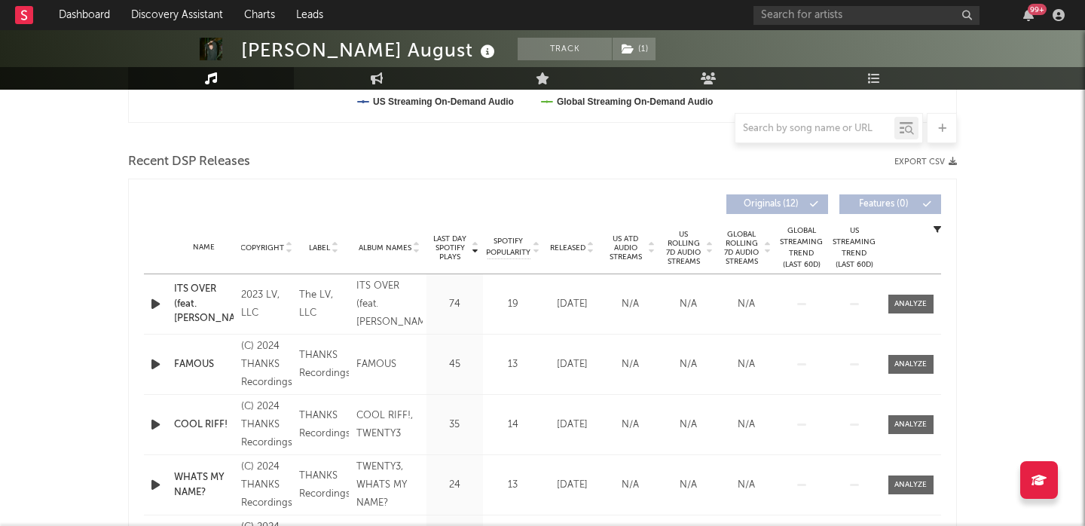
click at [579, 243] on span "Released" at bounding box center [567, 247] width 35 height 9
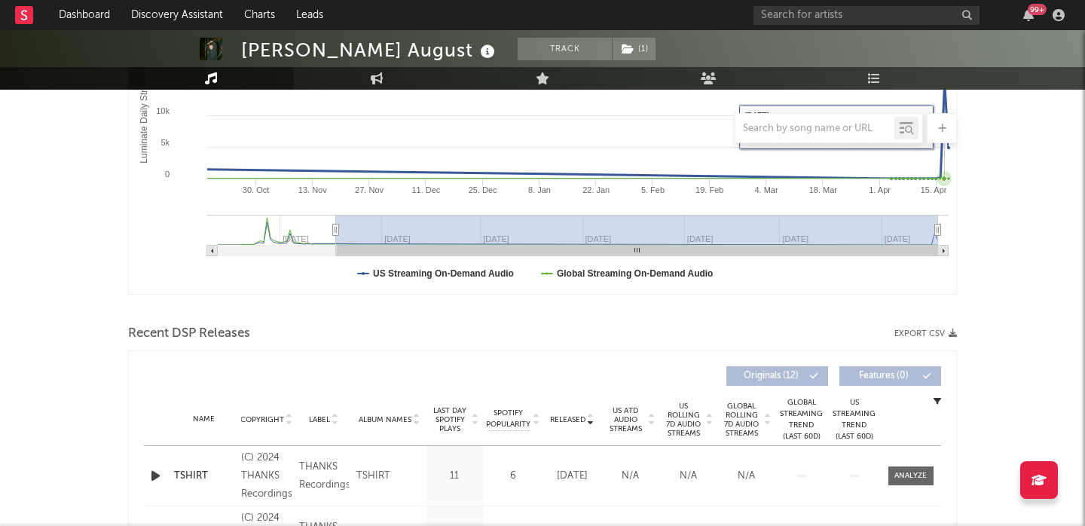
scroll to position [448, 0]
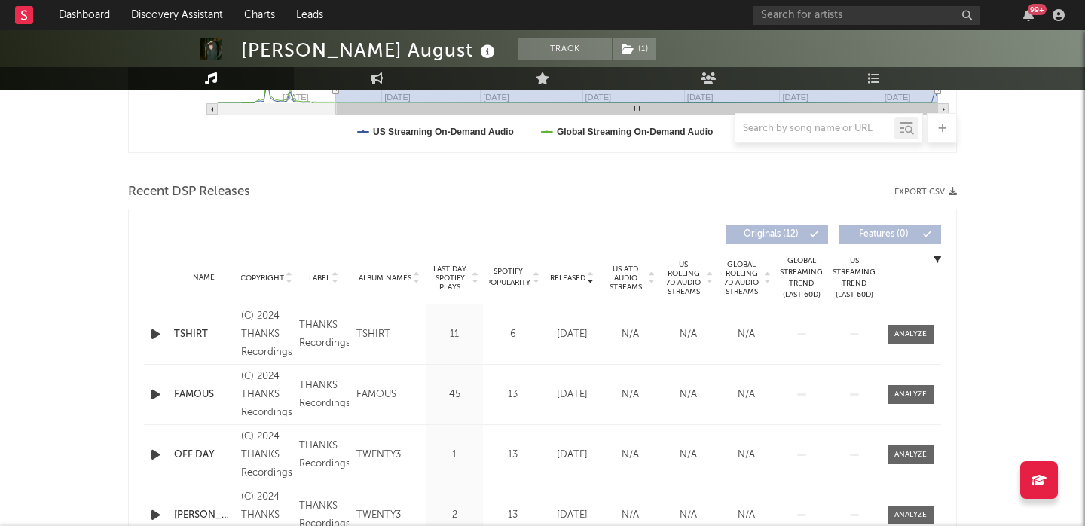
click at [680, 277] on span "US Rolling 7D Audio Streams" at bounding box center [683, 278] width 41 height 36
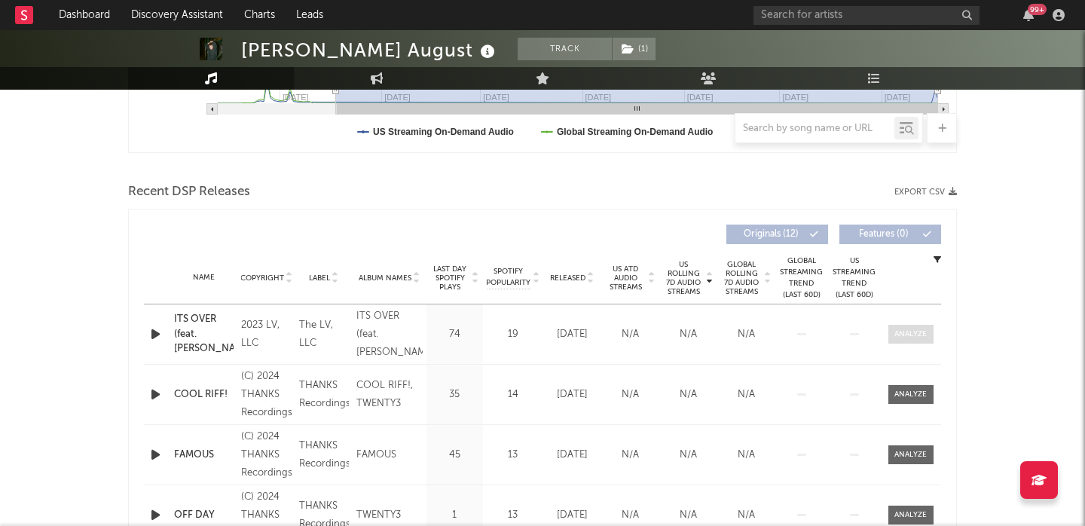
click at [906, 326] on span at bounding box center [910, 334] width 45 height 19
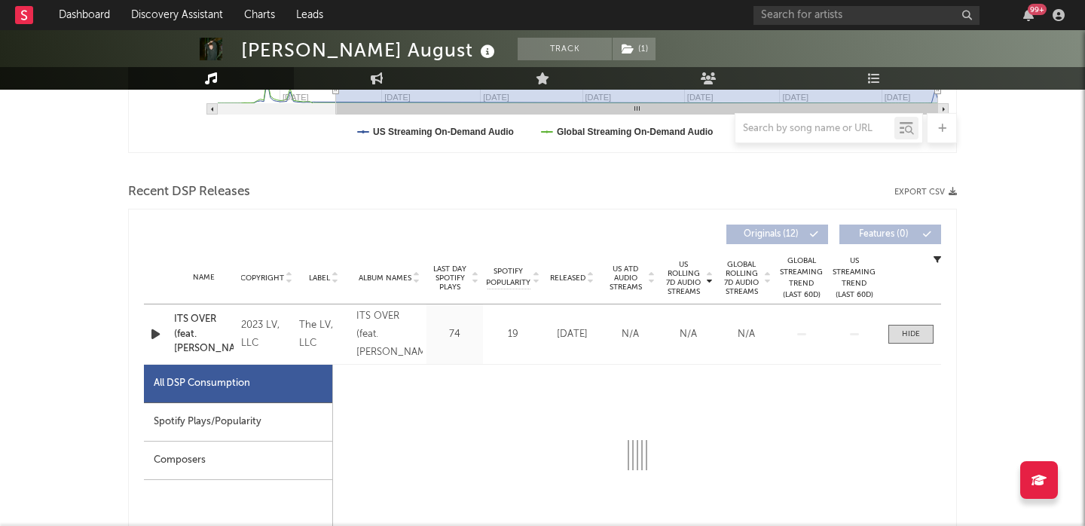
select select "1w"
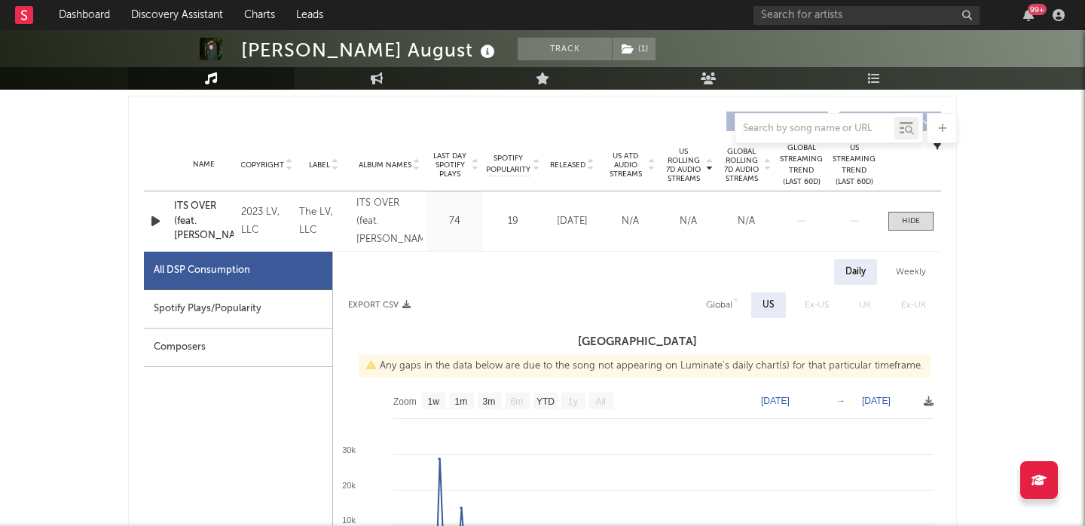
scroll to position [643, 0]
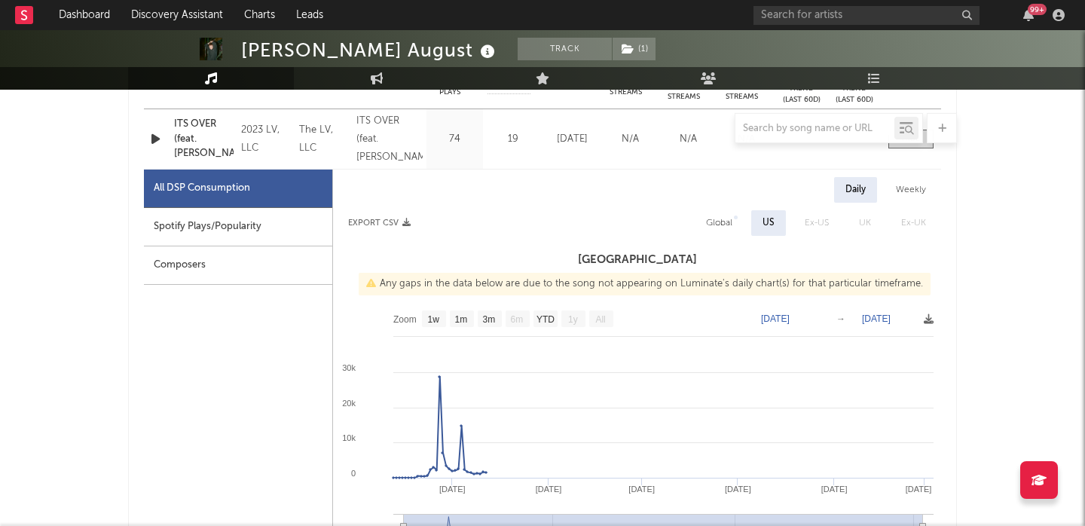
click at [730, 219] on div "Global" at bounding box center [719, 223] width 26 height 18
select select "1w"
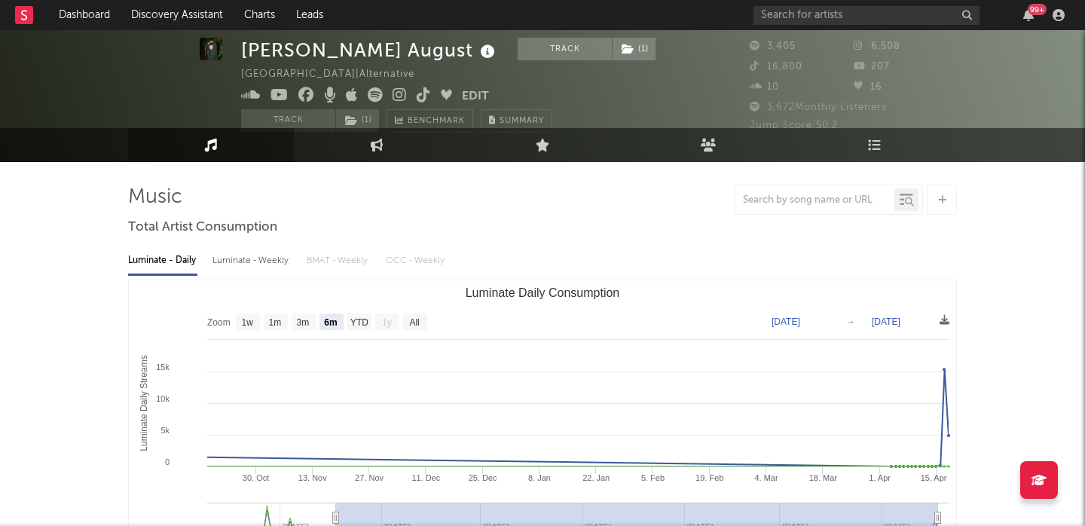
scroll to position [16, 0]
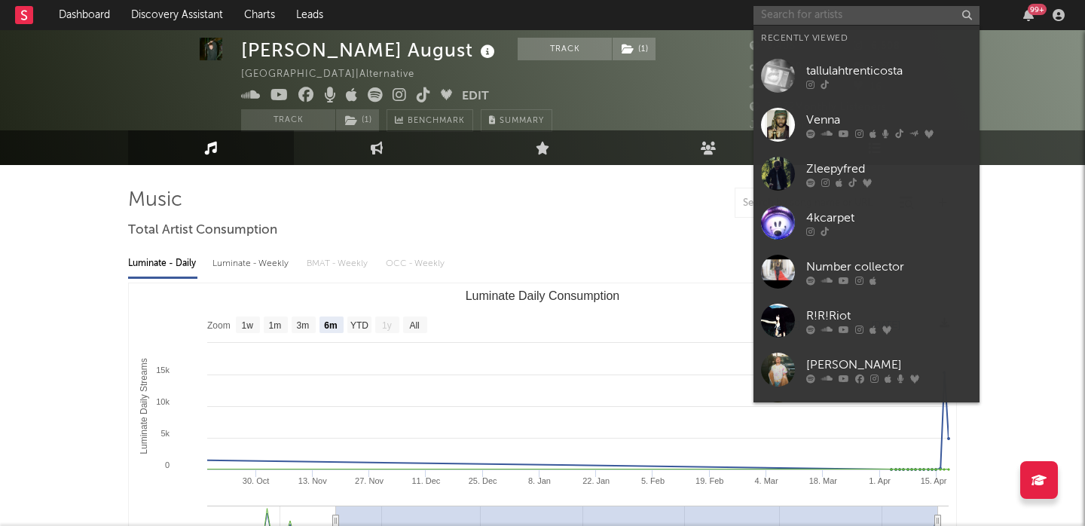
click at [791, 14] on input "text" at bounding box center [866, 15] width 226 height 19
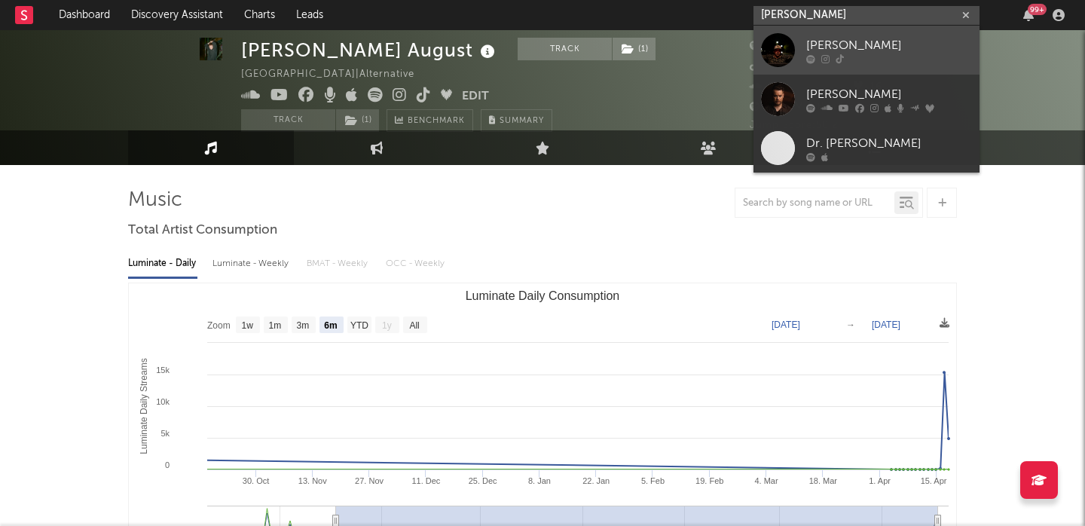
type input "[PERSON_NAME]"
click at [864, 43] on div "[PERSON_NAME]" at bounding box center [889, 45] width 166 height 18
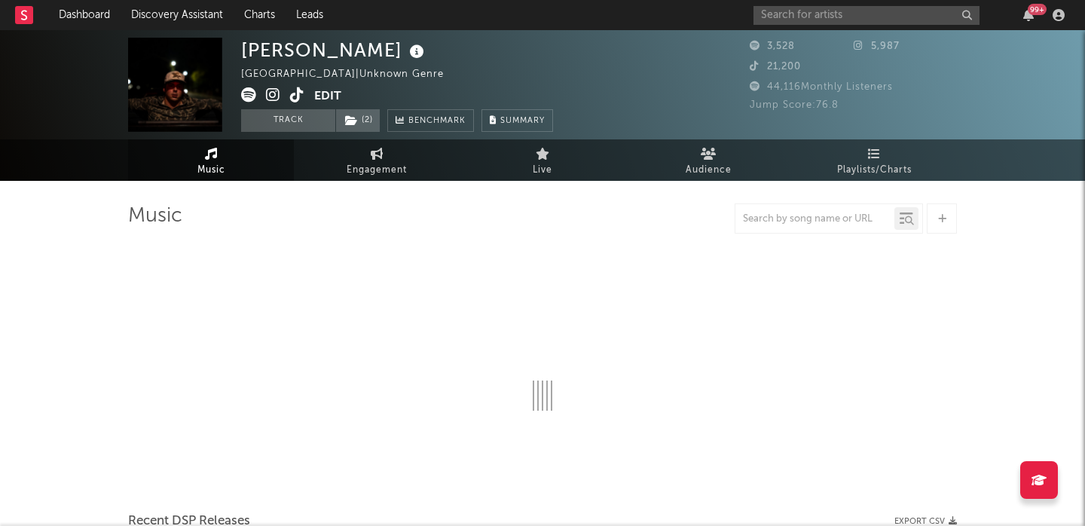
select select "1w"
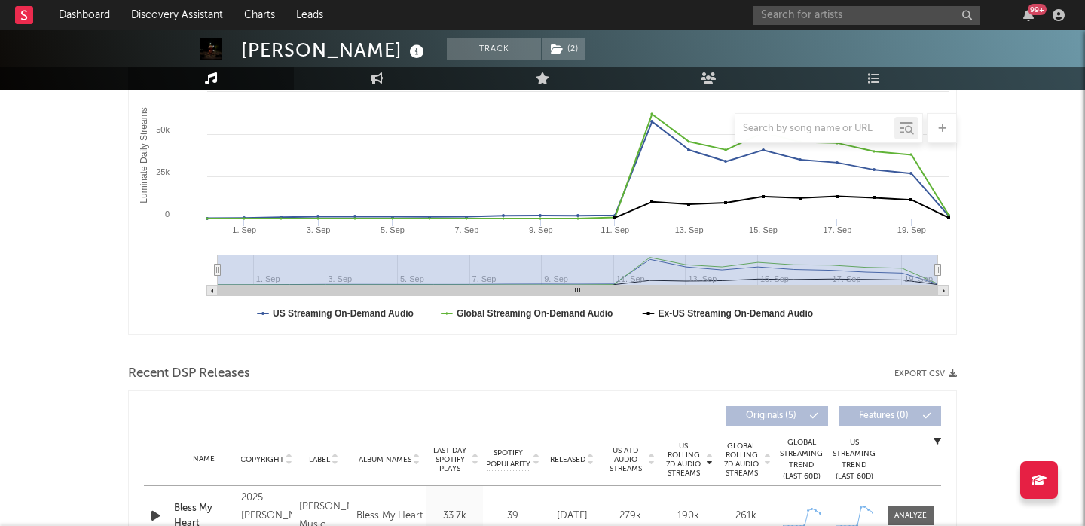
scroll to position [377, 0]
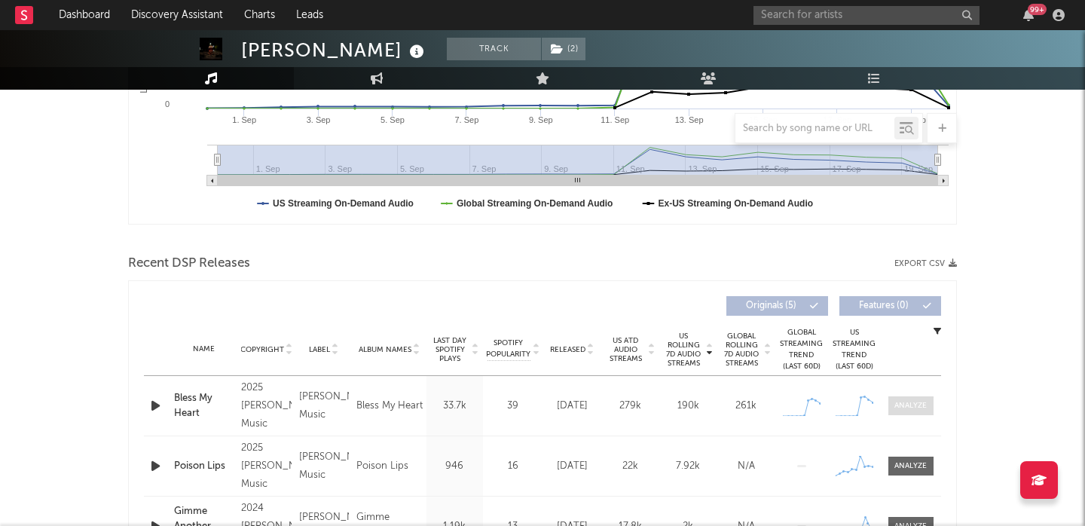
click at [912, 405] on div at bounding box center [910, 405] width 32 height 11
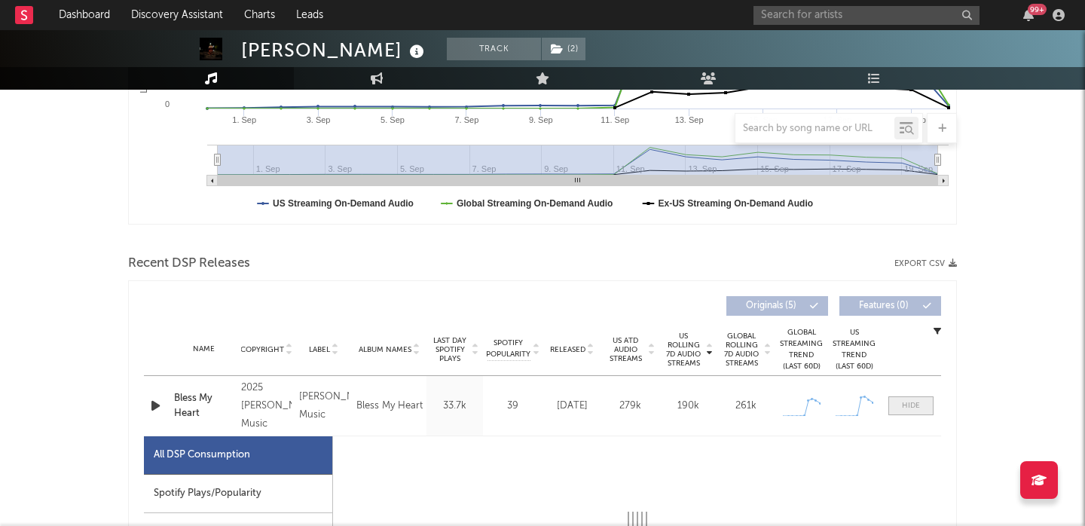
select select "1w"
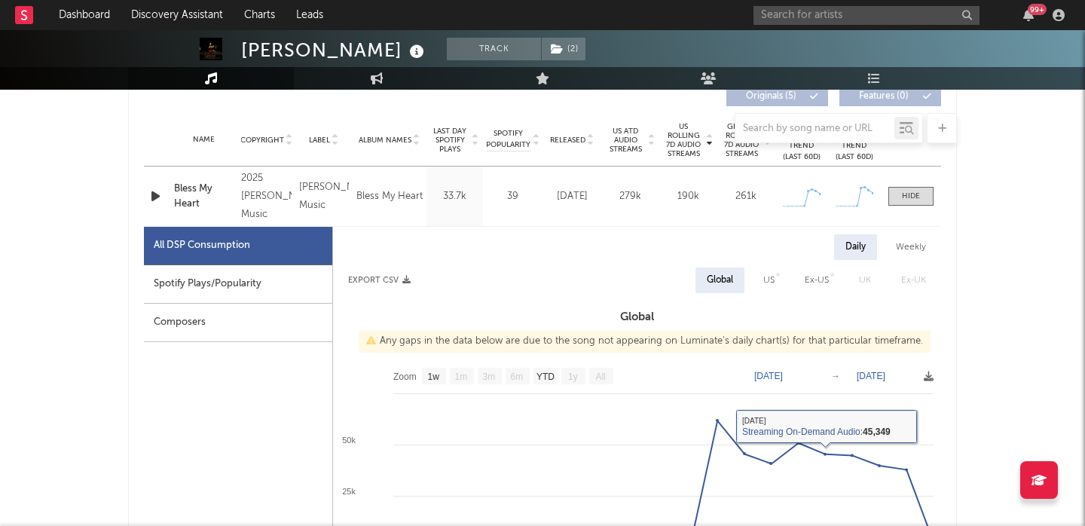
click at [757, 286] on div "US" at bounding box center [769, 280] width 34 height 26
select select "1w"
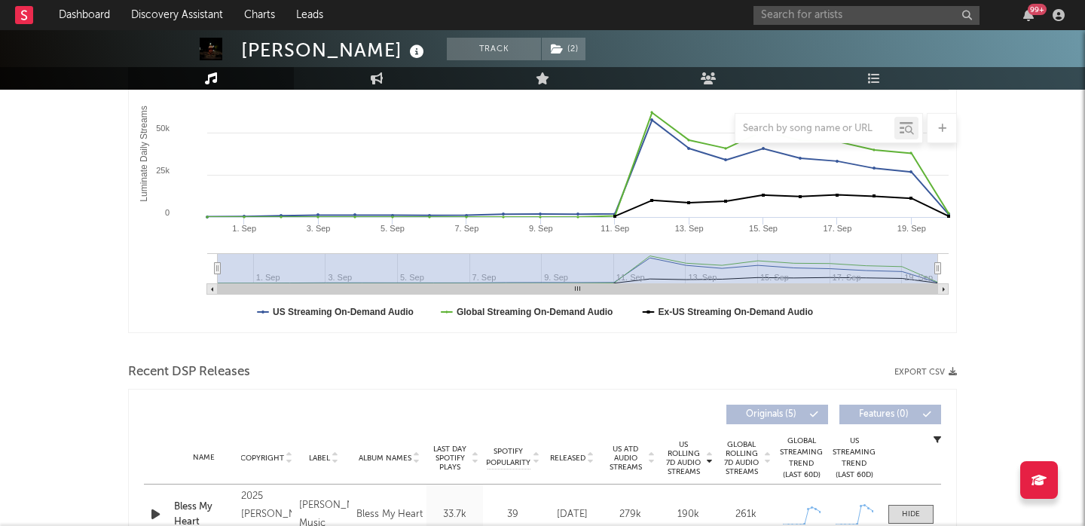
scroll to position [0, 0]
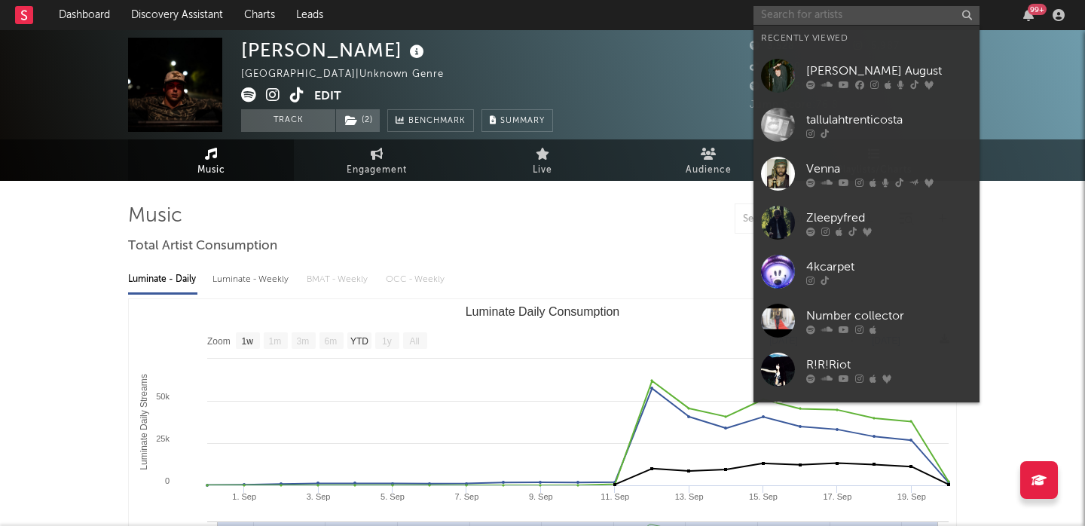
click at [810, 14] on input "text" at bounding box center [866, 15] width 226 height 19
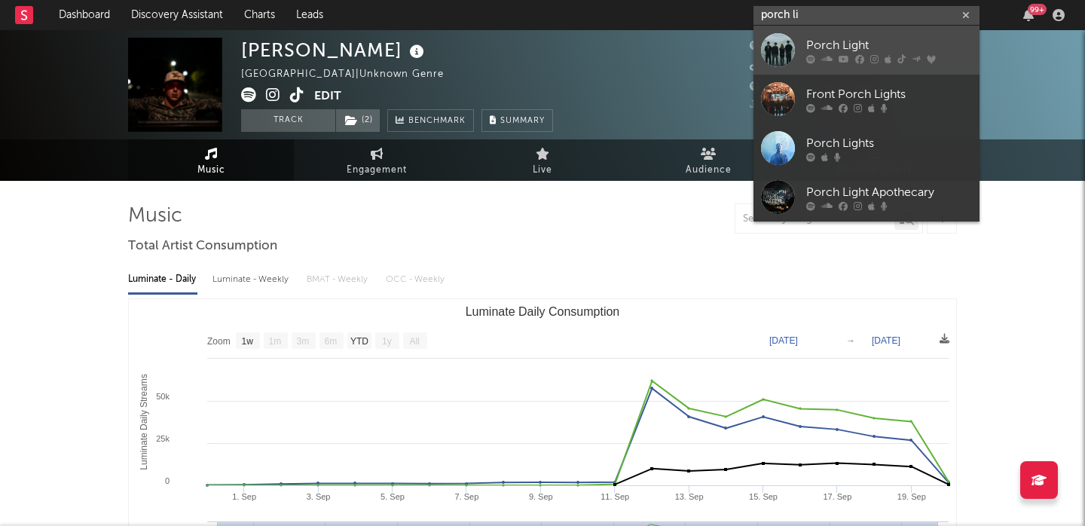
type input "porch li"
click at [827, 52] on div "Porch Light" at bounding box center [889, 45] width 166 height 18
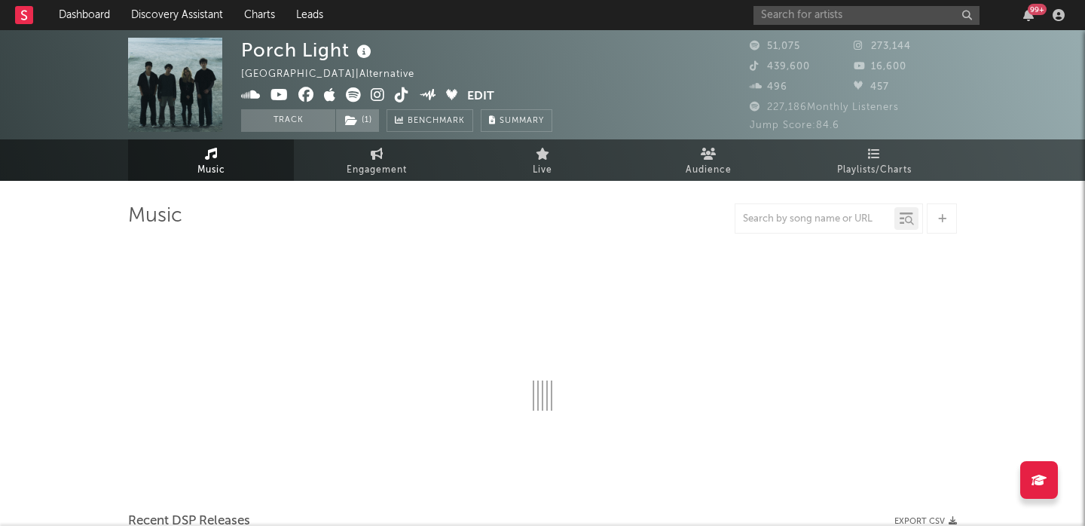
select select "6m"
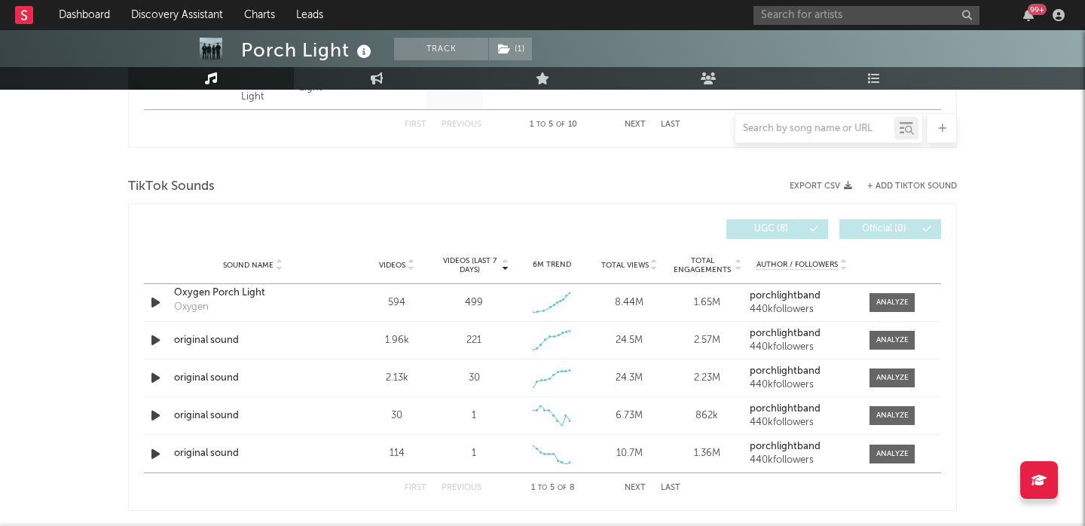
scroll to position [947, 0]
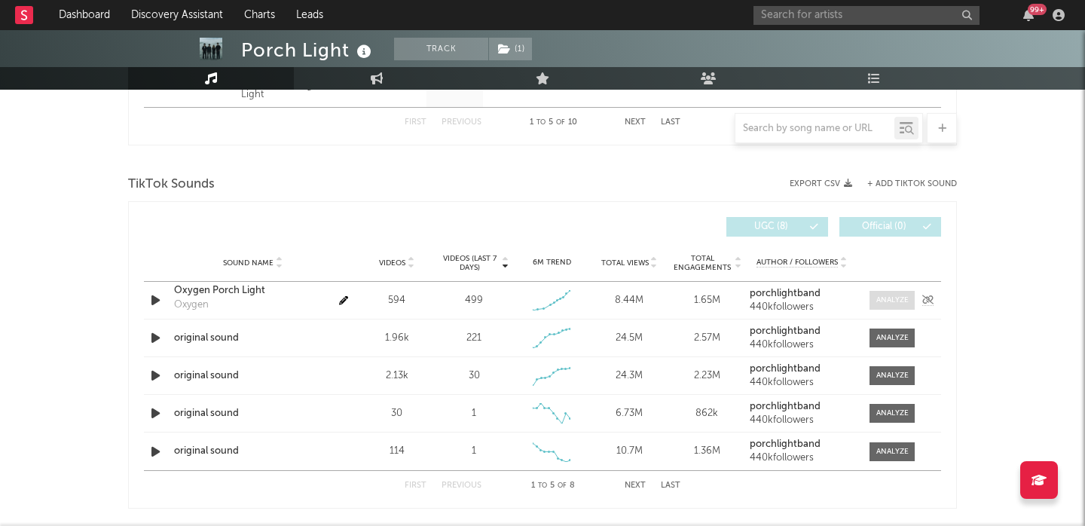
click at [896, 301] on div at bounding box center [892, 300] width 32 height 11
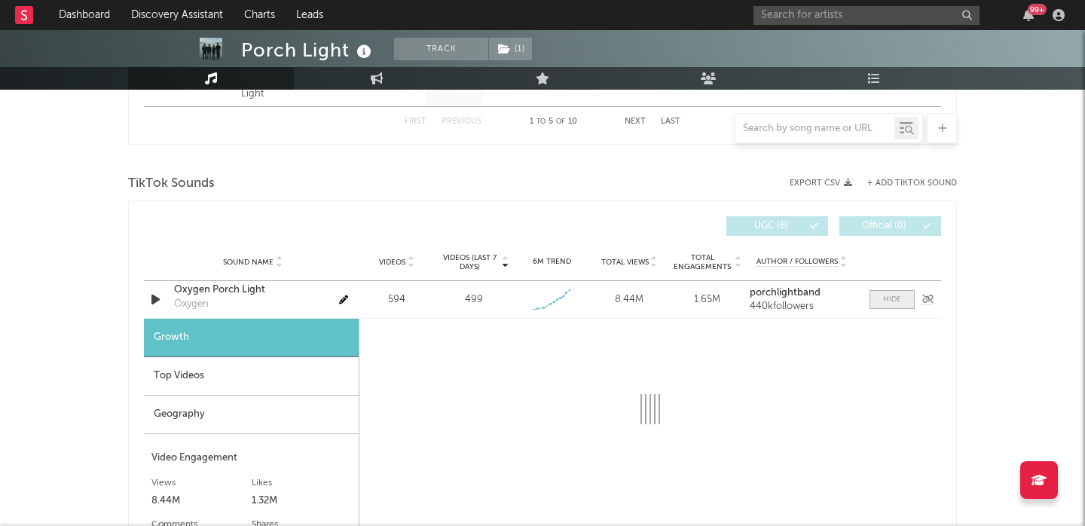
select select "1w"
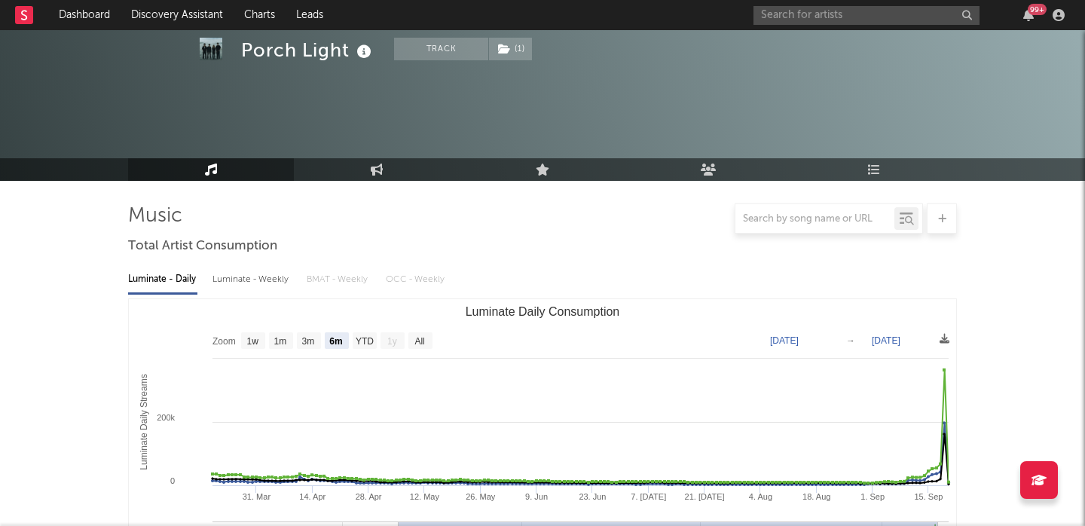
scroll to position [586, 0]
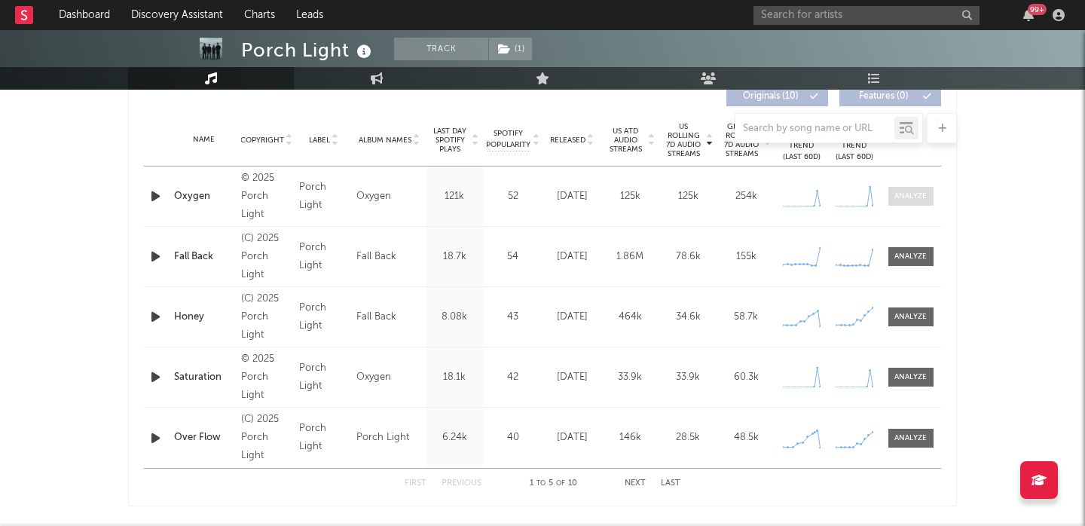
click at [909, 196] on div at bounding box center [910, 196] width 32 height 11
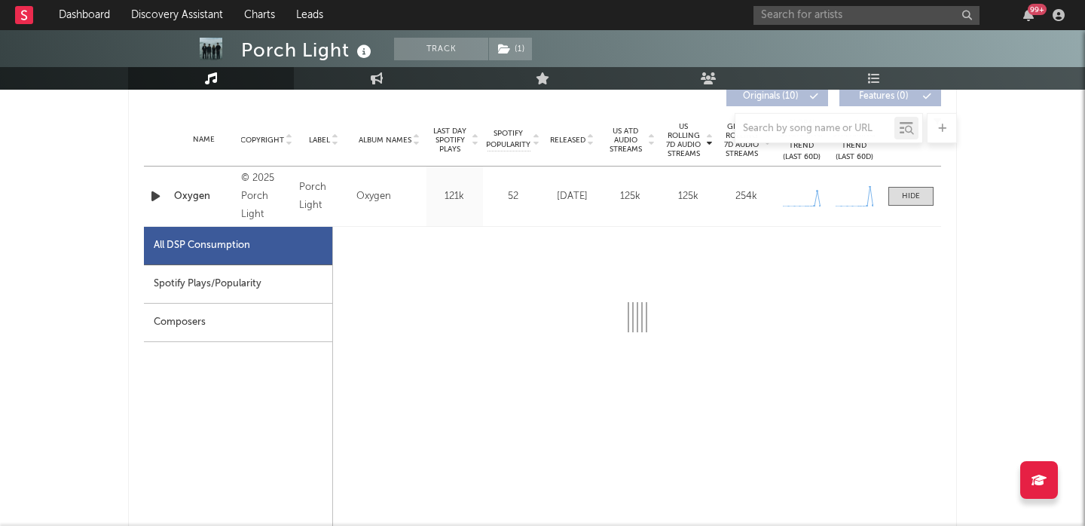
click at [304, 283] on div "Spotify Plays/Popularity" at bounding box center [238, 284] width 188 height 38
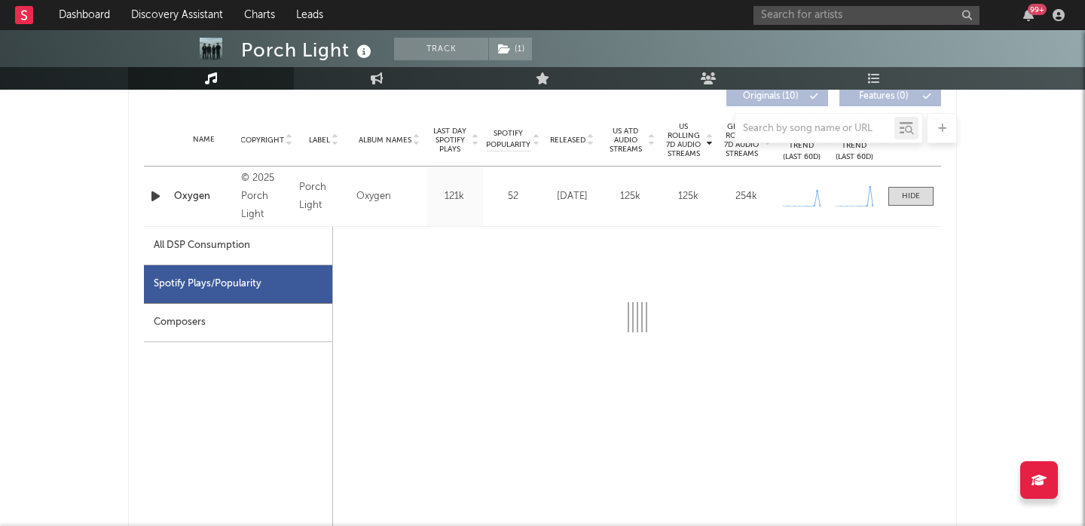
select select "1w"
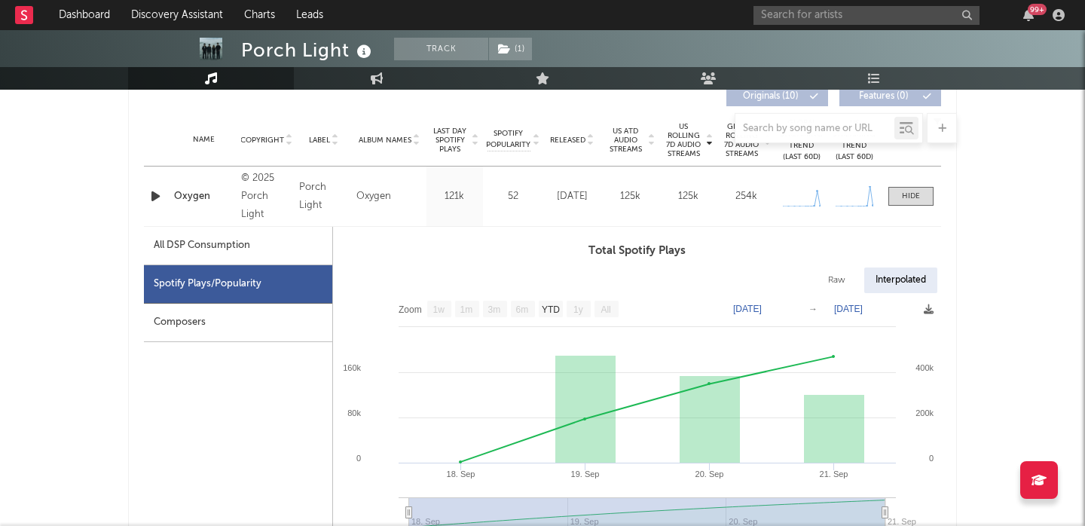
click at [851, 278] on div "Raw" at bounding box center [837, 280] width 40 height 26
select select "1w"
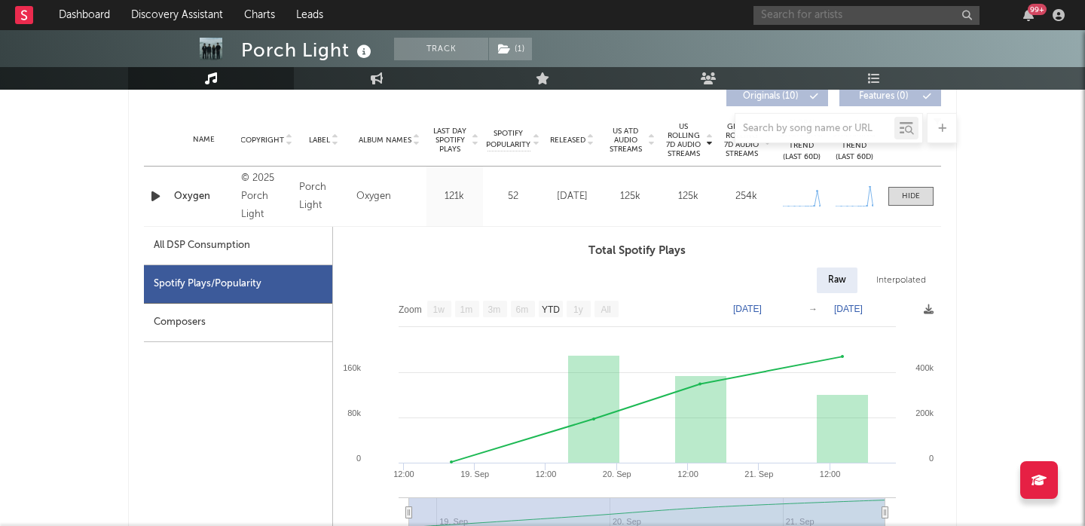
click at [807, 14] on input "text" at bounding box center [866, 15] width 226 height 19
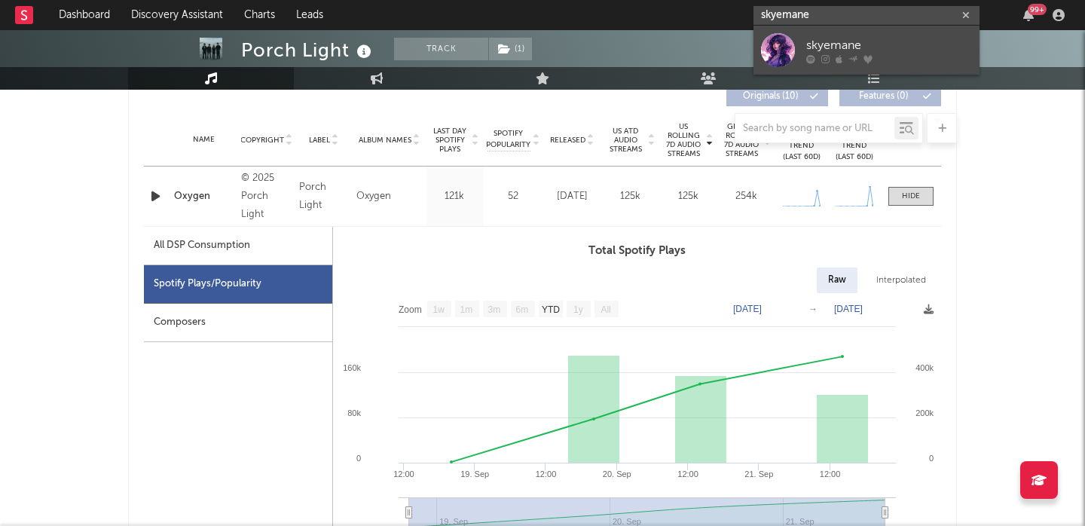
type input "skyemane"
click at [849, 30] on link "skyemane" at bounding box center [866, 50] width 226 height 49
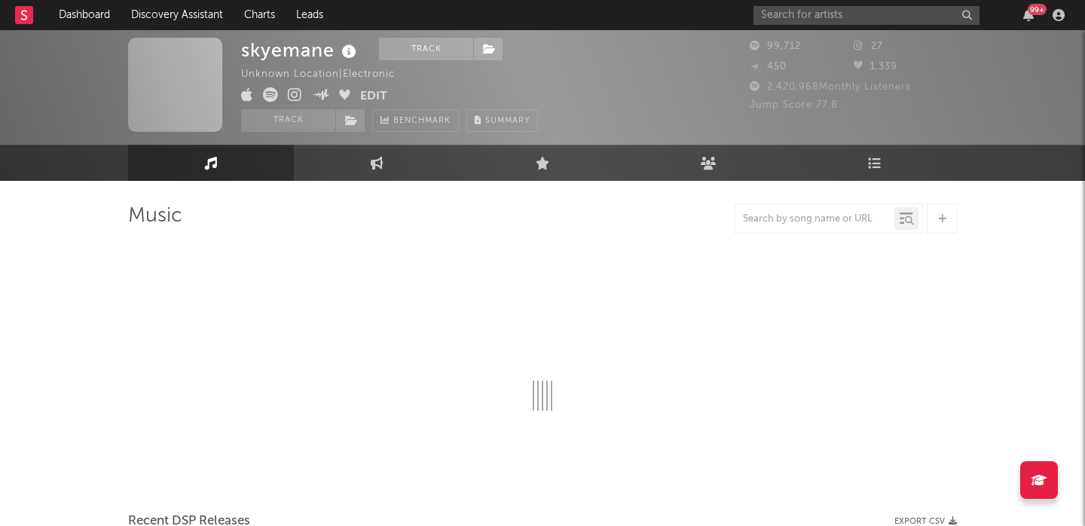
scroll to position [13, 0]
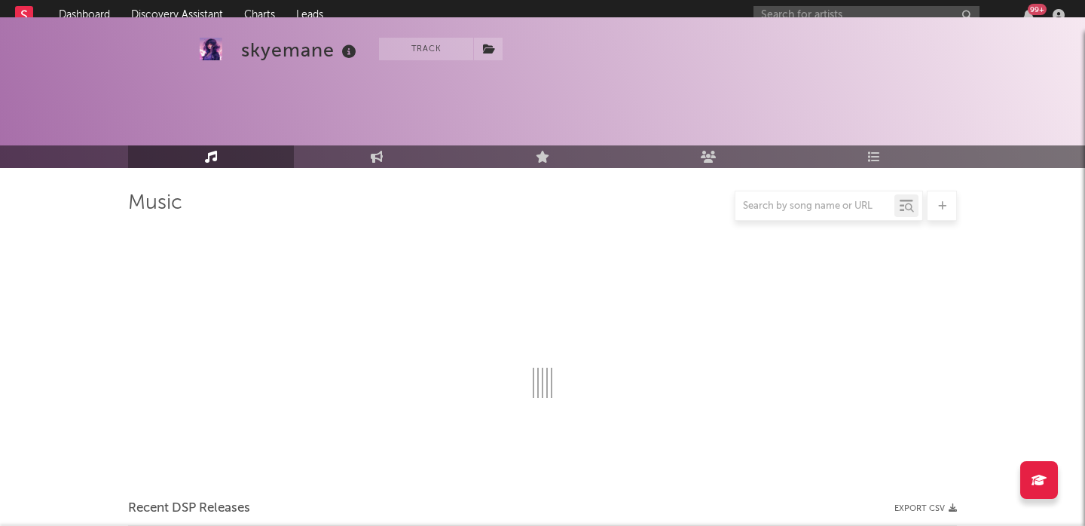
select select "6m"
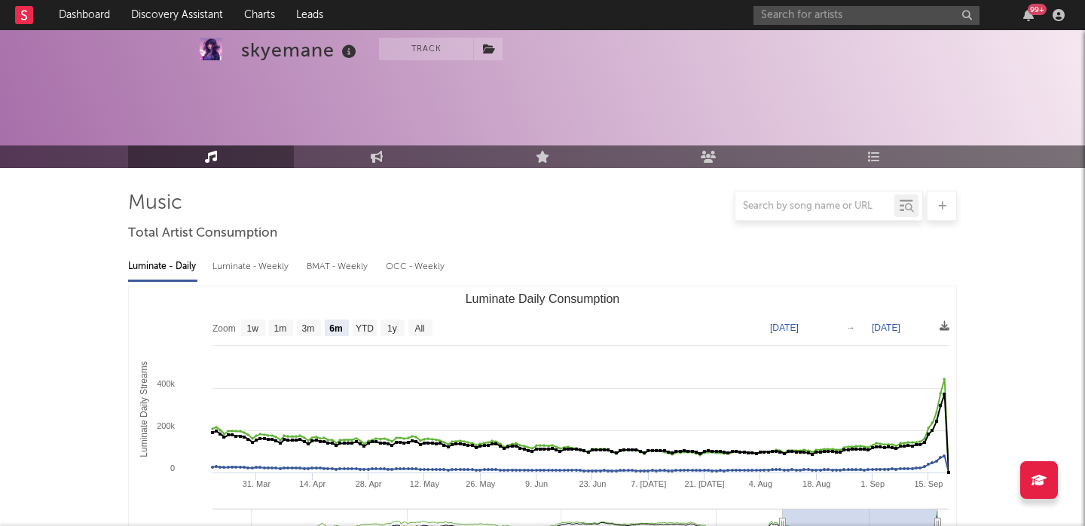
scroll to position [545, 0]
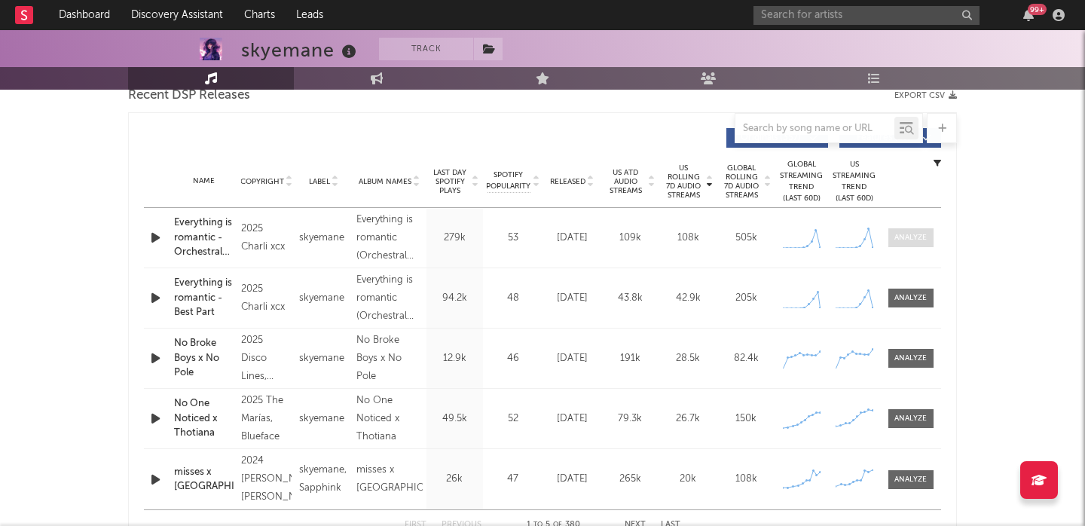
click at [915, 241] on div at bounding box center [910, 237] width 32 height 11
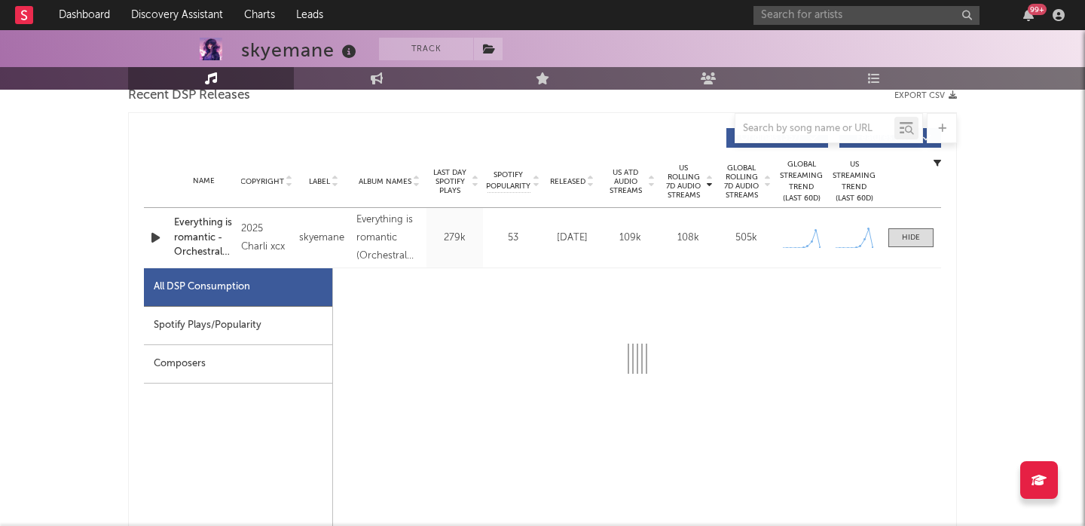
select select "1w"
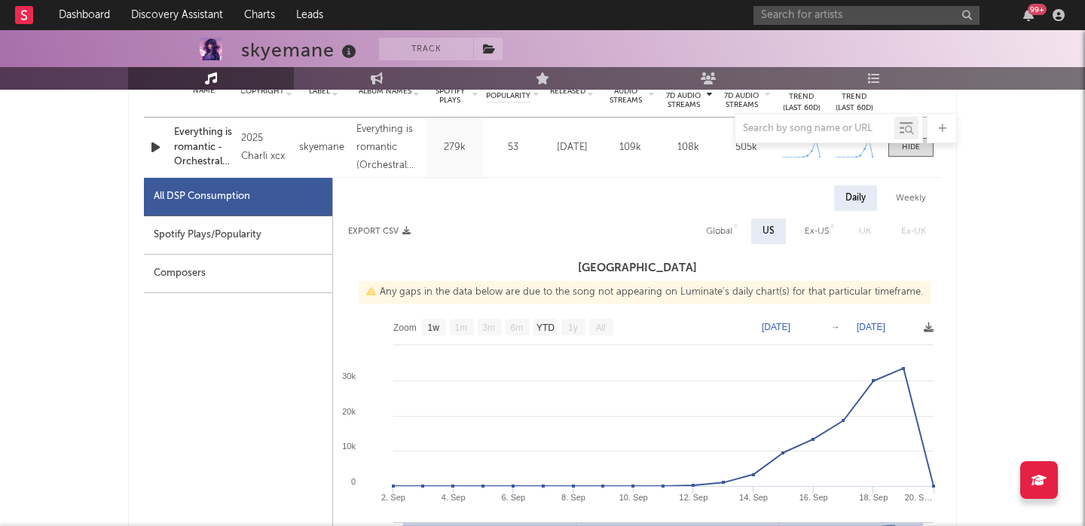
scroll to position [656, 0]
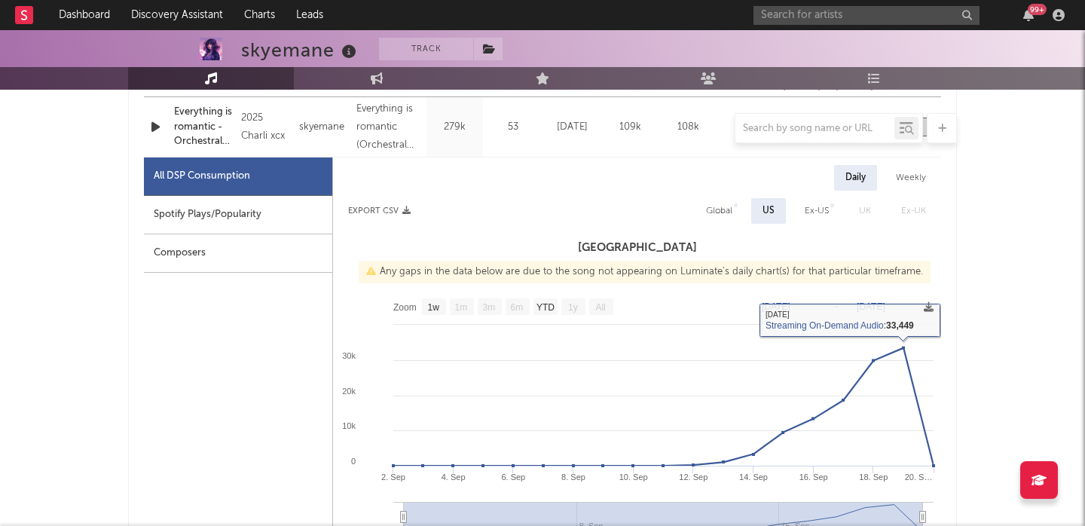
click at [729, 207] on div "Global" at bounding box center [719, 211] width 26 height 18
select select "1w"
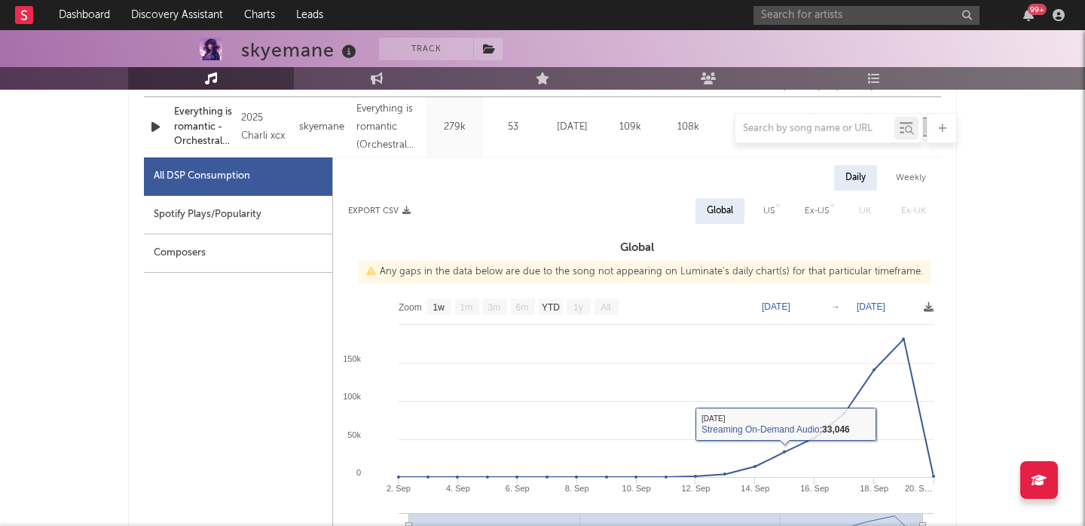
click at [278, 211] on div "Spotify Plays/Popularity" at bounding box center [238, 215] width 188 height 38
select select "1w"
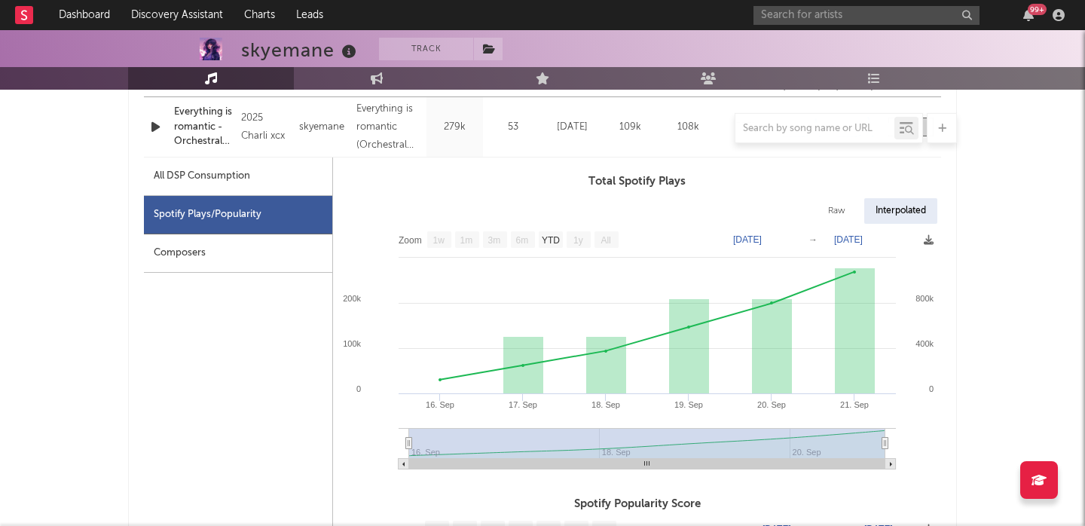
click at [837, 209] on div "Raw" at bounding box center [837, 211] width 40 height 26
select select "1w"
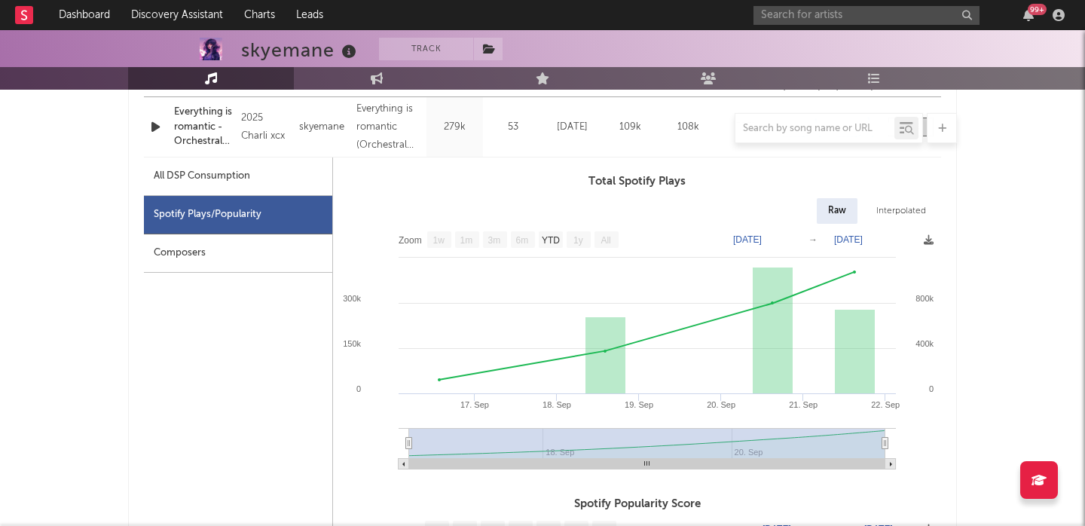
click at [891, 219] on div "Interpolated" at bounding box center [901, 211] width 72 height 26
select select "1w"
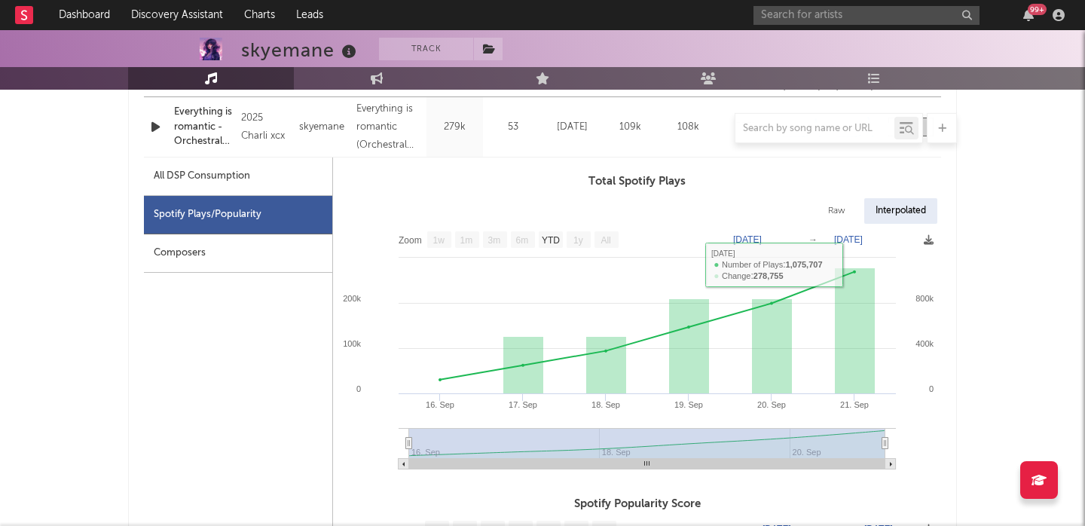
click at [200, 122] on div at bounding box center [542, 128] width 829 height 30
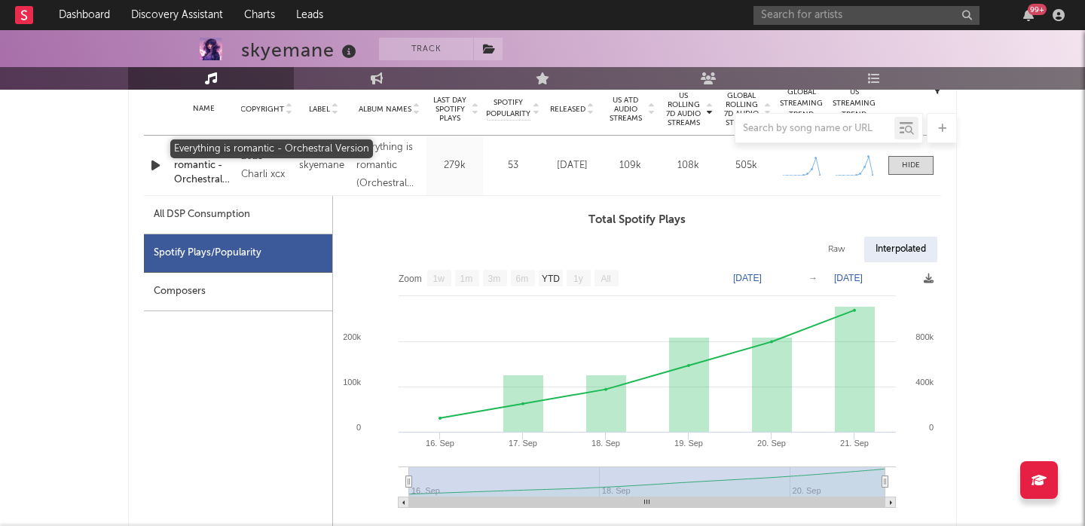
click at [204, 173] on div "Everything is romantic - Orchestral Version" at bounding box center [204, 165] width 60 height 44
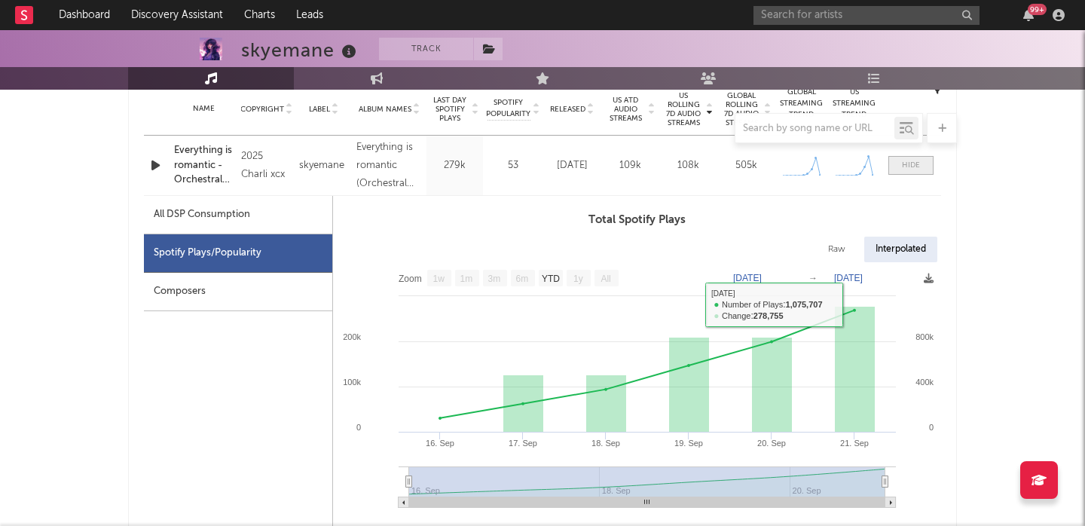
click at [900, 164] on span at bounding box center [910, 165] width 45 height 19
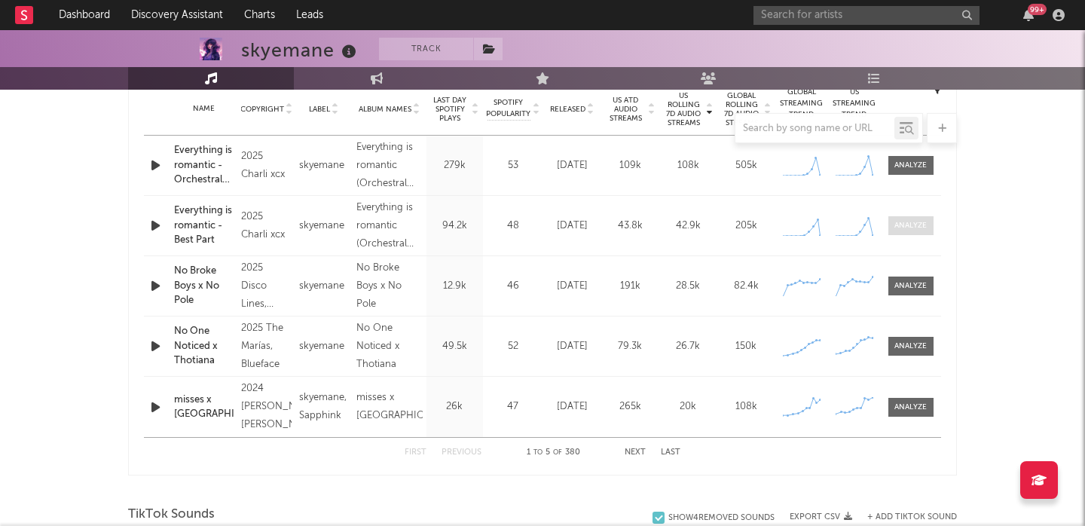
click at [903, 225] on div at bounding box center [910, 225] width 32 height 11
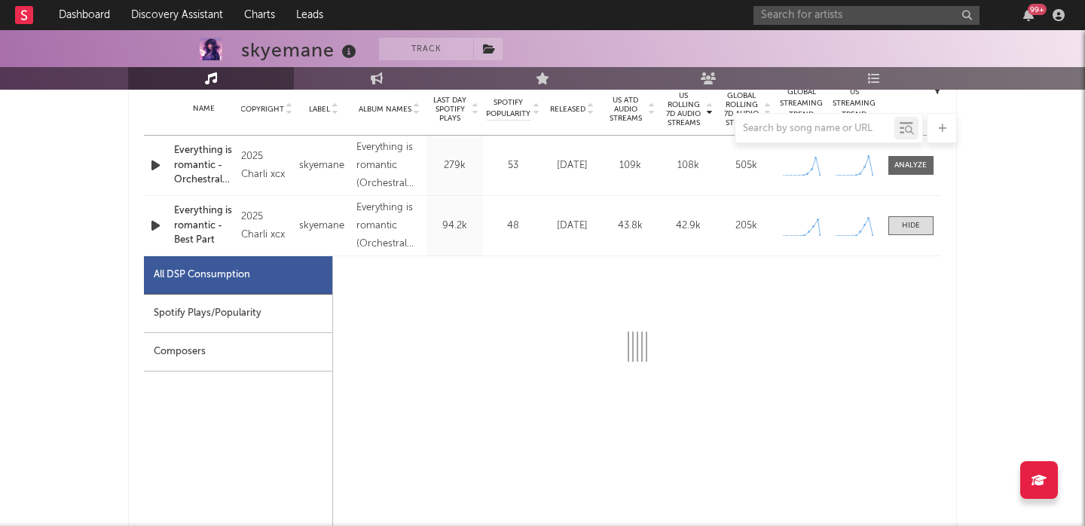
select select "1w"
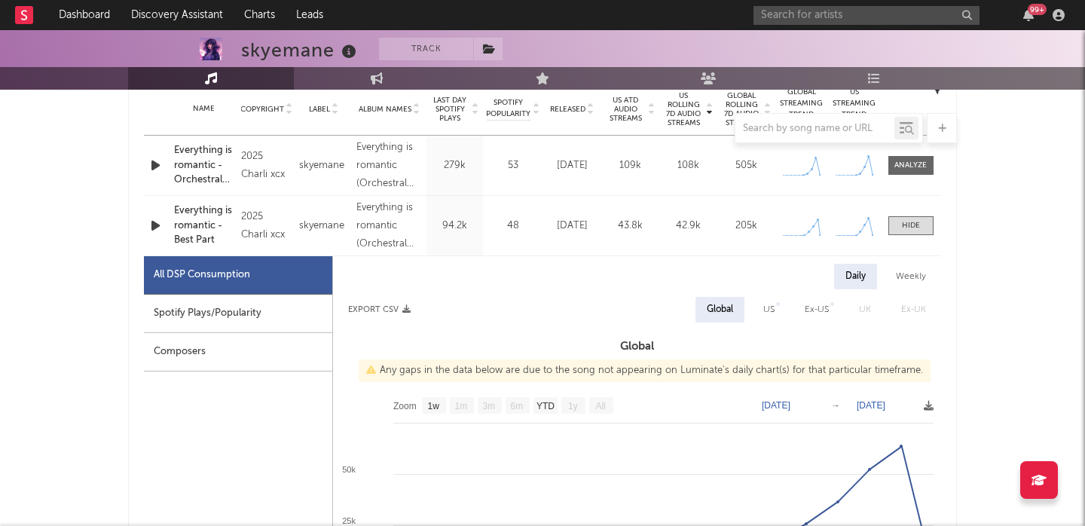
click at [214, 316] on div "Spotify Plays/Popularity" at bounding box center [238, 314] width 188 height 38
select select "1w"
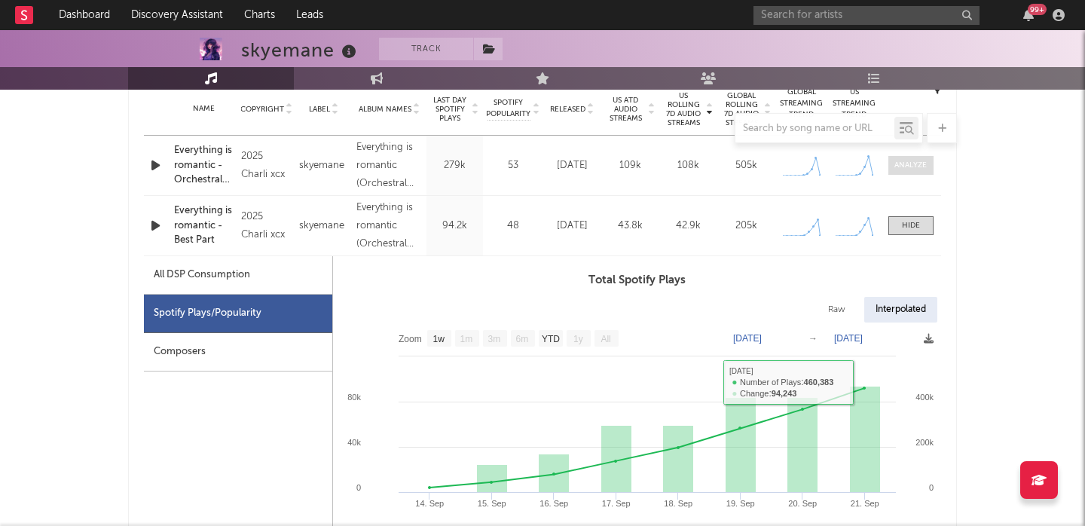
click at [913, 164] on div at bounding box center [910, 165] width 32 height 11
select select "1w"
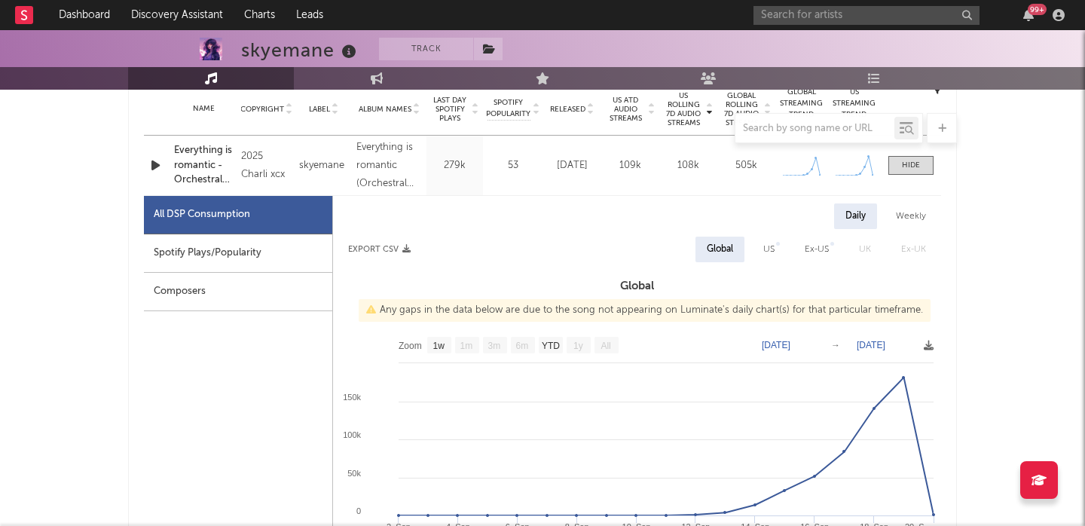
click at [260, 255] on div "Spotify Plays/Popularity" at bounding box center [238, 253] width 188 height 38
select select "1w"
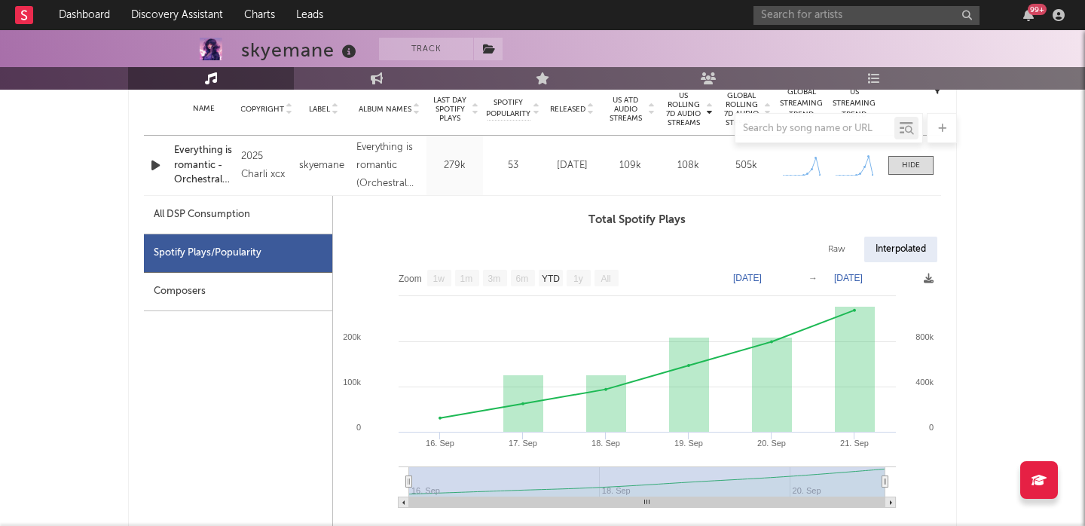
click at [282, 221] on div "All DSP Consumption" at bounding box center [238, 215] width 188 height 38
select select "1w"
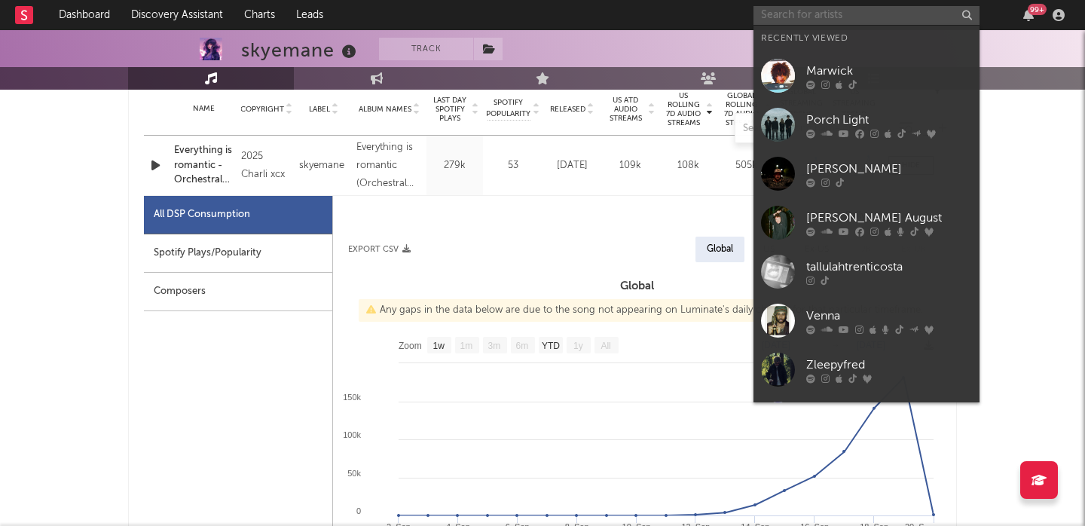
click at [785, 9] on input "text" at bounding box center [866, 15] width 226 height 19
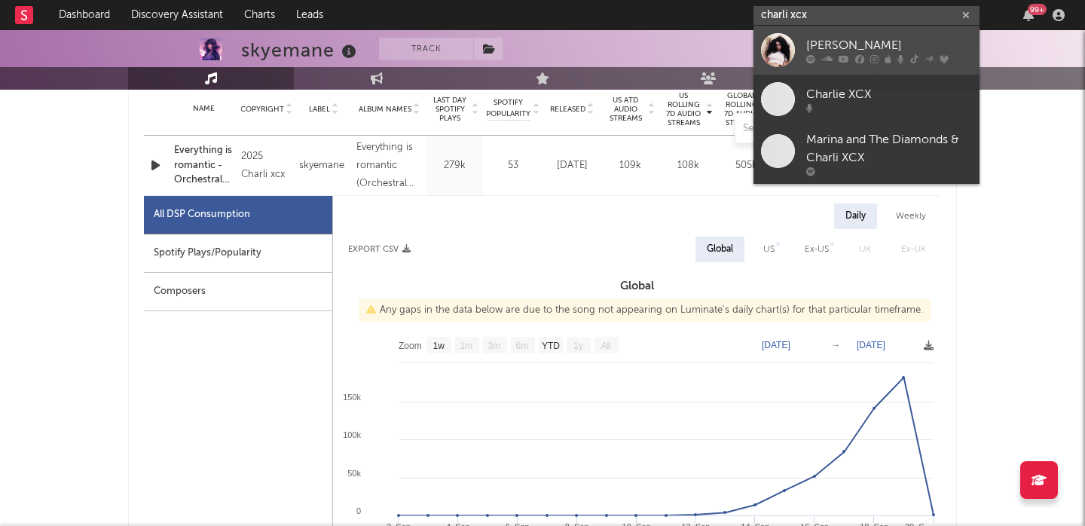
type input "charli xcx"
click at [851, 50] on div "[PERSON_NAME]" at bounding box center [889, 45] width 166 height 18
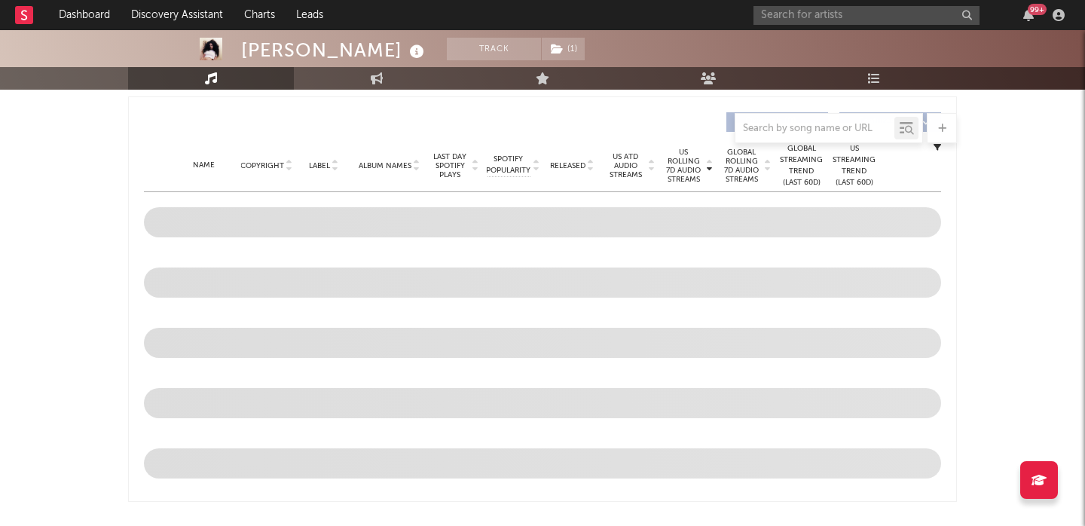
select select "6m"
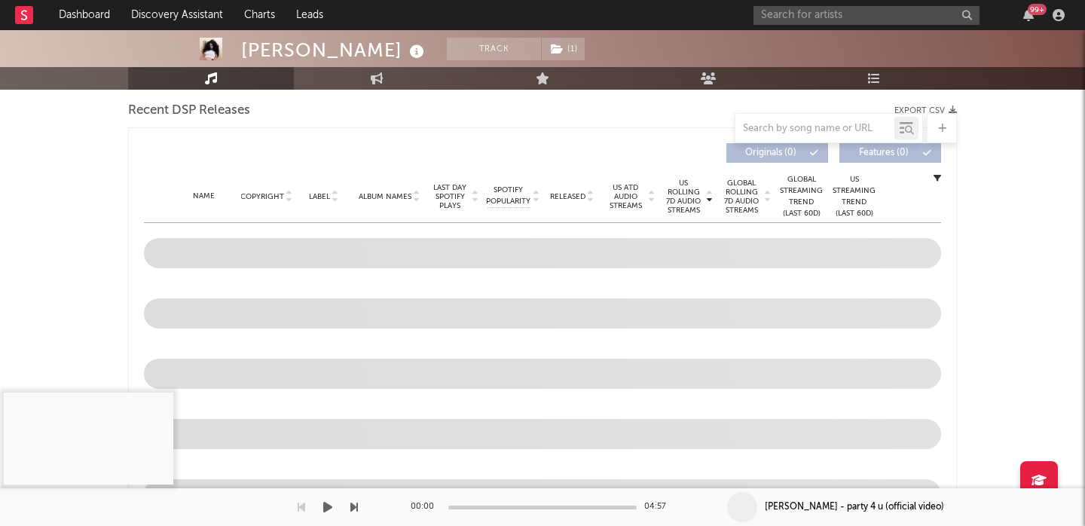
scroll to position [564, 0]
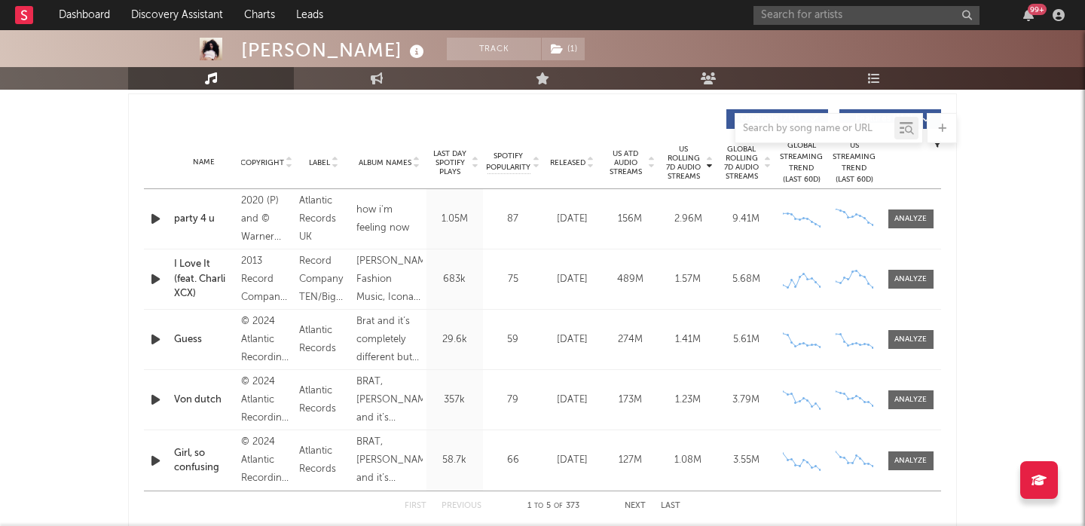
click at [411, 296] on div "[PERSON_NAME] Fashion Music, Icona Pop, THIS IS... ICONA POP, This Is... Icona …" at bounding box center [389, 279] width 66 height 54
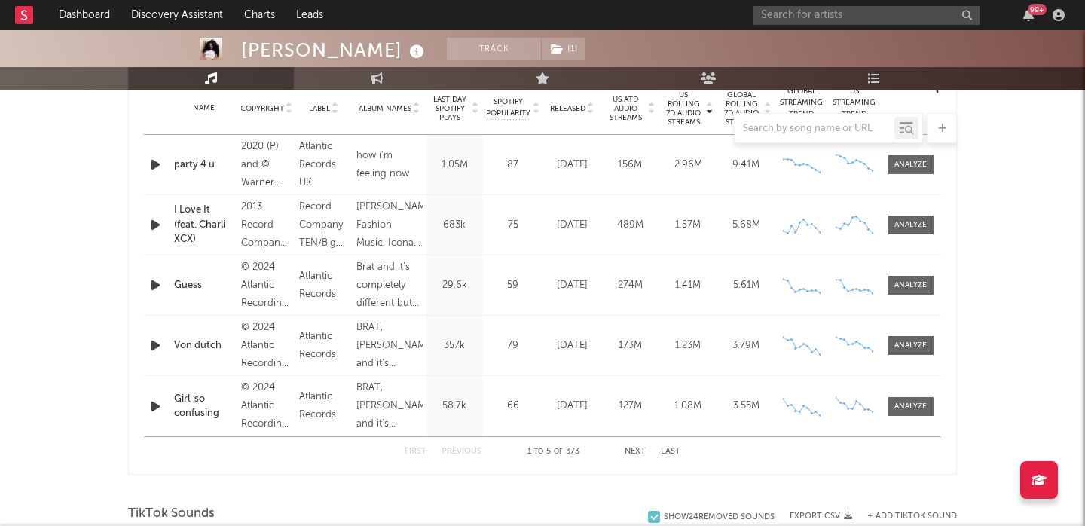
scroll to position [622, 0]
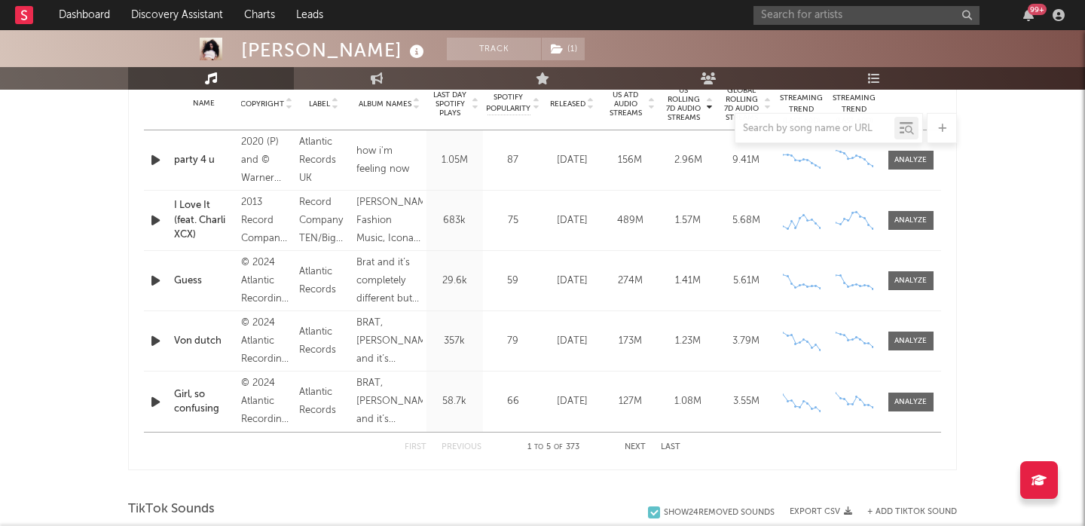
click at [640, 446] on button "Next" at bounding box center [635, 447] width 21 height 8
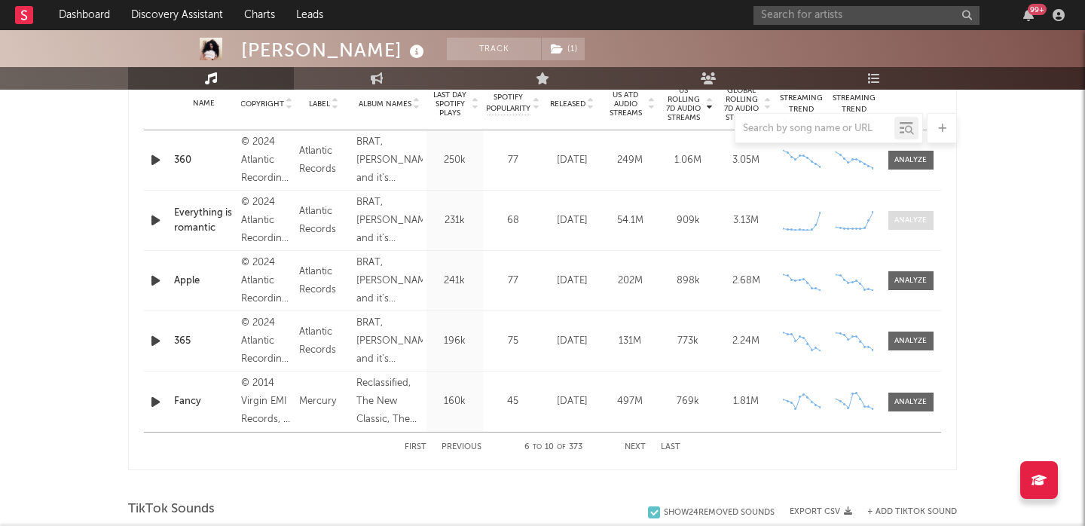
click at [908, 221] on div at bounding box center [910, 220] width 32 height 11
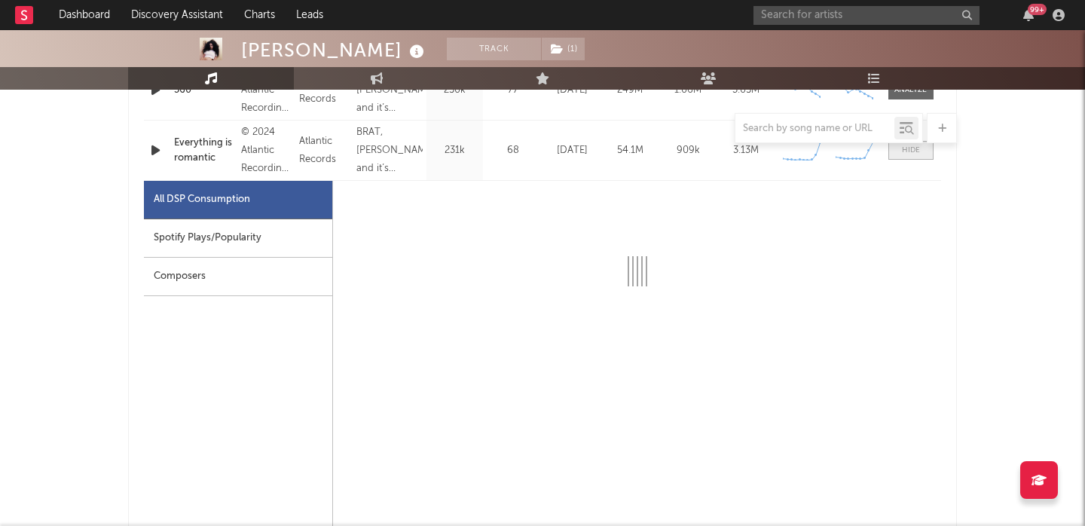
scroll to position [705, 0]
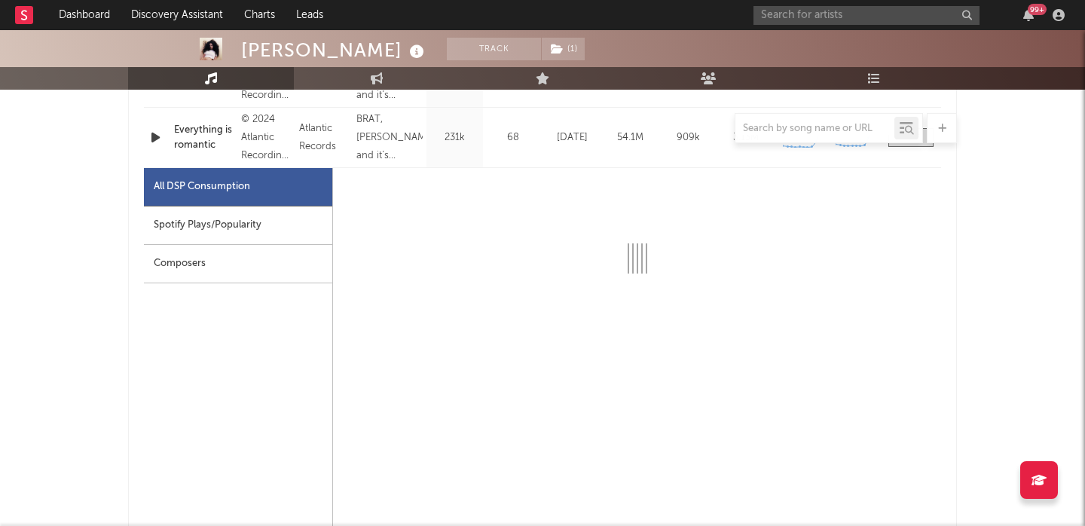
select select "6m"
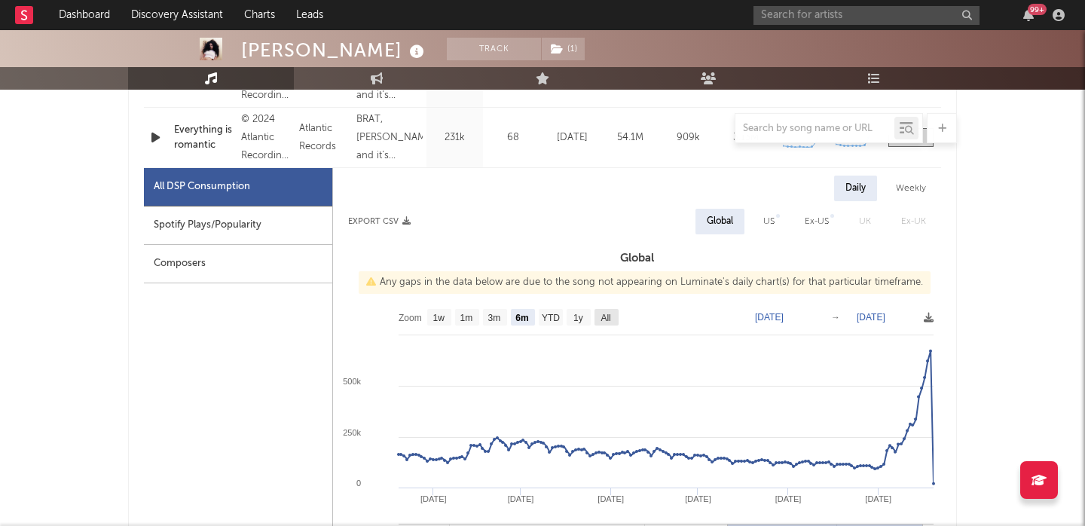
click at [609, 315] on text "All" at bounding box center [606, 318] width 10 height 11
select select "All"
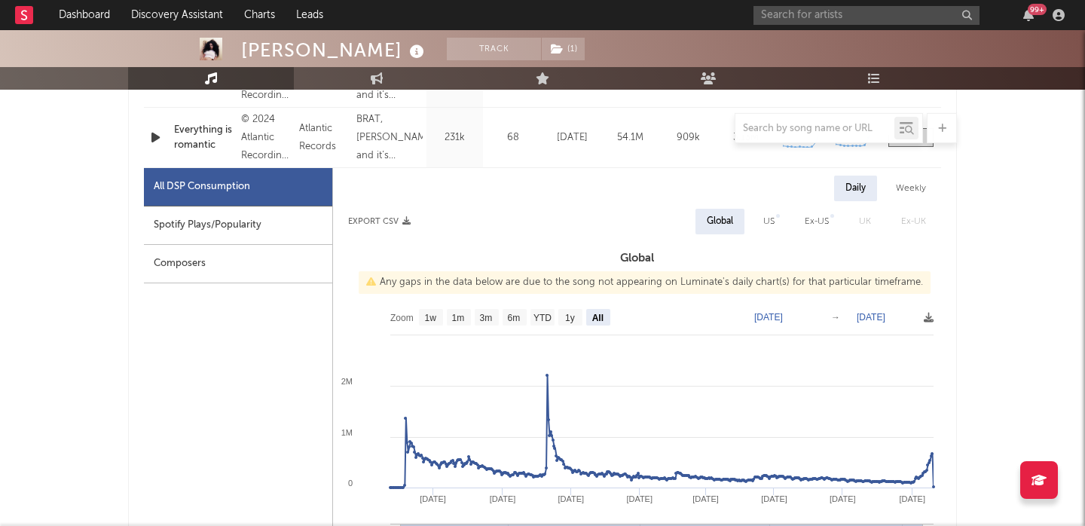
click at [239, 219] on div "Spotify Plays/Popularity" at bounding box center [238, 225] width 188 height 38
select select "All"
select select "1w"
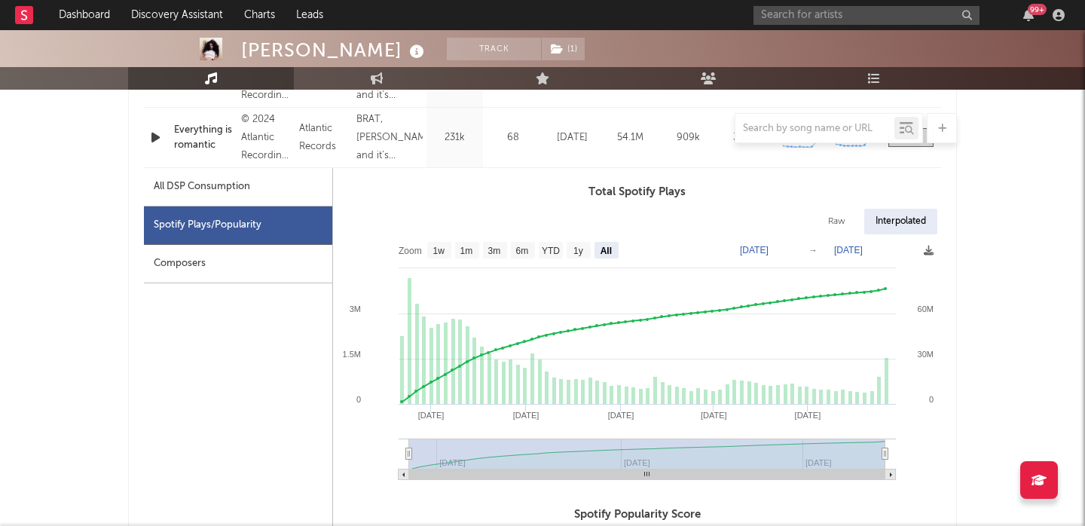
click at [839, 222] on div "Raw" at bounding box center [837, 222] width 40 height 26
select select "All"
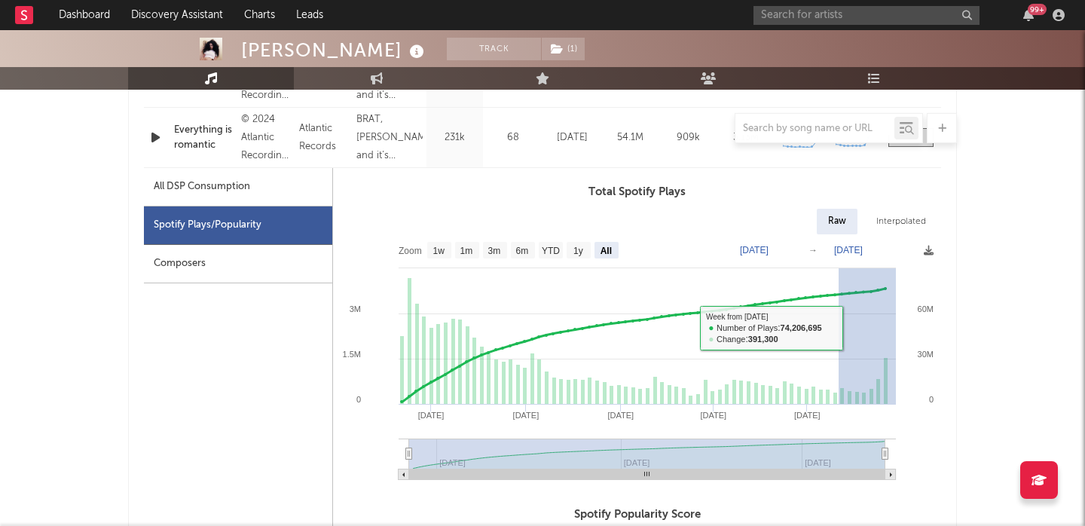
drag, startPoint x: 846, startPoint y: 329, endPoint x: 959, endPoint y: 329, distance: 113.0
type input "[DATE]"
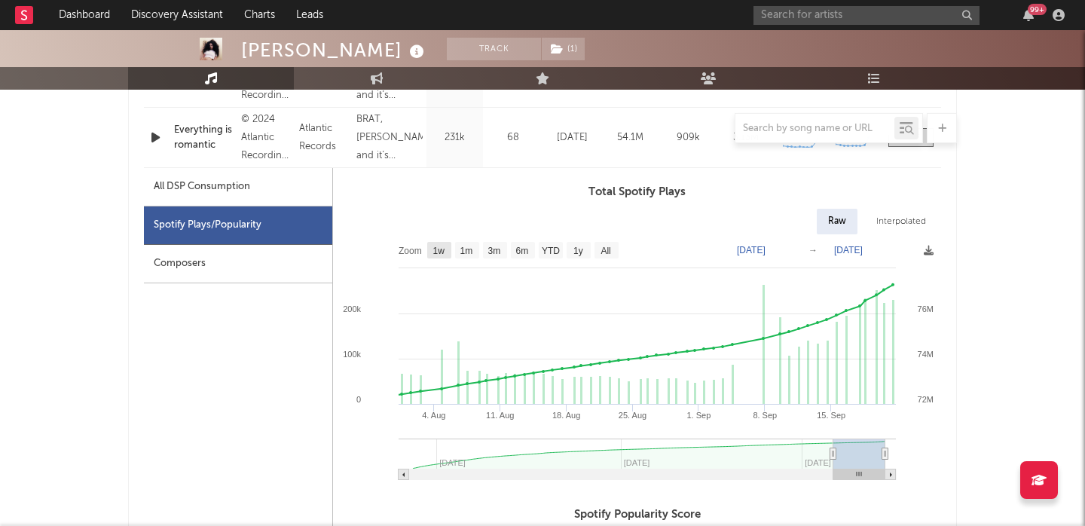
click at [436, 252] on text "1w" at bounding box center [439, 251] width 12 height 11
select select "1w"
type input "[DATE]"
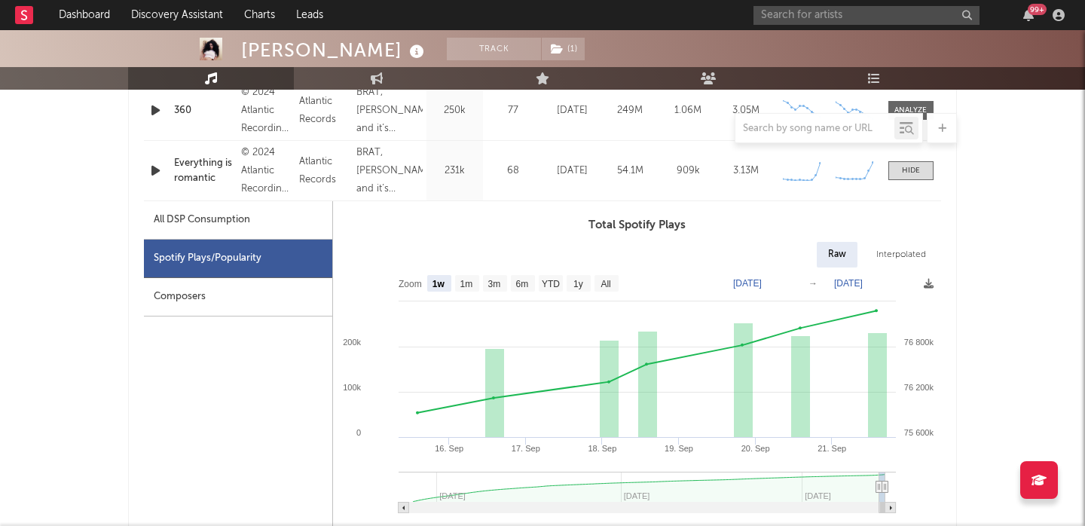
scroll to position [668, 0]
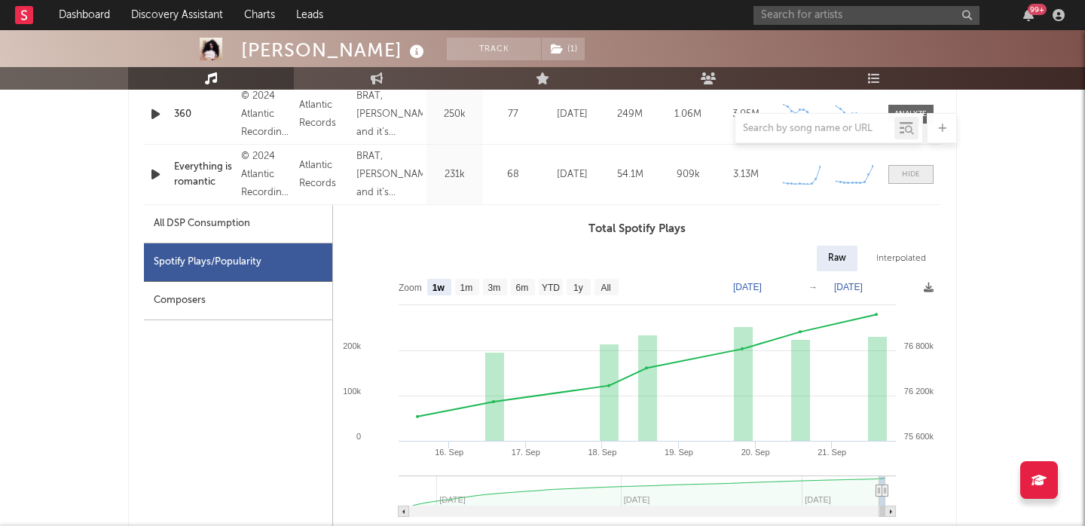
click at [913, 172] on div at bounding box center [911, 174] width 18 height 11
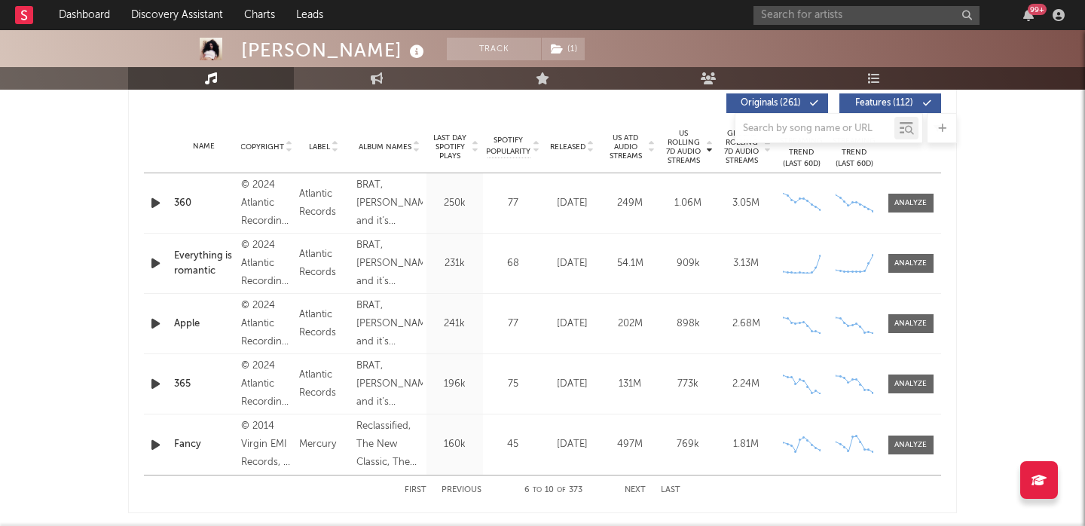
scroll to position [588, 0]
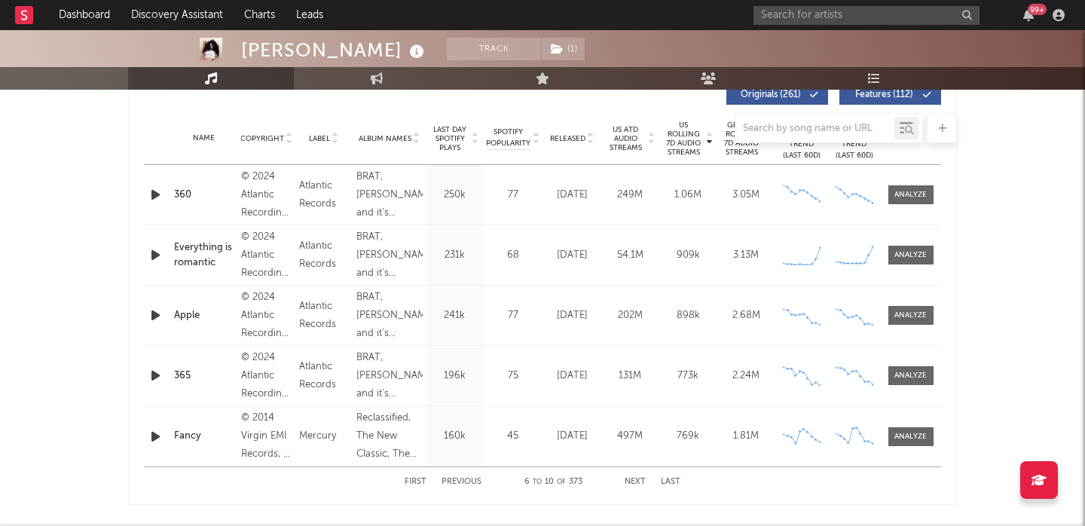
click at [636, 480] on button "Next" at bounding box center [635, 482] width 21 height 8
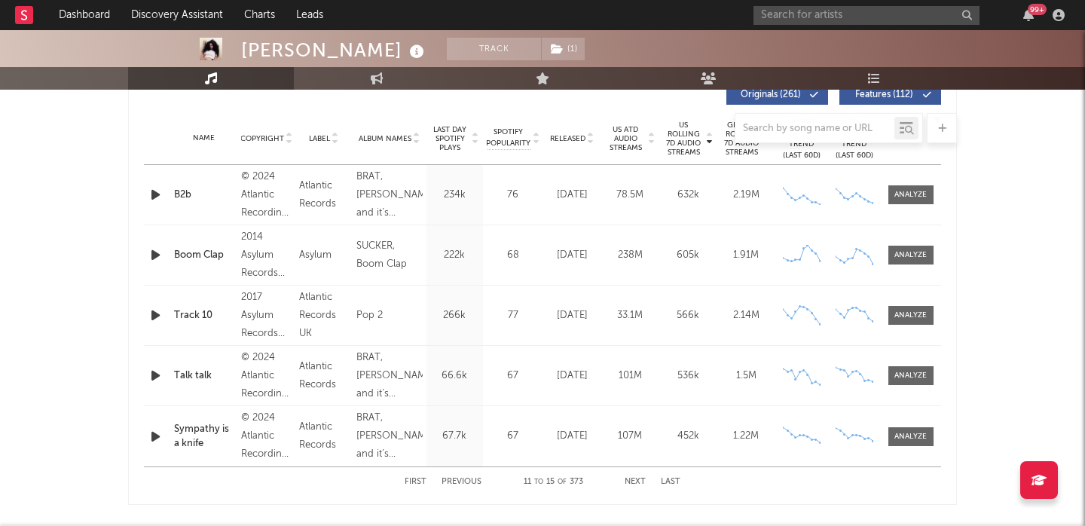
click at [636, 480] on button "Next" at bounding box center [635, 482] width 21 height 8
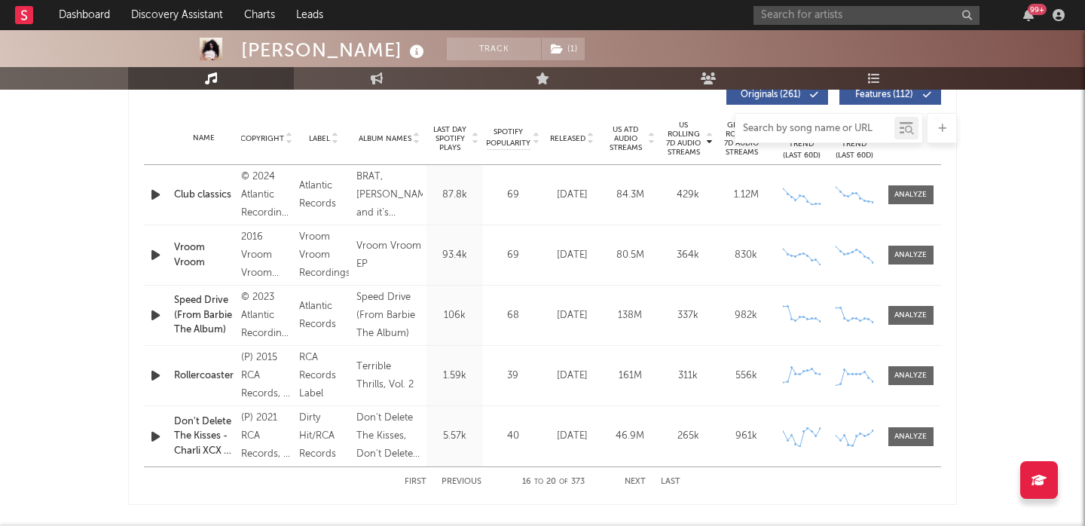
click at [782, 123] on input "text" at bounding box center [814, 129] width 159 height 12
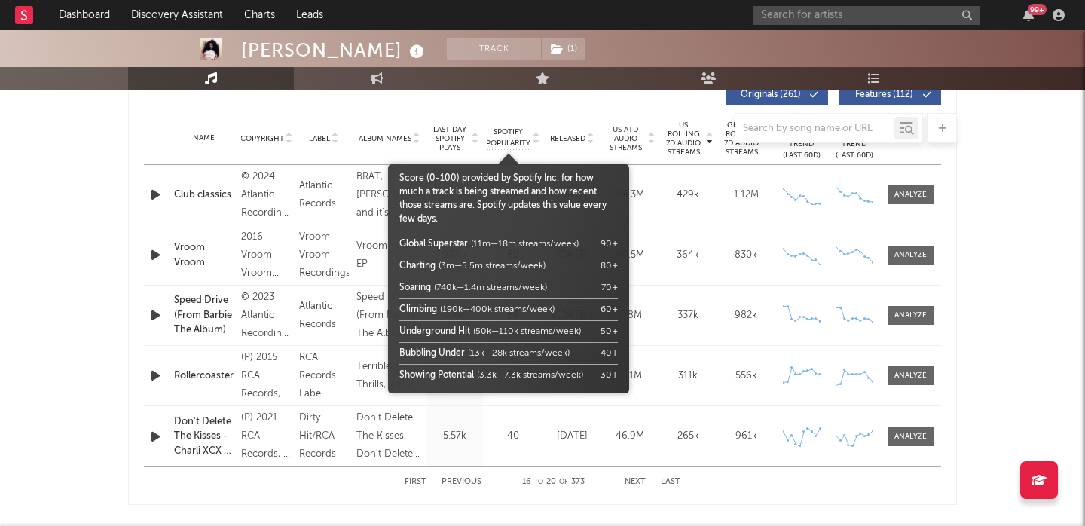
click at [504, 148] on span "Spotify Popularity" at bounding box center [508, 138] width 44 height 23
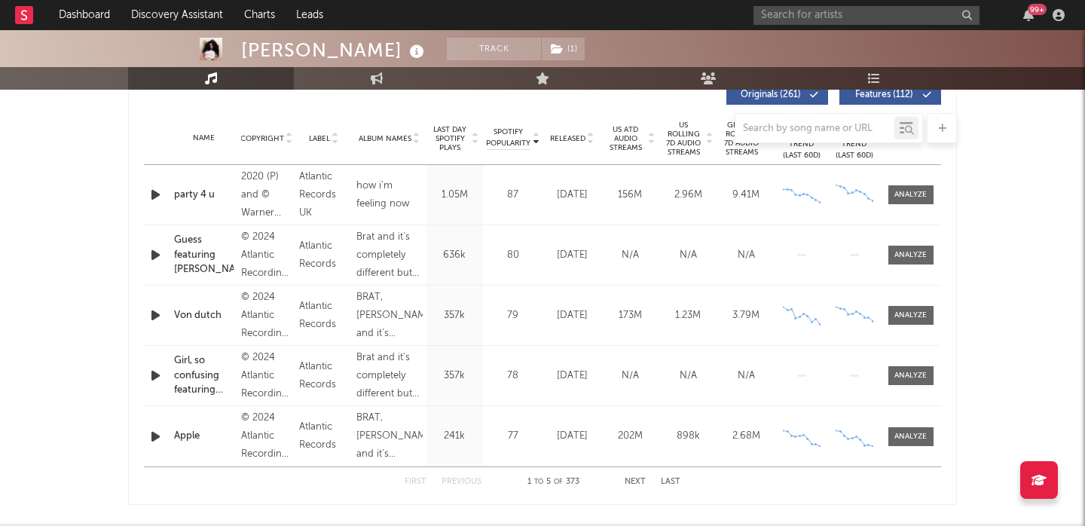
click at [445, 139] on div at bounding box center [542, 128] width 829 height 30
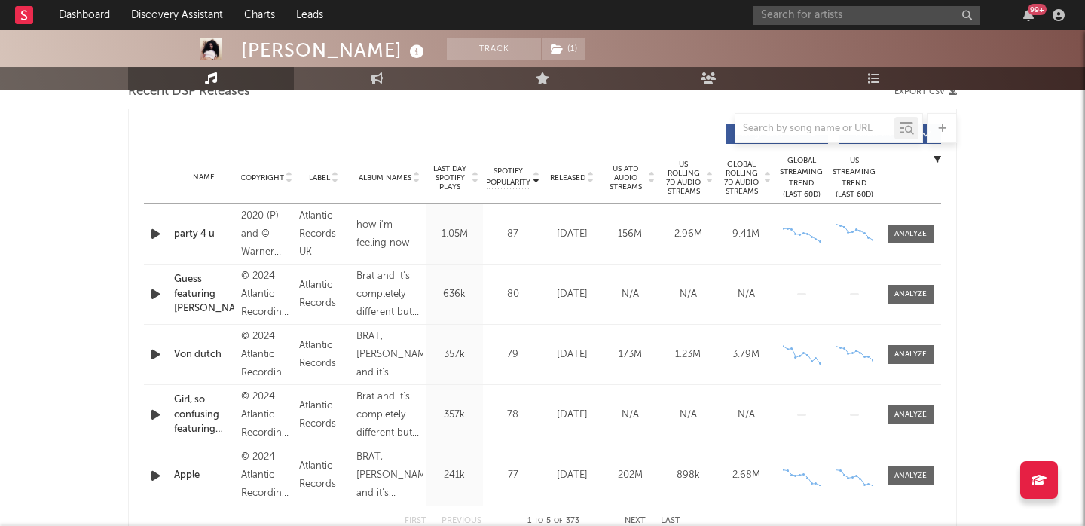
scroll to position [533, 0]
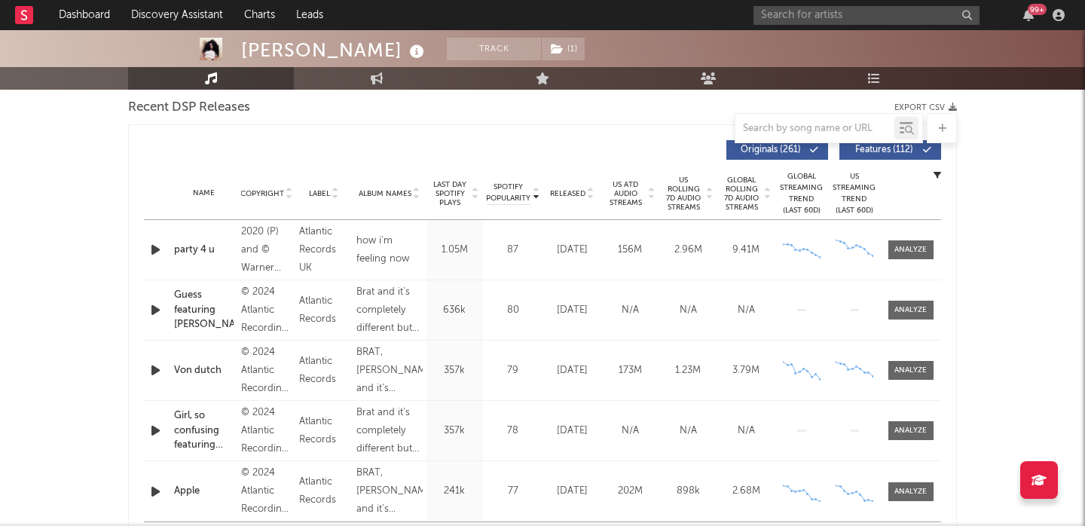
click at [451, 194] on span "Last Day Spotify Plays" at bounding box center [450, 193] width 40 height 27
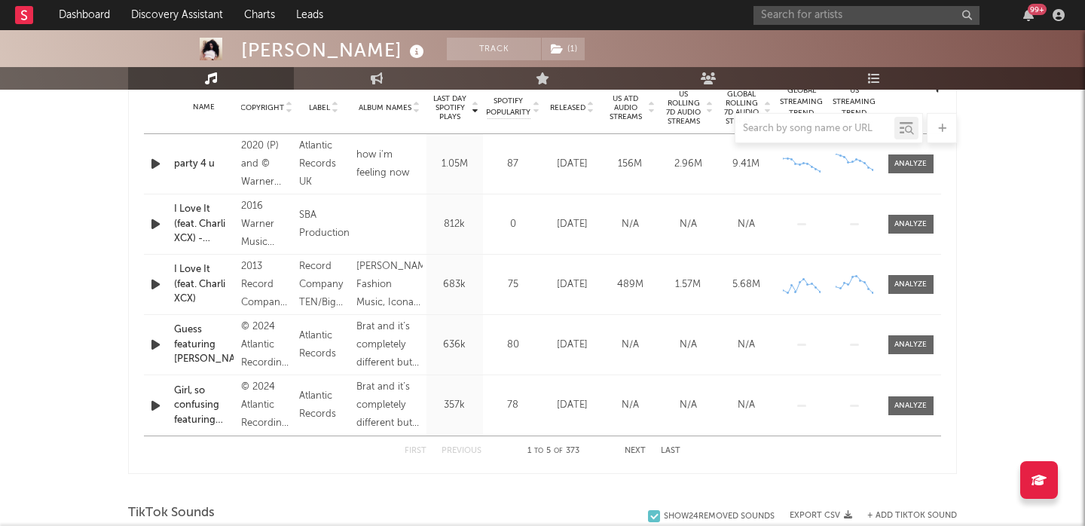
scroll to position [620, 0]
click at [637, 449] on button "Next" at bounding box center [635, 449] width 21 height 8
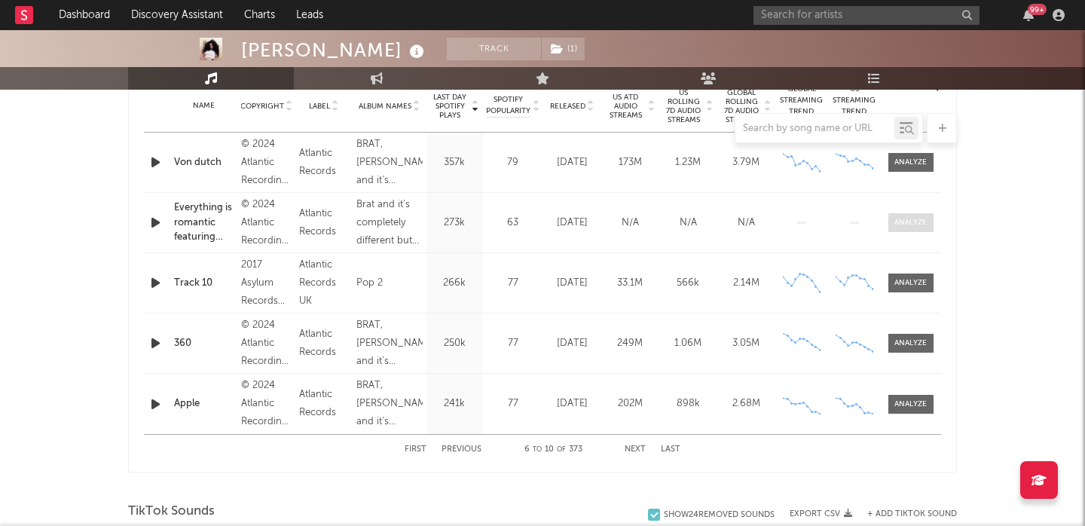
click at [911, 217] on div at bounding box center [910, 222] width 32 height 11
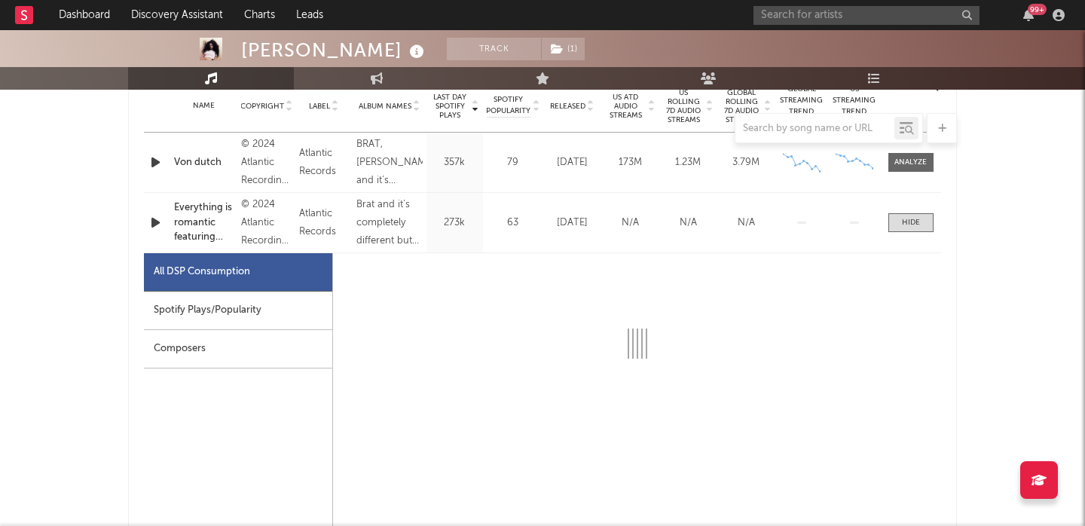
select select "1w"
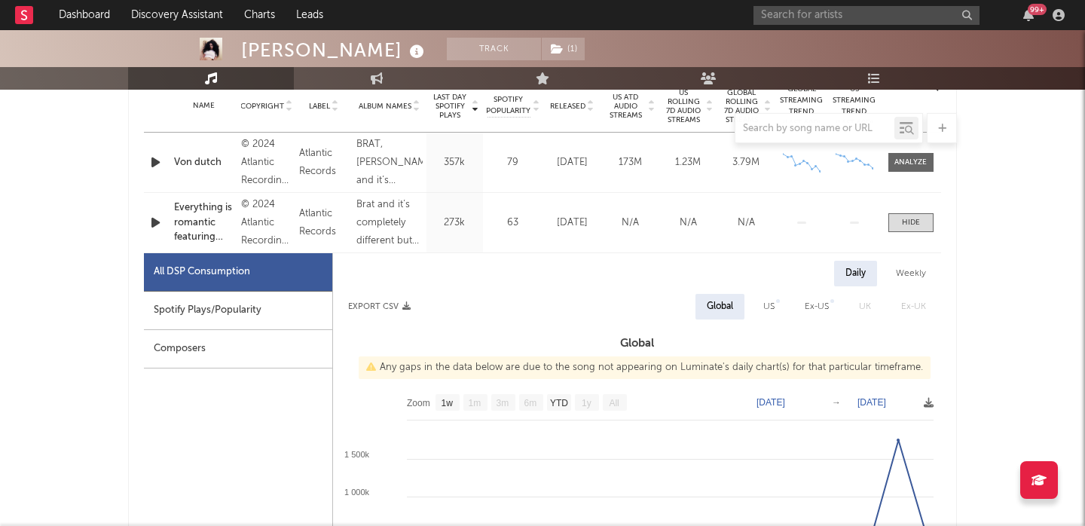
click at [259, 307] on div "Spotify Plays/Popularity" at bounding box center [238, 311] width 188 height 38
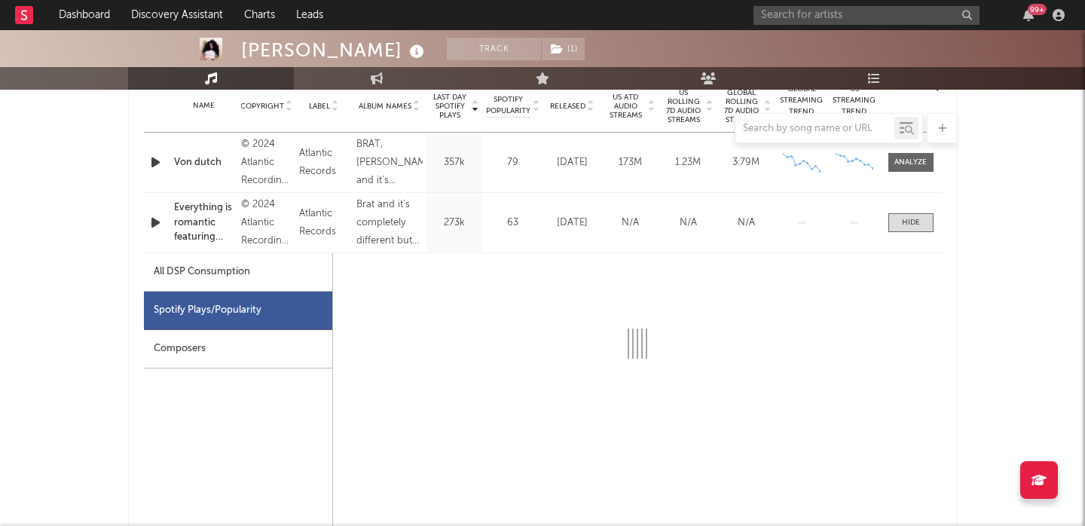
select select "6m"
select select "1w"
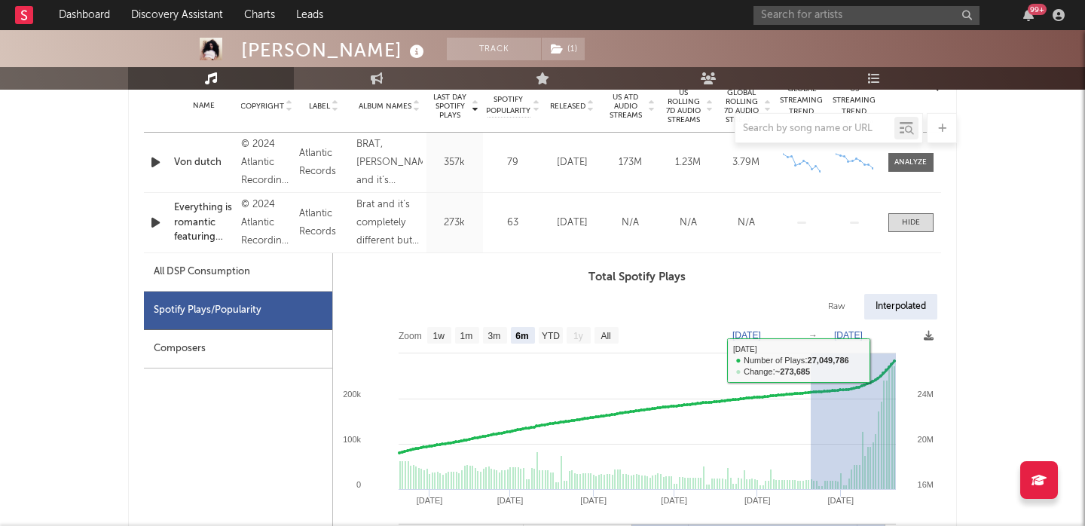
drag, startPoint x: 812, startPoint y: 360, endPoint x: 942, endPoint y: 343, distance: 130.8
type input "[DATE]"
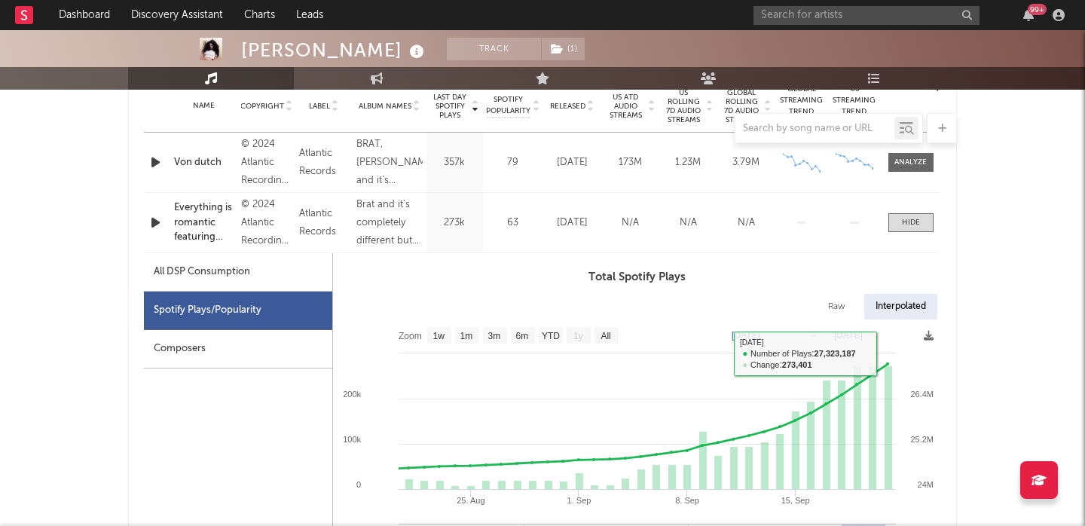
click at [822, 300] on div "Raw" at bounding box center [837, 307] width 40 height 26
select select "6m"
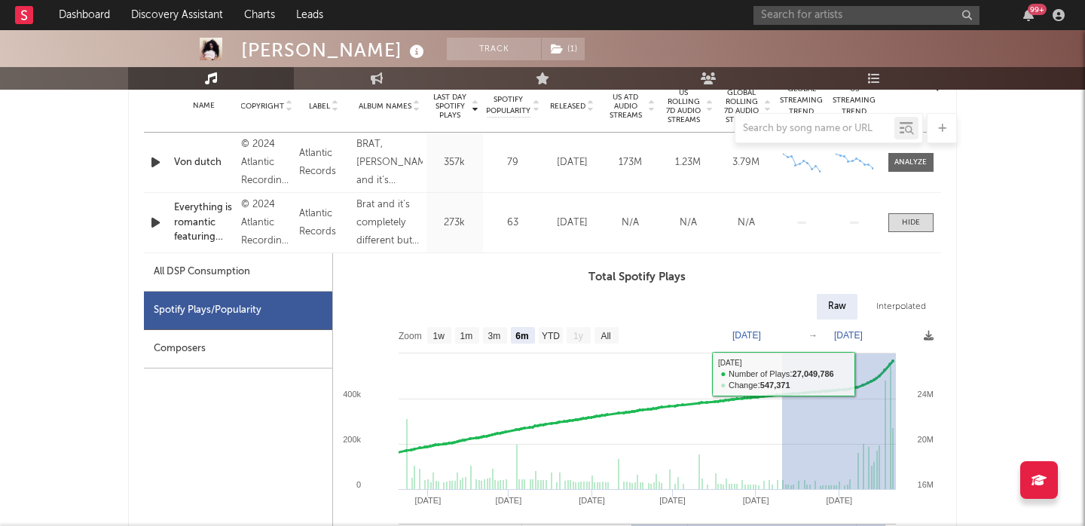
drag, startPoint x: 805, startPoint y: 374, endPoint x: 970, endPoint y: 374, distance: 165.8
type input "[DATE]"
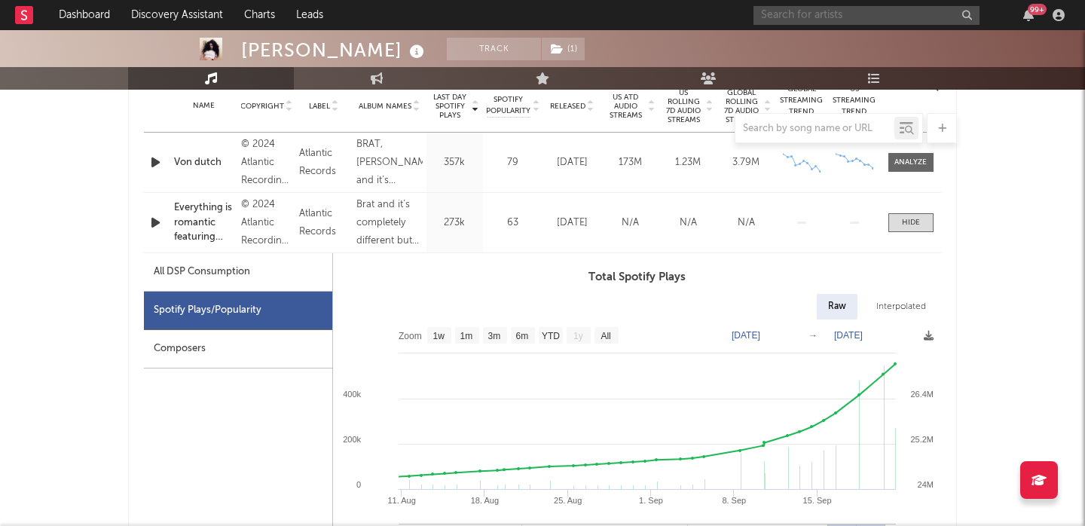
click at [796, 20] on input "text" at bounding box center [866, 15] width 226 height 19
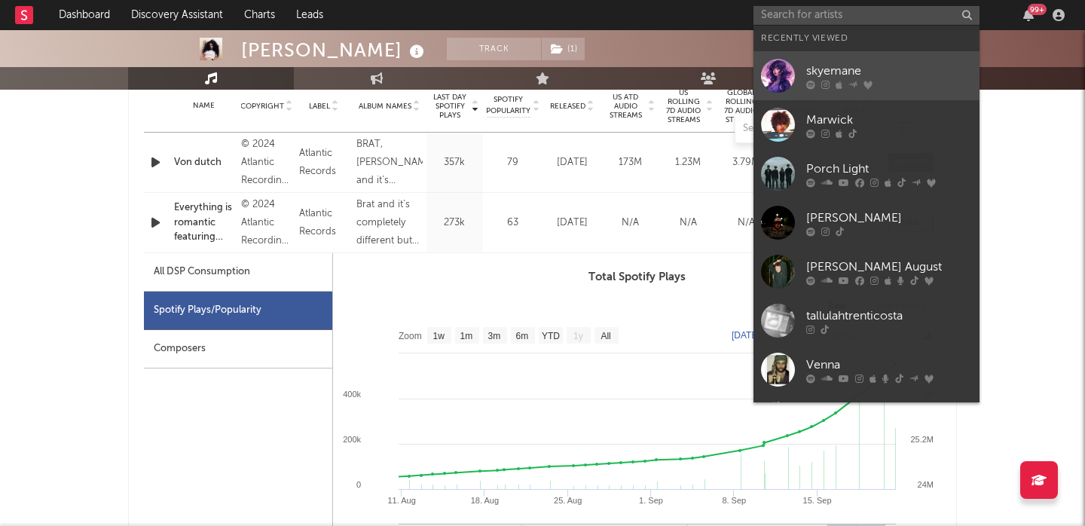
click at [818, 72] on div "skyemane" at bounding box center [889, 71] width 166 height 18
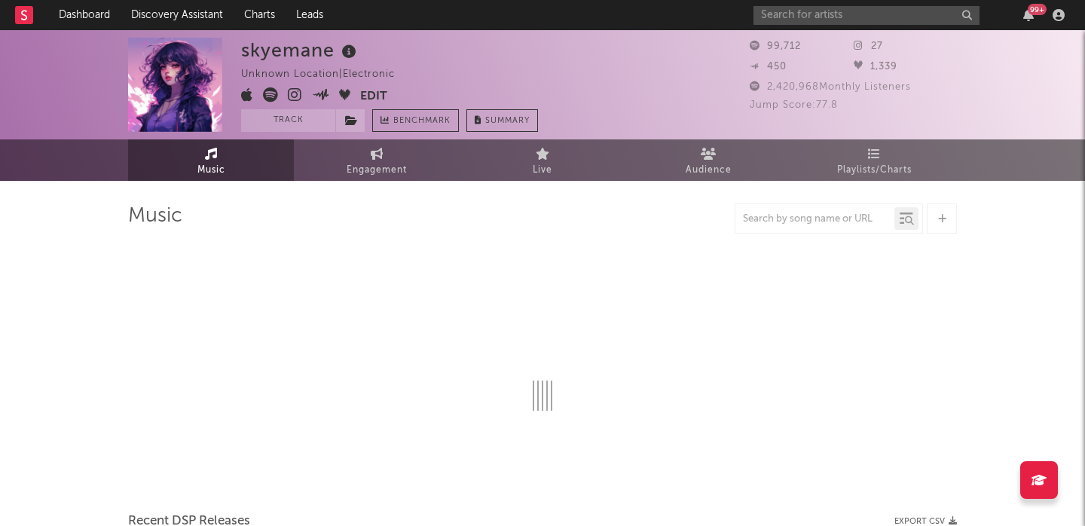
select select "6m"
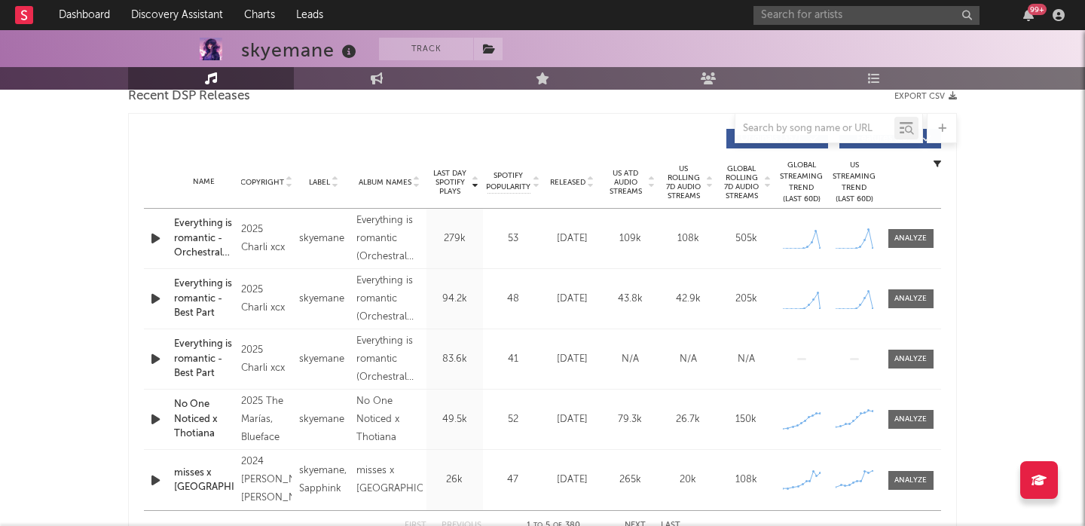
scroll to position [538, 0]
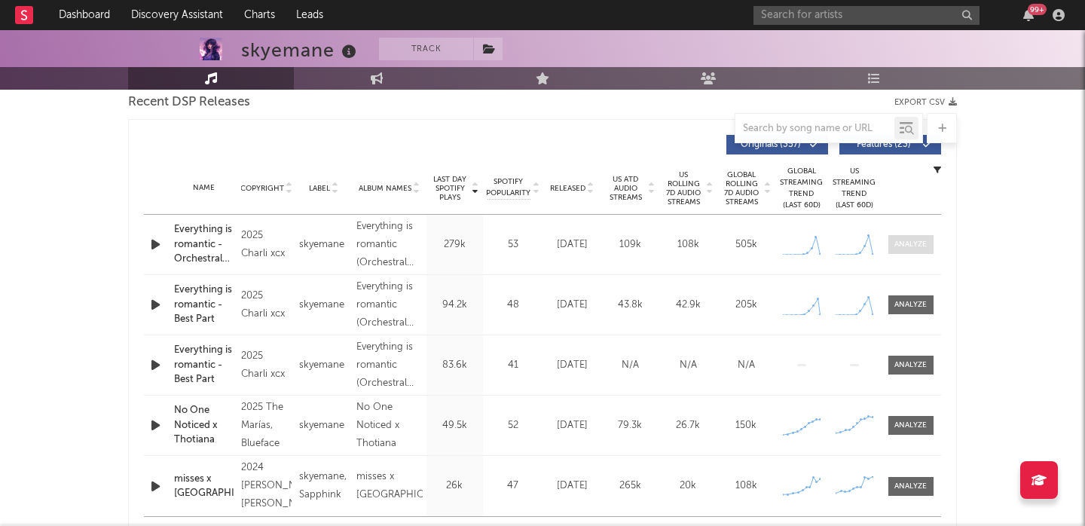
click at [908, 248] on div at bounding box center [910, 244] width 32 height 11
select select "1w"
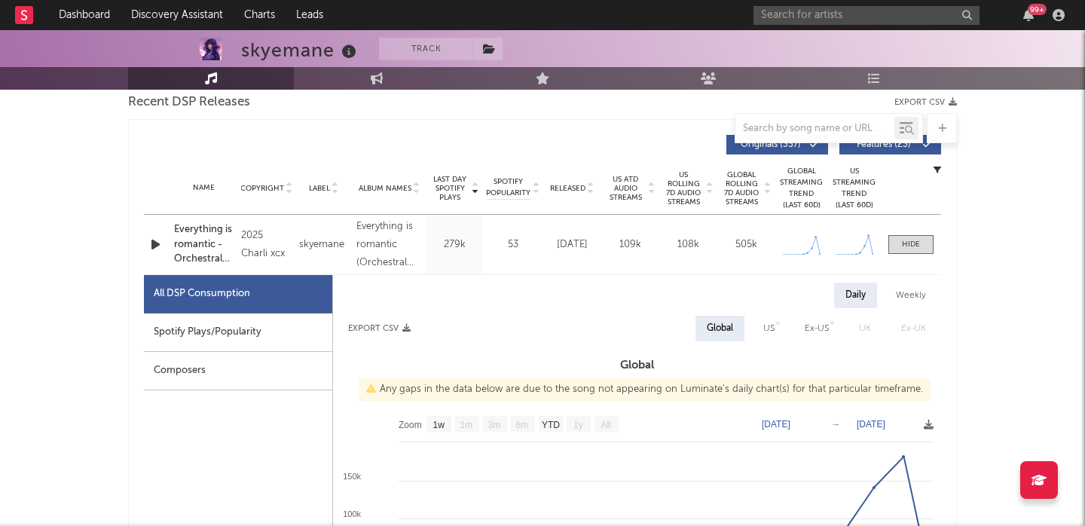
click at [238, 329] on div "Spotify Plays/Popularity" at bounding box center [238, 332] width 188 height 38
select select "1w"
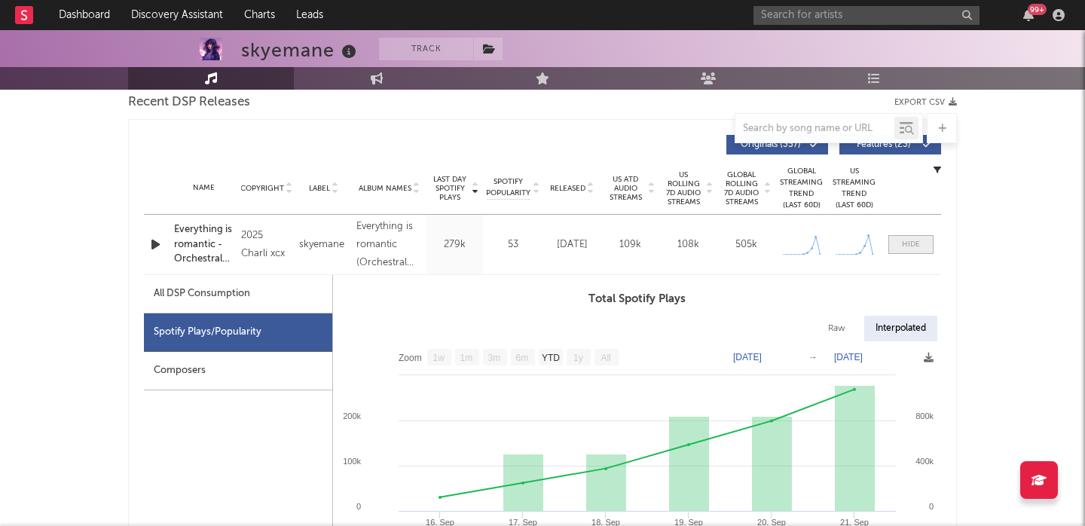
click at [904, 235] on span at bounding box center [910, 244] width 45 height 19
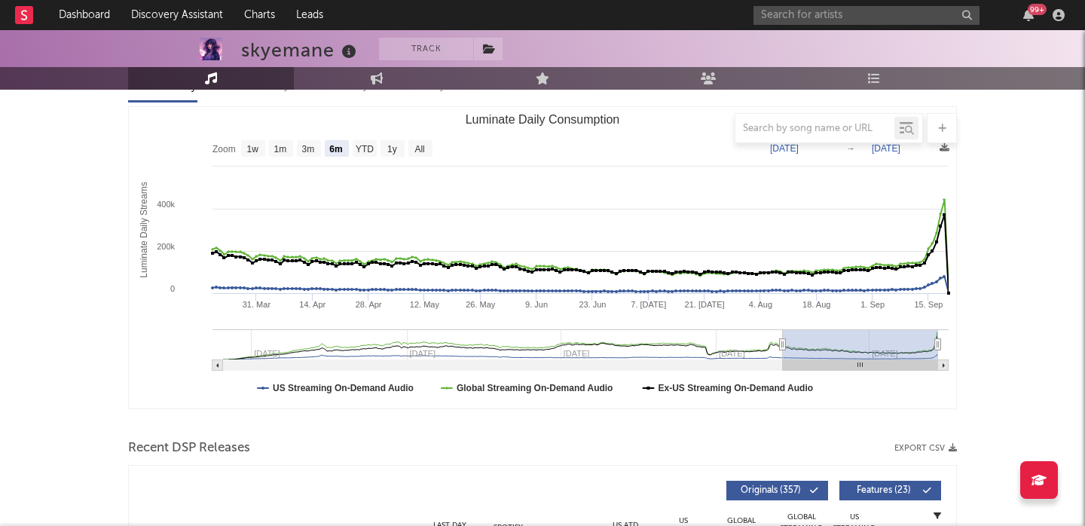
scroll to position [0, 0]
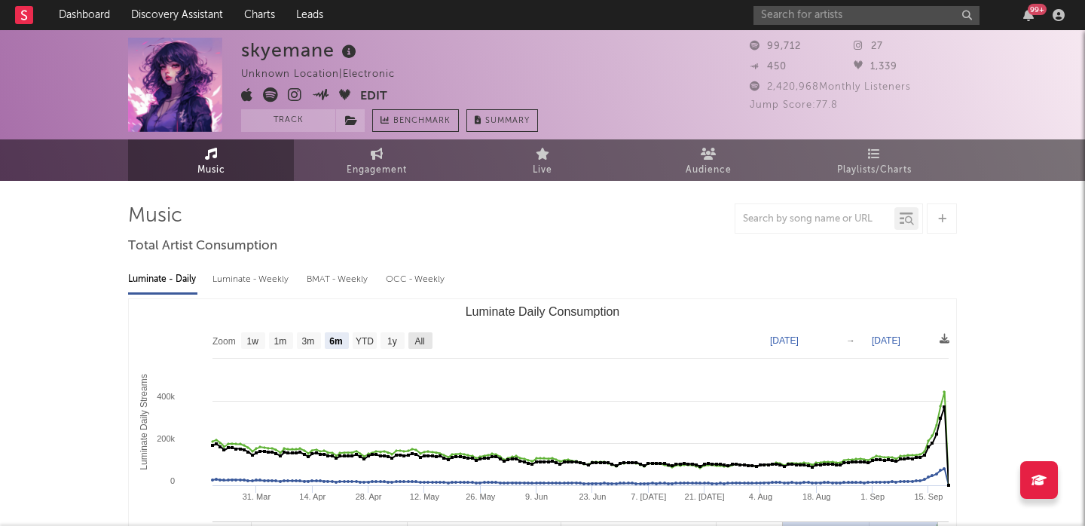
click at [426, 338] on rect "Luminate Daily Consumption" at bounding box center [420, 340] width 24 height 17
select select "All"
type input "[DATE]"
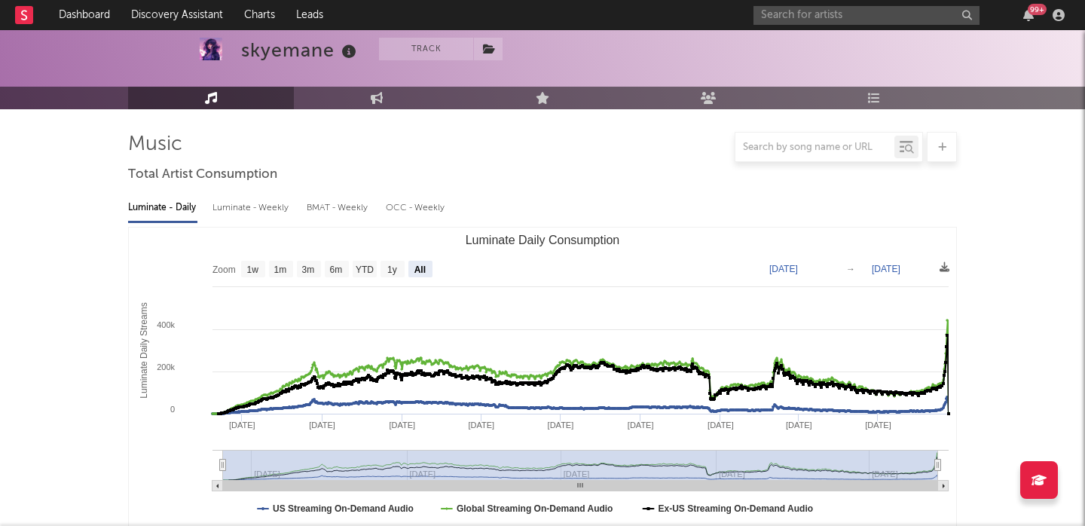
scroll to position [97, 0]
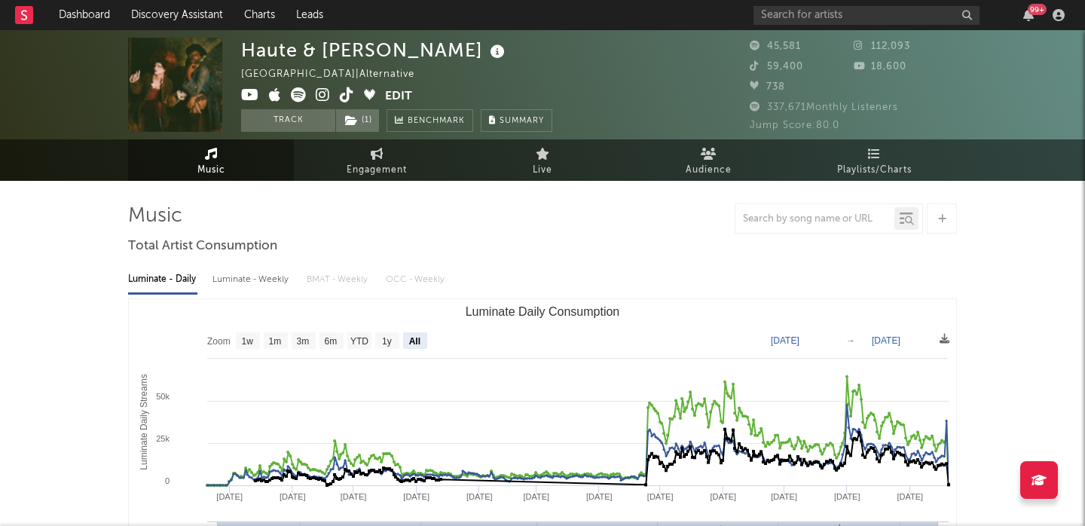
select select "All"
select select "1w"
click at [765, 17] on input "text" at bounding box center [866, 15] width 226 height 19
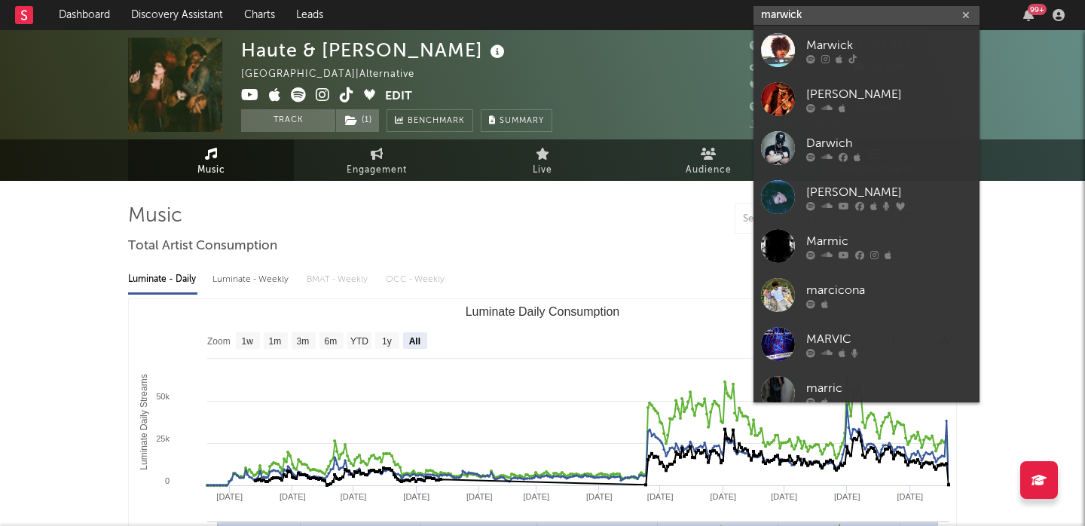
type input "marwick"
click at [793, 36] on div at bounding box center [778, 50] width 34 height 34
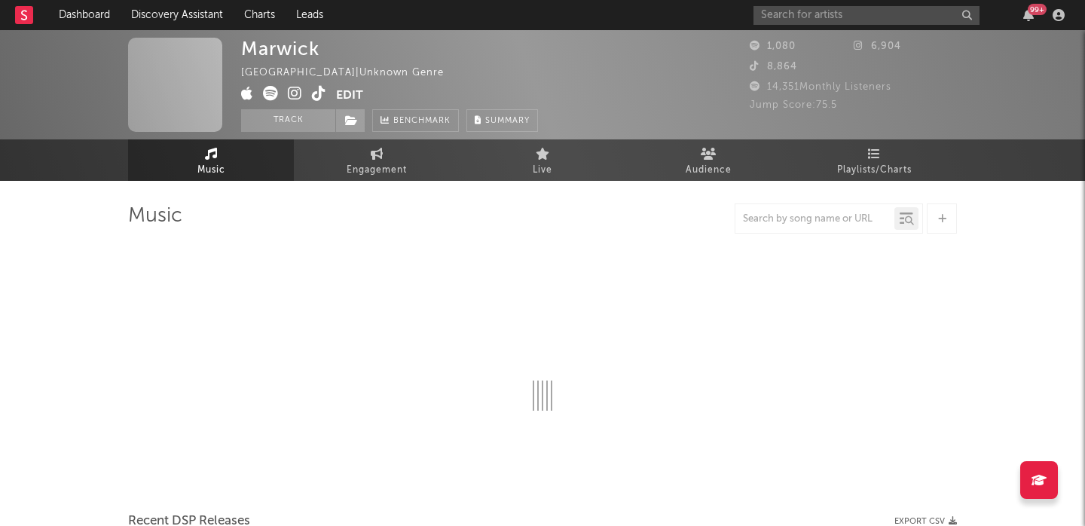
select select "1w"
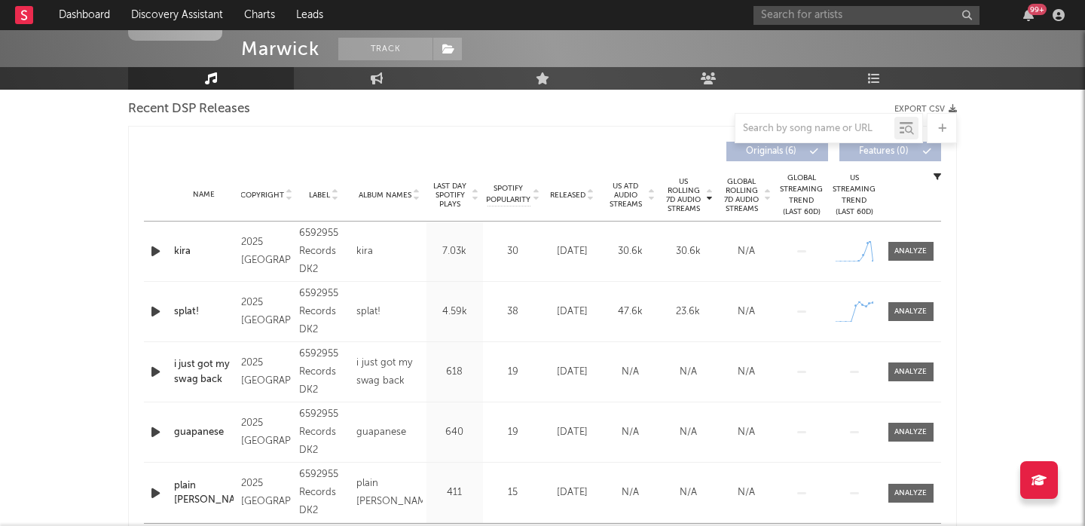
scroll to position [556, 0]
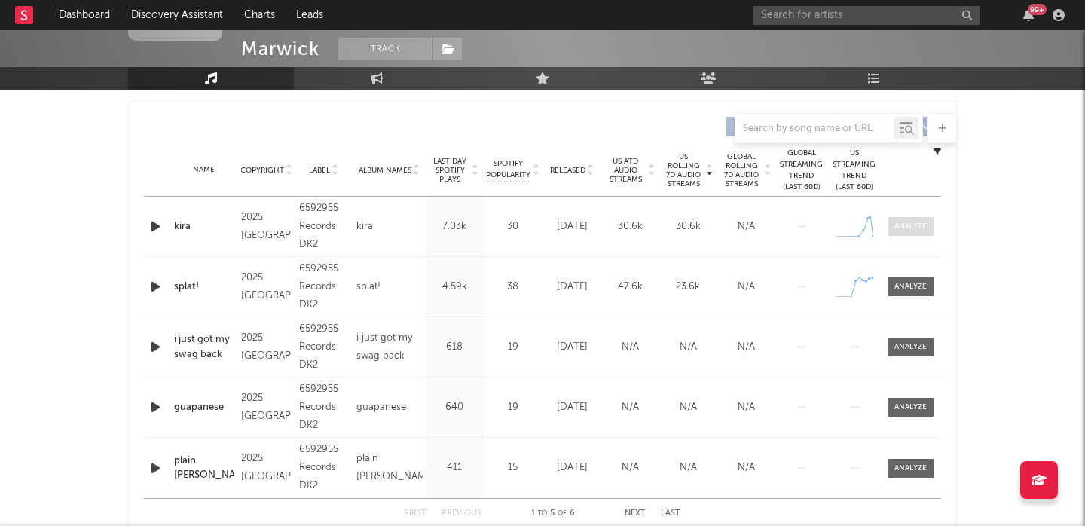
click at [906, 224] on div at bounding box center [910, 226] width 32 height 11
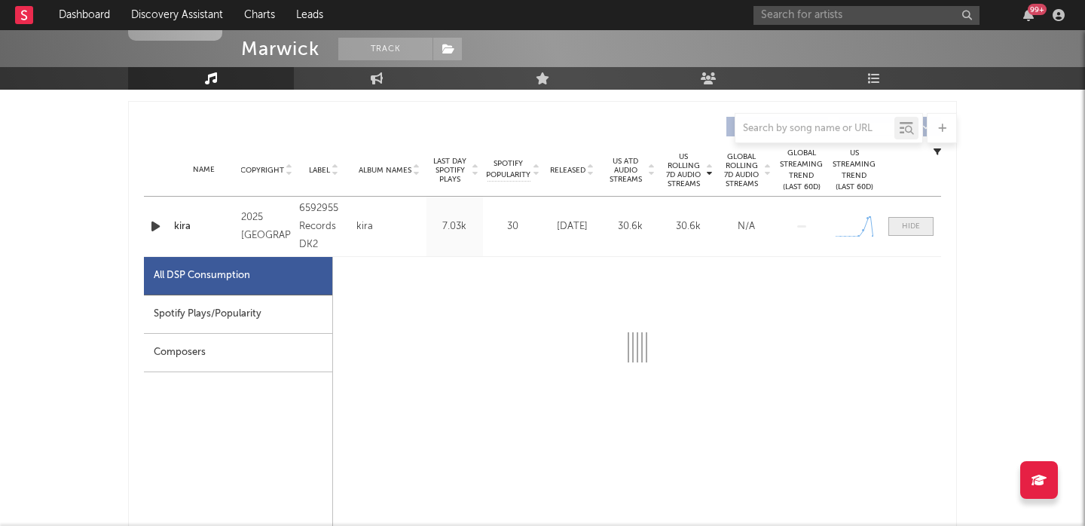
select select "1w"
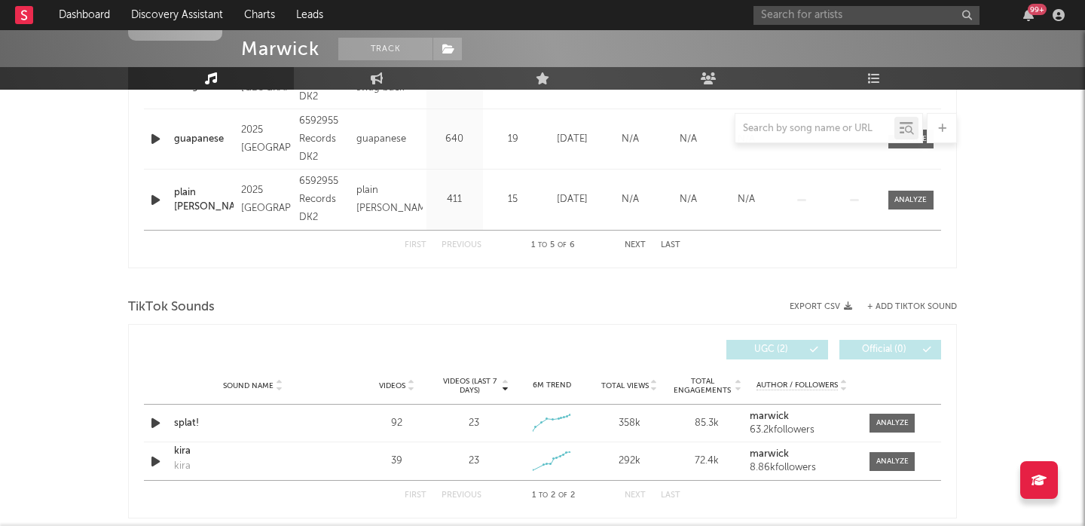
scroll to position [1551, 0]
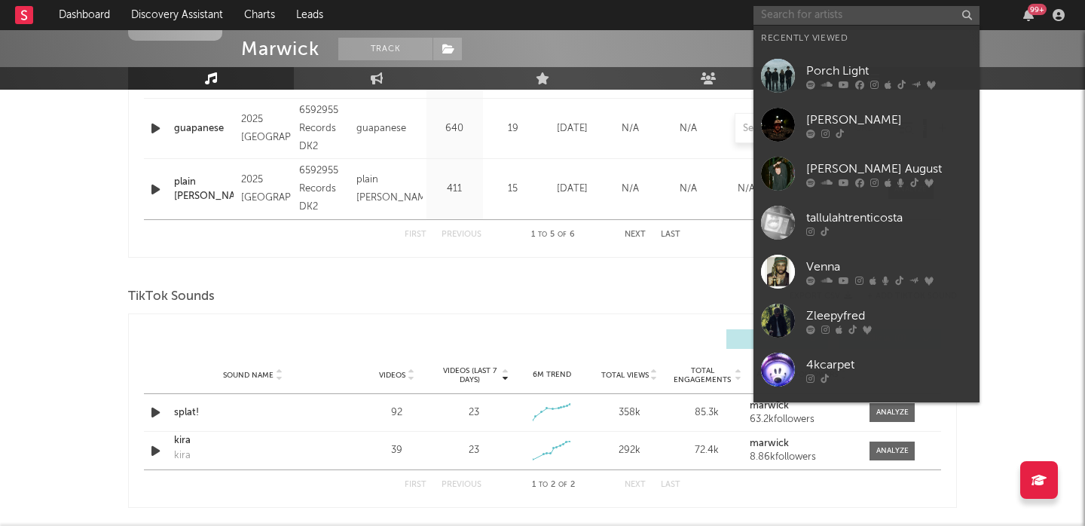
click at [823, 17] on input "text" at bounding box center [866, 15] width 226 height 19
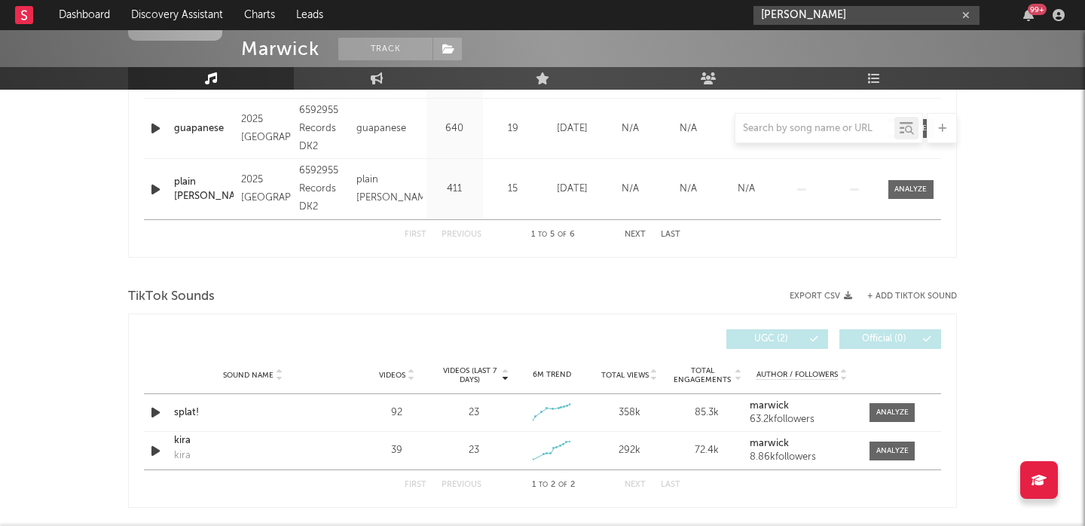
type input "lil mazi"
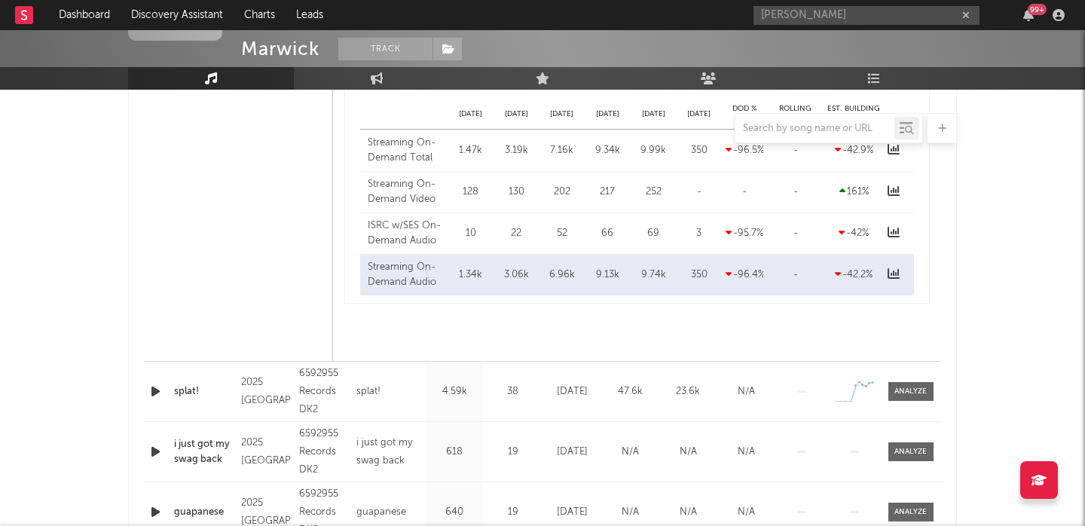
scroll to position [1011, 0]
